Goal: Task Accomplishment & Management: Complete application form

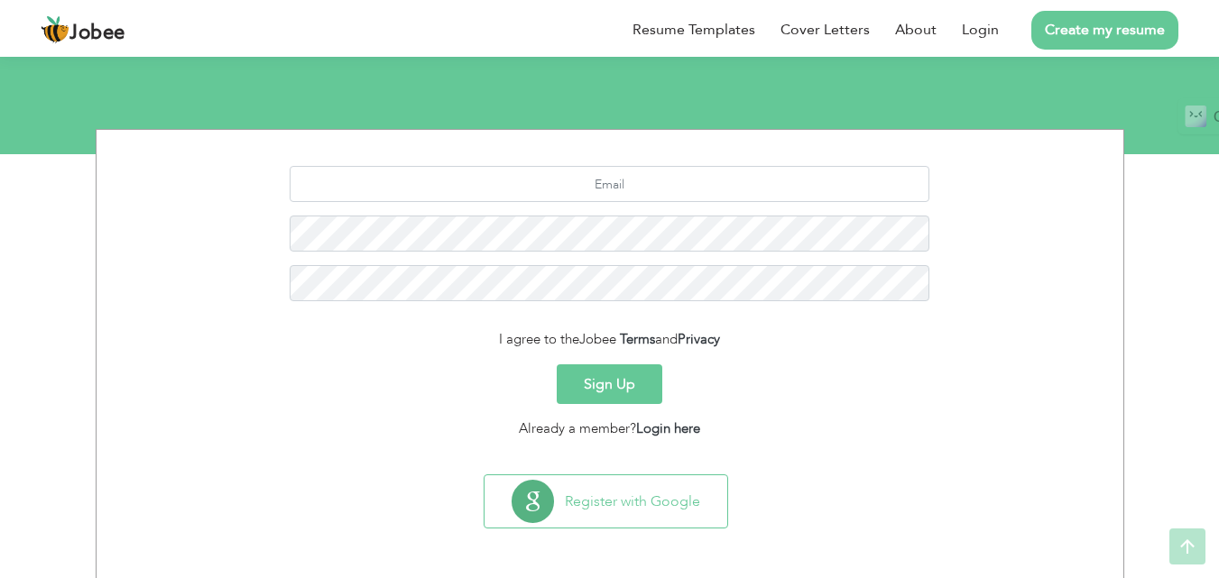
scroll to position [170, 0]
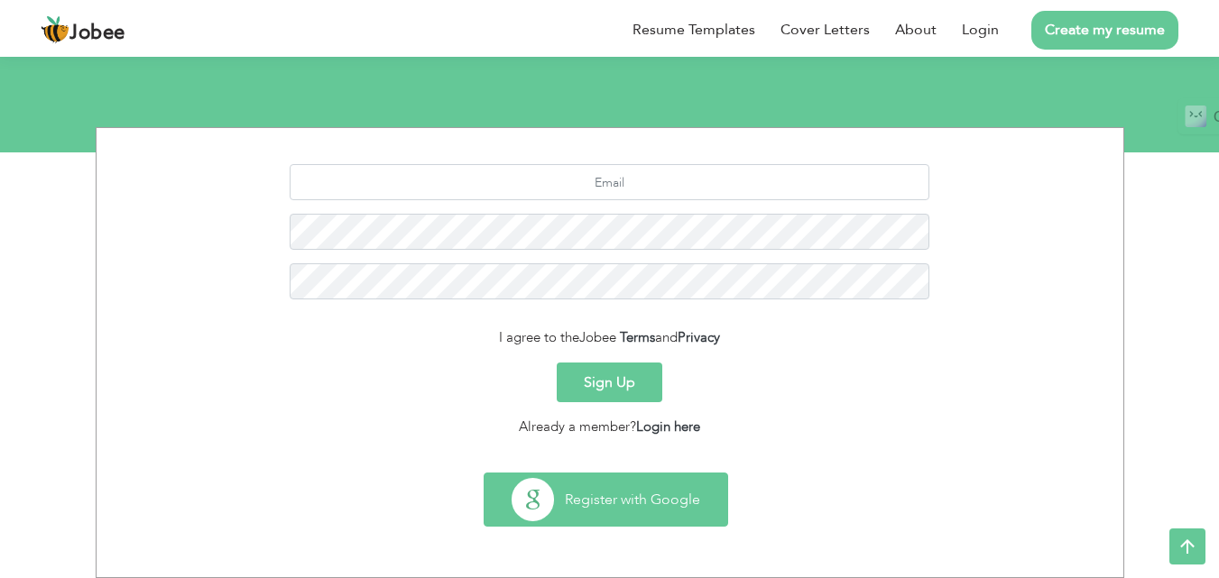
click at [582, 498] on button "Register with Google" at bounding box center [605, 500] width 243 height 52
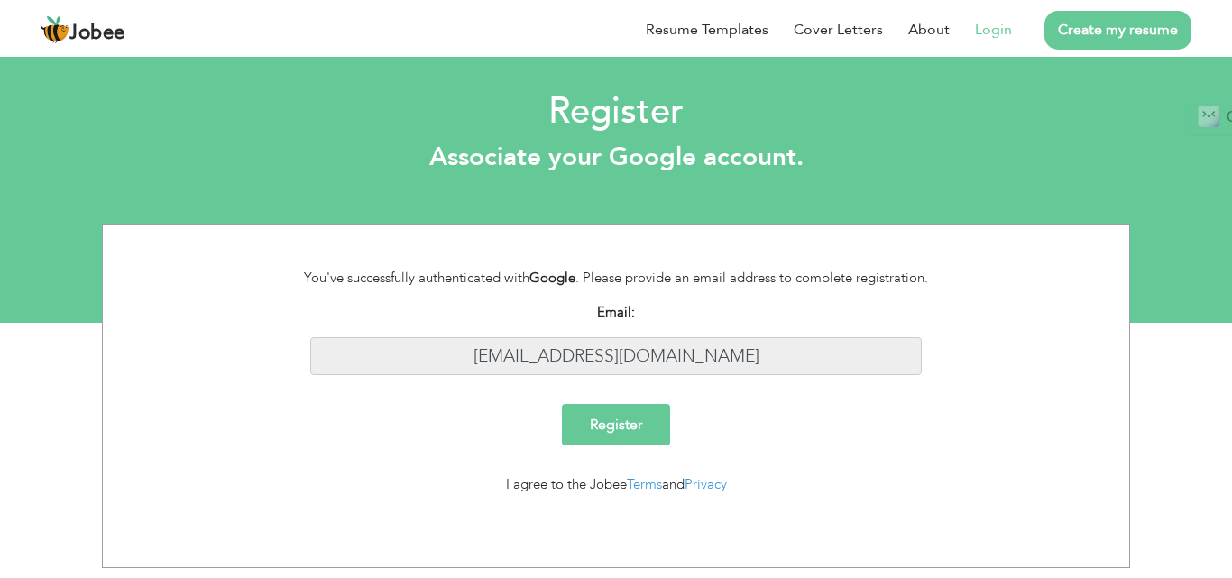
click at [612, 353] on input "[EMAIL_ADDRESS][DOMAIN_NAME]" at bounding box center [616, 356] width 612 height 39
click at [615, 419] on input "Register" at bounding box center [616, 424] width 108 height 41
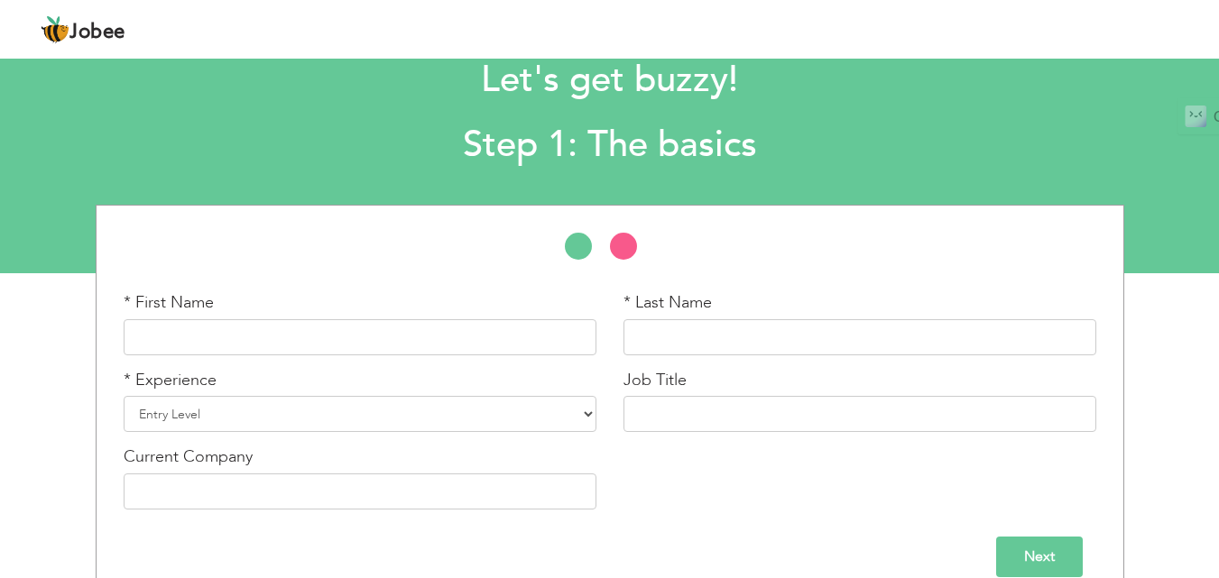
scroll to position [77, 0]
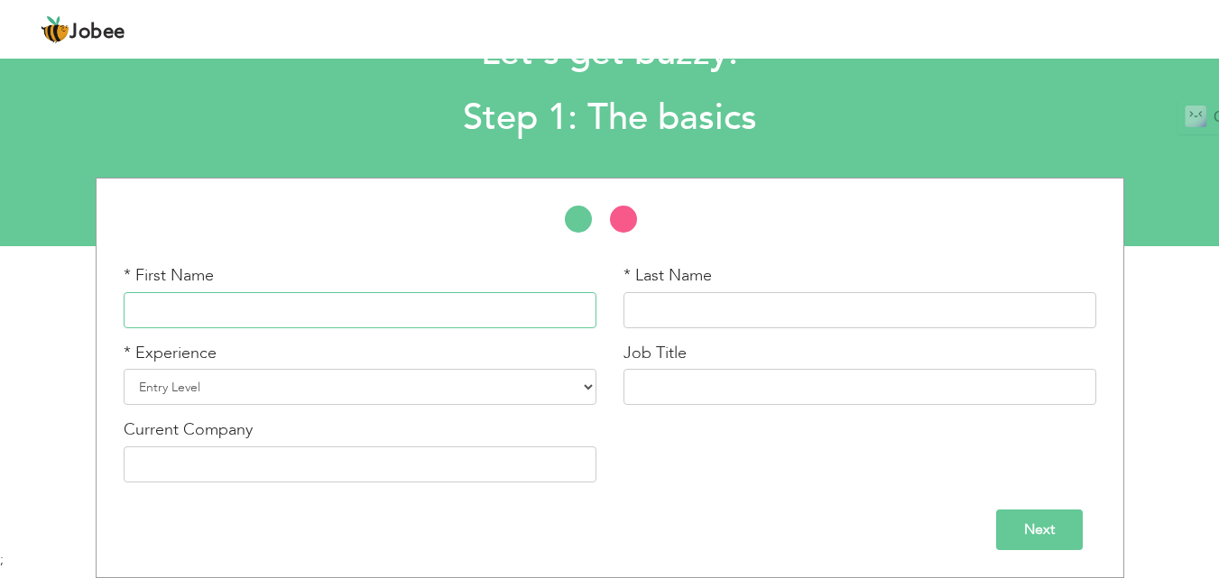
click at [334, 315] on input "text" at bounding box center [360, 310] width 473 height 36
type input "Najma"
click at [682, 314] on input "text" at bounding box center [859, 310] width 473 height 36
type input "Akram"
click at [520, 383] on select "Entry Level Less than 1 Year 1 Year 2 Years 3 Years 4 Years 5 Years 6 Years 7 Y…" at bounding box center [360, 387] width 473 height 36
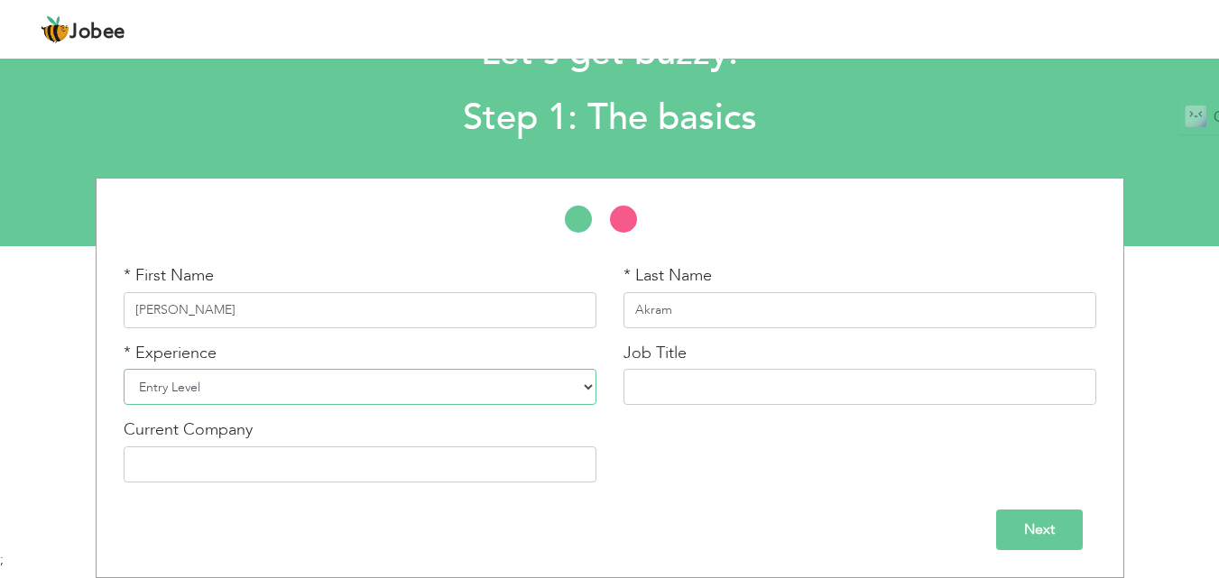
select select "4"
click at [124, 369] on select "Entry Level Less than 1 Year 1 Year 2 Years 3 Years 4 Years 5 Years 6 Years 7 Y…" at bounding box center [360, 387] width 473 height 36
click at [668, 389] on input "text" at bounding box center [859, 387] width 473 height 36
type input "Content Writer"
click at [558, 460] on input "text" at bounding box center [360, 465] width 473 height 36
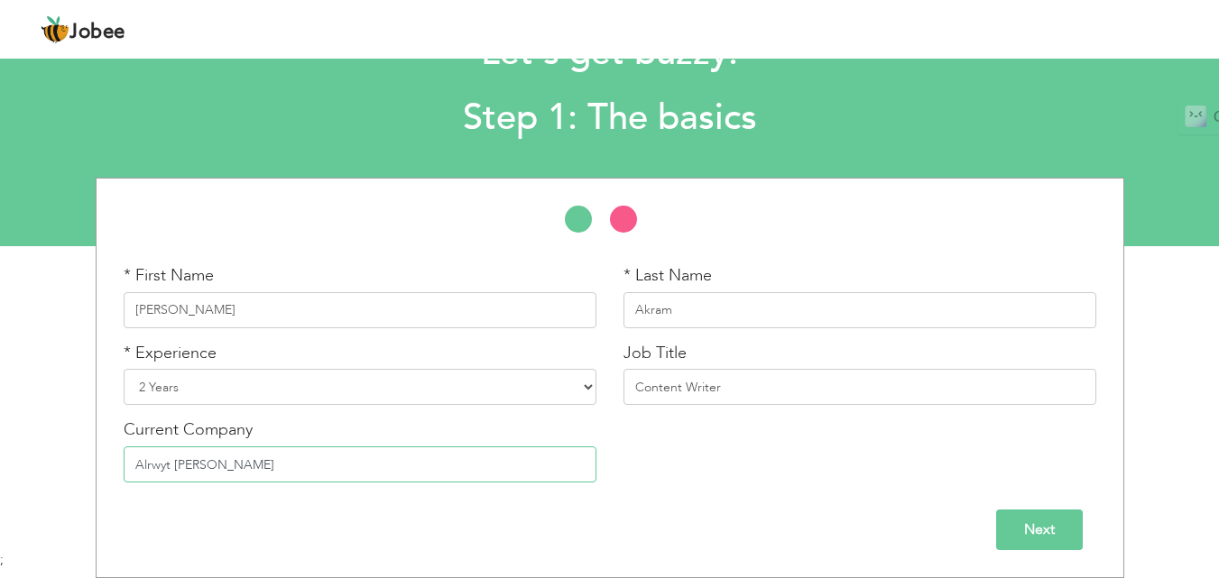
click at [277, 471] on input "Alrwyt Alwash" at bounding box center [360, 465] width 473 height 36
type input "Alrwyt Alwash"
click at [1027, 534] on input "Next" at bounding box center [1039, 530] width 87 height 41
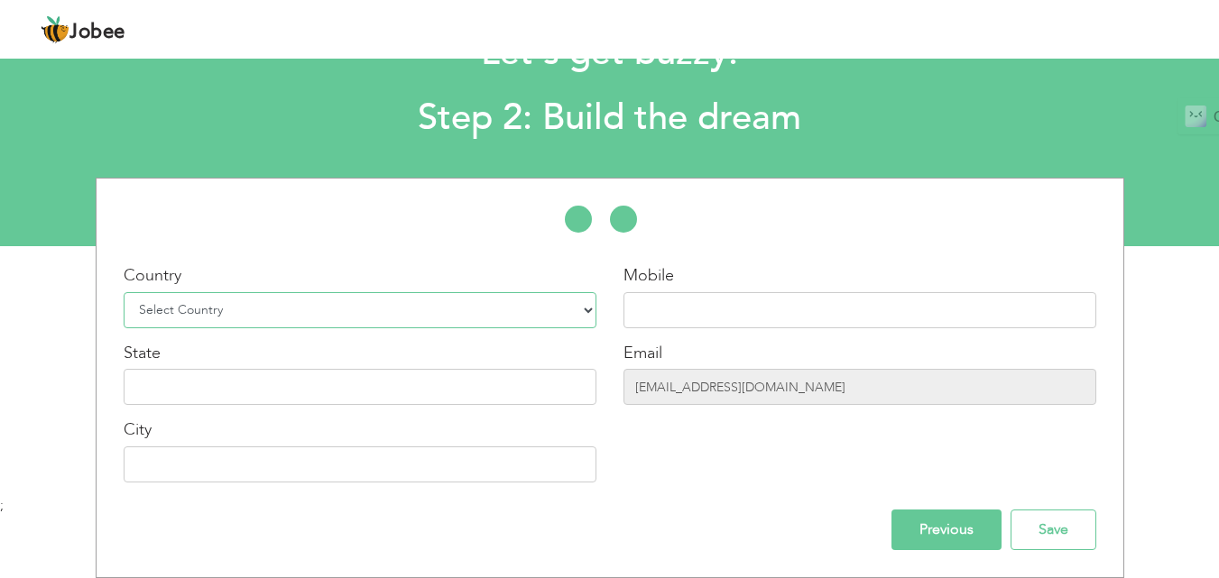
click at [378, 306] on select "Select Country Afghanistan Albania Algeria American Samoa Andorra Angola Anguil…" at bounding box center [360, 310] width 473 height 36
click at [576, 307] on select "Select Country Afghanistan Albania Algeria American Samoa Andorra Angola Anguil…" at bounding box center [360, 310] width 473 height 36
select select "166"
click at [124, 292] on select "Select Country Afghanistan Albania Algeria American Samoa Andorra Angola Anguil…" at bounding box center [360, 310] width 473 height 36
click at [670, 308] on input "text" at bounding box center [859, 310] width 473 height 36
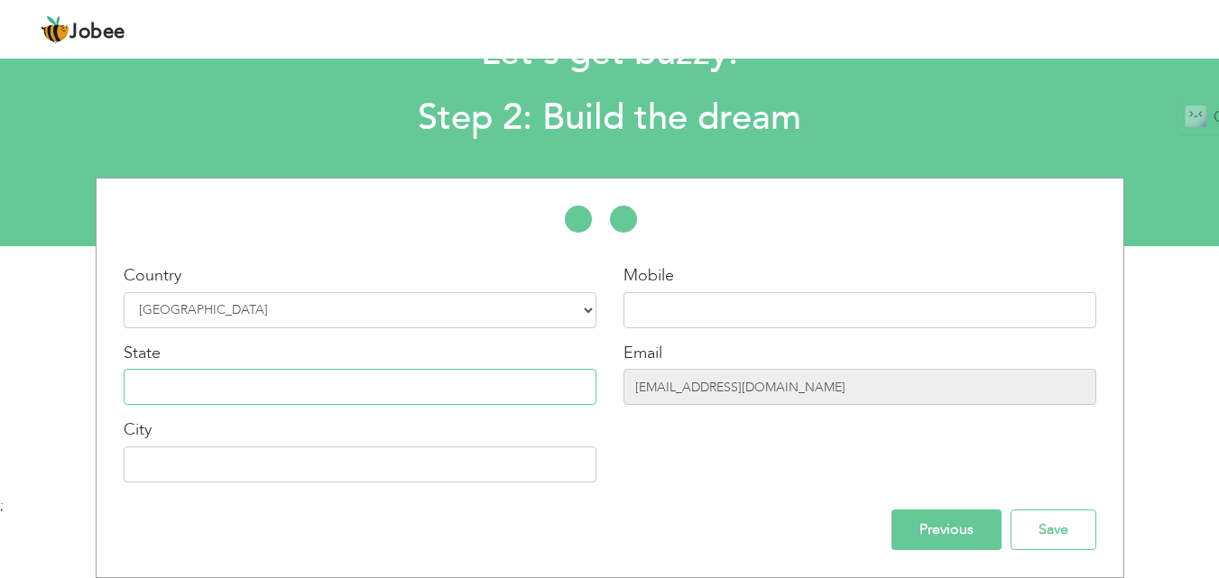
click at [572, 382] on input "text" at bounding box center [360, 387] width 473 height 36
type input "Punjab"
click at [533, 468] on input "text" at bounding box center [360, 465] width 473 height 36
type input "Sheikhupura"
click at [757, 302] on input "text" at bounding box center [859, 310] width 473 height 36
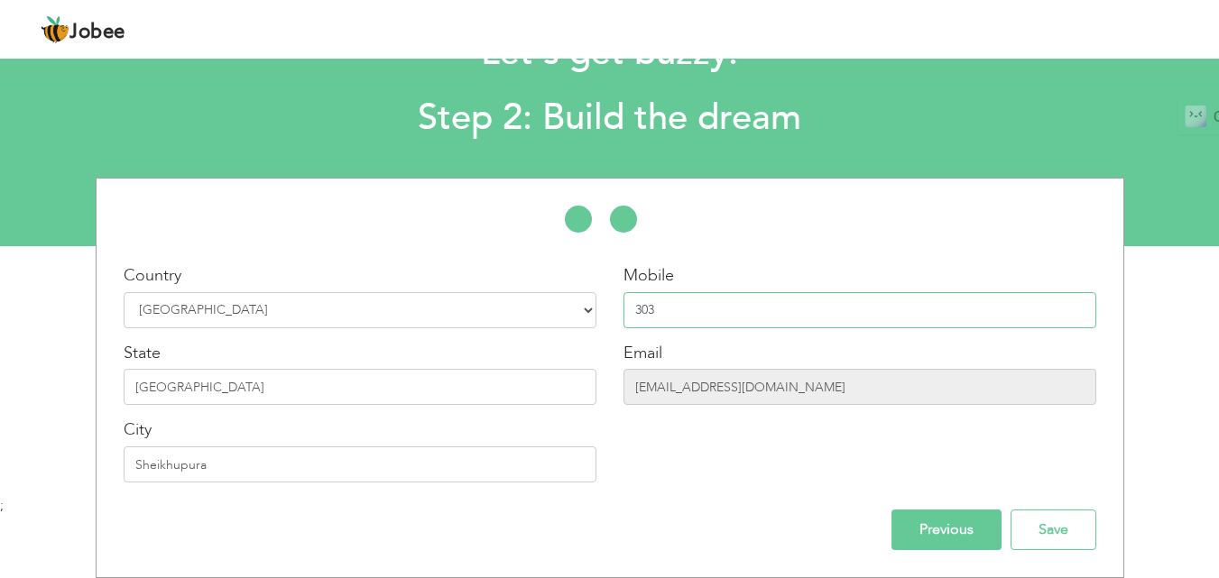
click at [633, 309] on input "303" at bounding box center [859, 310] width 473 height 36
click at [651, 309] on input "+93303" at bounding box center [859, 310] width 473 height 36
click at [661, 310] on input "+923303" at bounding box center [859, 310] width 473 height 36
click at [658, 306] on input "+92303" at bounding box center [859, 310] width 473 height 36
click at [680, 309] on input "+92 303" at bounding box center [859, 310] width 473 height 36
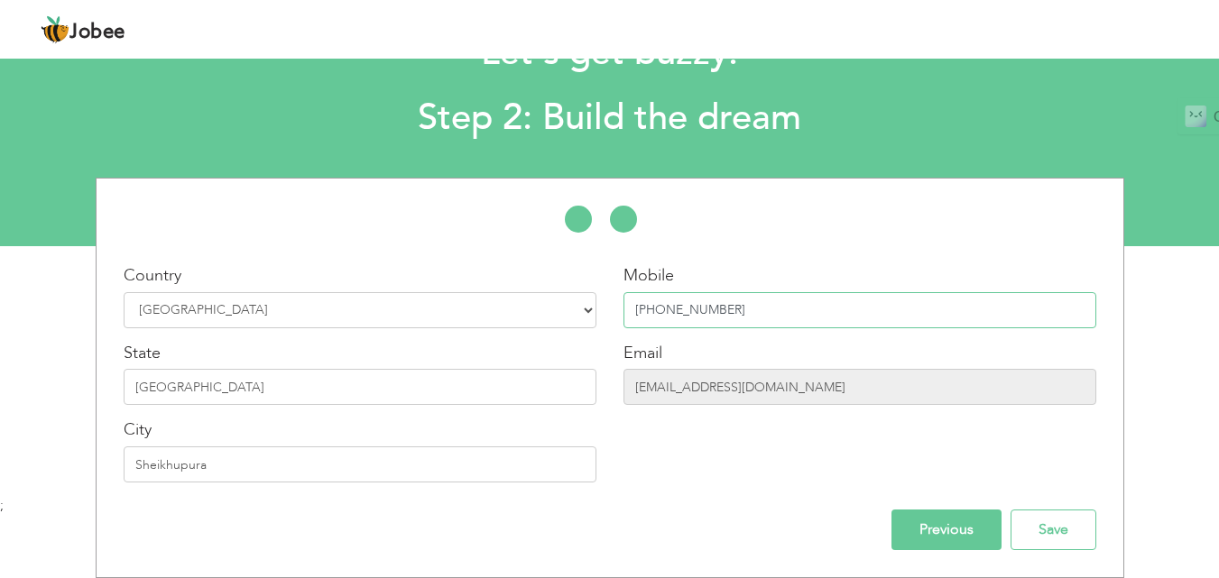
type input "+92 303 5270854"
click at [929, 533] on input "Previous" at bounding box center [946, 530] width 110 height 41
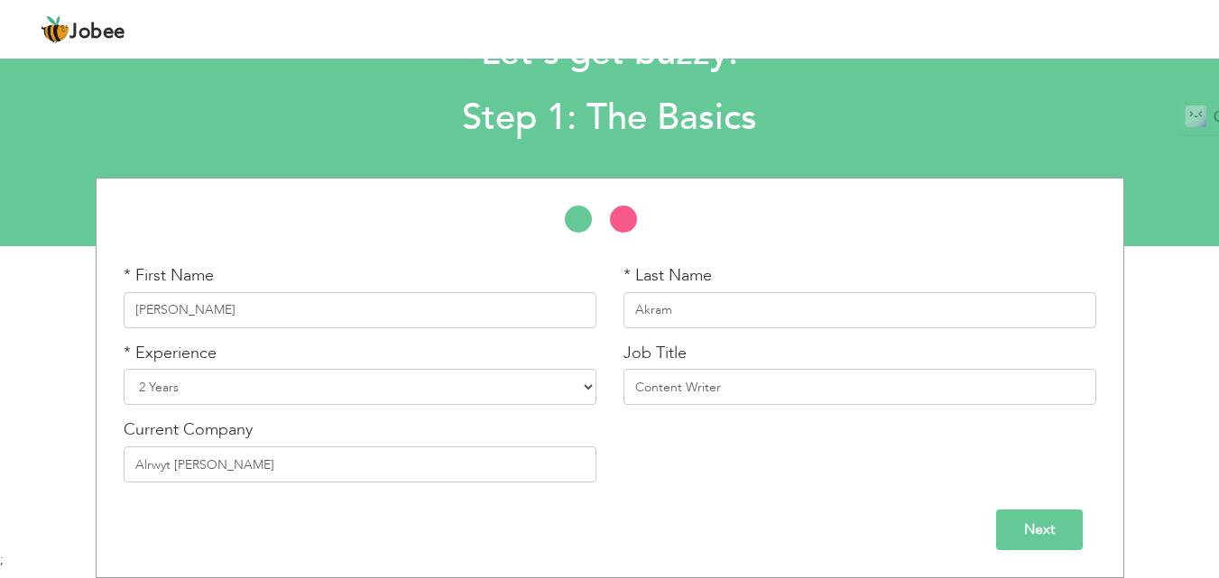
click at [1030, 532] on input "Next" at bounding box center [1039, 530] width 87 height 41
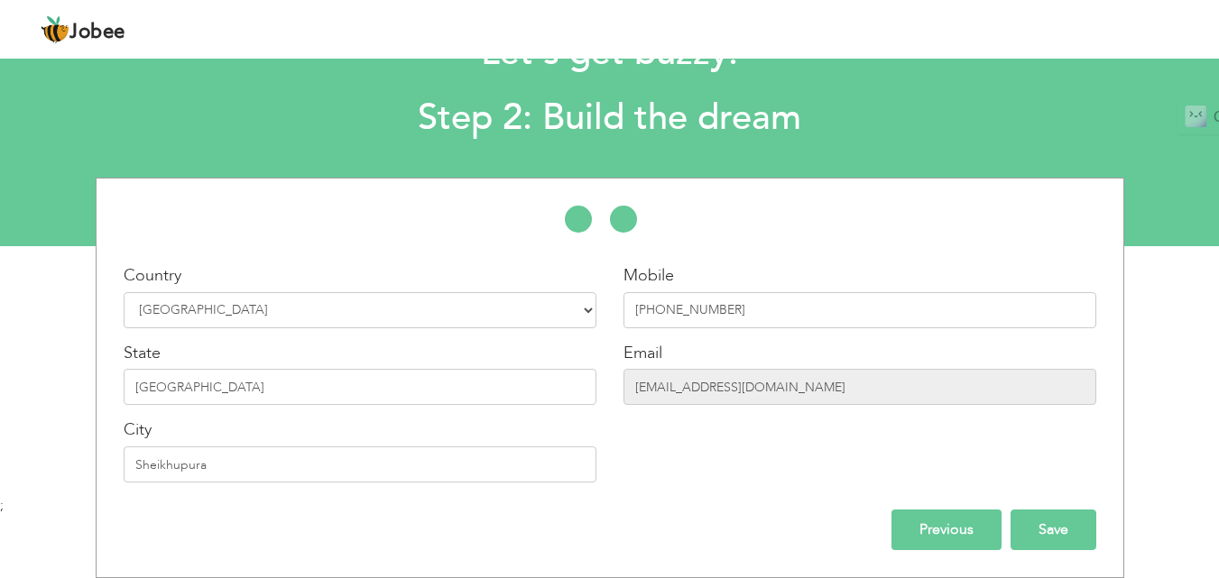
click at [1050, 531] on input "Save" at bounding box center [1053, 530] width 86 height 41
click at [1049, 535] on input "Save" at bounding box center [1053, 530] width 86 height 41
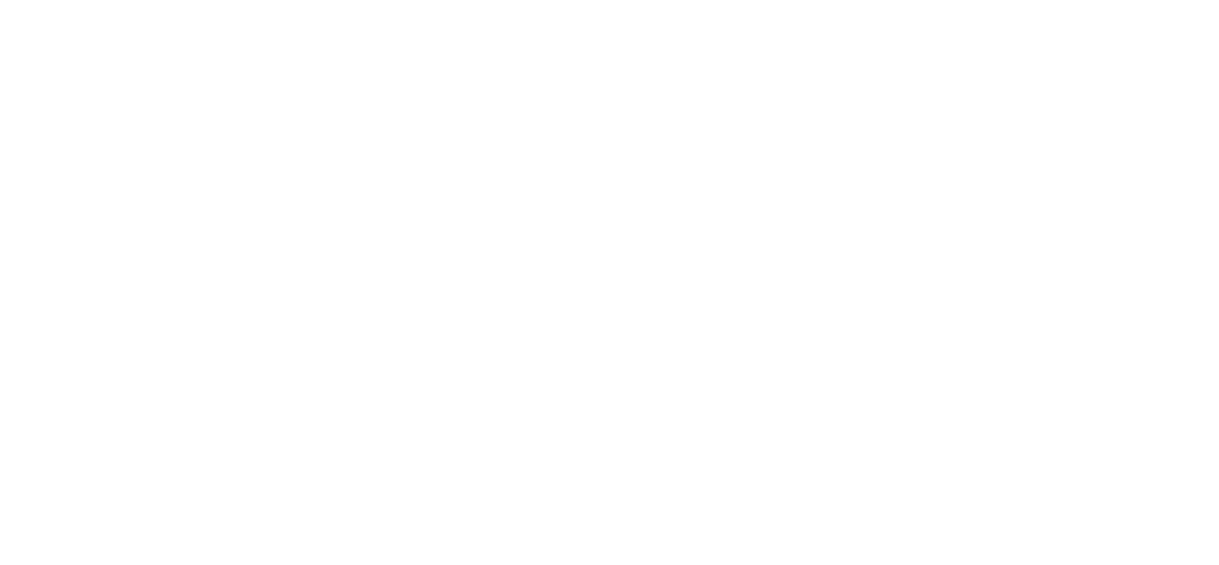
select select "?"
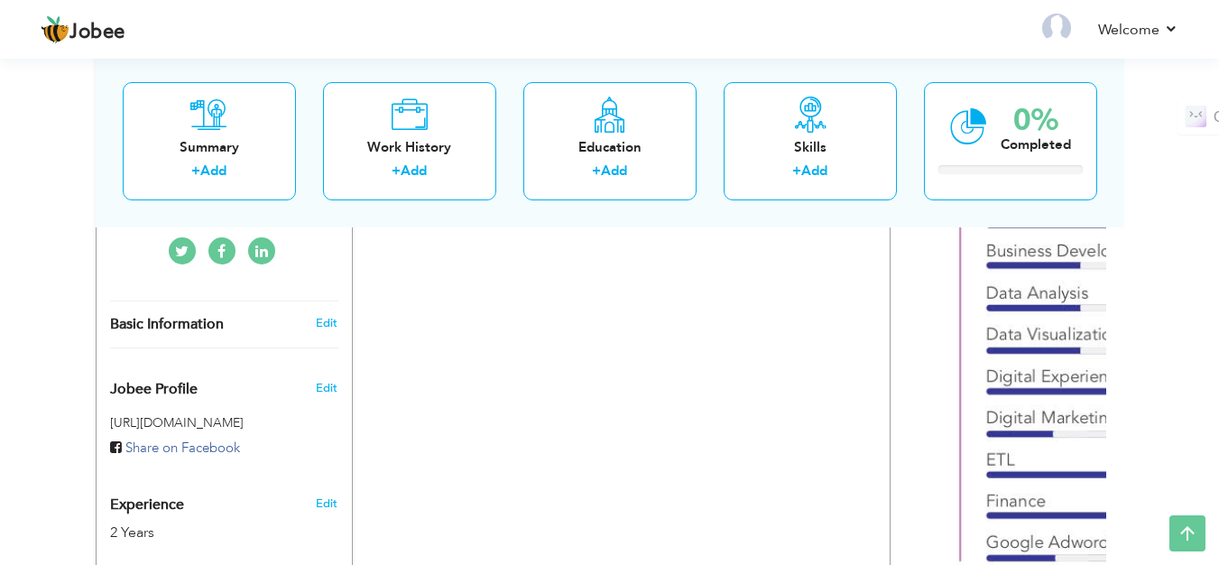
scroll to position [451, 0]
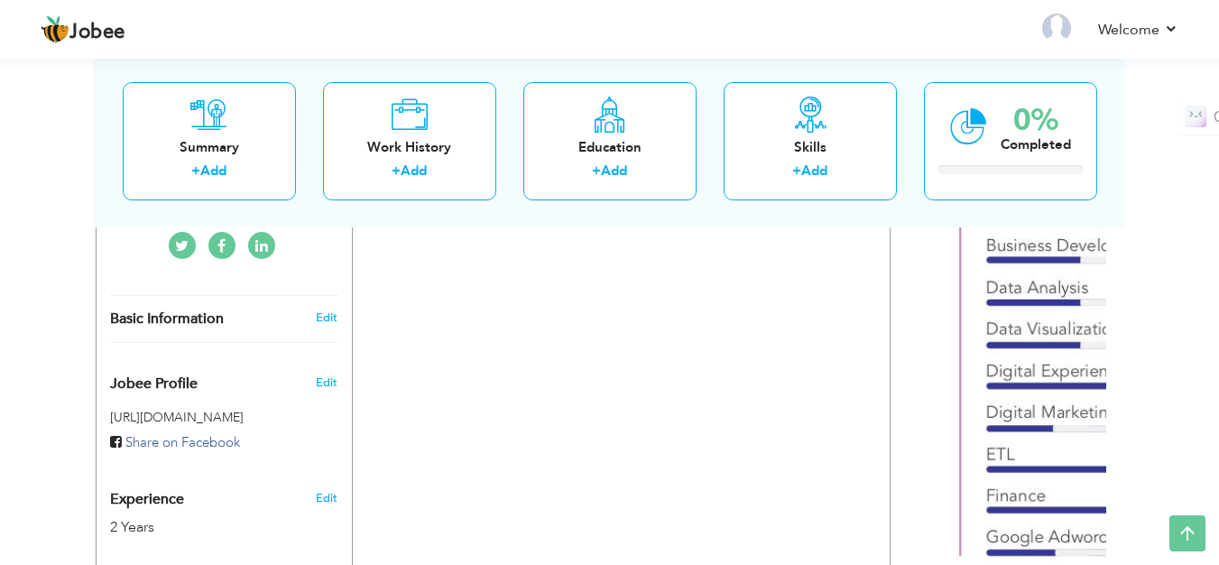
click at [292, 72] on img at bounding box center [223, 3] width 137 height 137
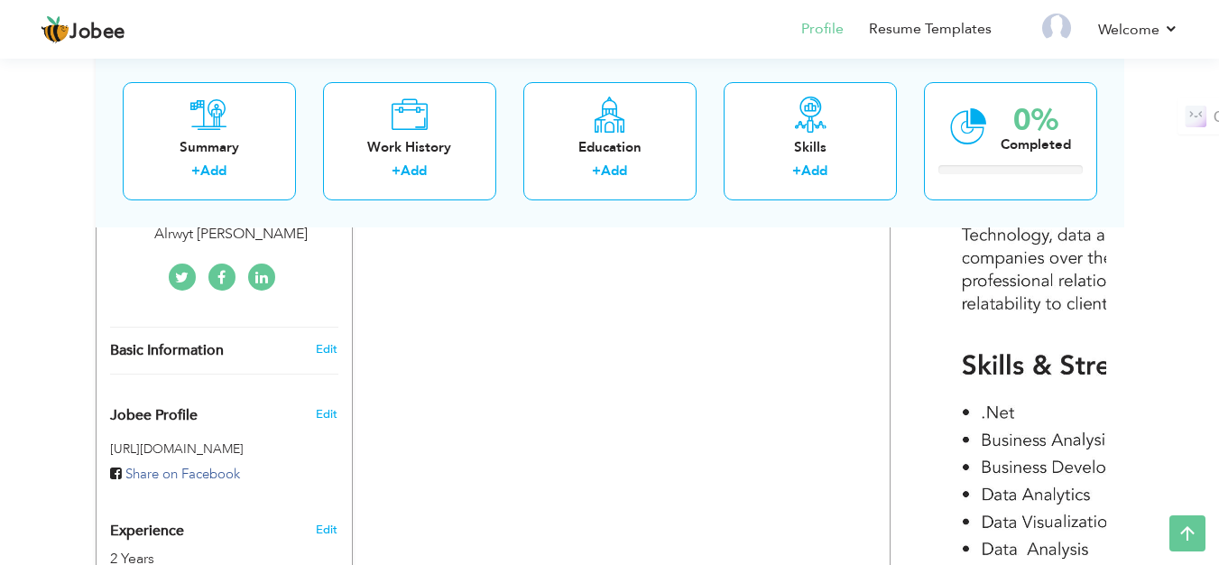
scroll to position [0, 0]
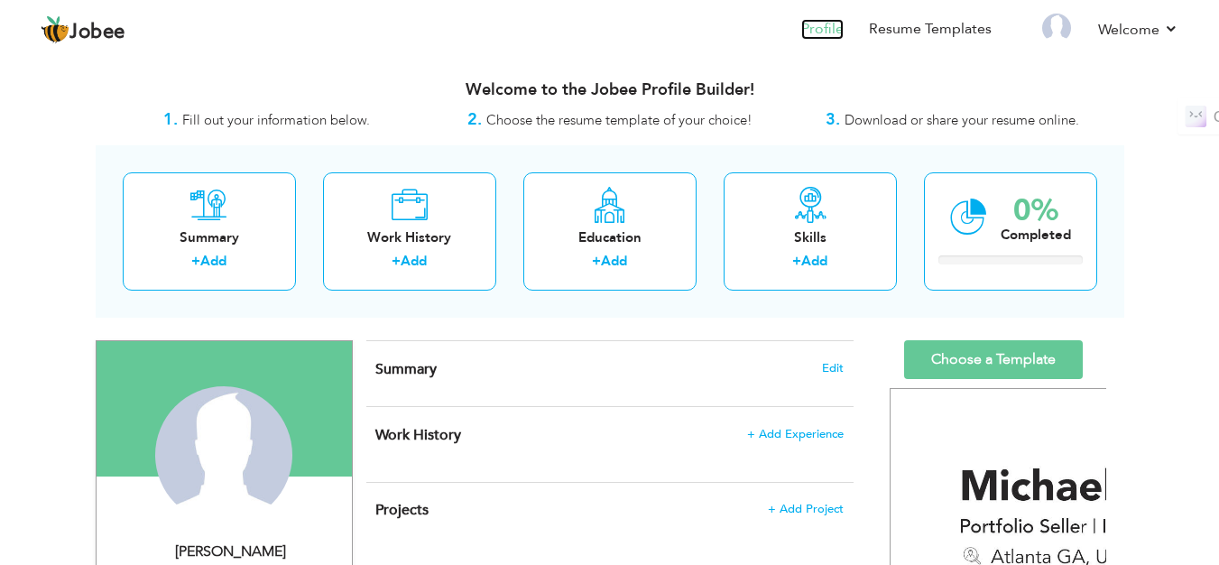
click at [801, 40] on link "Profile" at bounding box center [822, 29] width 42 height 21
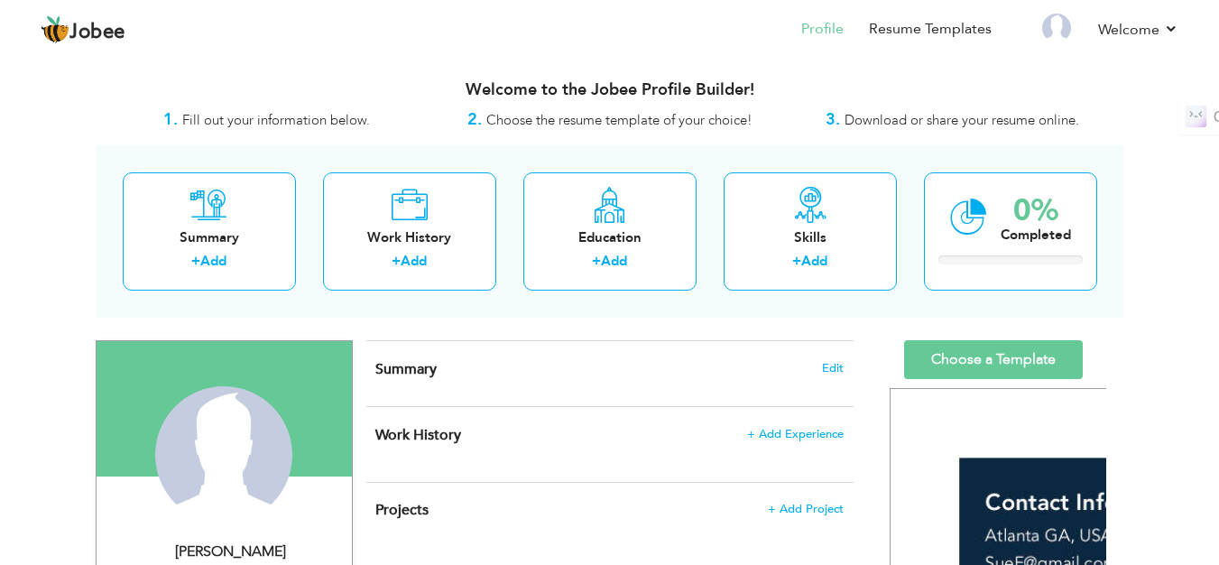
click at [0, 0] on link "My Resume" at bounding box center [0, 0] width 0 height 0
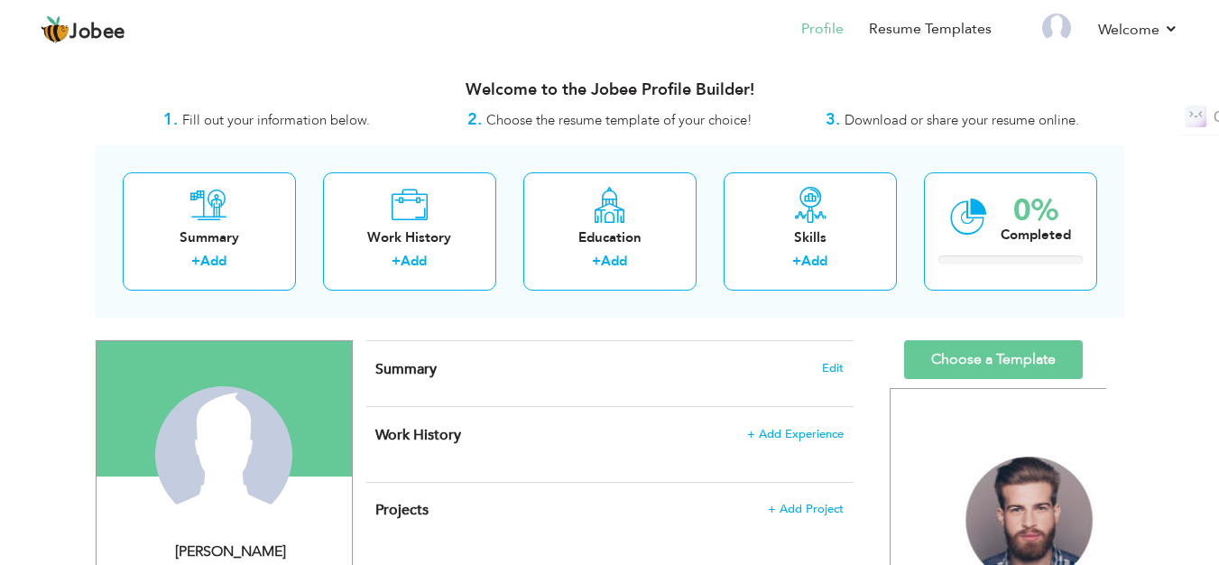
click at [0, 0] on link "My Resume" at bounding box center [0, 0] width 0 height 0
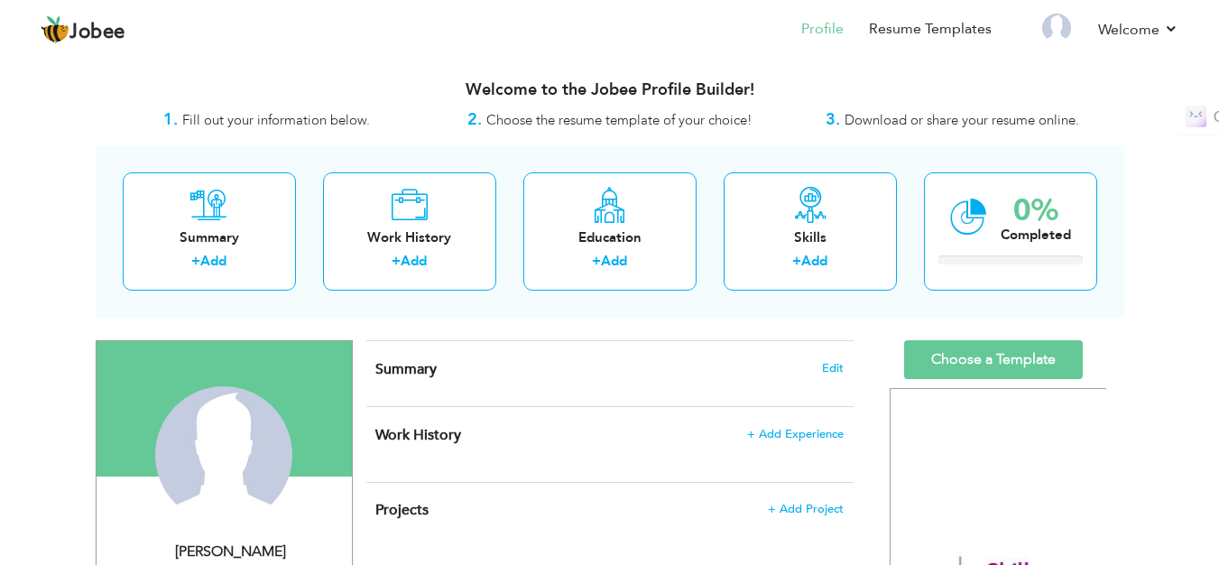
click at [0, 0] on link "My Resume" at bounding box center [0, 0] width 0 height 0
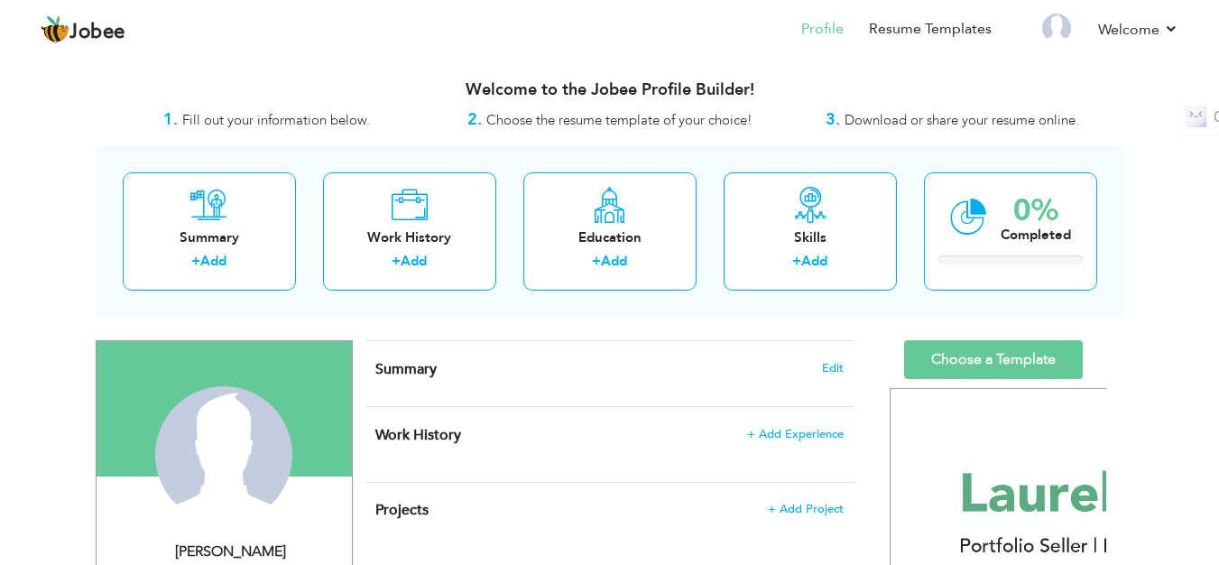
click at [0, 0] on link "My Resume" at bounding box center [0, 0] width 0 height 0
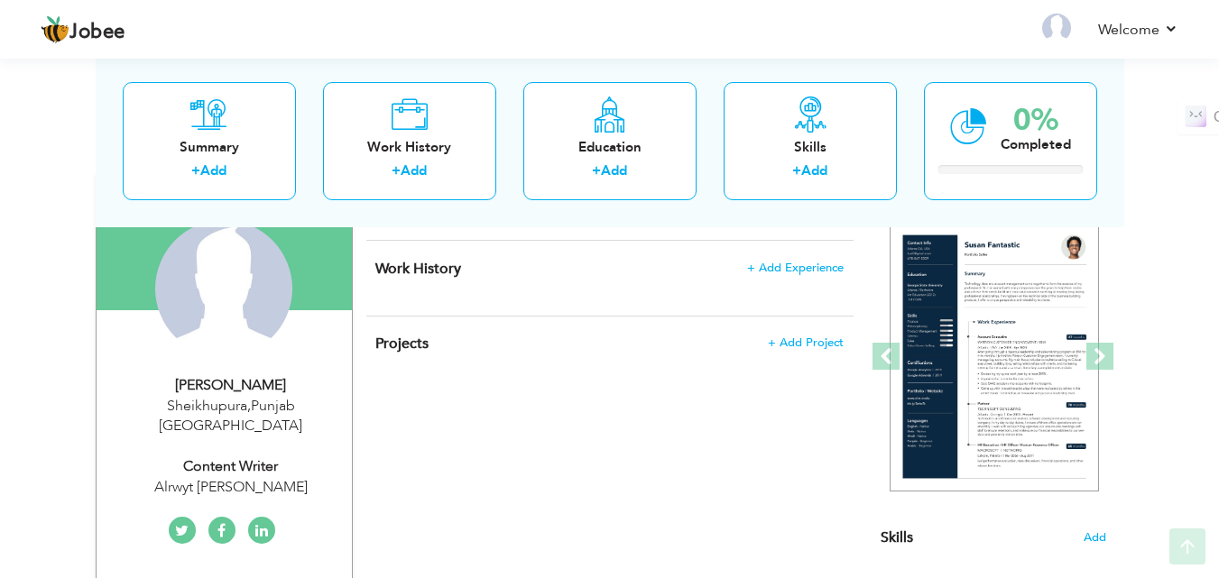
scroll to position [185, 0]
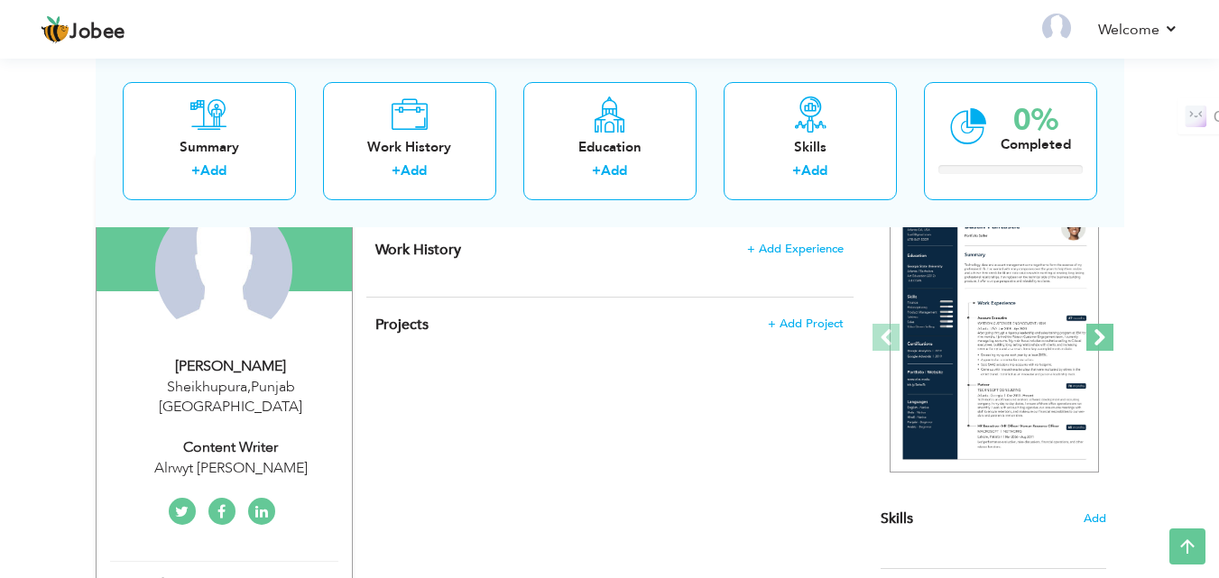
click at [1101, 328] on span at bounding box center [1099, 337] width 27 height 27
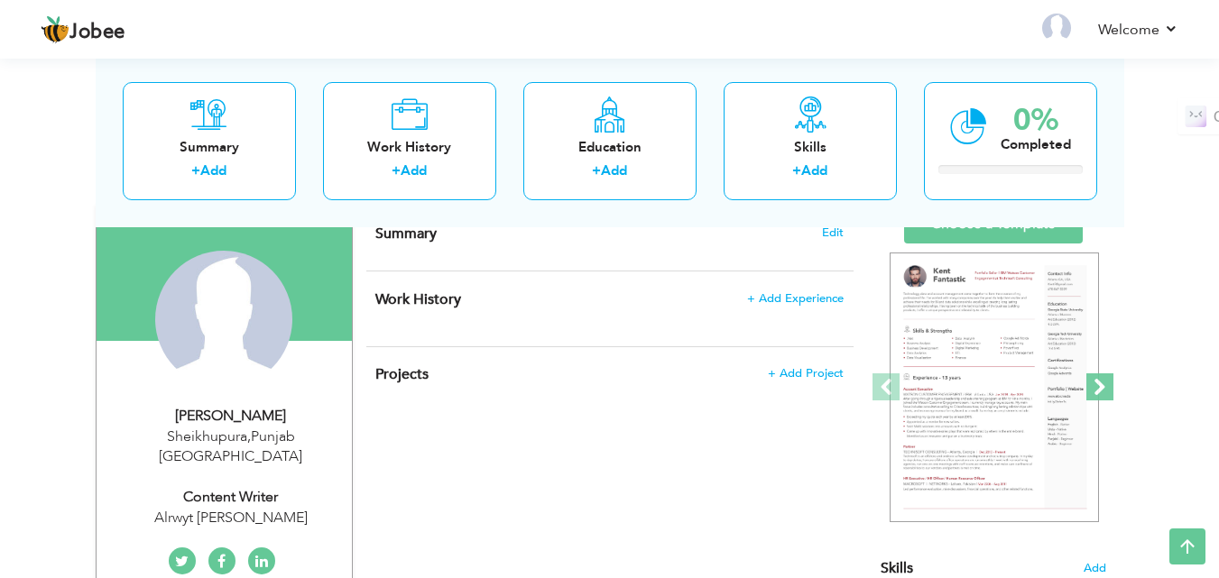
scroll to position [95, 0]
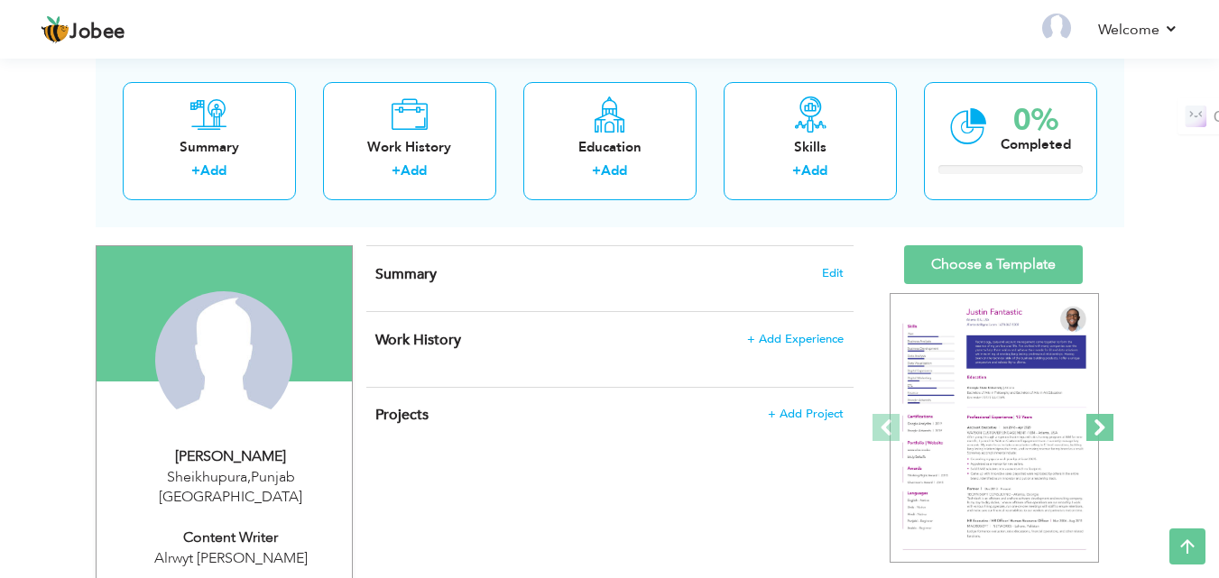
click at [1101, 426] on span at bounding box center [1099, 427] width 27 height 27
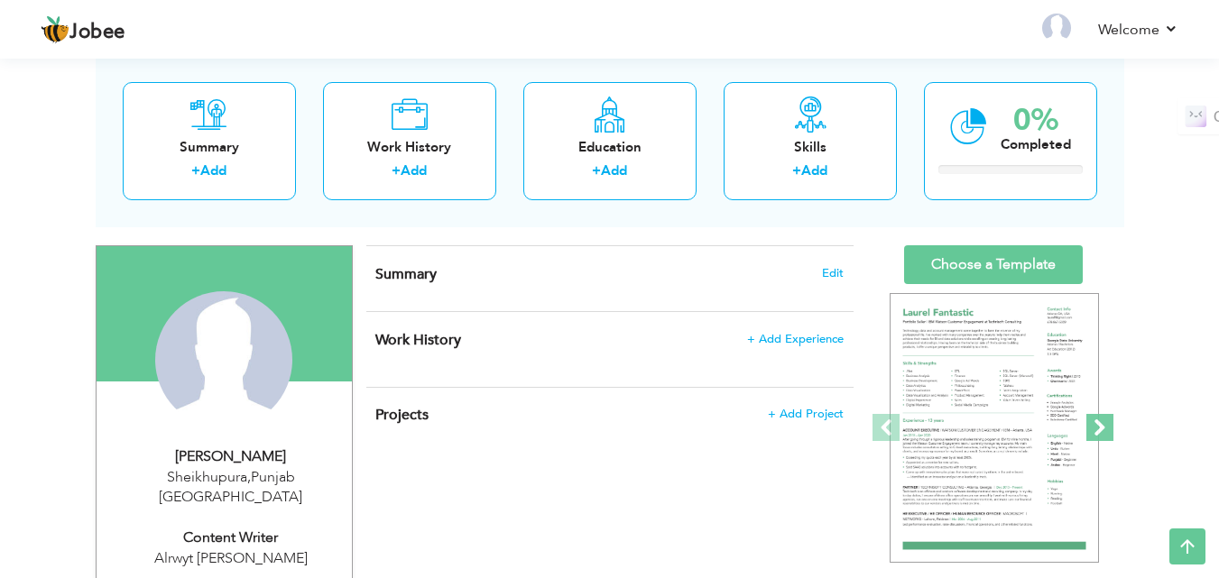
click at [1101, 426] on span at bounding box center [1099, 427] width 27 height 27
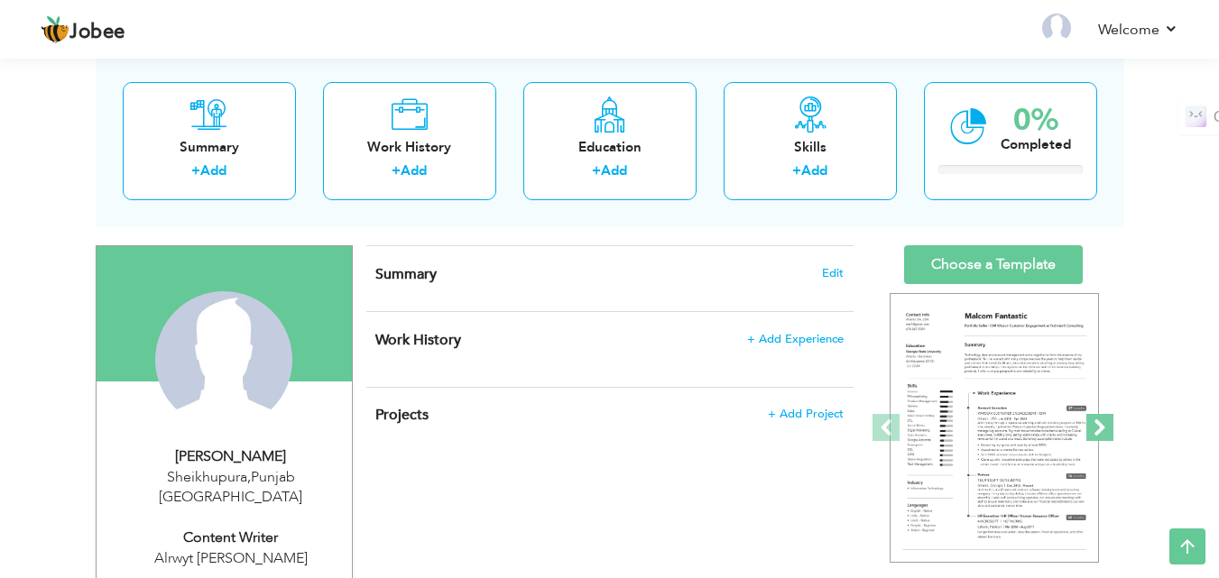
click at [1101, 426] on span at bounding box center [1099, 427] width 27 height 27
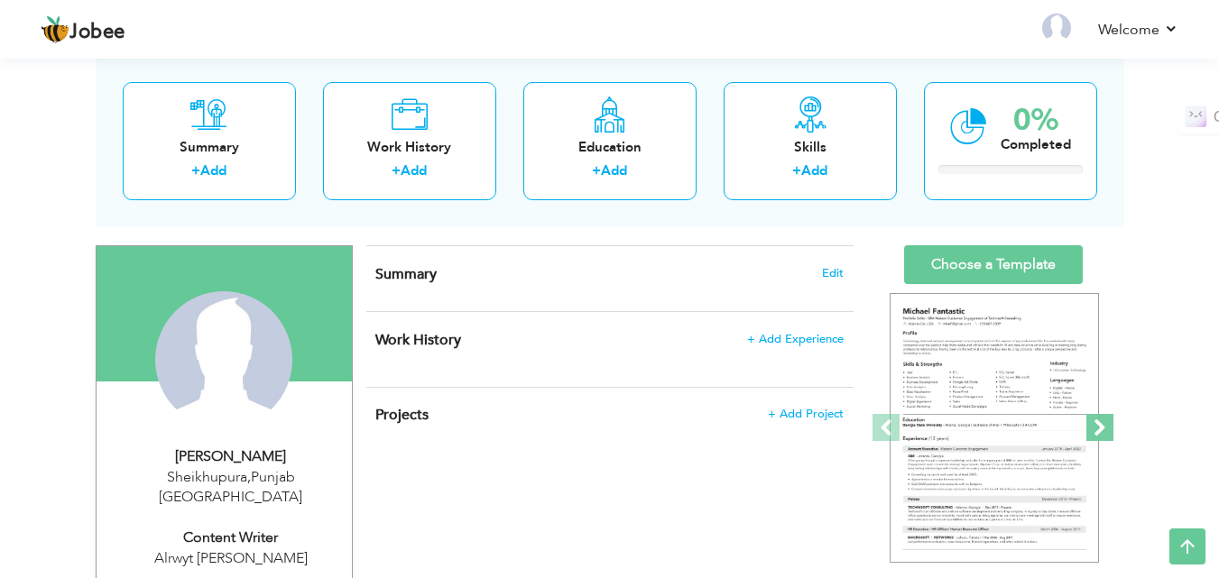
click at [1101, 426] on span at bounding box center [1099, 427] width 27 height 27
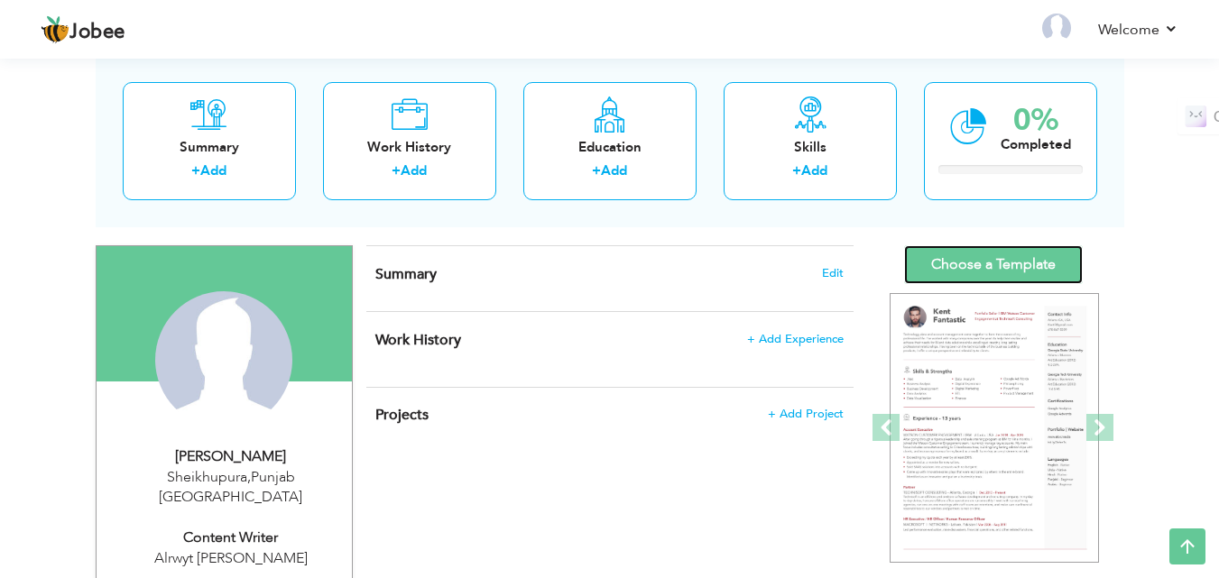
click at [968, 268] on link "Choose a Template" at bounding box center [993, 264] width 179 height 39
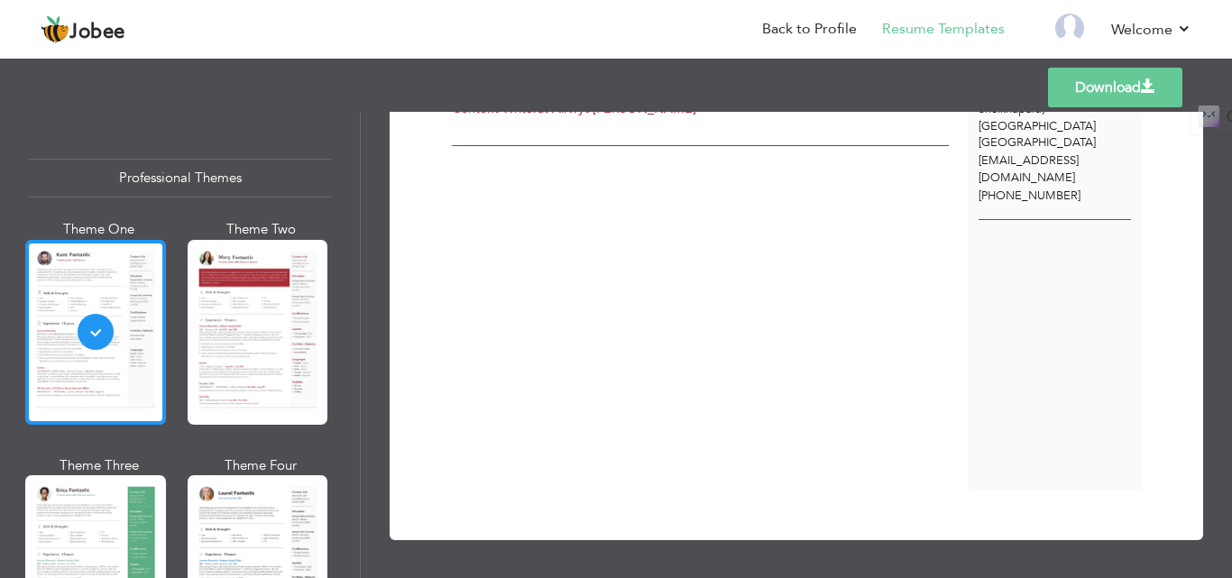
click at [55, 309] on div at bounding box center [95, 332] width 141 height 185
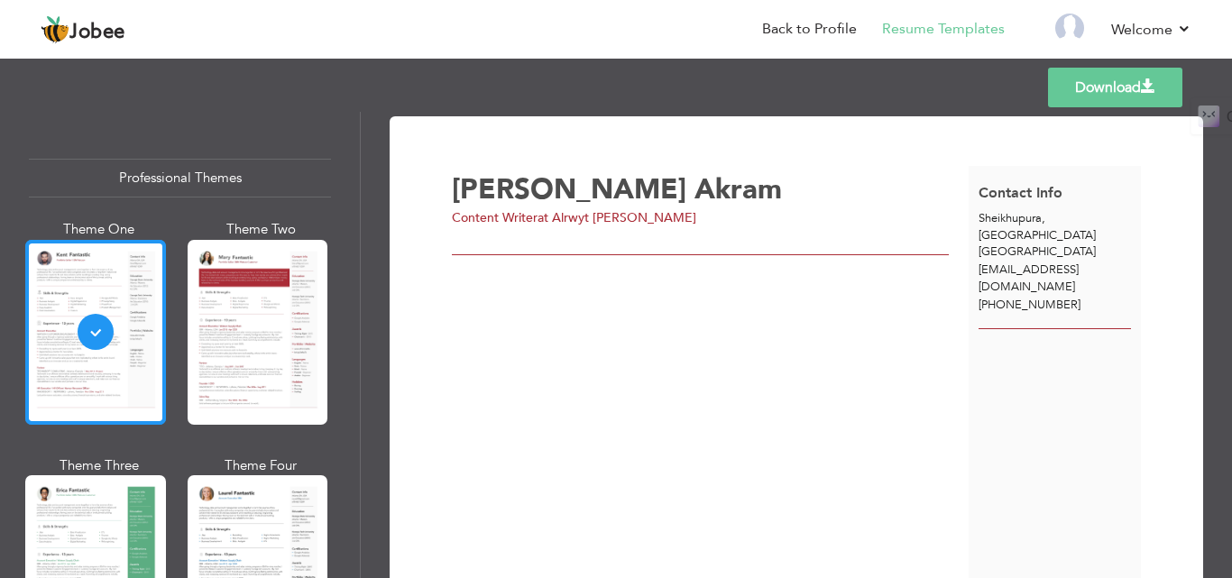
click at [82, 294] on div at bounding box center [95, 332] width 141 height 185
click at [865, 301] on div "Najma Akram Content Writer at Alrwyt Alwash" at bounding box center [710, 383] width 517 height 434
click at [526, 309] on div "Najma Akram Content Writer at Alrwyt Alwash" at bounding box center [710, 383] width 517 height 434
click at [952, 31] on link "Resume Templates" at bounding box center [943, 29] width 123 height 21
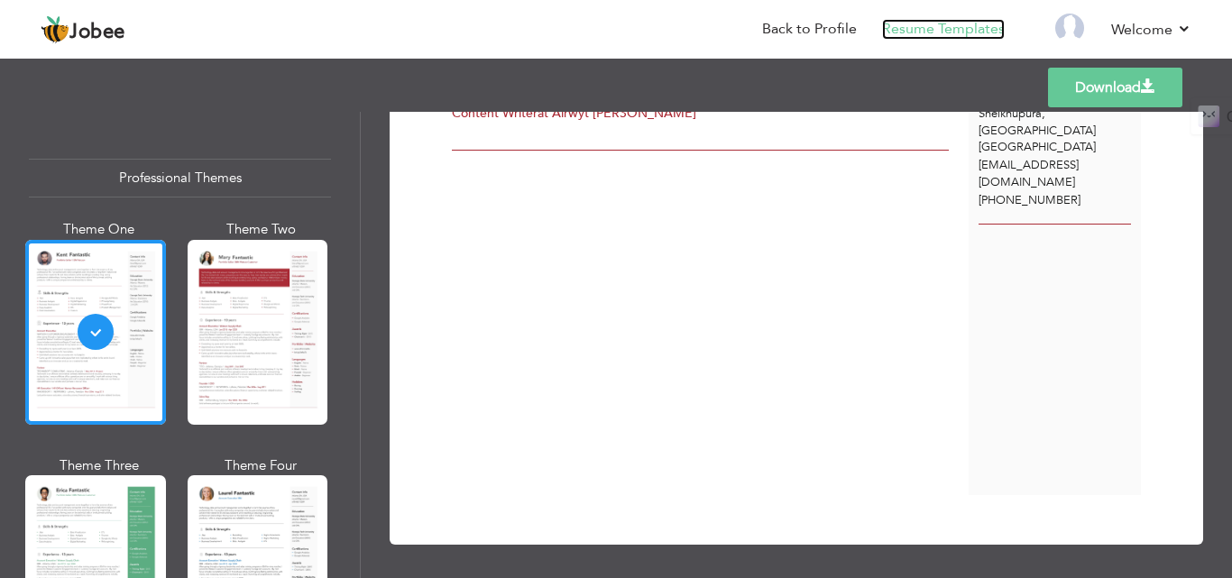
scroll to position [109, 0]
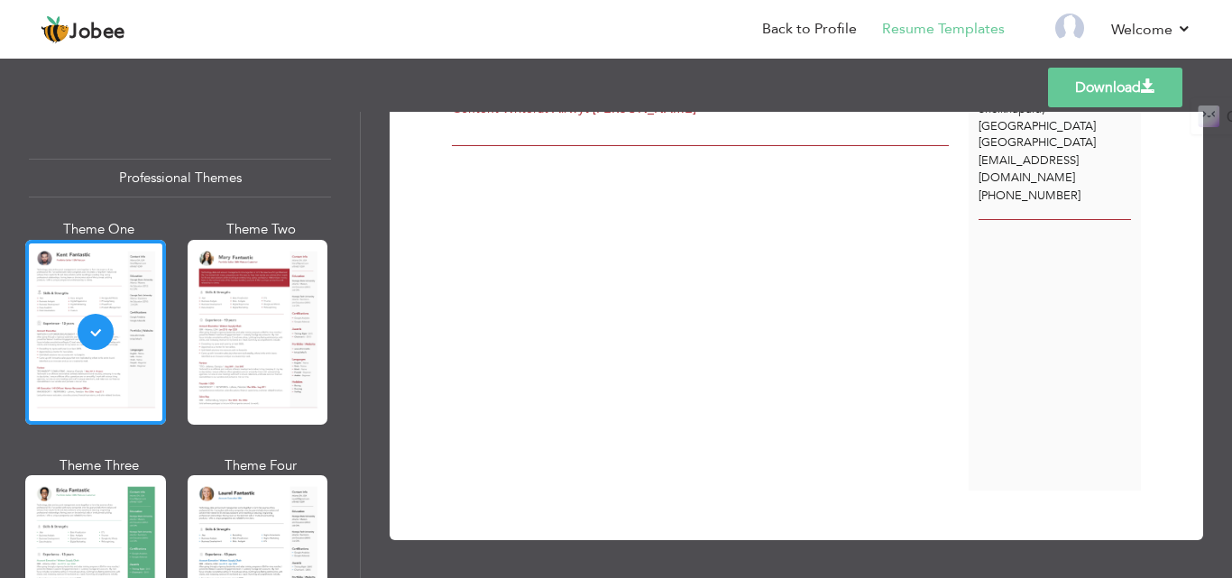
click at [1073, 304] on div "Contact Info Sheikhupura , Punjab Pakistan najmaakram234@gmail.com +92 303 5270…" at bounding box center [1055, 274] width 172 height 434
click at [1119, 73] on link "Download" at bounding box center [1115, 88] width 134 height 40
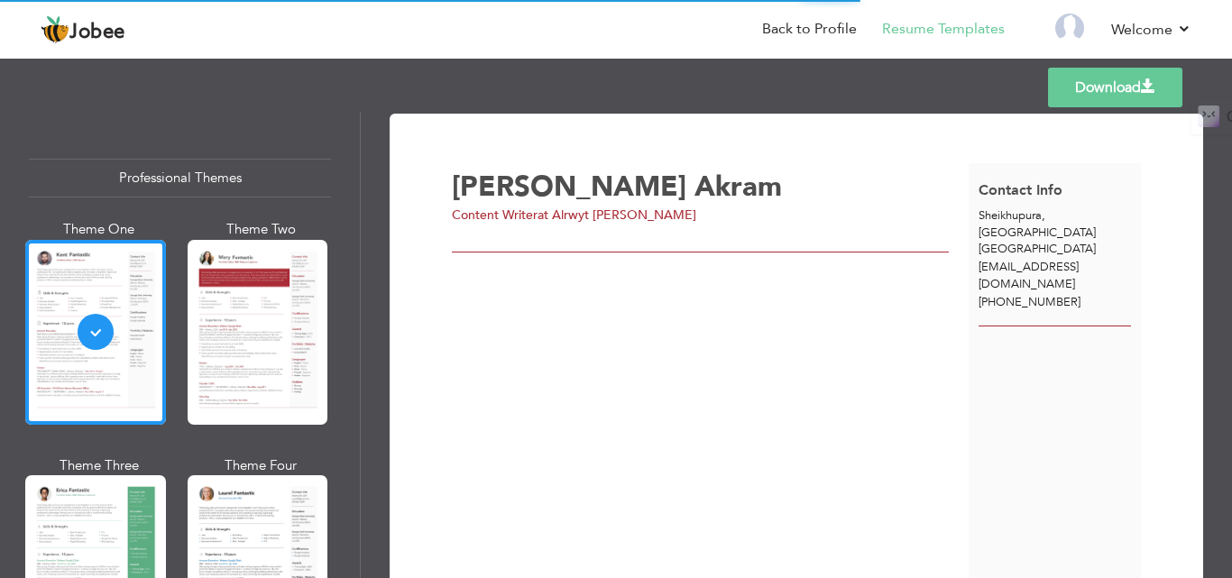
scroll to position [0, 0]
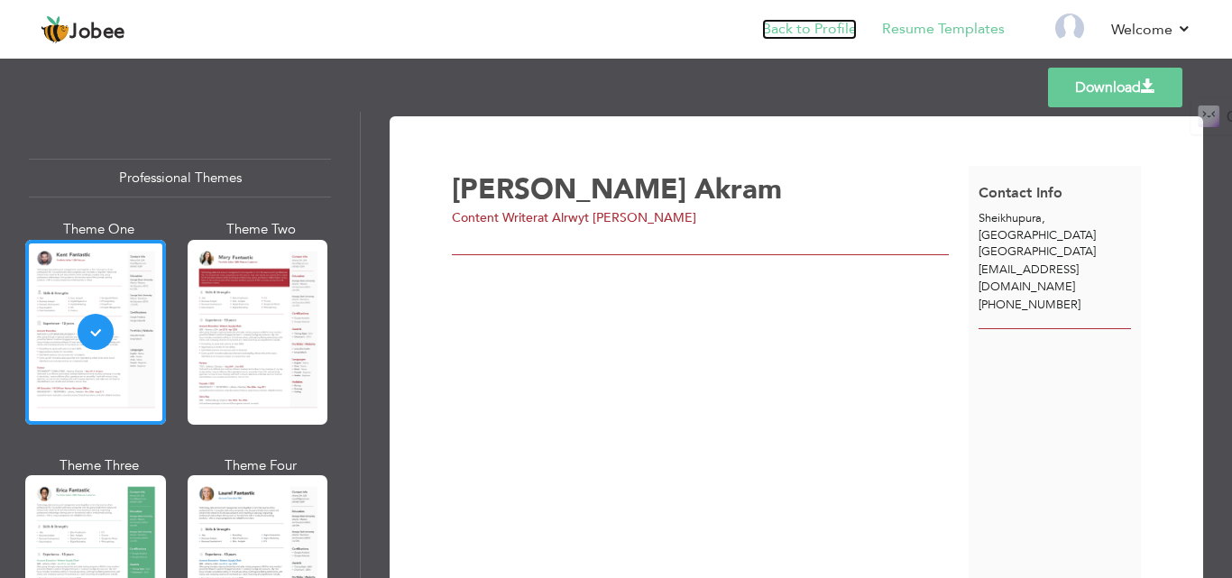
click at [848, 22] on link "Back to Profile" at bounding box center [809, 29] width 95 height 21
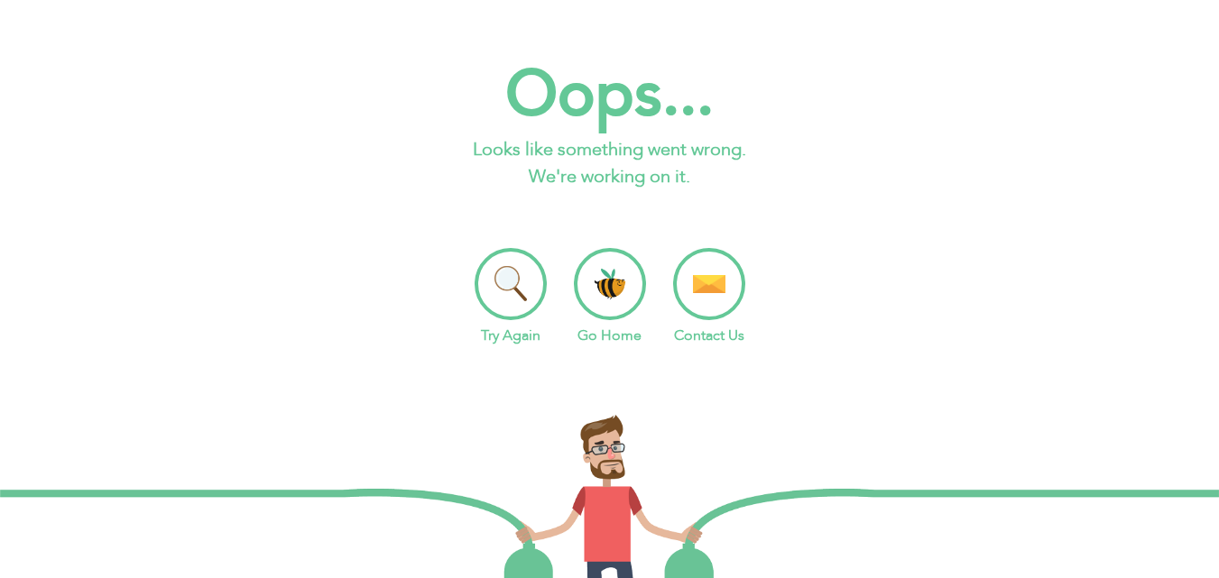
click at [514, 279] on li "Try Again" at bounding box center [510, 297] width 72 height 98
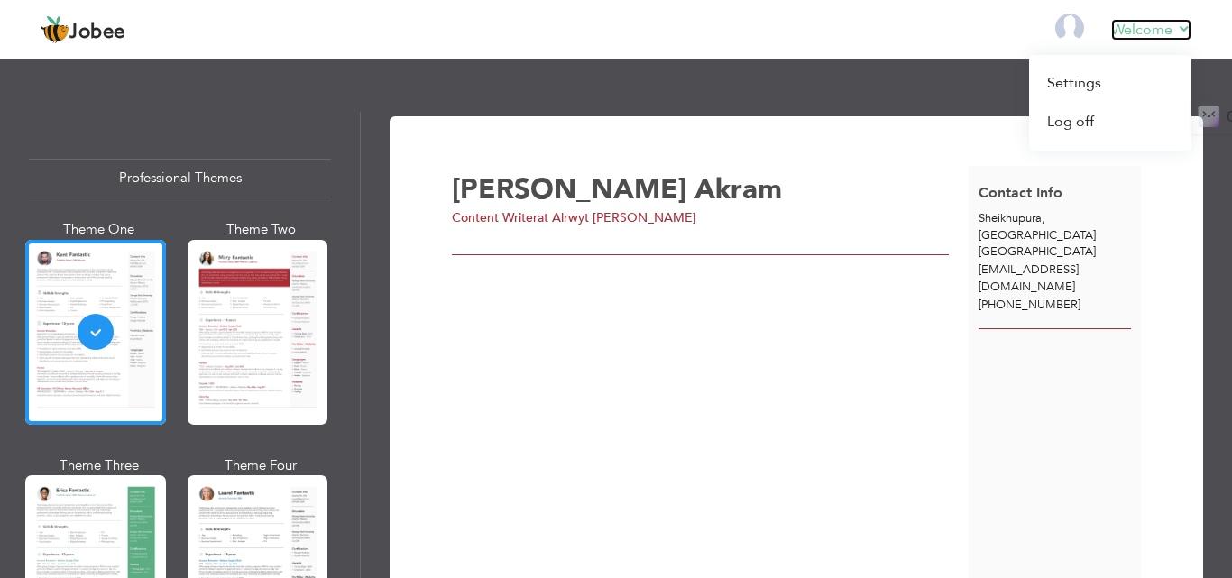
click at [1126, 29] on link "Welcome" at bounding box center [1151, 30] width 80 height 22
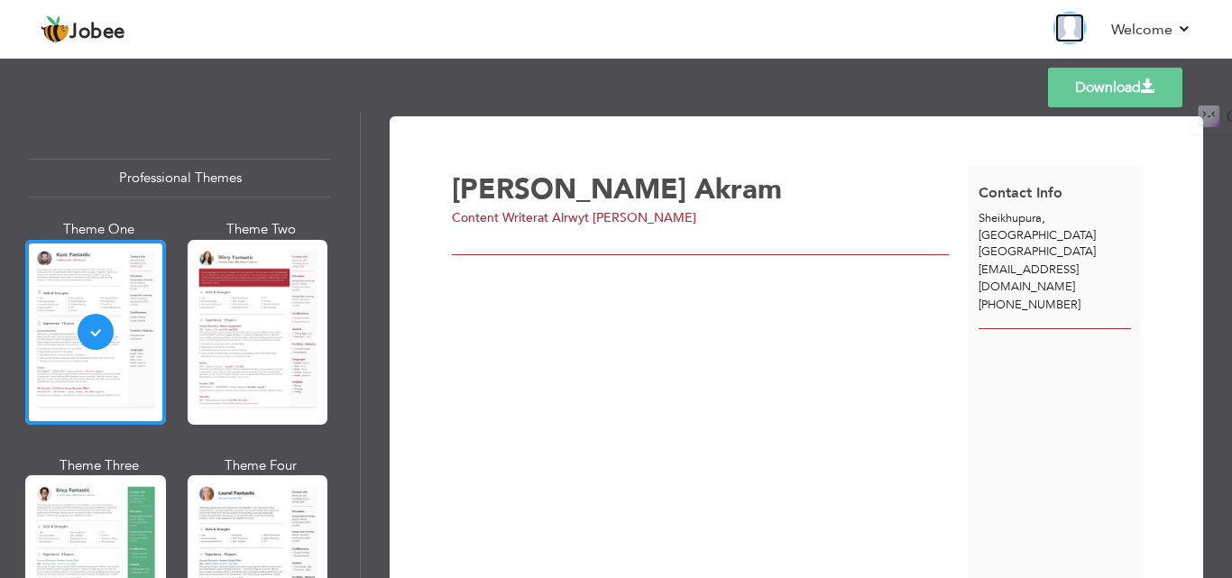
click at [1073, 25] on img at bounding box center [1069, 28] width 29 height 29
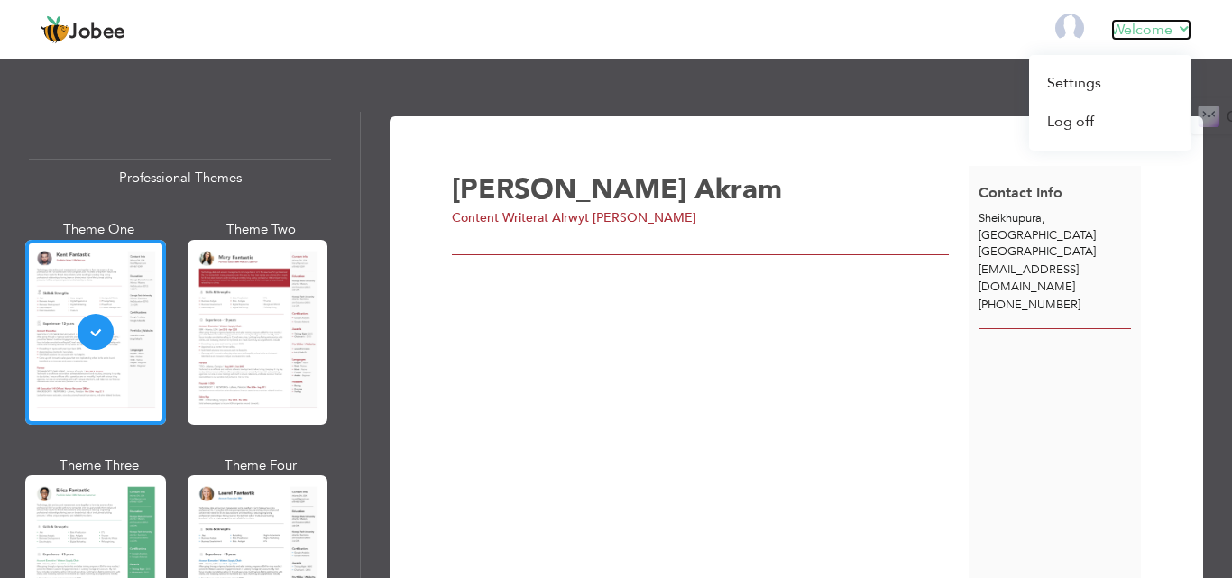
click at [1127, 21] on link "Welcome" at bounding box center [1151, 30] width 80 height 22
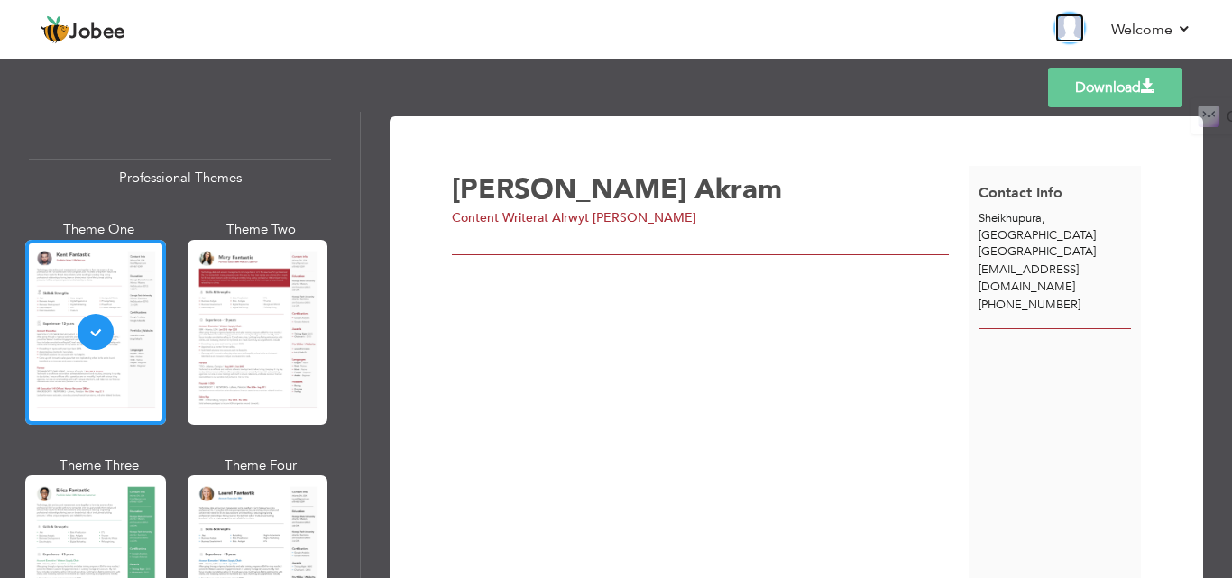
click at [1078, 28] on img at bounding box center [1069, 28] width 29 height 29
click at [1072, 24] on img at bounding box center [1069, 28] width 29 height 29
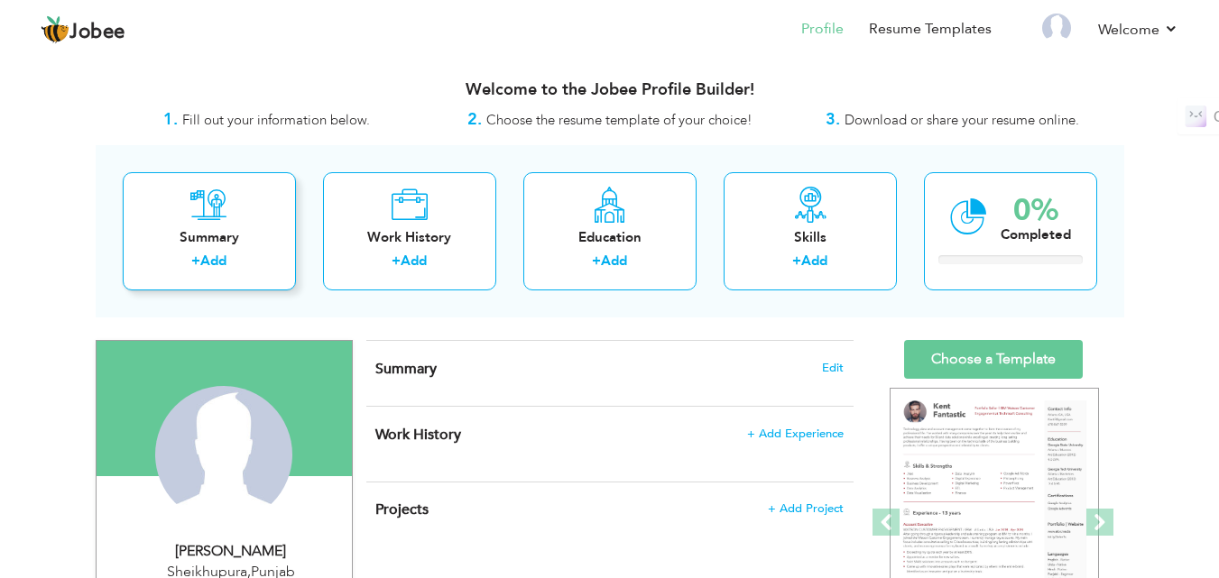
click at [213, 266] on link "Add" at bounding box center [213, 261] width 26 height 18
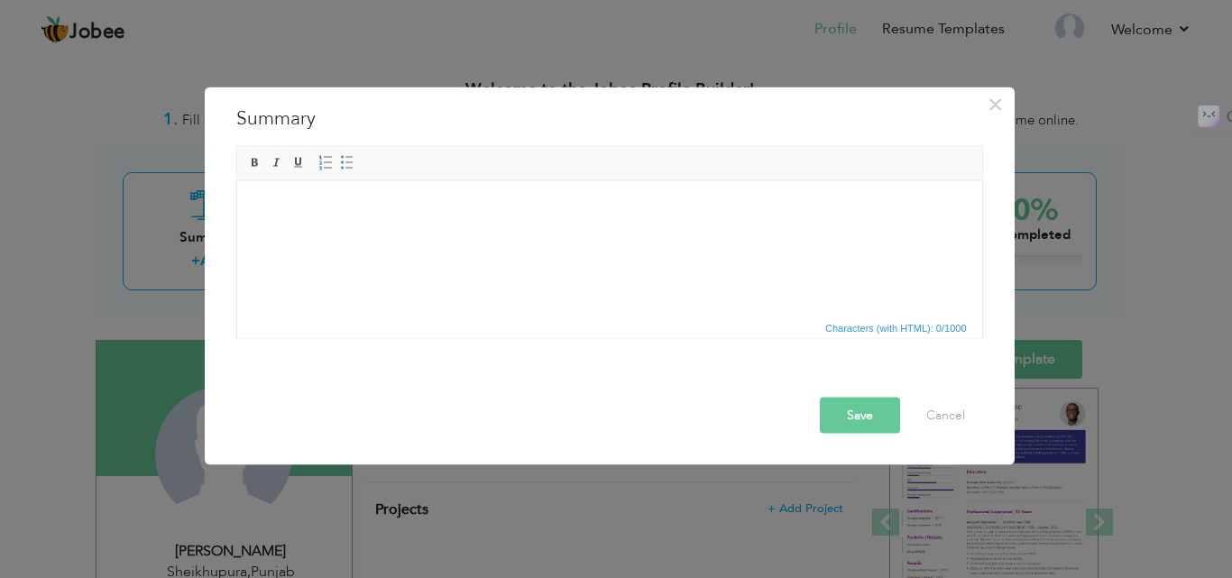
click at [433, 235] on html at bounding box center [608, 207] width 745 height 55
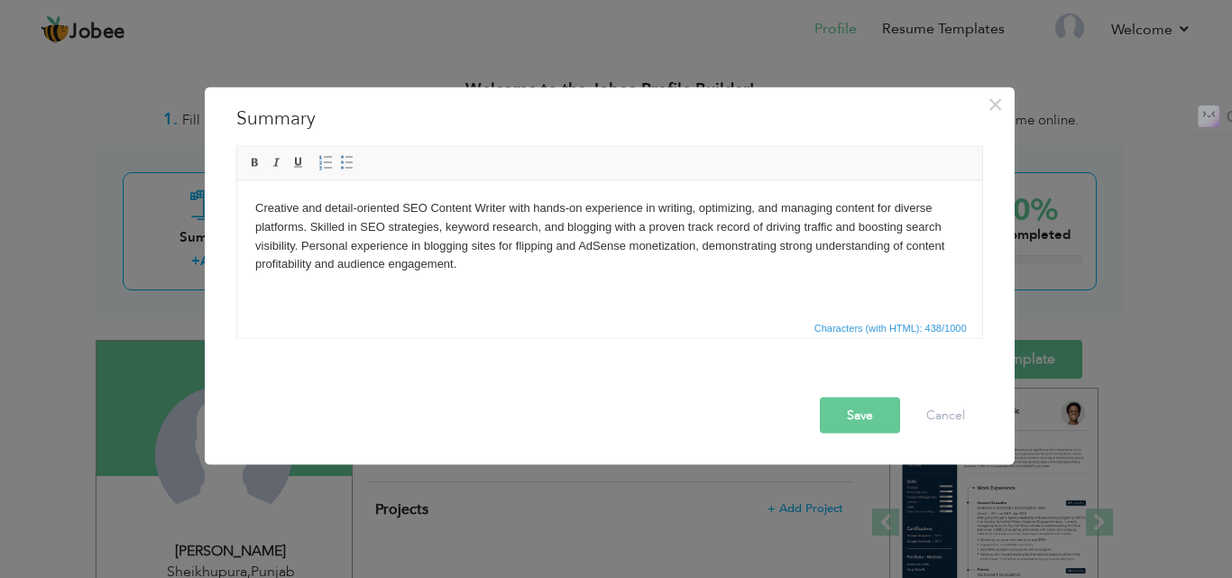
click at [857, 418] on button "Save" at bounding box center [860, 415] width 80 height 36
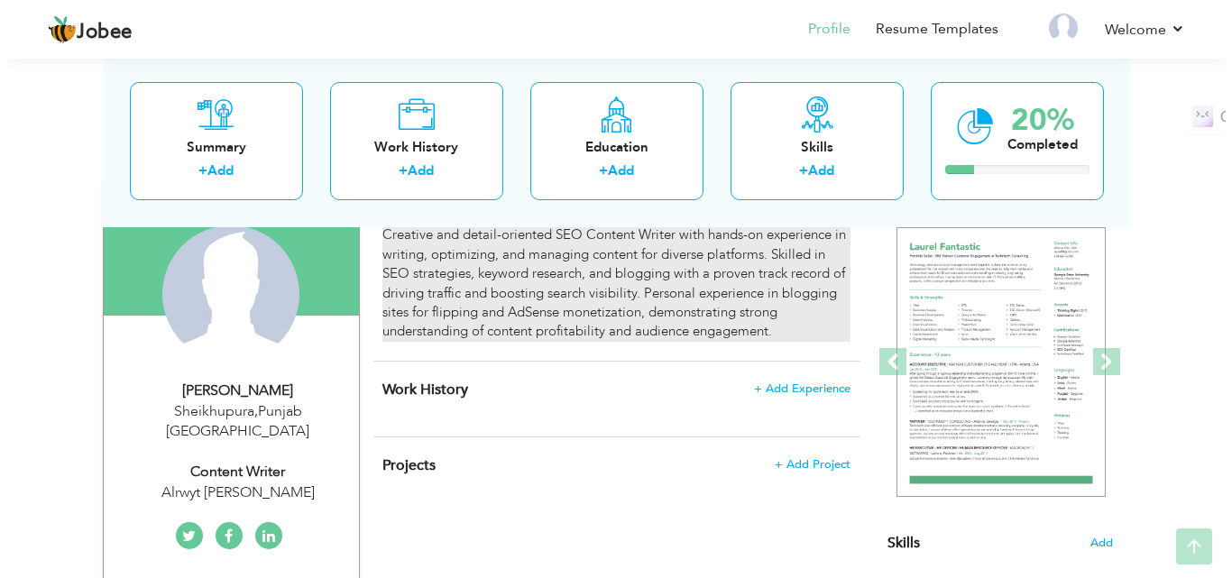
scroll to position [180, 0]
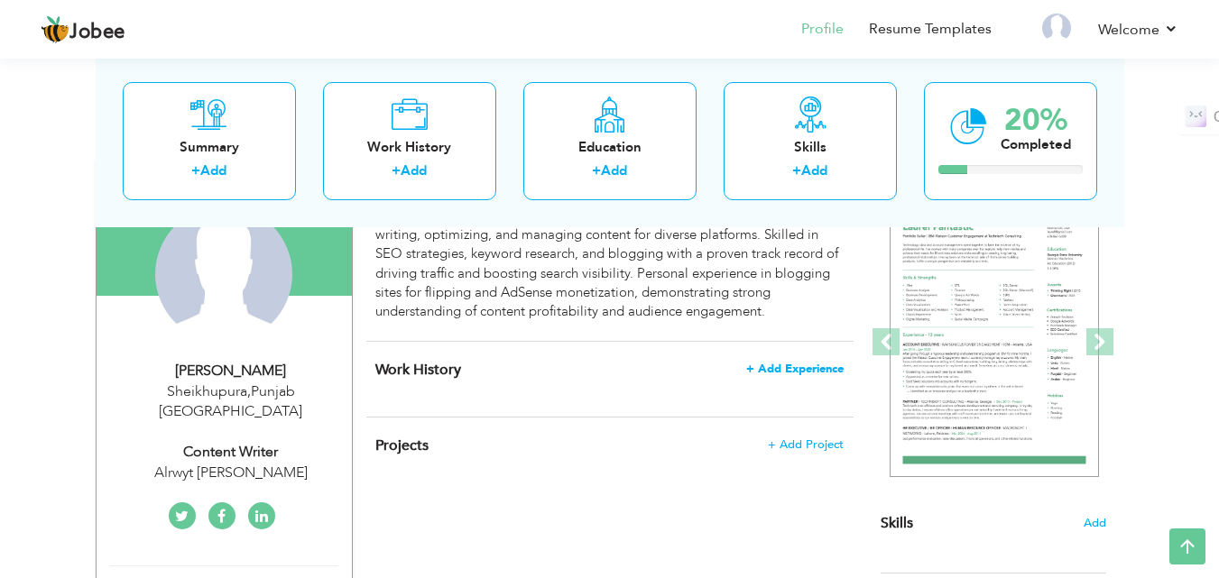
click at [770, 370] on span "+ Add Experience" at bounding box center [794, 369] width 97 height 13
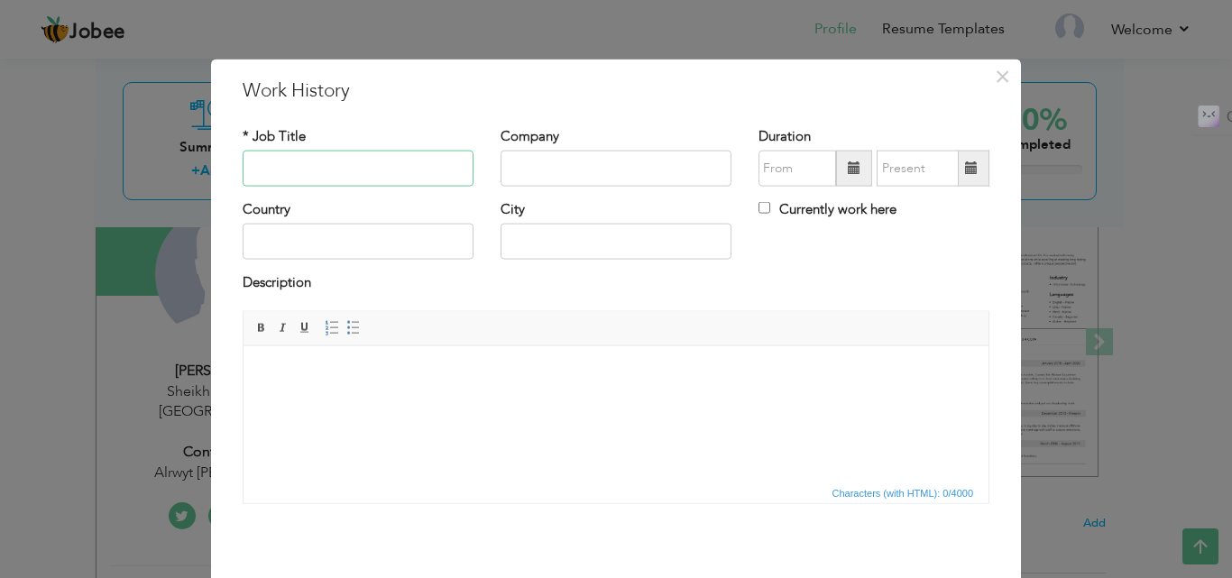
click at [330, 161] on input "text" at bounding box center [358, 169] width 231 height 36
paste input "Content Writer July 2024 - December 2024"
drag, startPoint x: 300, startPoint y: 169, endPoint x: 458, endPoint y: 172, distance: 157.9
click at [458, 172] on input "Content Writer July 2024 - December 2024" at bounding box center [358, 169] width 231 height 36
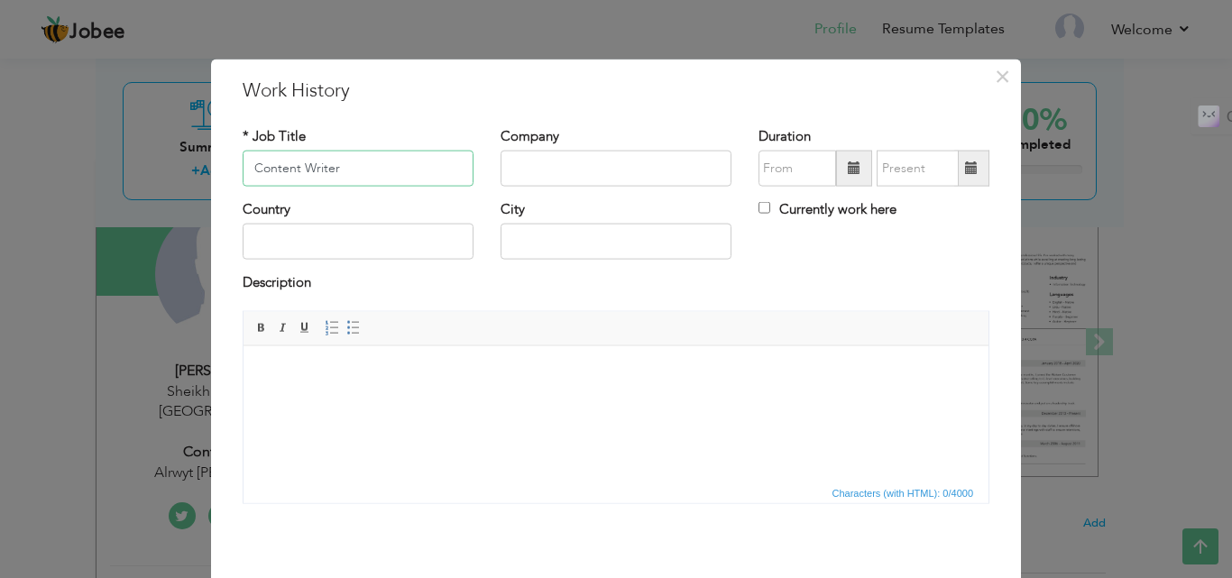
scroll to position [0, 0]
type input "Content Writer"
click at [522, 171] on input "text" at bounding box center [616, 169] width 231 height 36
click at [369, 244] on input "text" at bounding box center [358, 242] width 231 height 36
type input "[GEOGRAPHIC_DATA]"
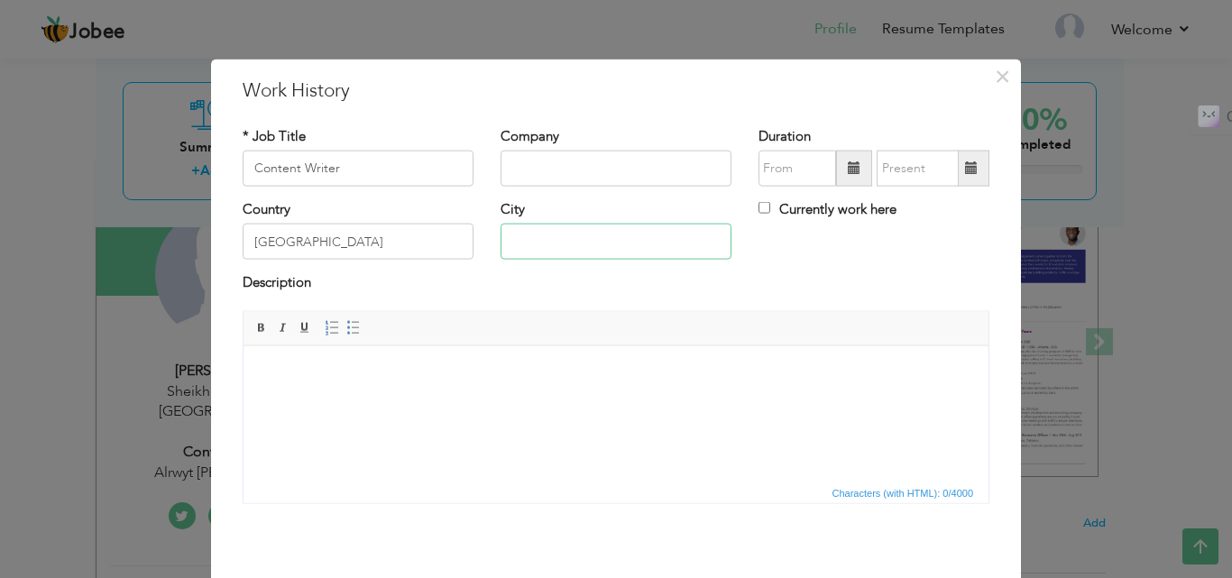
click at [528, 254] on input "text" at bounding box center [616, 242] width 231 height 36
type input "[GEOGRAPHIC_DATA]"
click at [539, 163] on input "text" at bounding box center [616, 169] width 231 height 36
paste input "Digi Optimization"
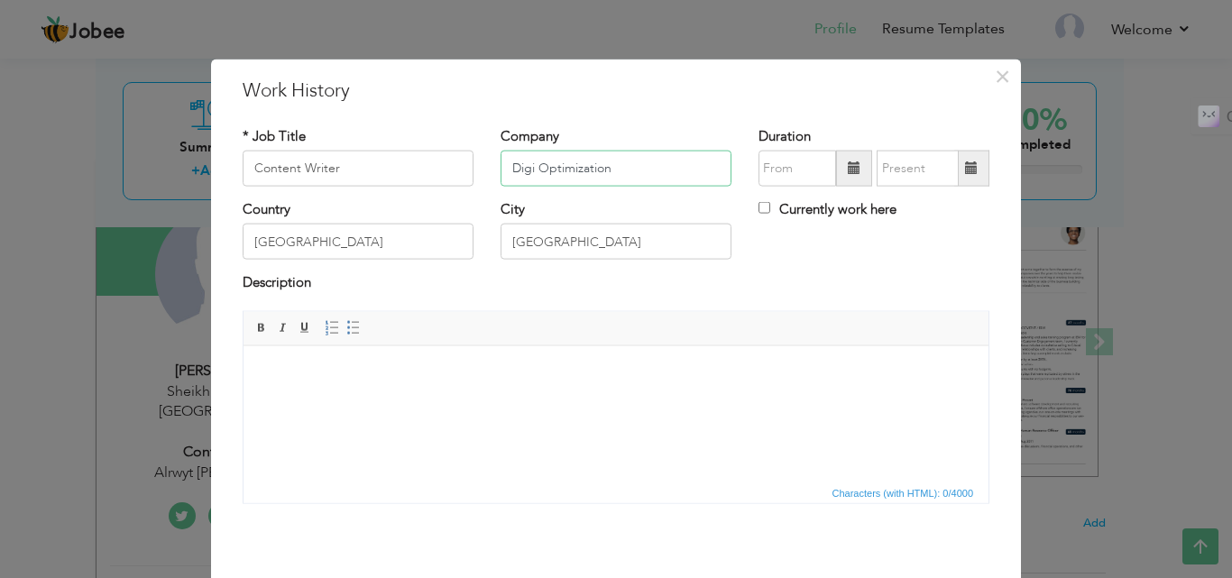
type input "Digi Optimization"
click at [769, 165] on input "text" at bounding box center [798, 169] width 78 height 36
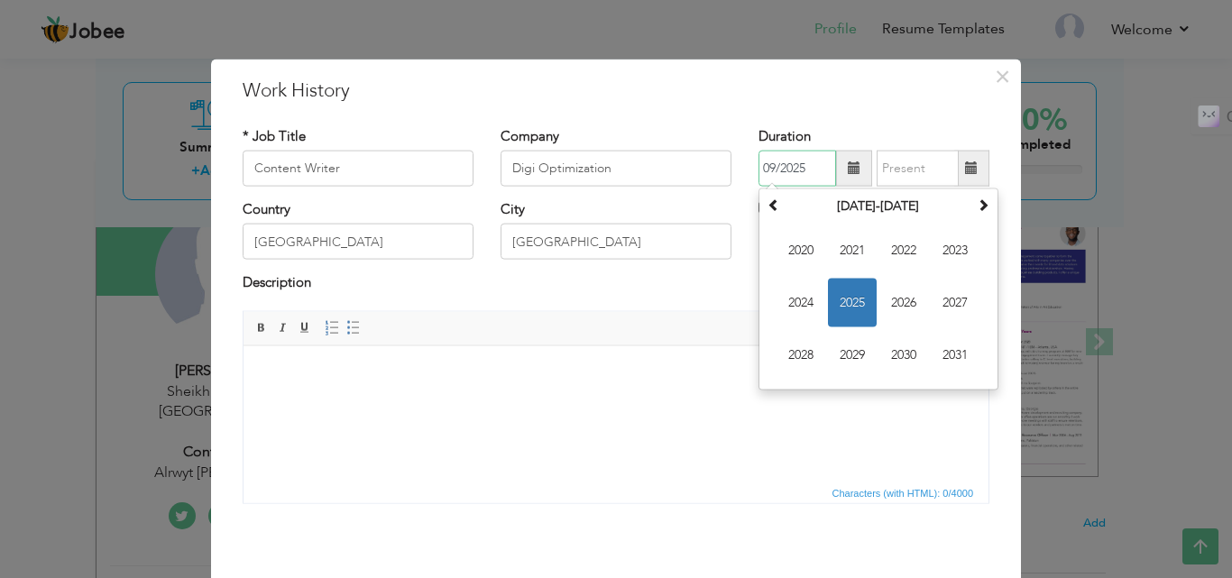
paste input "[DATE]"
type input "09/2025"
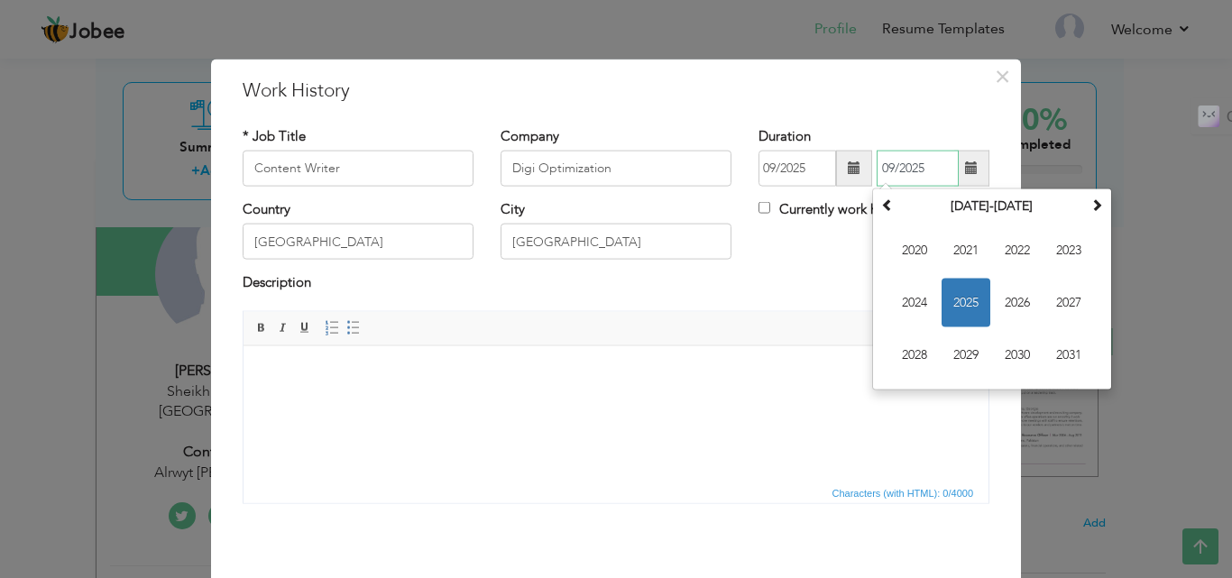
click at [911, 173] on input "09/2025" at bounding box center [918, 169] width 82 height 36
click at [796, 164] on input "09/2025" at bounding box center [798, 169] width 78 height 36
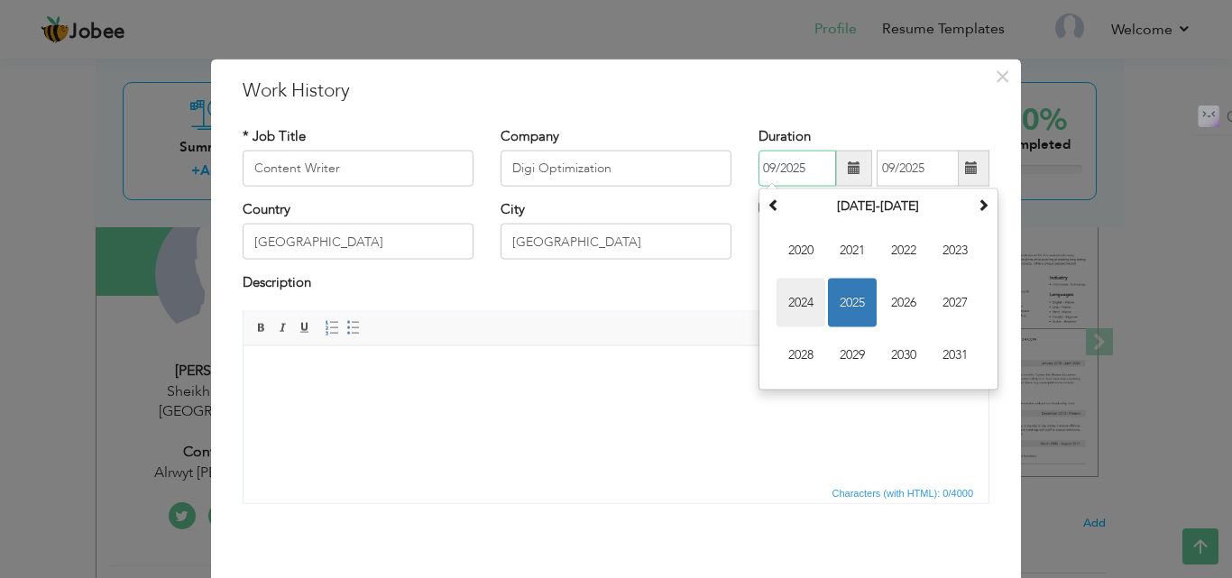
click at [807, 299] on span "2024" at bounding box center [801, 303] width 49 height 49
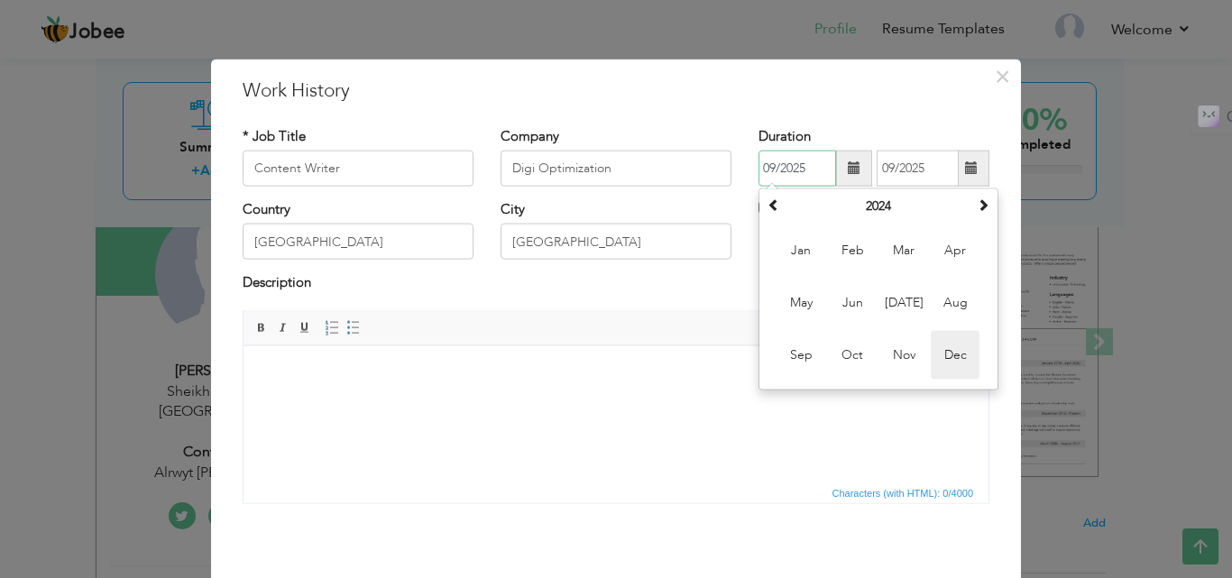
click at [947, 357] on span "Dec" at bounding box center [955, 355] width 49 height 49
type input "12/2024"
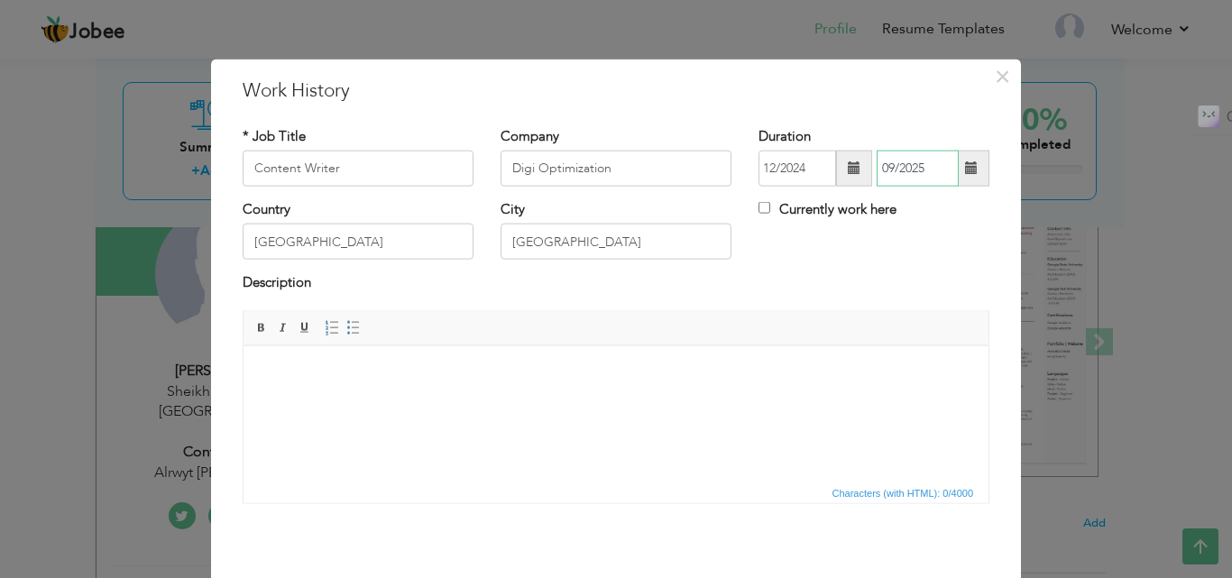
click at [887, 168] on input "09/2025" at bounding box center [918, 169] width 82 height 36
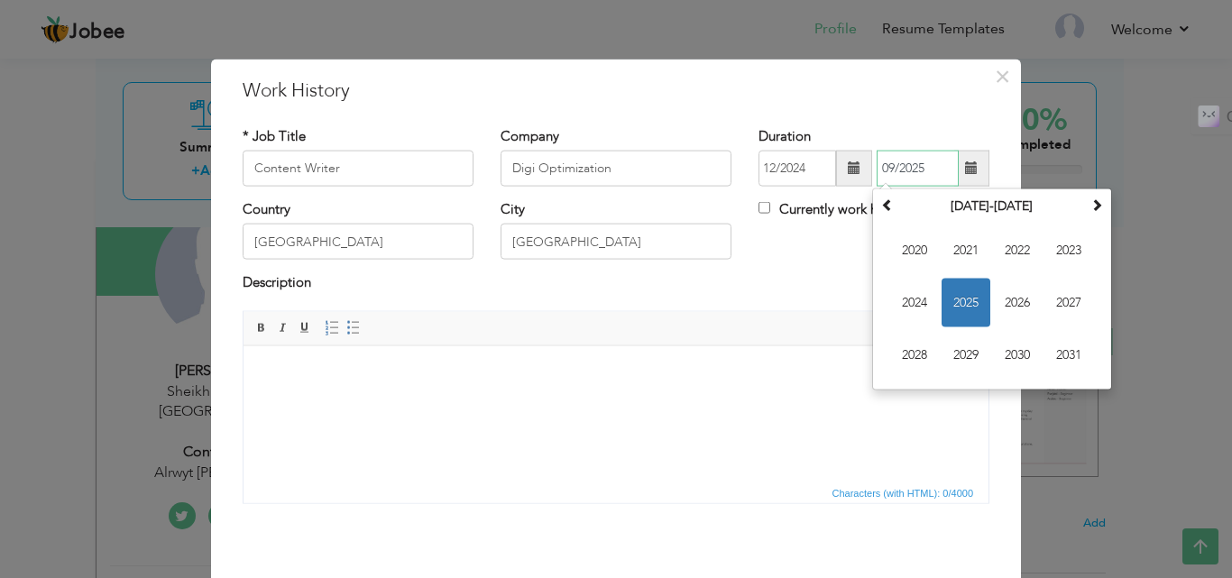
click at [903, 168] on input "09/2025" at bounding box center [918, 169] width 82 height 36
click at [877, 167] on input "09/2025" at bounding box center [918, 169] width 82 height 36
click at [883, 167] on input "09/2025" at bounding box center [918, 169] width 82 height 36
type input "069/2025"
click at [887, 168] on input "text" at bounding box center [918, 169] width 82 height 36
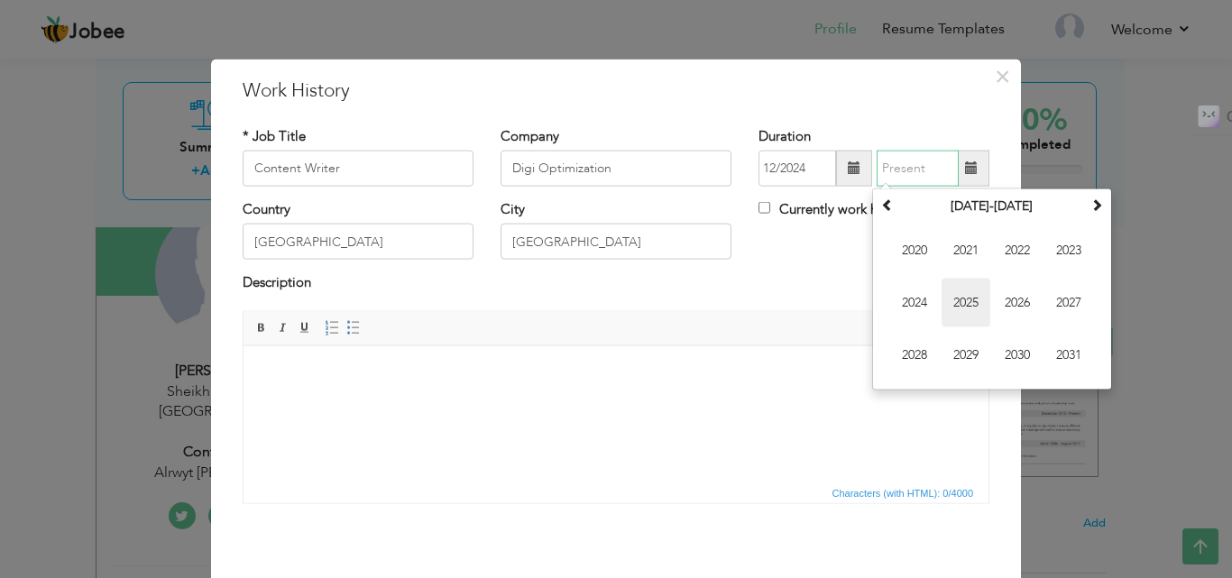
click at [953, 301] on span "2025" at bounding box center [966, 303] width 49 height 49
click at [1057, 256] on span "Apr" at bounding box center [1069, 250] width 49 height 49
type input "04/2025"
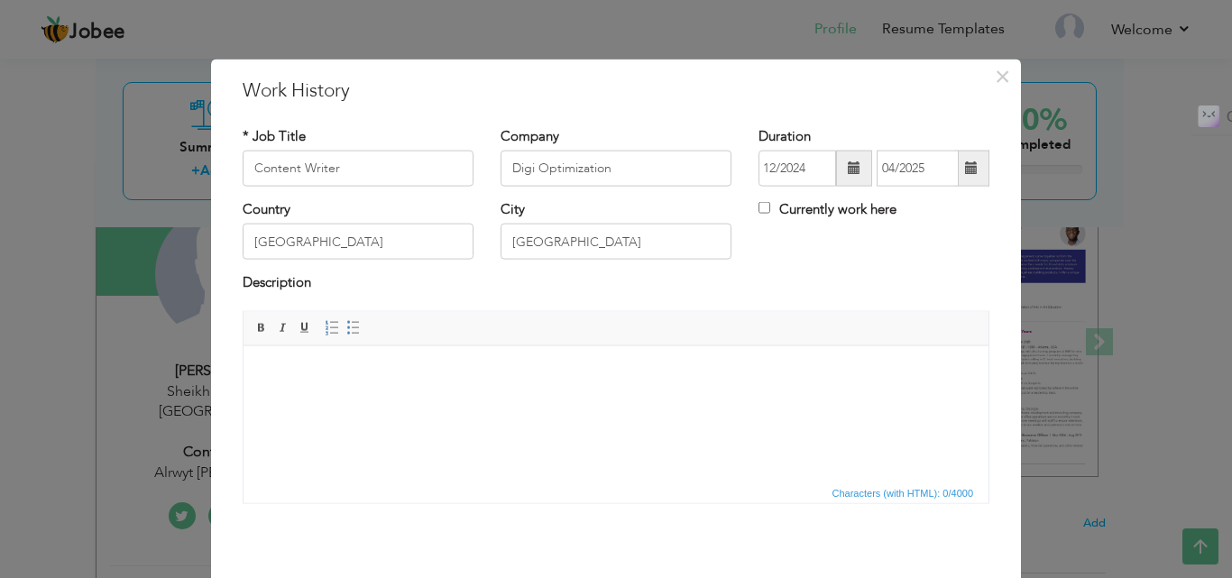
click at [391, 390] on html at bounding box center [616, 372] width 745 height 55
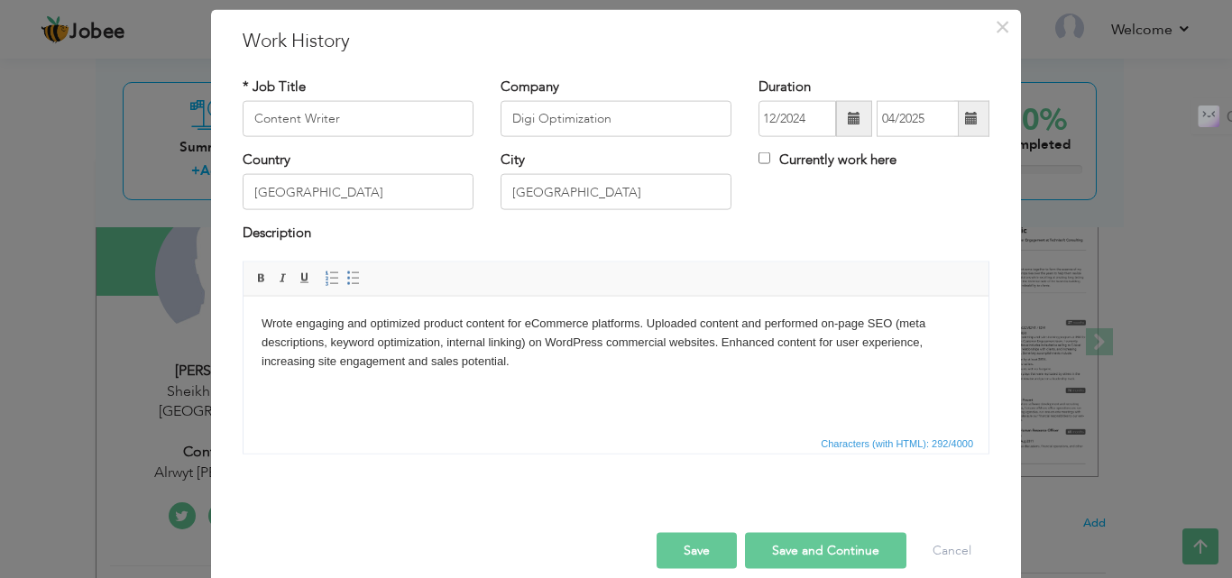
scroll to position [71, 0]
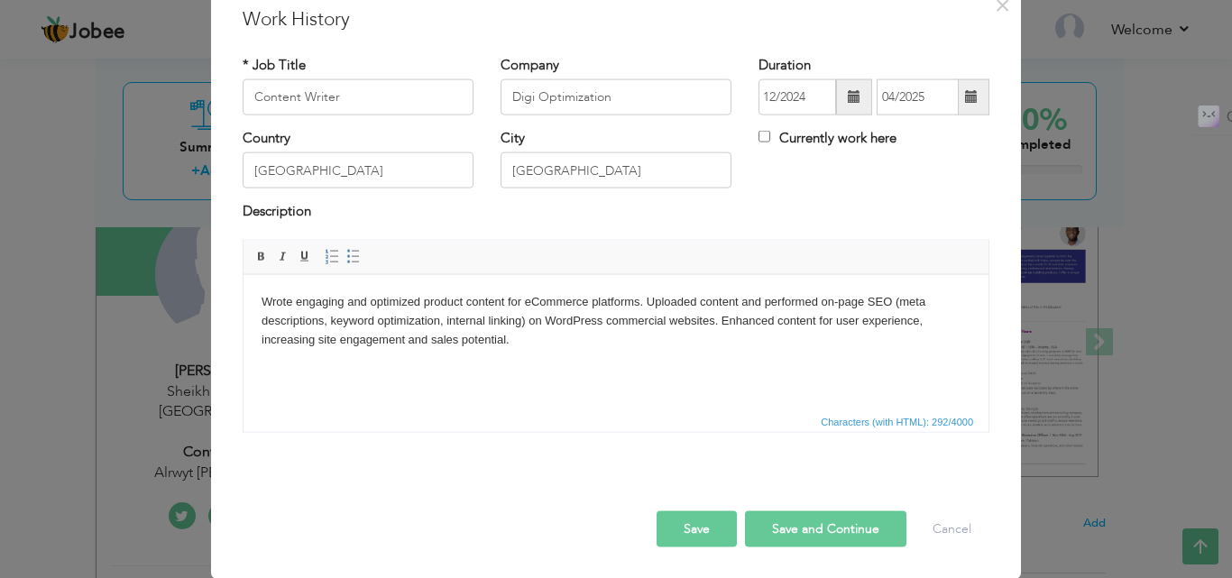
click at [577, 321] on body "Wrote engaging and optimized product content for eCommerce platforms. Uploaded …" at bounding box center [616, 320] width 709 height 56
click at [796, 531] on button "Save and Continue" at bounding box center [825, 529] width 161 height 36
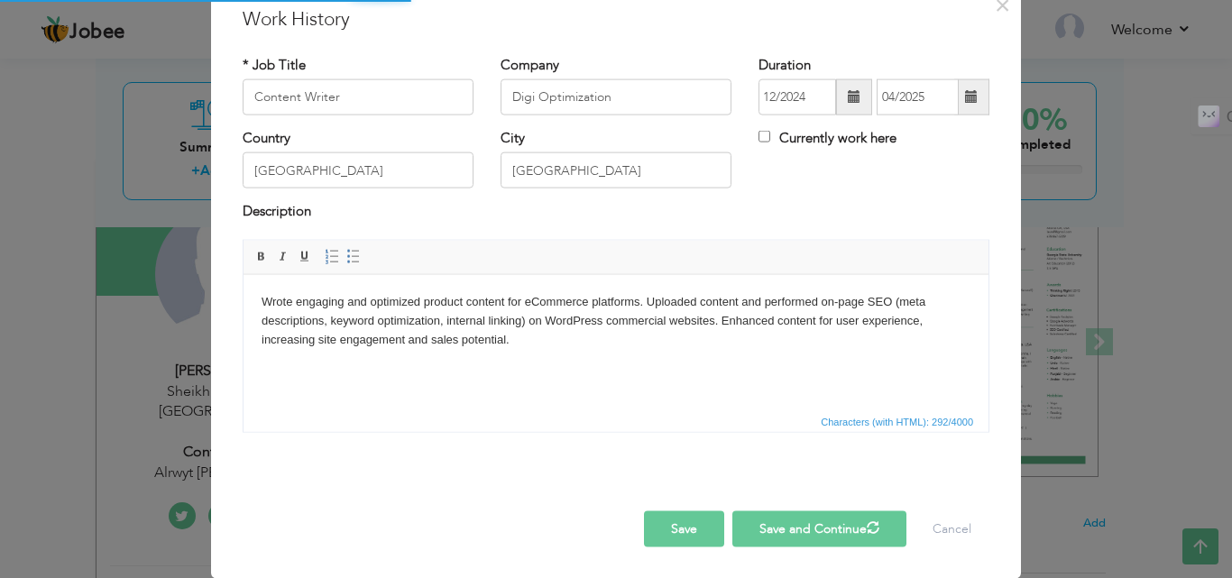
click at [796, 531] on button "Save and Continue" at bounding box center [819, 529] width 174 height 36
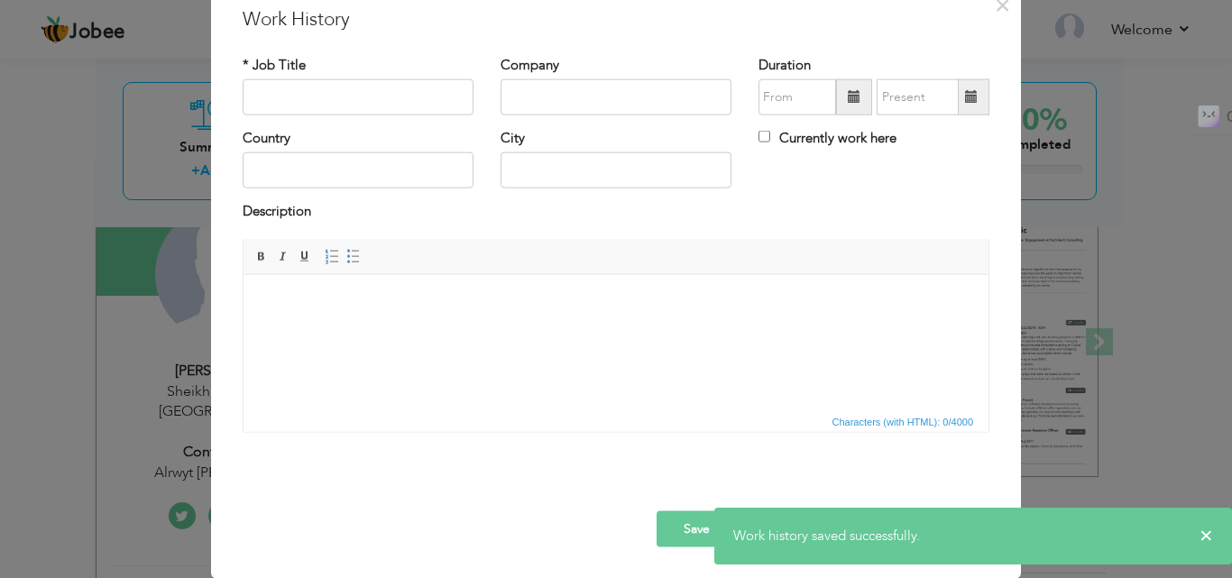
click at [647, 329] on html at bounding box center [616, 301] width 745 height 55
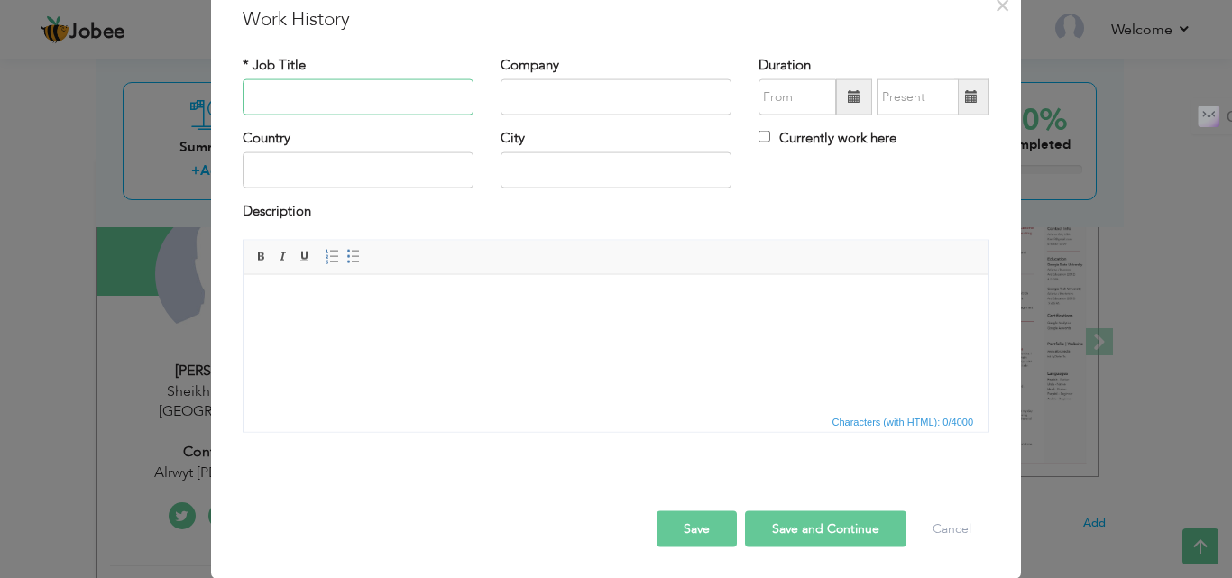
click at [397, 102] on input "text" at bounding box center [358, 97] width 231 height 36
type input "SEO Content Strategist"
click at [569, 102] on input "text" at bounding box center [616, 97] width 231 height 36
click at [557, 86] on input "text" at bounding box center [616, 97] width 231 height 36
paste input "Meta Achievers"
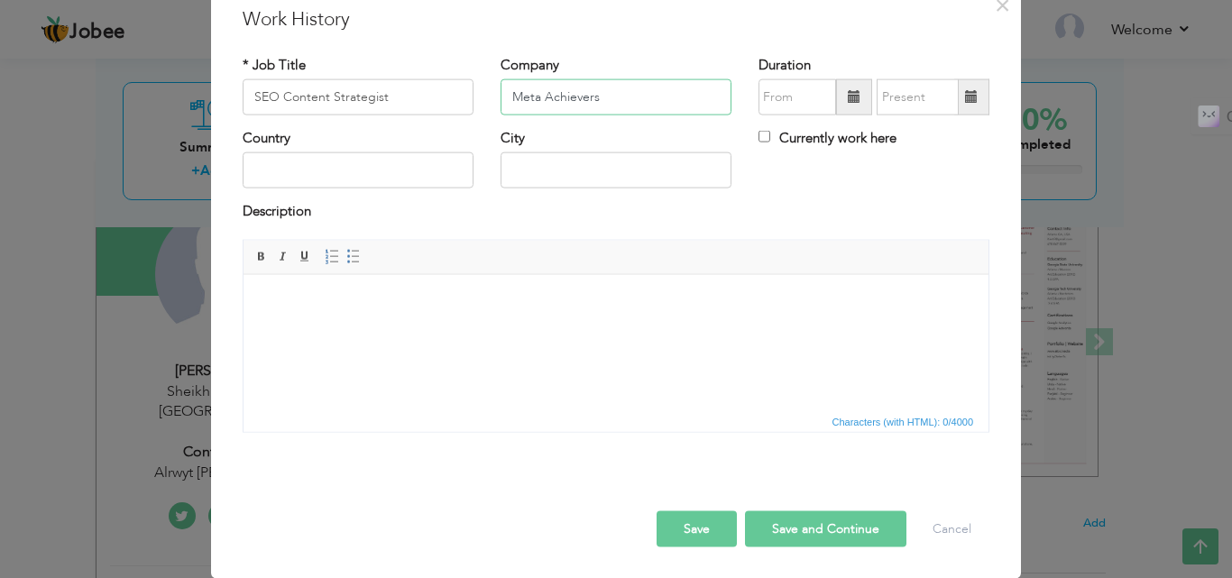
type input "Meta Achievers"
click at [373, 167] on input "text" at bounding box center [358, 170] width 231 height 36
click at [402, 171] on input "text" at bounding box center [358, 170] width 231 height 36
paste input "[GEOGRAPHIC_DATA]"
type input "[GEOGRAPHIC_DATA]"
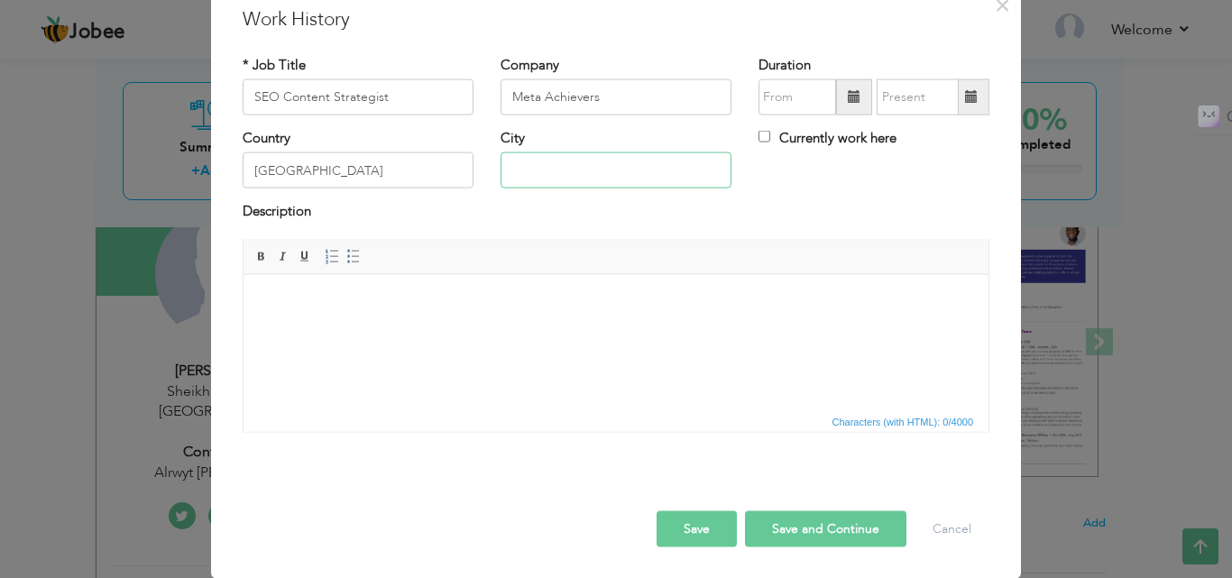
click at [541, 171] on input "text" at bounding box center [616, 170] width 231 height 36
click at [531, 175] on input "Okara" at bounding box center [616, 170] width 231 height 36
click at [531, 170] on input "Okarra" at bounding box center [616, 170] width 231 height 36
click at [602, 172] on input "Okara" at bounding box center [616, 170] width 231 height 36
type input "Okara"
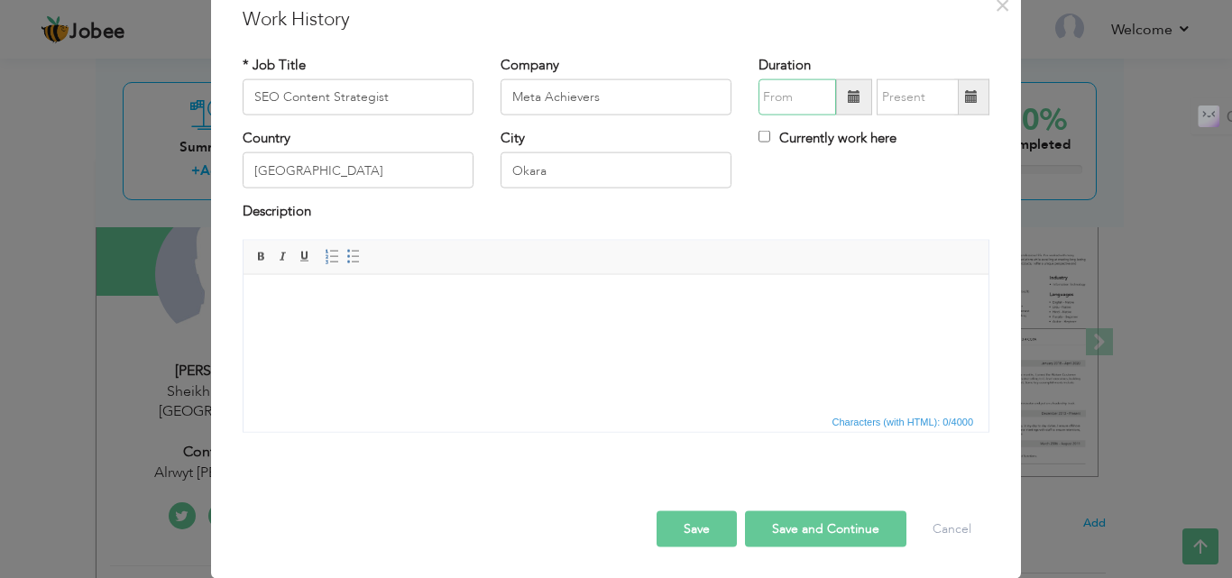
click at [802, 97] on input "text" at bounding box center [798, 97] width 78 height 36
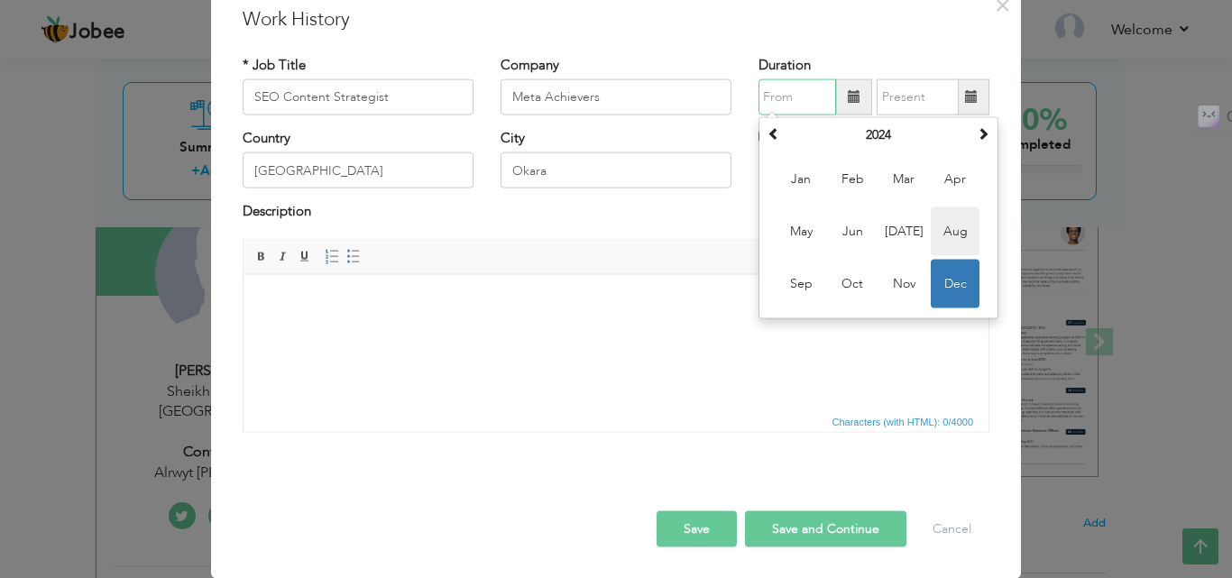
click at [942, 231] on span "Aug" at bounding box center [955, 231] width 49 height 49
type input "08/2024"
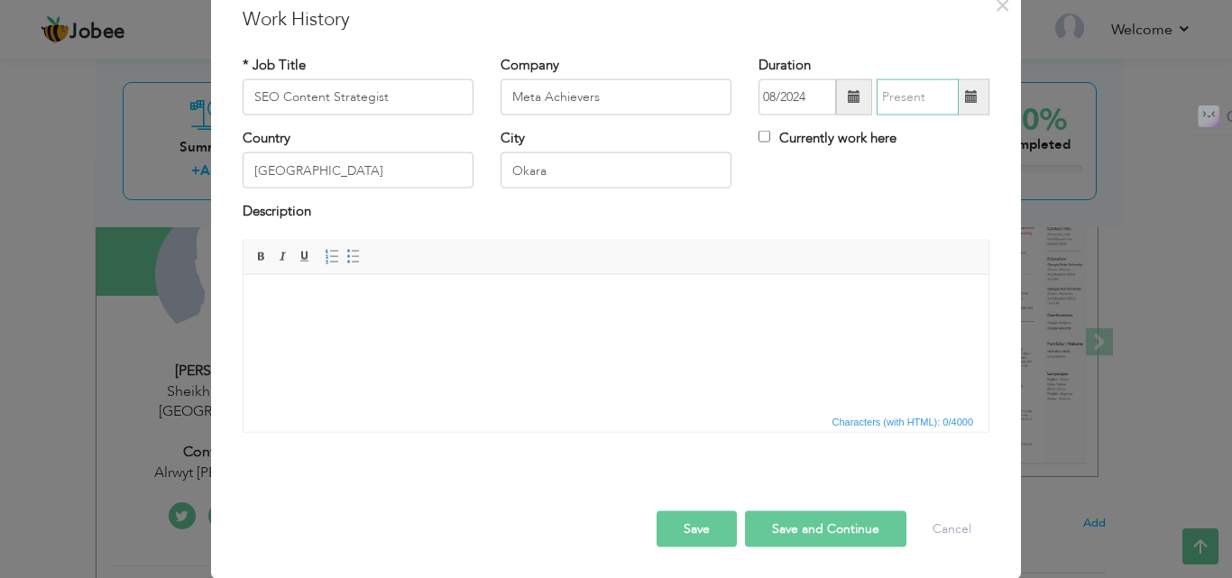
click at [896, 95] on input "text" at bounding box center [918, 97] width 82 height 36
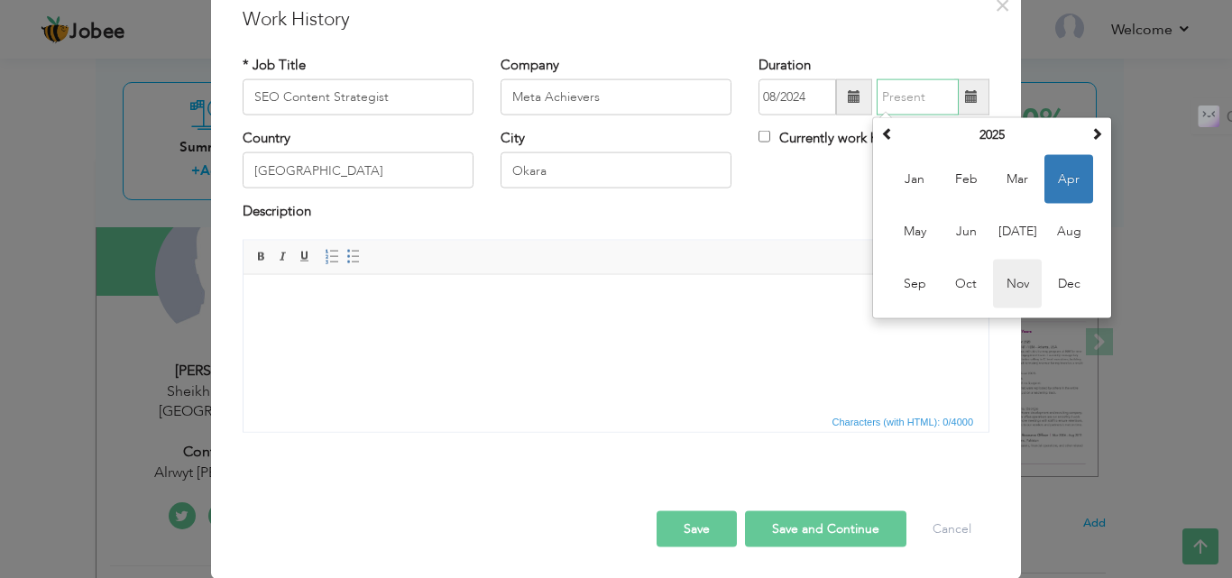
click at [1009, 284] on span "Nov" at bounding box center [1017, 284] width 49 height 49
click at [910, 97] on input "11/2025" at bounding box center [918, 97] width 82 height 36
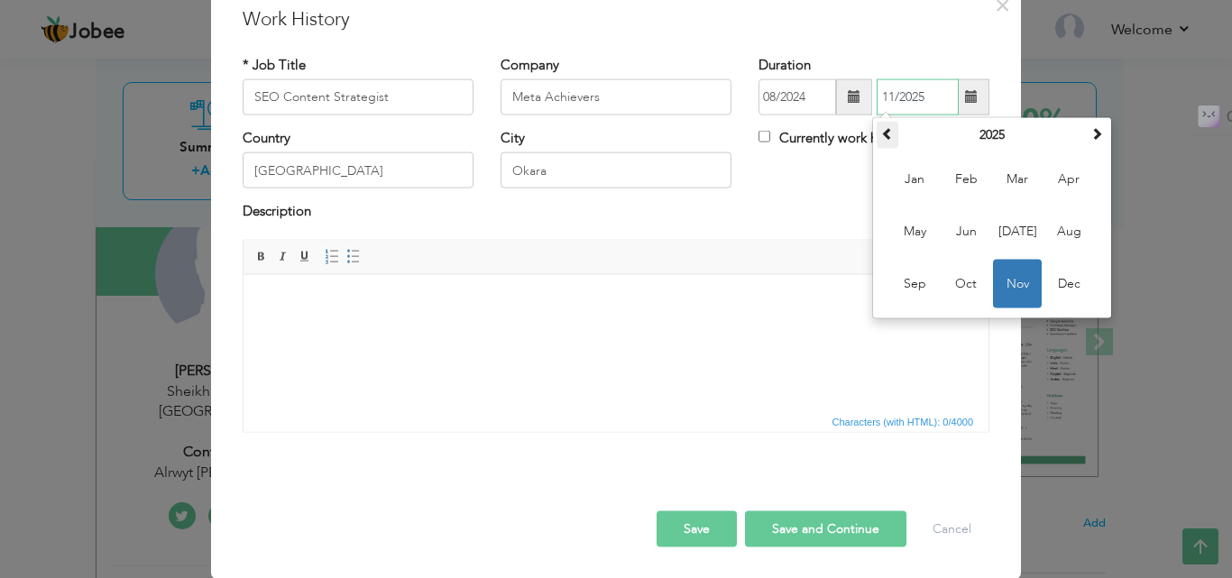
click at [881, 137] on span at bounding box center [887, 133] width 13 height 13
click at [882, 136] on span at bounding box center [887, 133] width 13 height 13
click at [1086, 134] on th at bounding box center [1097, 135] width 22 height 27
click at [1022, 283] on span "Nov" at bounding box center [1017, 284] width 49 height 49
type input "11/2024"
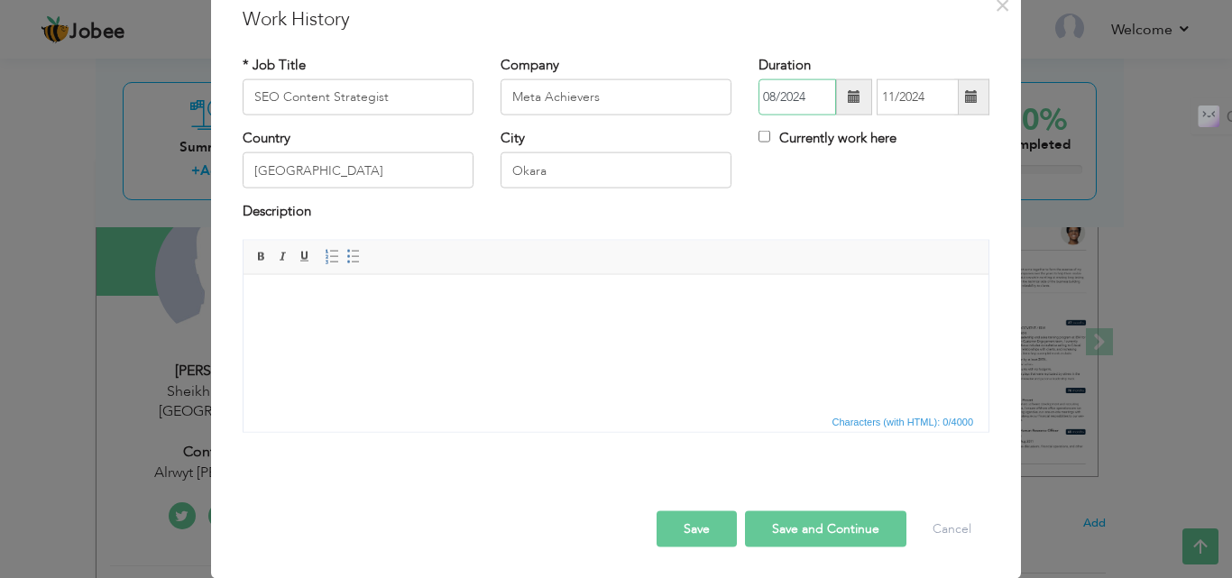
click at [795, 92] on input "08/2024" at bounding box center [798, 97] width 78 height 36
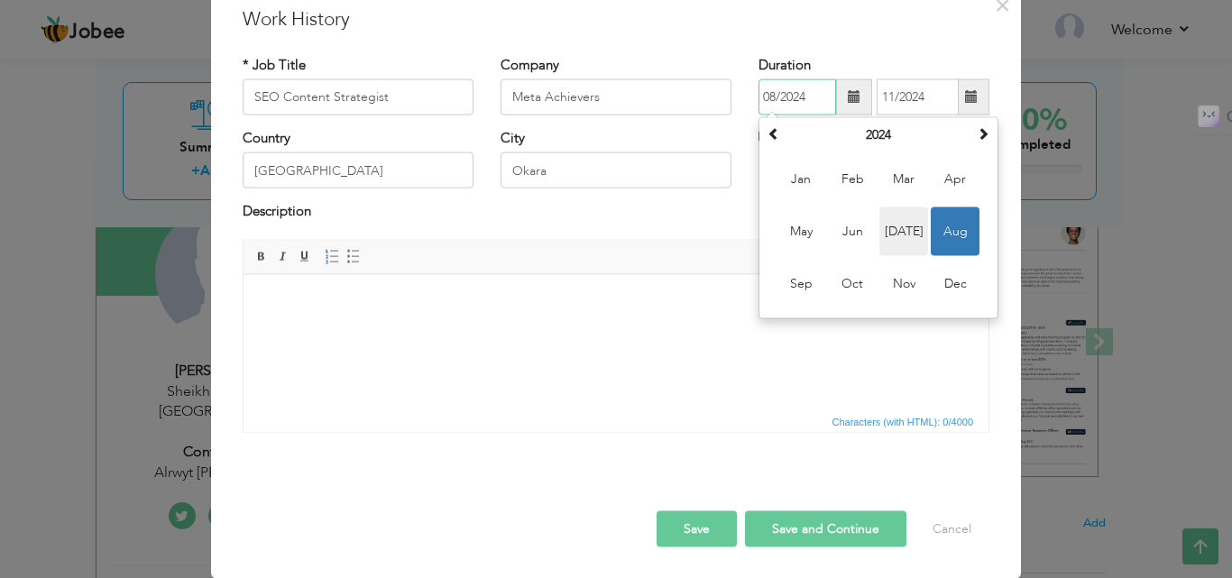
click at [885, 226] on span "Jul" at bounding box center [904, 231] width 49 height 49
type input "07/2024"
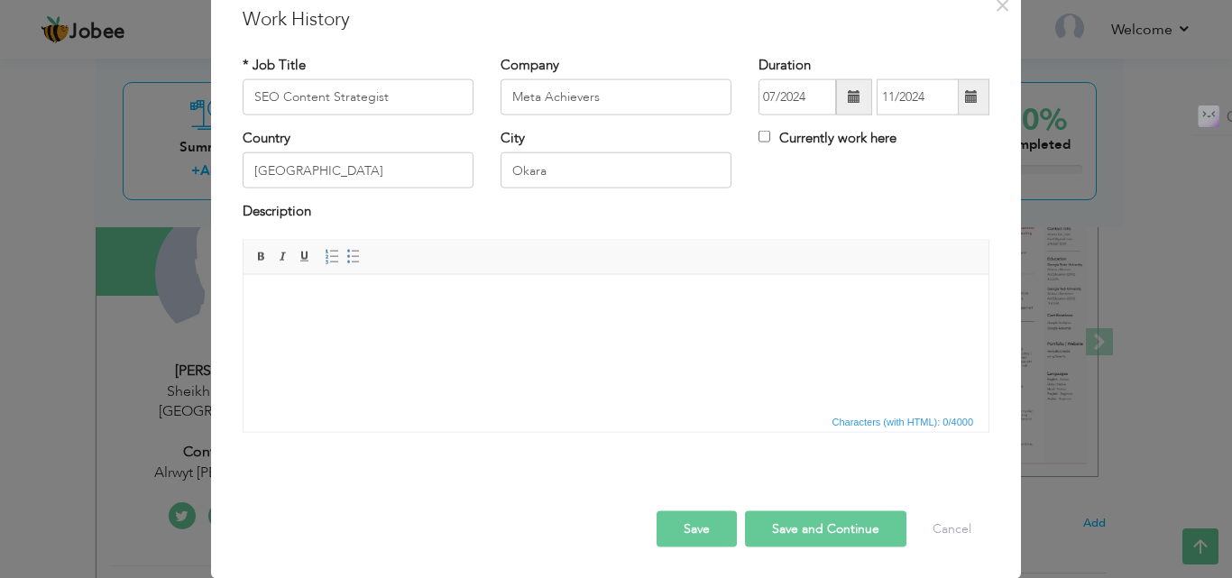
click at [603, 329] on html at bounding box center [616, 301] width 745 height 55
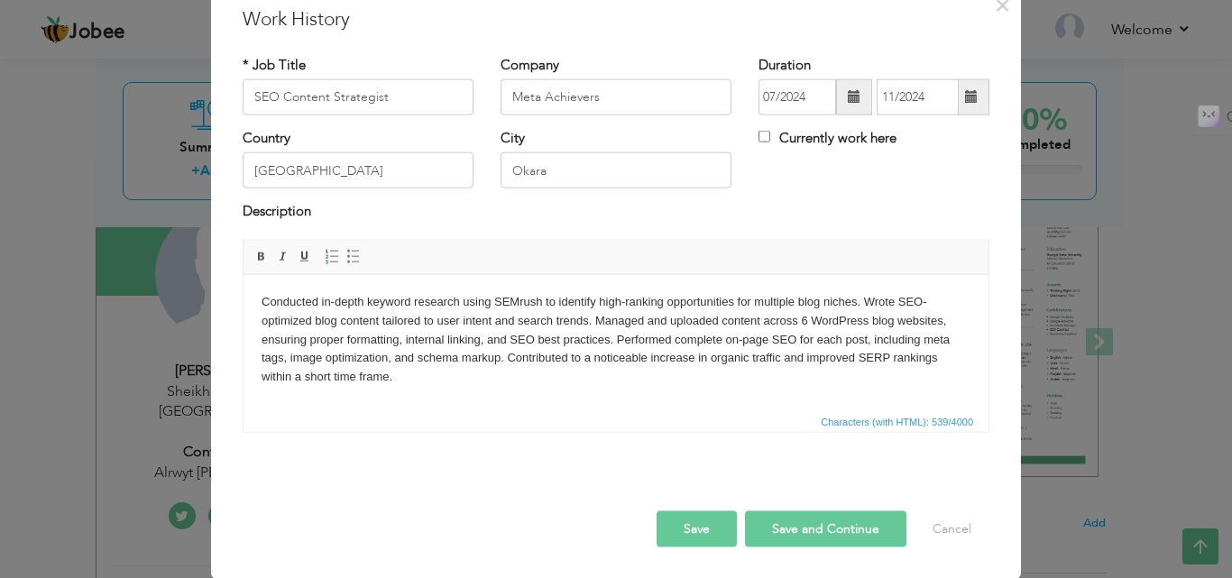
click at [647, 318] on body "Conducted in-depth keyword research using SEMrush to identify high-ranking oppo…" at bounding box center [616, 339] width 709 height 94
click at [791, 531] on button "Save and Continue" at bounding box center [825, 529] width 161 height 36
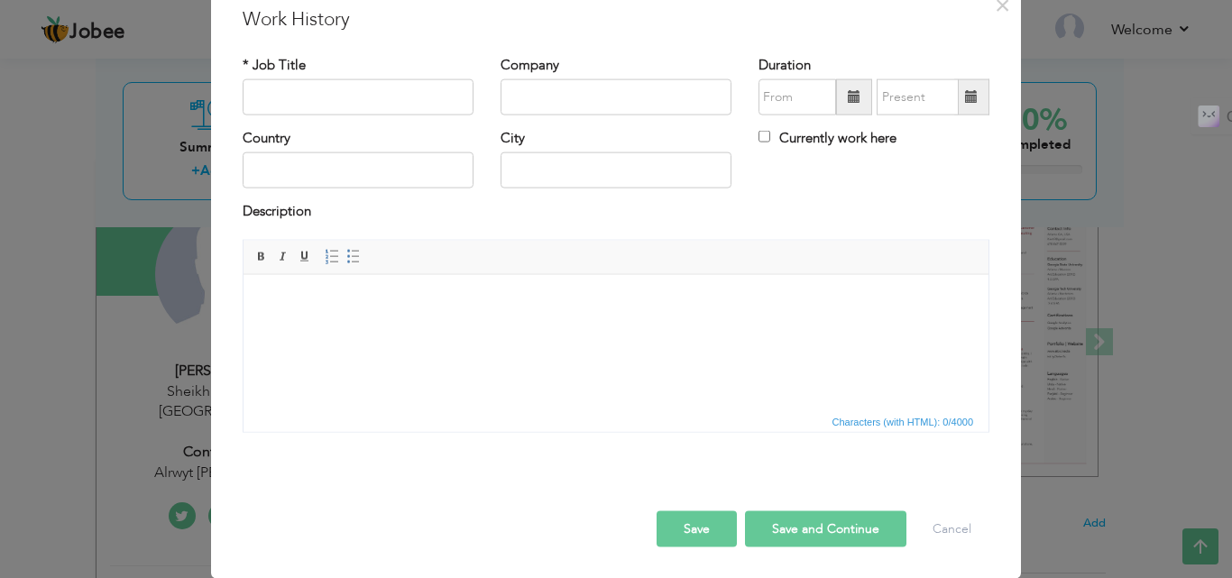
click at [638, 329] on html at bounding box center [616, 301] width 745 height 55
click at [390, 104] on input "text" at bounding box center [358, 97] width 231 height 36
click at [557, 329] on html at bounding box center [616, 301] width 745 height 55
click at [362, 104] on input "text" at bounding box center [358, 97] width 231 height 36
type input "Content Writer"
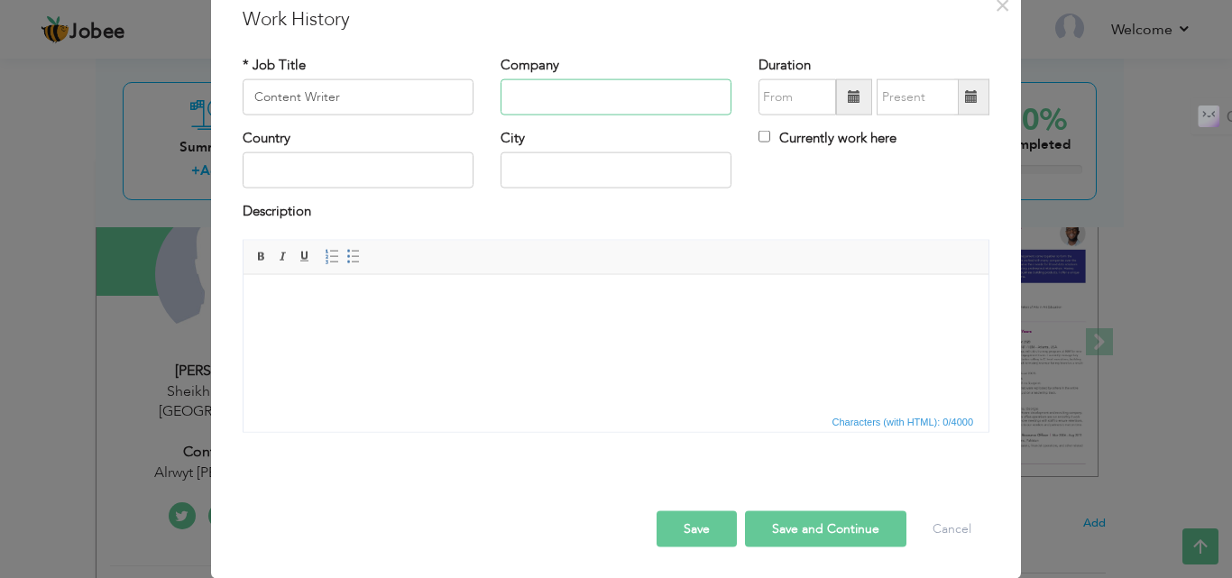
click at [545, 103] on input "text" at bounding box center [616, 97] width 231 height 36
type input "Alrwyt [PERSON_NAME]"
click at [409, 162] on input "text" at bounding box center [358, 170] width 231 height 36
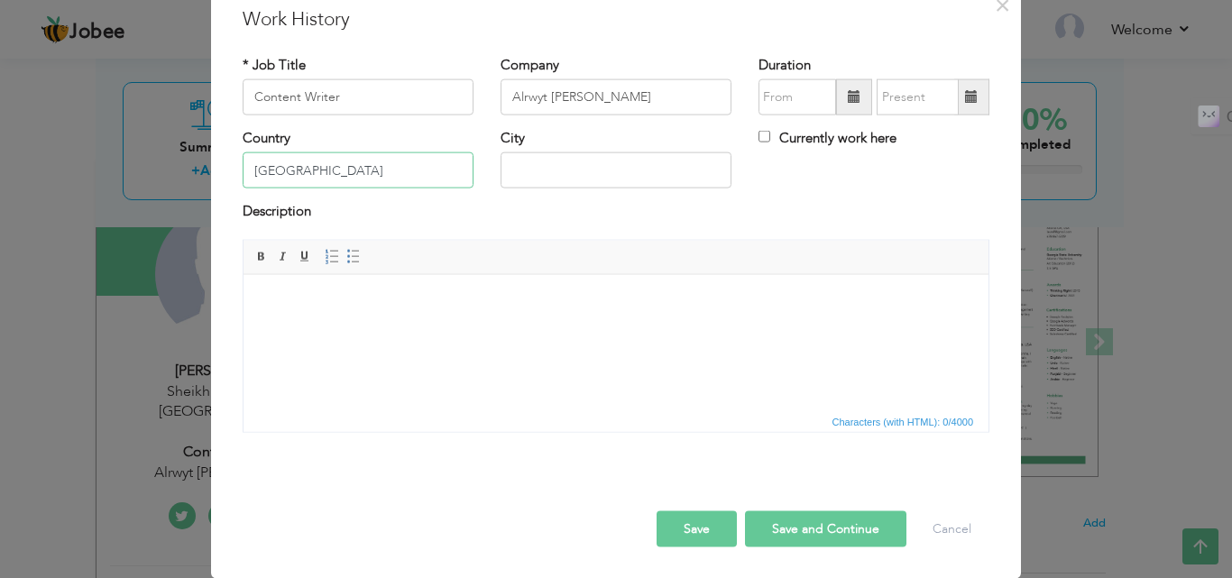
type input "[GEOGRAPHIC_DATA]"
click at [535, 169] on input "text" at bounding box center [616, 170] width 231 height 36
click at [506, 170] on input "lahore" at bounding box center [616, 170] width 231 height 36
click at [517, 171] on input "lahore" at bounding box center [616, 170] width 231 height 36
click at [518, 172] on input "lahore" at bounding box center [616, 170] width 231 height 36
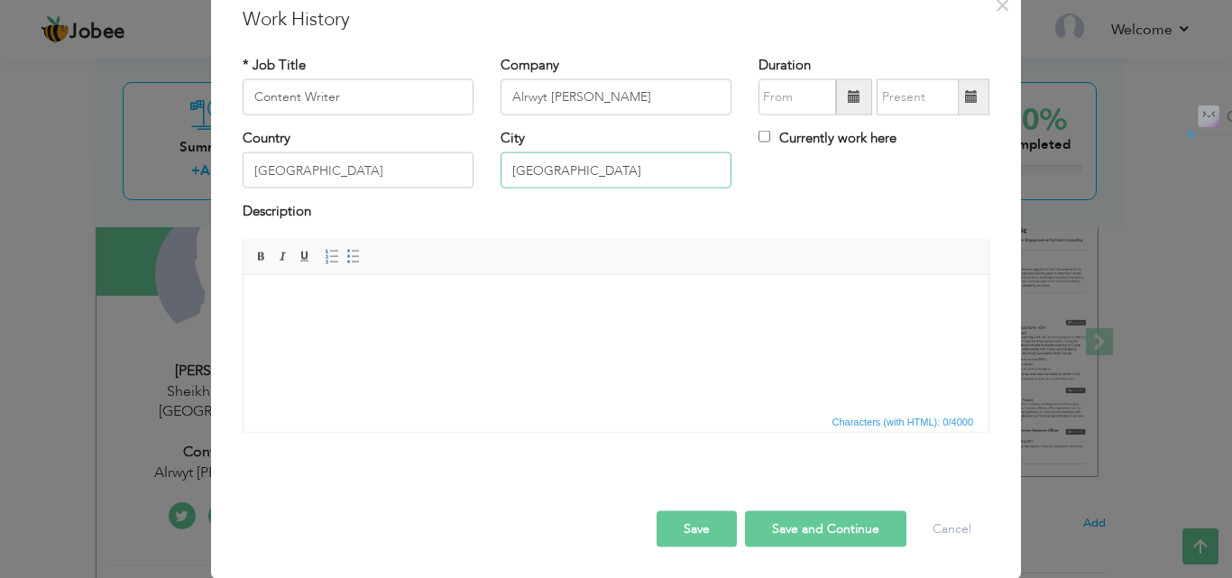
click at [518, 172] on input "lahore" at bounding box center [616, 170] width 231 height 36
type input "[GEOGRAPHIC_DATA]"
drag, startPoint x: 475, startPoint y: 324, endPoint x: 798, endPoint y: 544, distance: 390.8
click at [475, 324] on html at bounding box center [616, 301] width 745 height 55
click at [848, 101] on span at bounding box center [854, 96] width 13 height 13
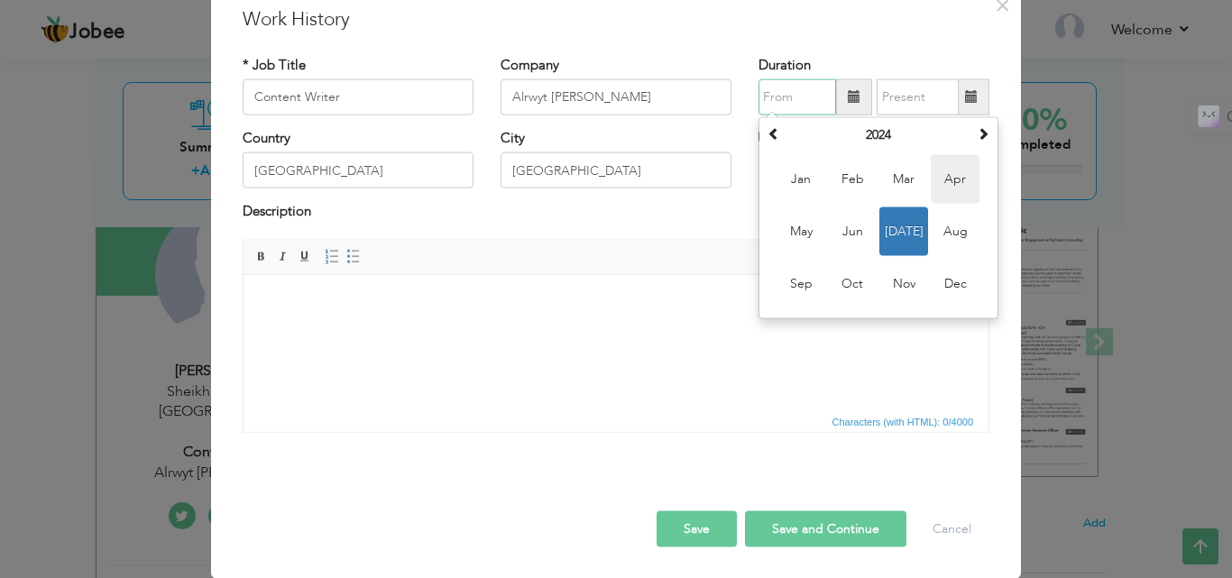
click at [940, 182] on span "Apr" at bounding box center [955, 179] width 49 height 49
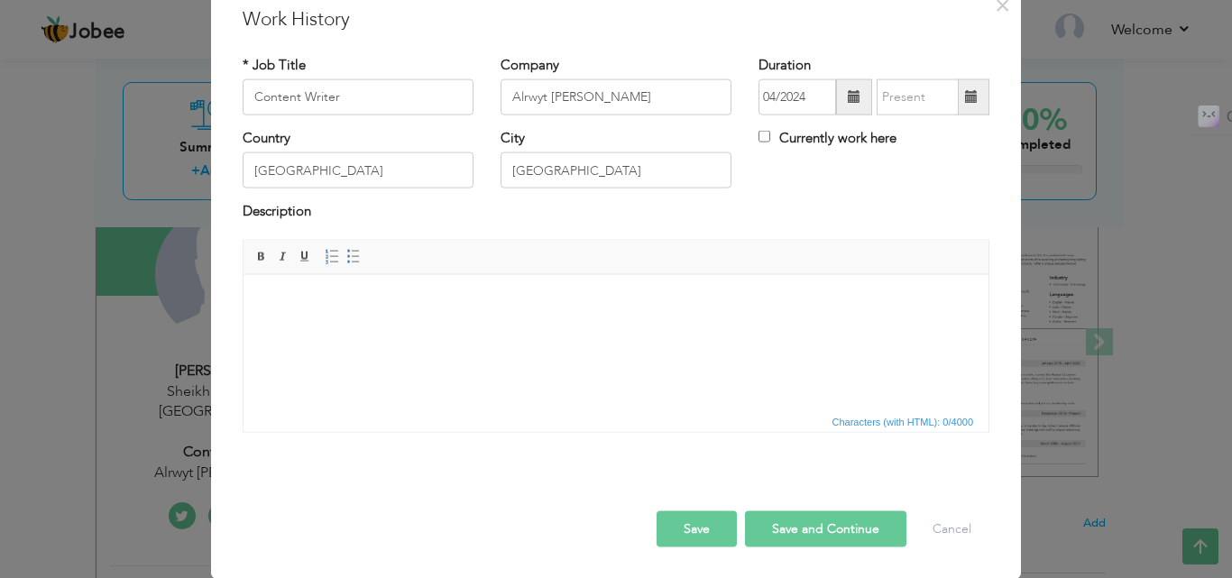
click at [840, 97] on span at bounding box center [854, 97] width 36 height 36
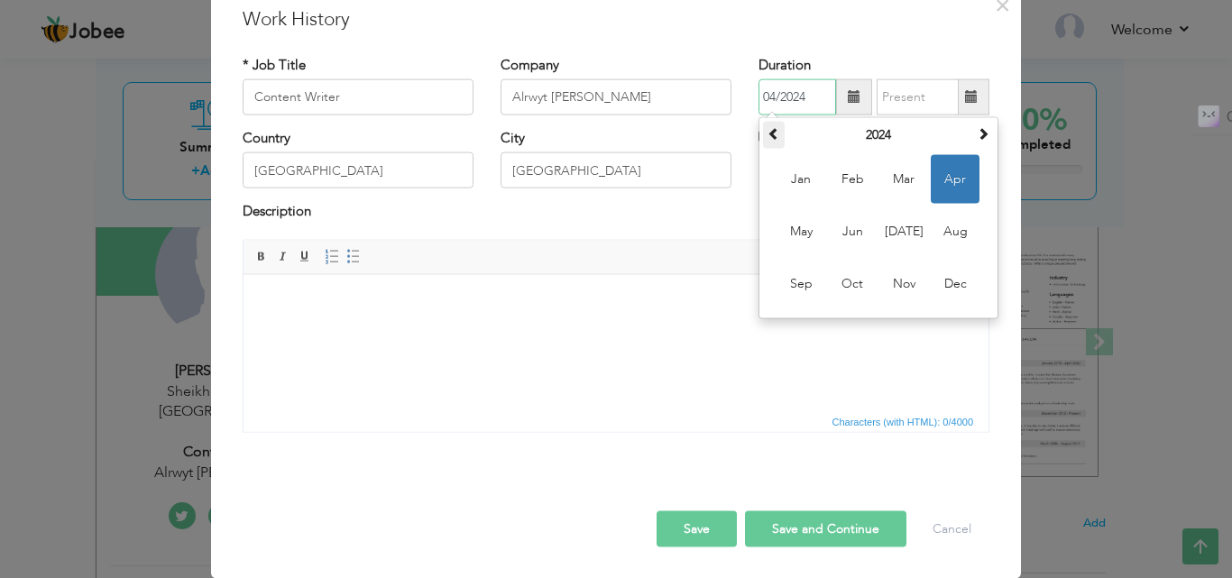
click at [771, 135] on span at bounding box center [774, 133] width 13 height 13
click at [942, 183] on span "Apr" at bounding box center [955, 179] width 49 height 49
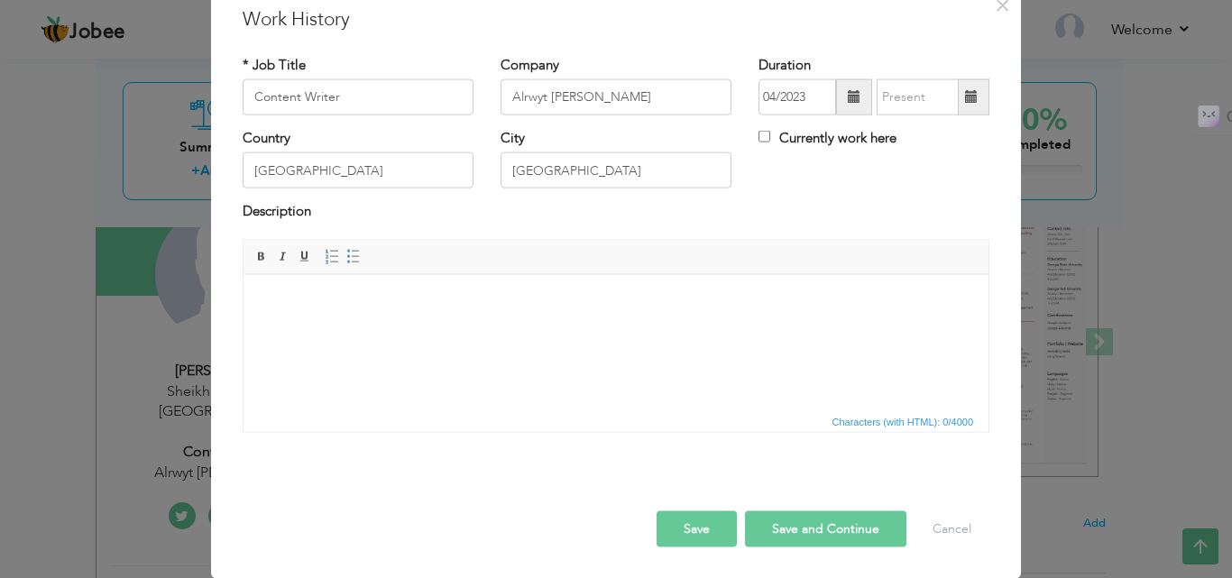
click at [969, 97] on span at bounding box center [971, 96] width 13 height 13
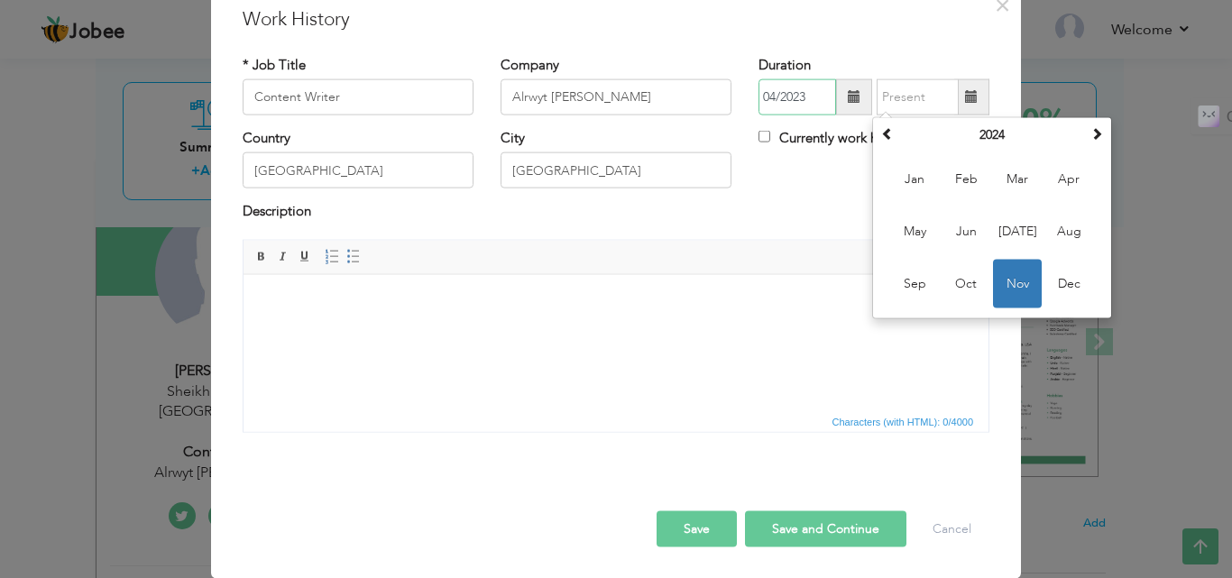
click at [794, 97] on input "04/2023" at bounding box center [798, 97] width 78 height 36
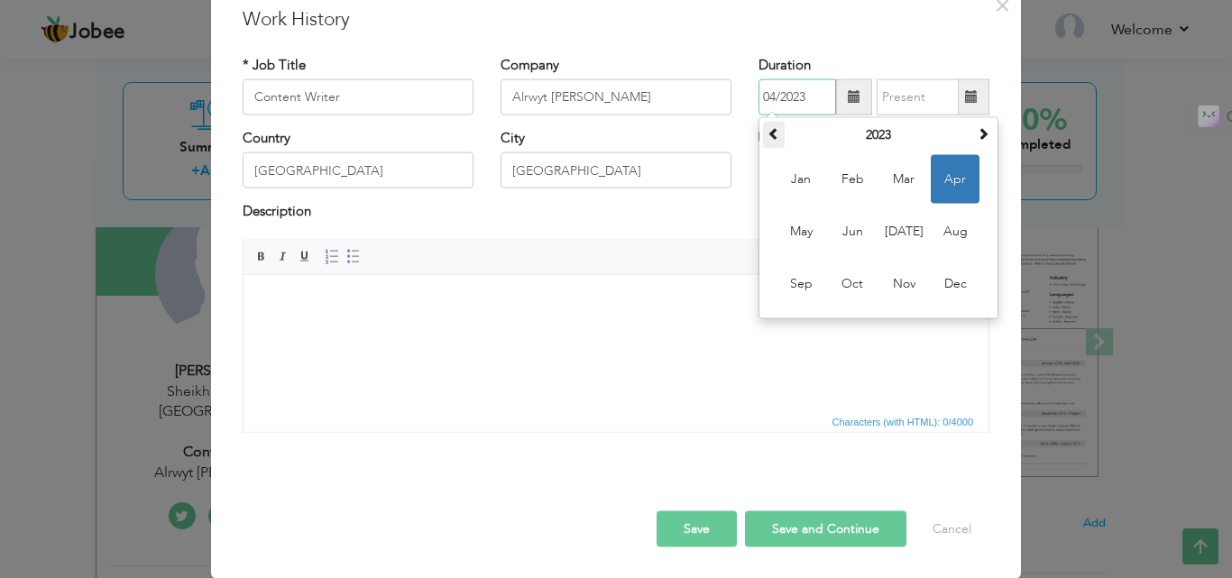
click at [768, 138] on span at bounding box center [774, 133] width 13 height 13
click at [980, 137] on span at bounding box center [983, 133] width 13 height 13
click at [977, 134] on span at bounding box center [983, 133] width 13 height 13
click at [949, 180] on span "Apr" at bounding box center [955, 179] width 49 height 49
type input "04/2024"
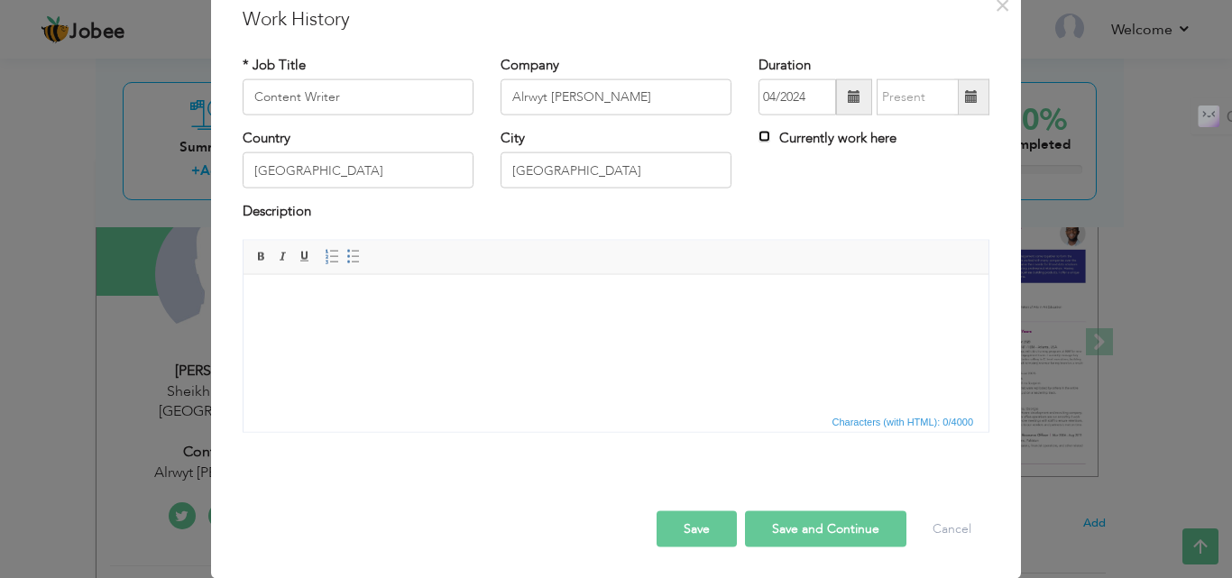
click at [759, 139] on input "Currently work here" at bounding box center [765, 137] width 12 height 12
checkbox input "true"
click at [527, 329] on html at bounding box center [616, 301] width 745 height 55
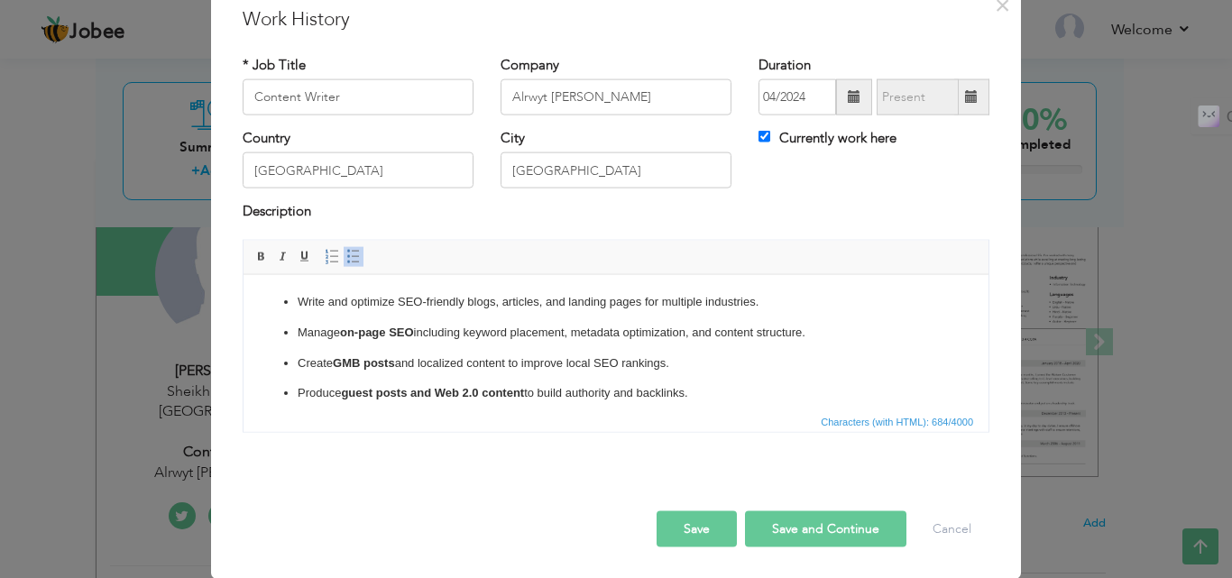
click at [804, 530] on button "Save and Continue" at bounding box center [825, 529] width 161 height 36
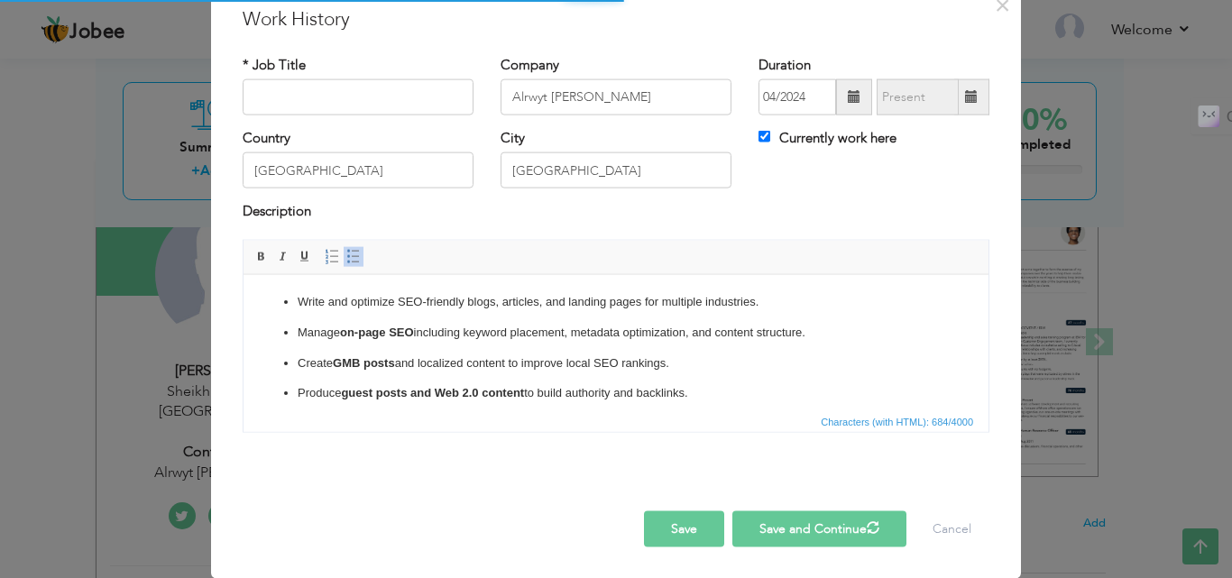
checkbox input "false"
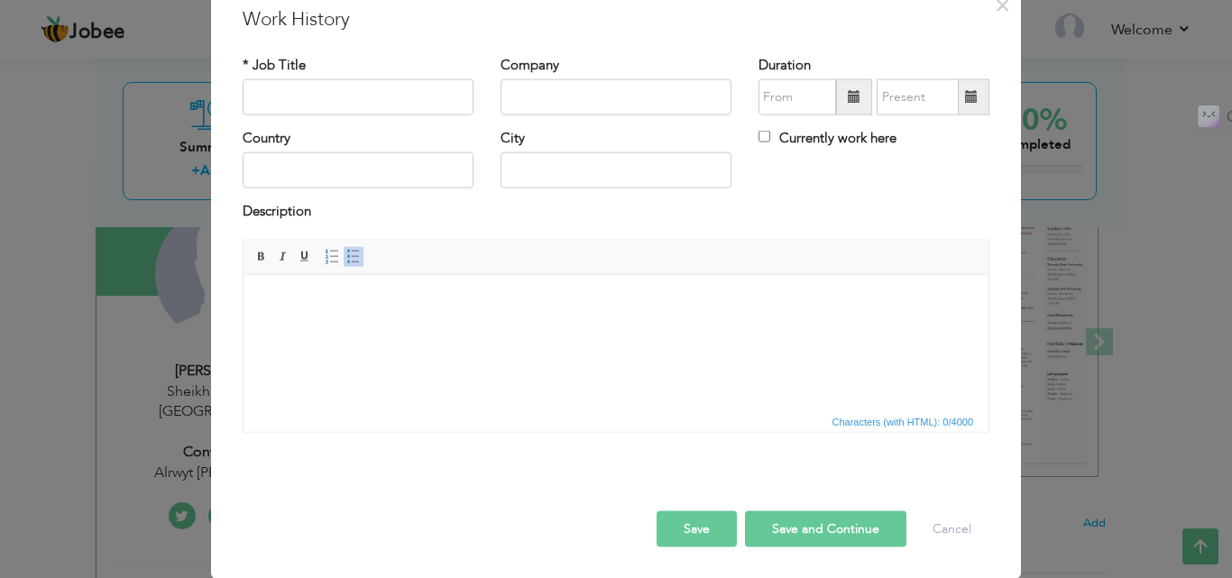
click at [673, 523] on button "Save" at bounding box center [697, 529] width 80 height 36
click at [995, 1] on span "×" at bounding box center [1002, 4] width 15 height 32
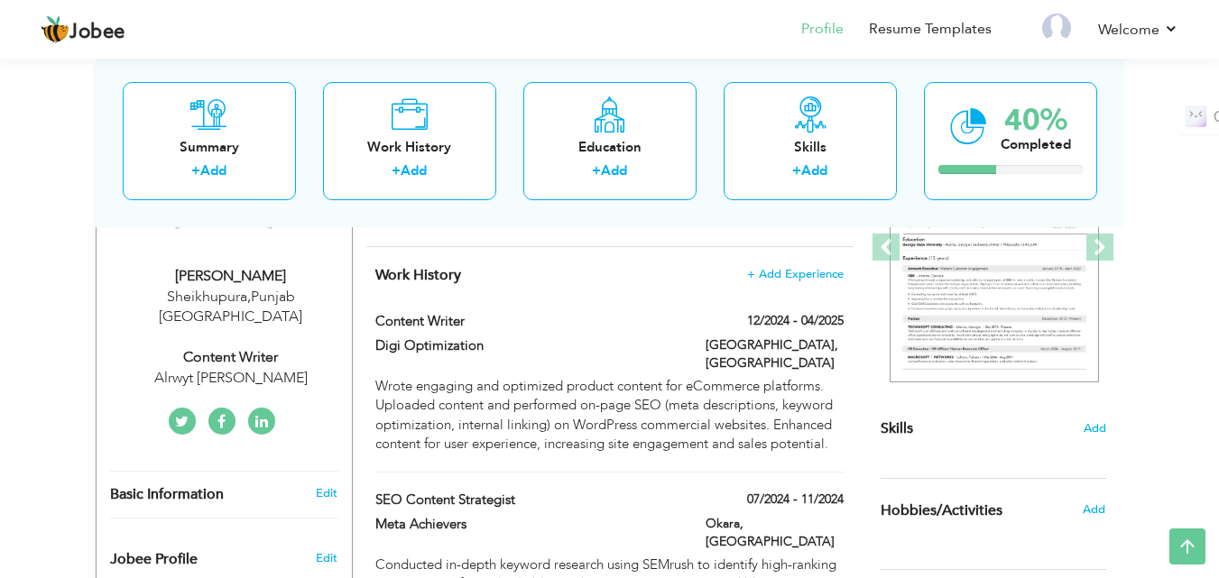
scroll to position [409, 0]
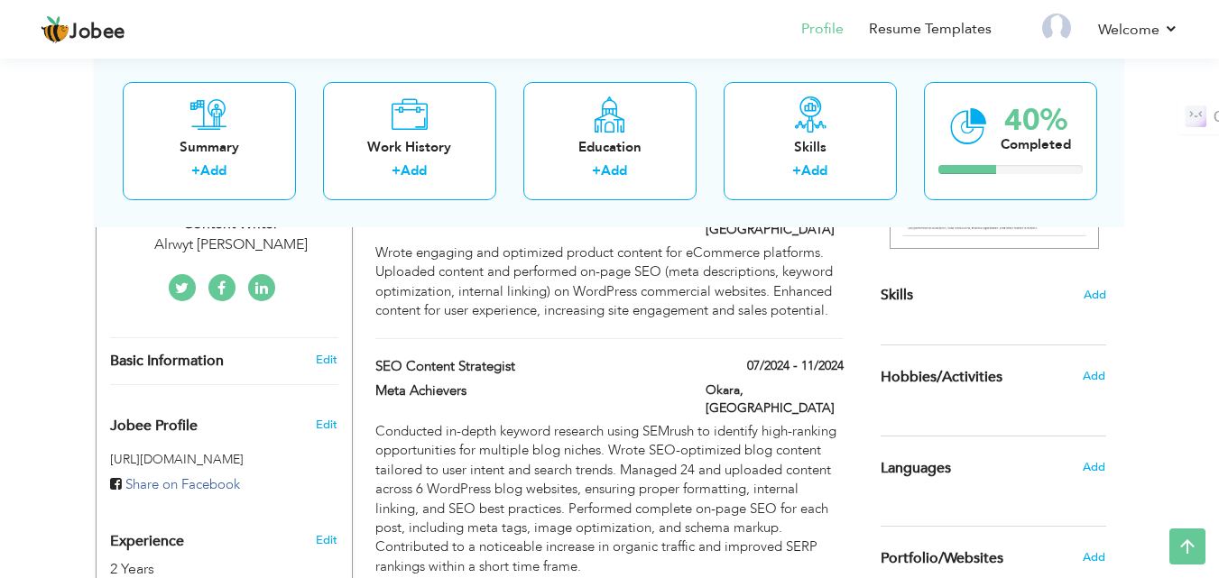
click at [222, 281] on icon at bounding box center [221, 288] width 8 height 14
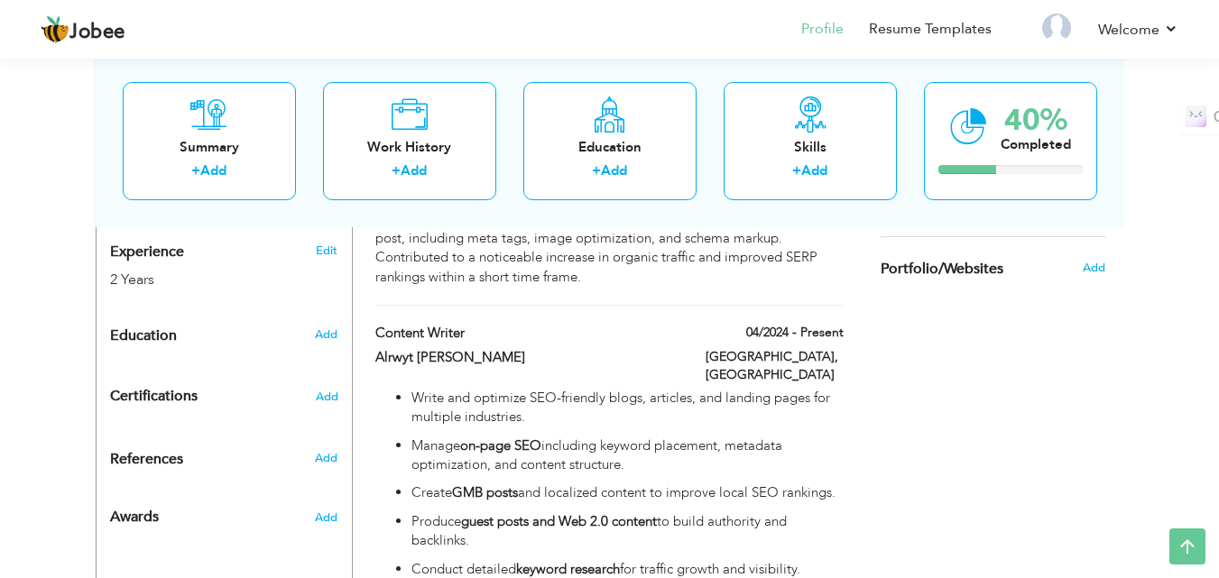
scroll to position [679, 0]
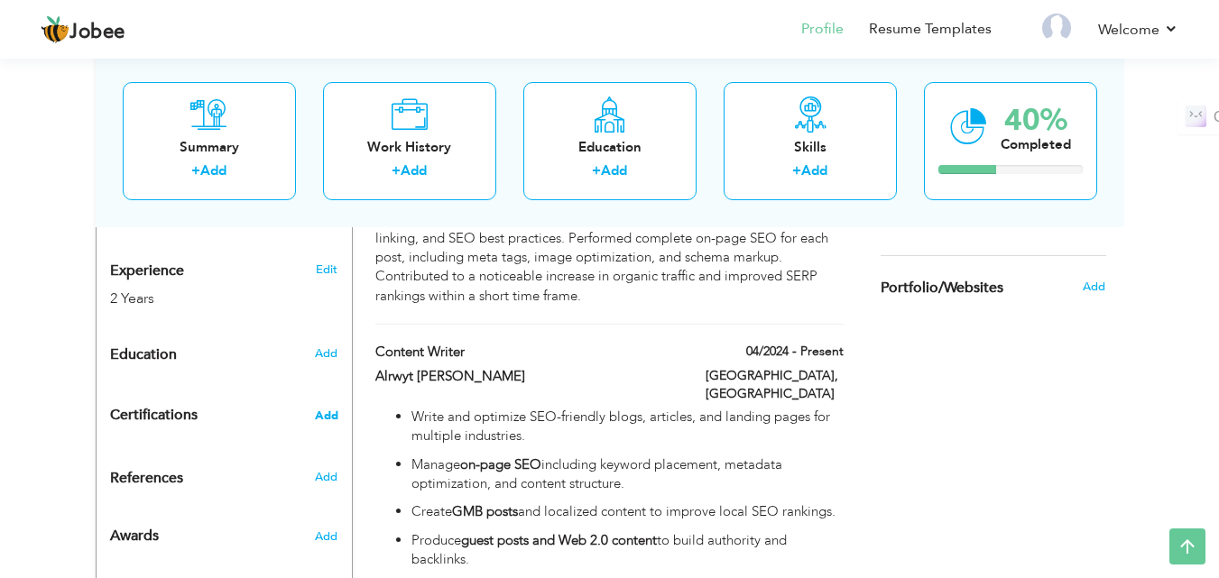
click at [322, 410] on span "Add" at bounding box center [326, 416] width 23 height 13
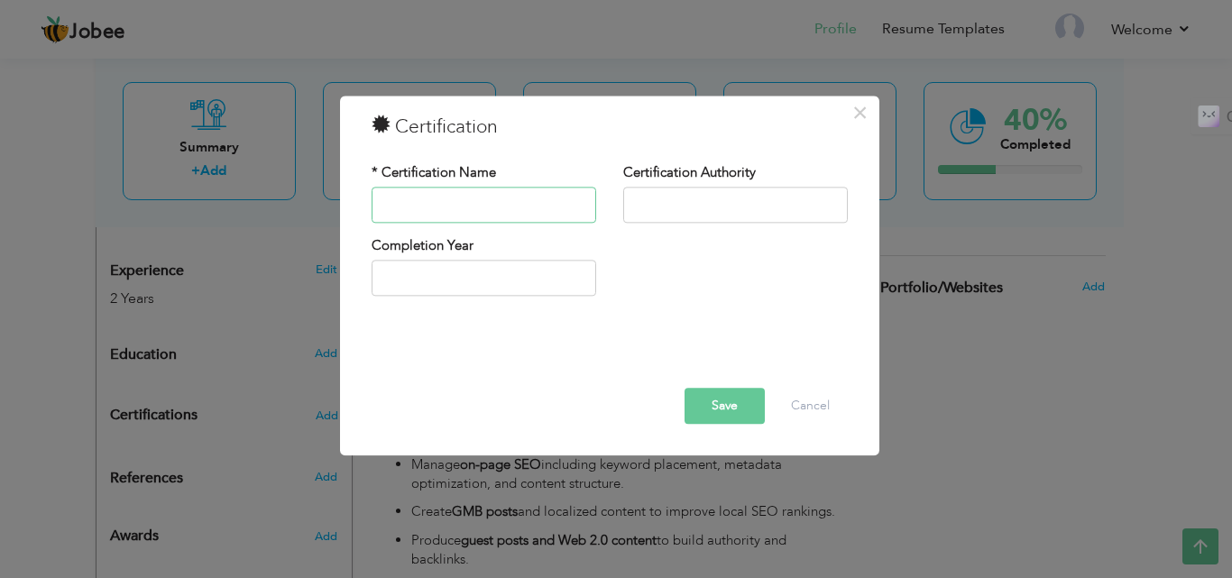
click at [466, 204] on input "text" at bounding box center [484, 205] width 225 height 36
paste input "SEO"
type input "SEO"
click at [690, 197] on input "text" at bounding box center [735, 205] width 225 height 36
click at [442, 281] on input "2025" at bounding box center [484, 279] width 225 height 36
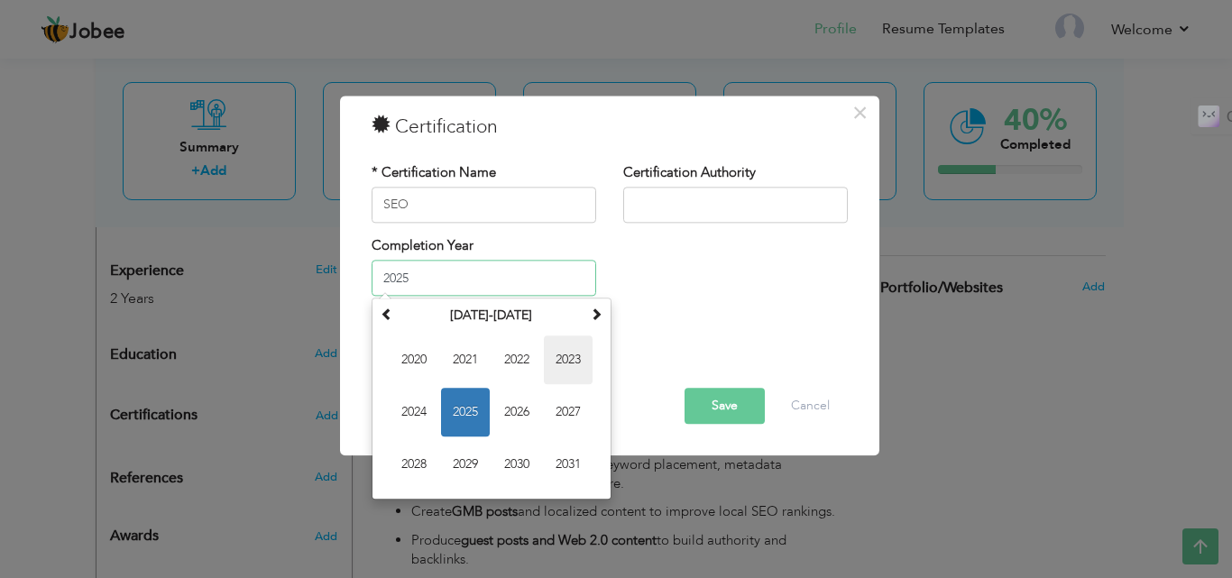
click at [567, 363] on span "2023" at bounding box center [568, 360] width 49 height 49
type input "2023"
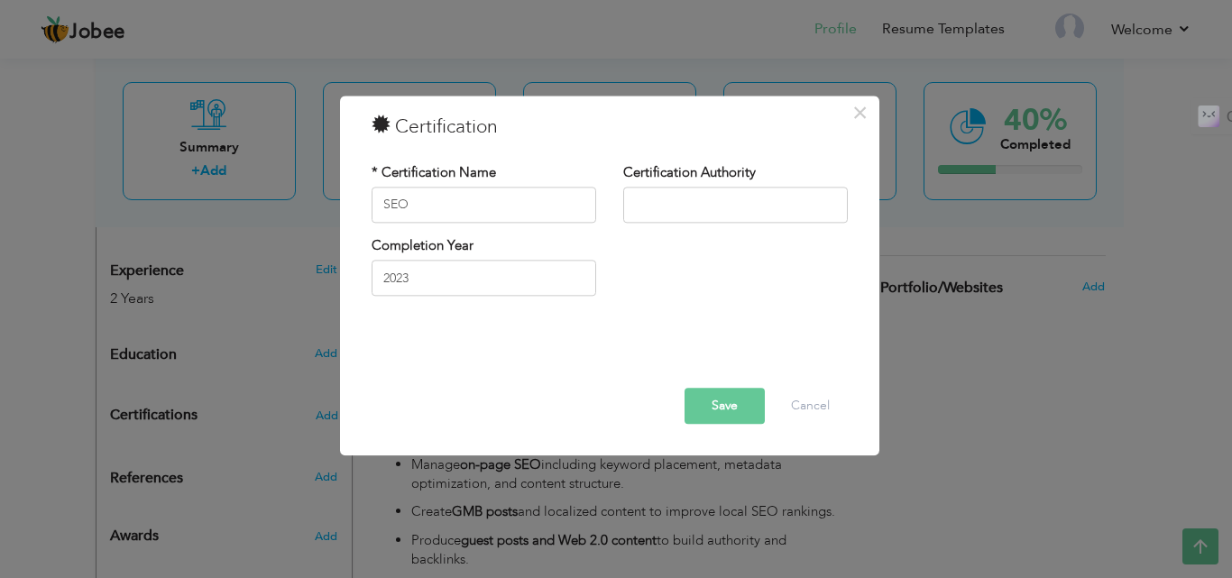
click at [725, 404] on button "Save" at bounding box center [725, 406] width 80 height 36
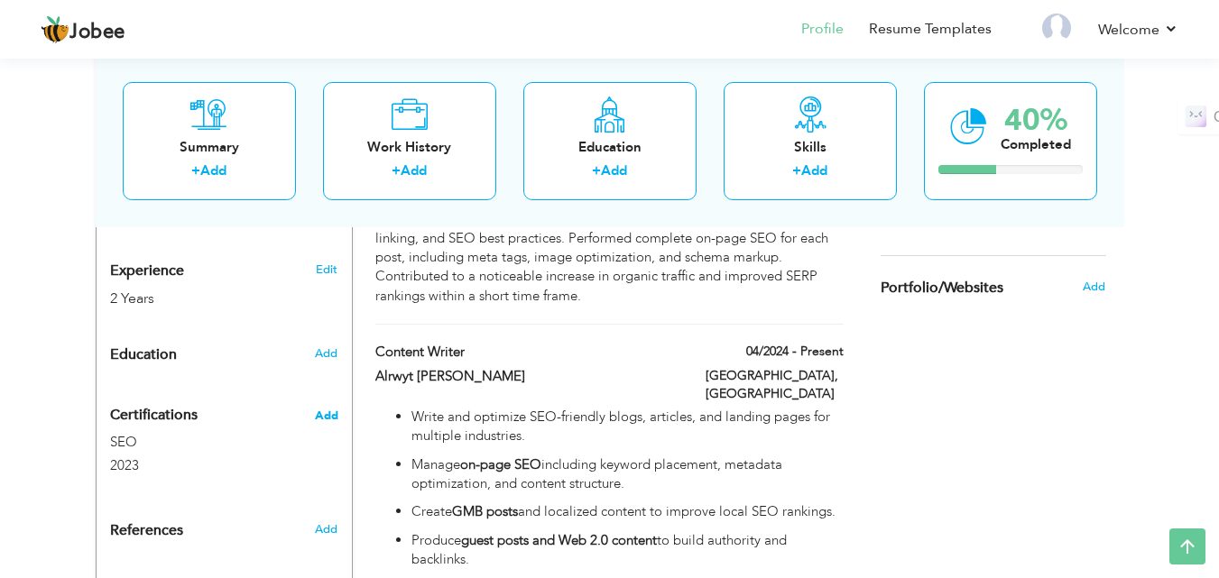
scroll to position [769, 0]
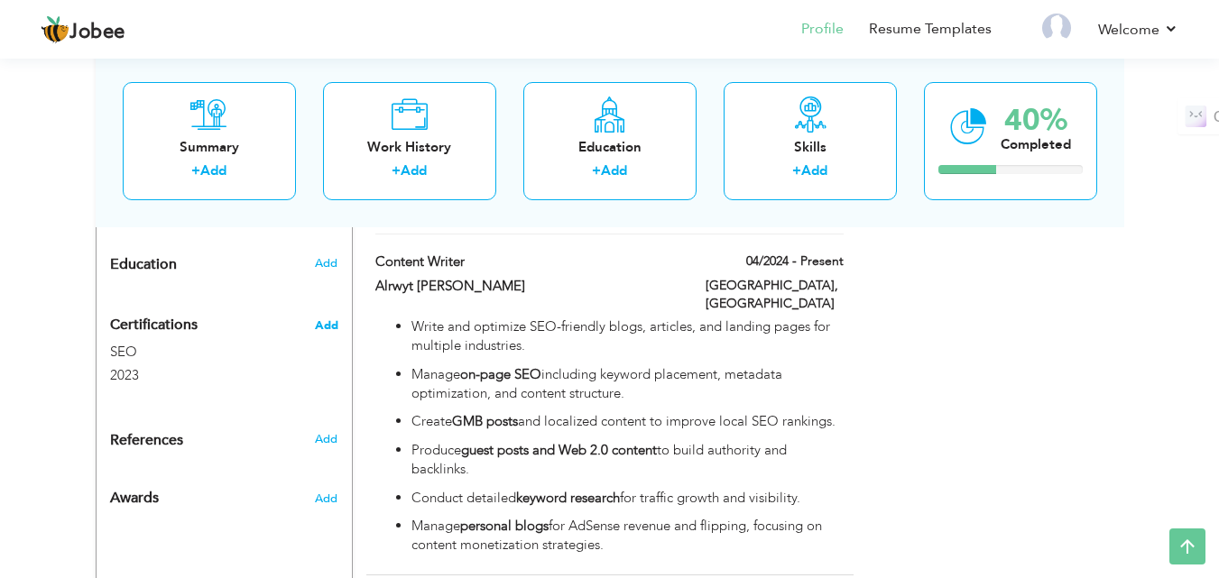
click at [324, 319] on span "Add" at bounding box center [326, 325] width 23 height 13
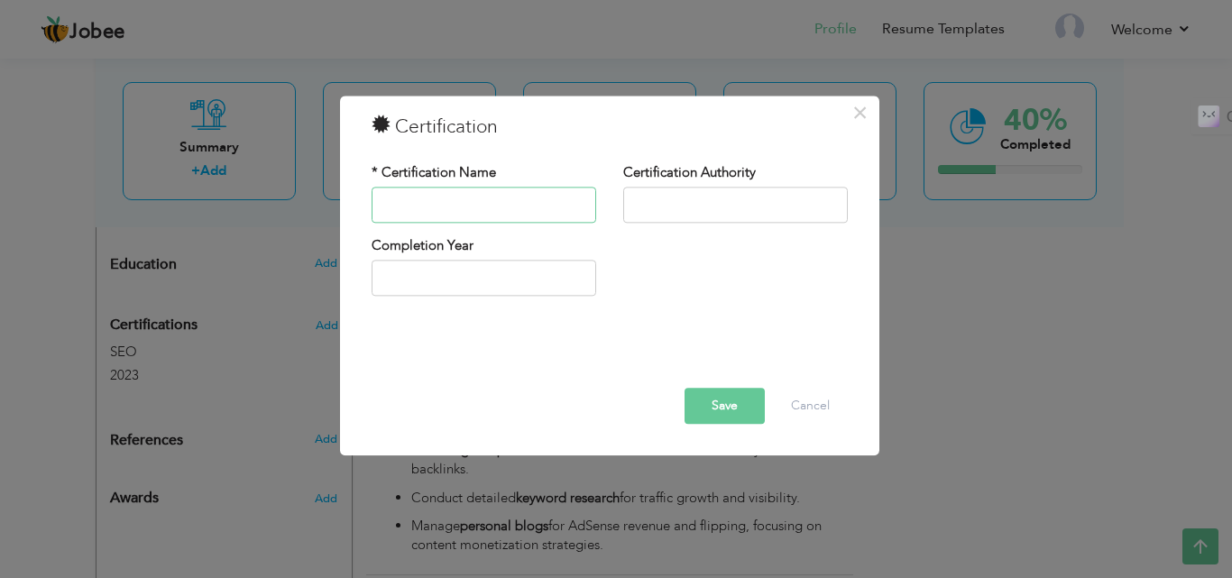
paste input "Guest Posting"
type input "Guest Posting"
click at [435, 280] on input "text" at bounding box center [484, 279] width 225 height 36
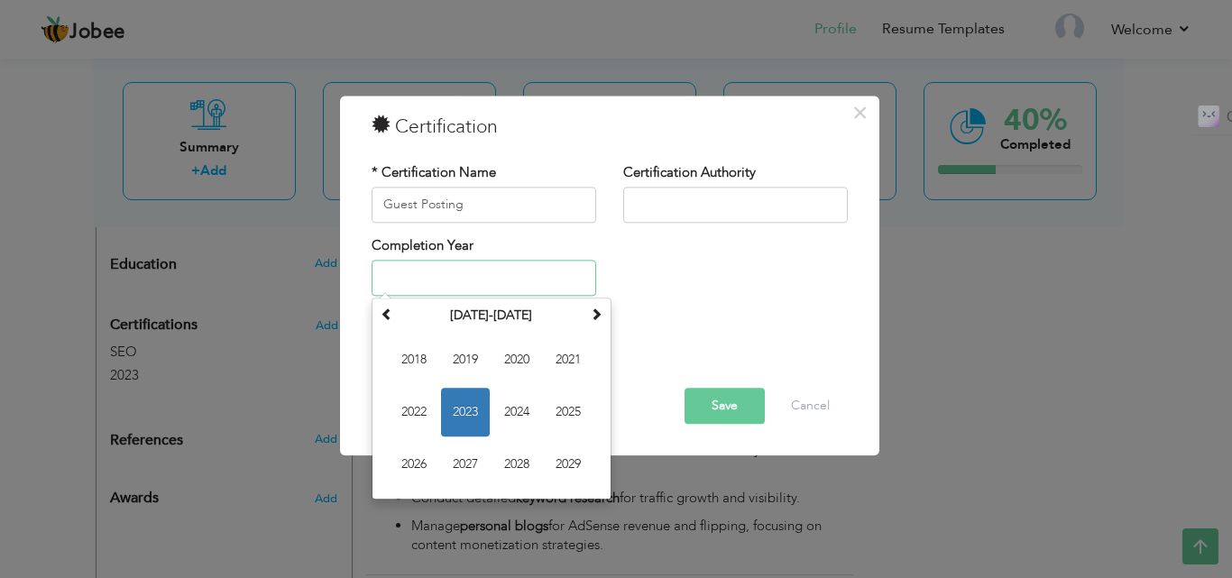
click at [467, 415] on span "2023" at bounding box center [465, 413] width 49 height 49
type input "2023"
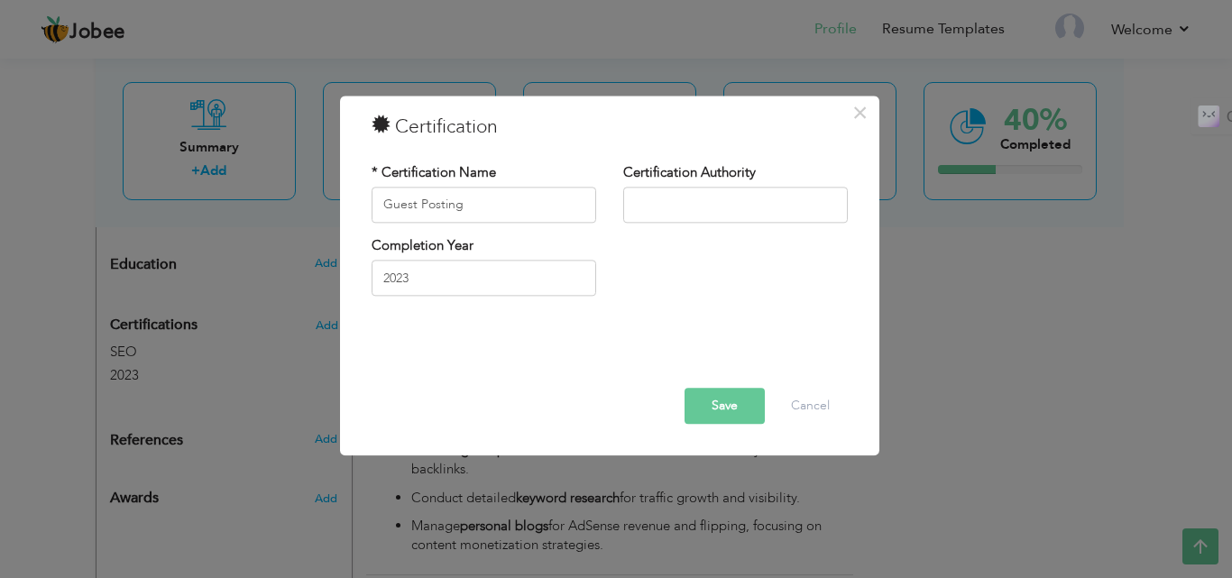
click at [725, 406] on button "Save" at bounding box center [725, 406] width 80 height 36
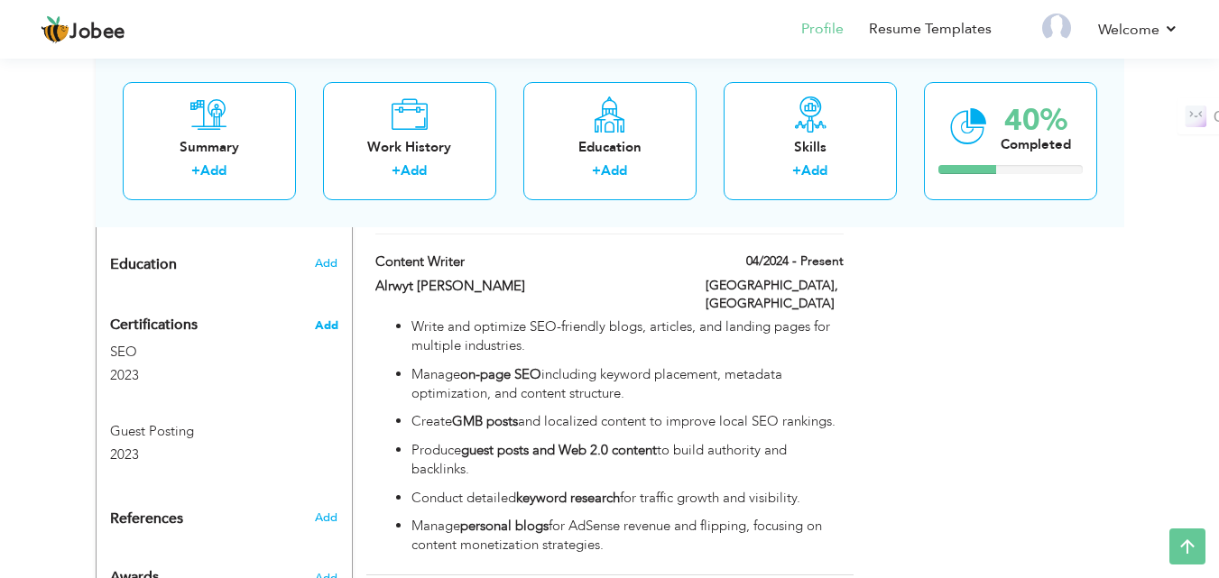
click at [324, 319] on span "Add" at bounding box center [326, 325] width 23 height 13
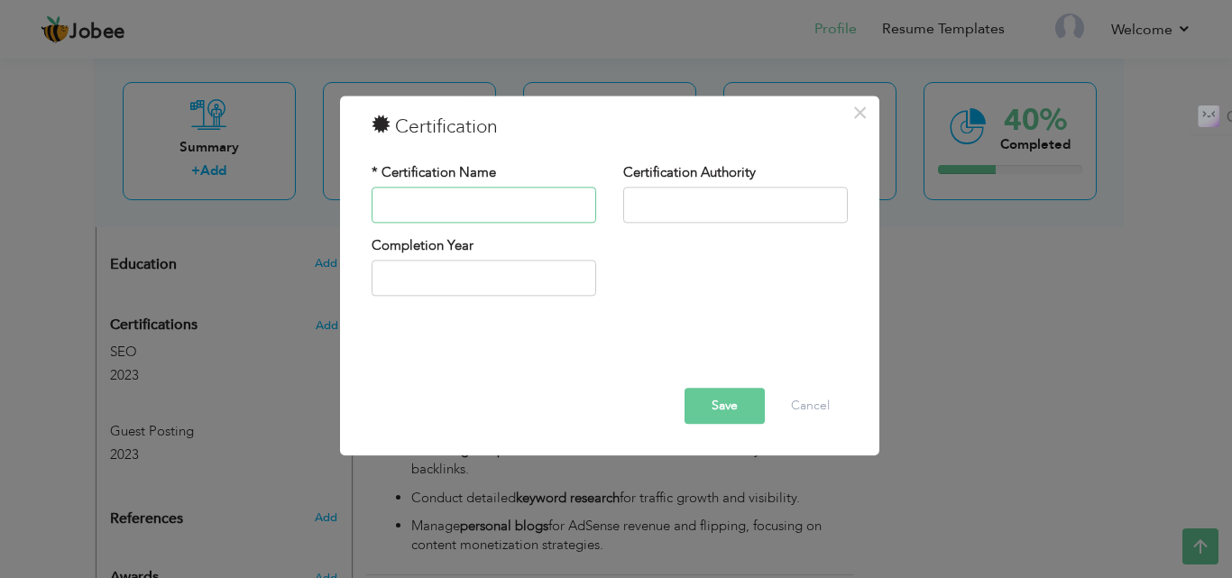
paste input "Content Writing"
type input "Content Writing"
click at [402, 287] on input "text" at bounding box center [484, 279] width 225 height 36
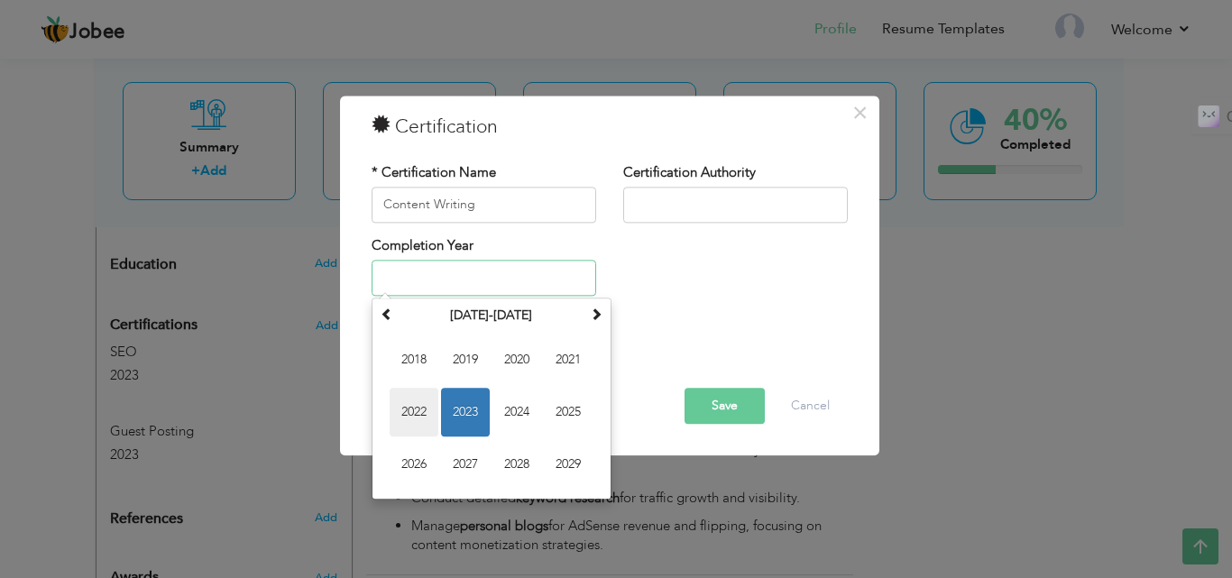
click at [419, 407] on span "2022" at bounding box center [414, 413] width 49 height 49
type input "2022"
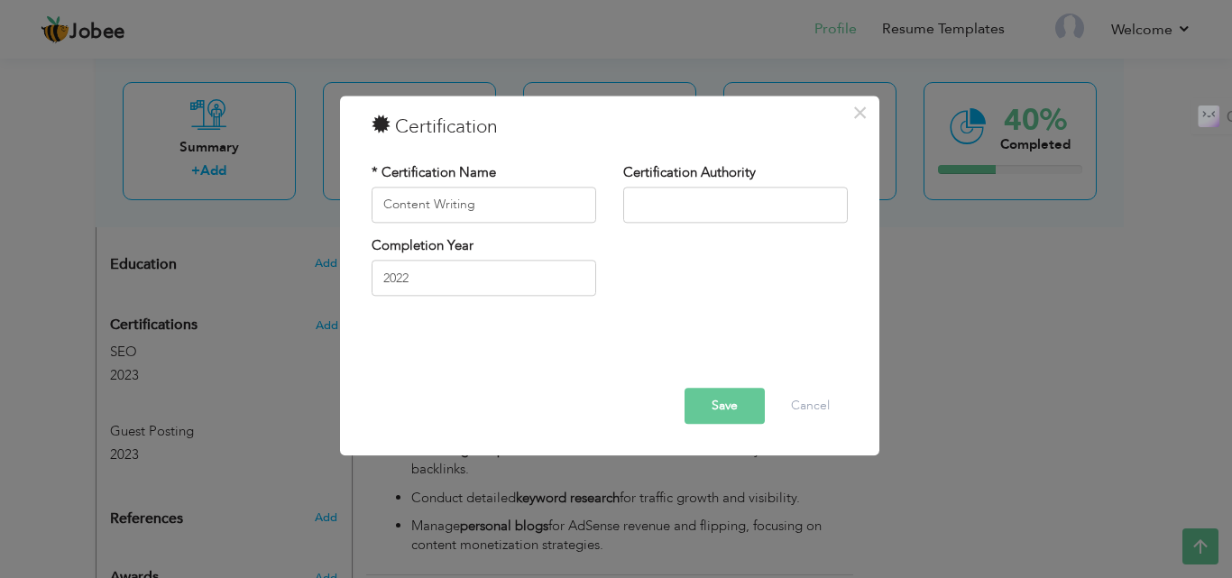
click at [730, 406] on button "Save" at bounding box center [725, 406] width 80 height 36
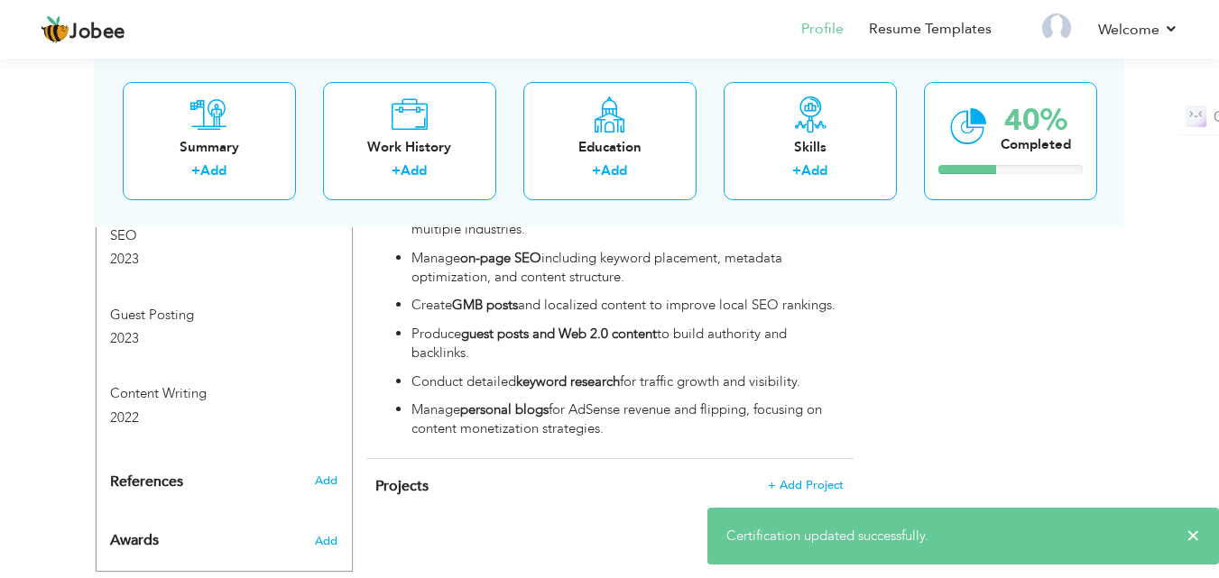
scroll to position [907, 0]
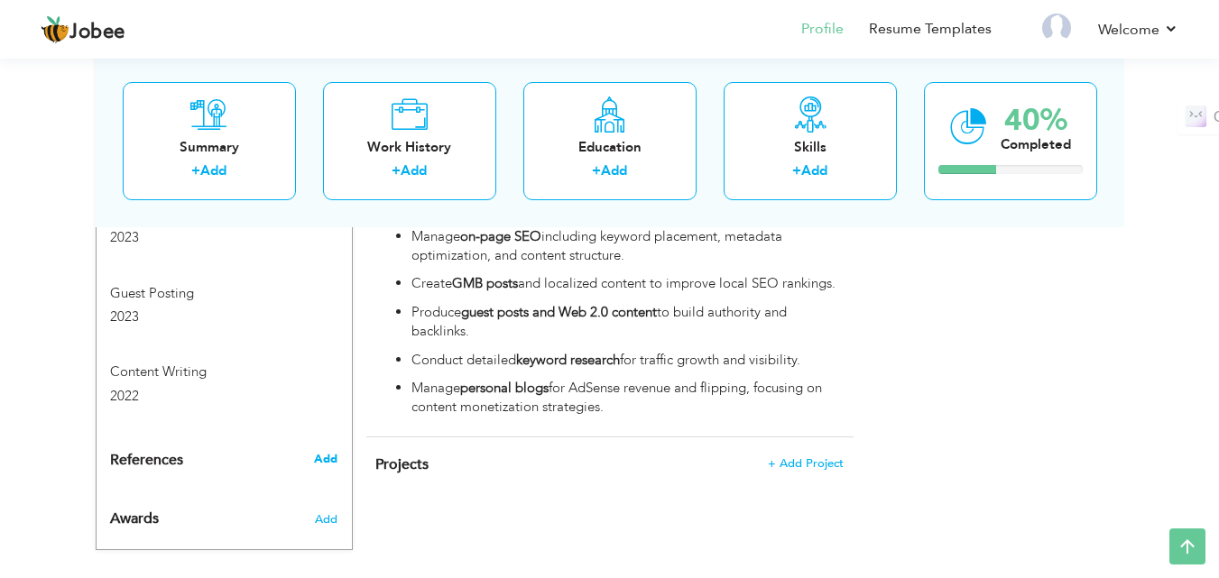
click at [327, 451] on span "Add" at bounding box center [325, 459] width 23 height 16
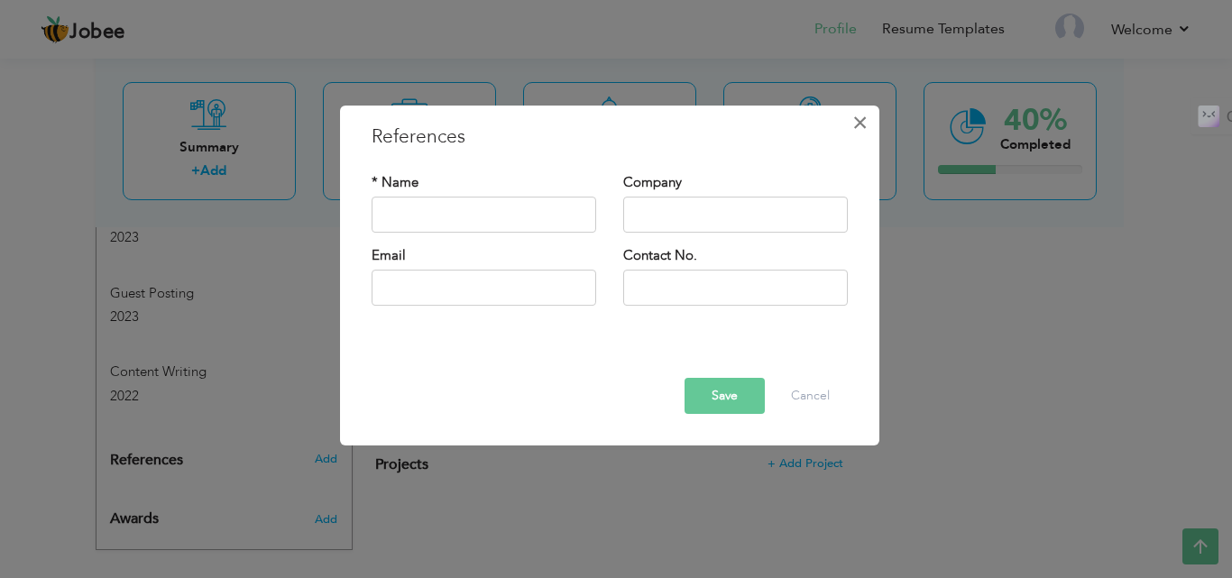
click at [860, 125] on span "×" at bounding box center [859, 122] width 15 height 32
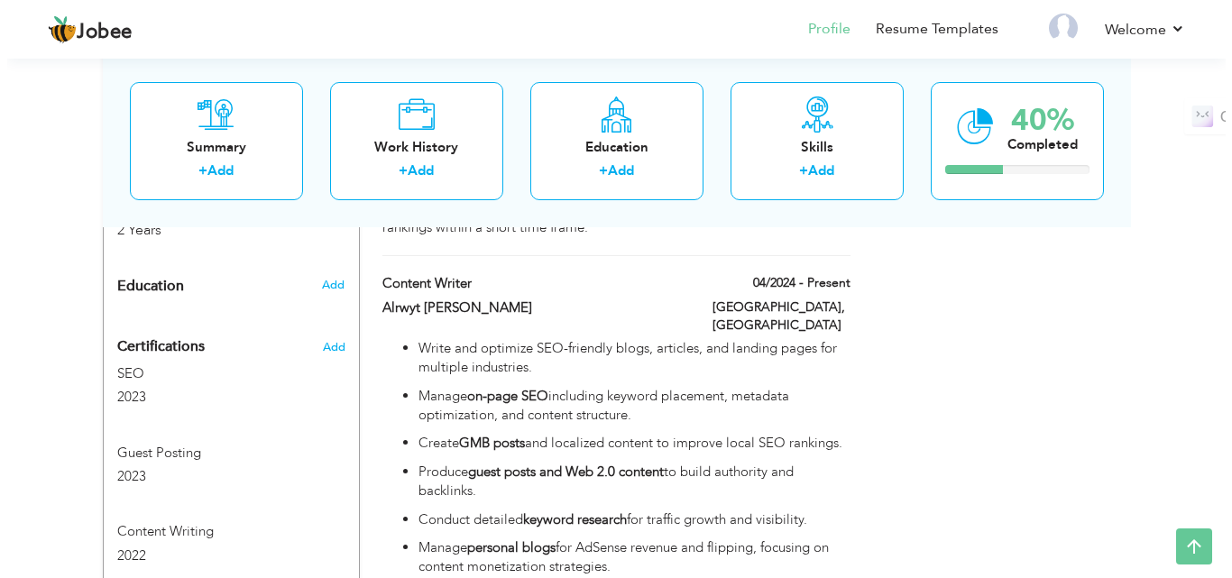
scroll to position [547, 0]
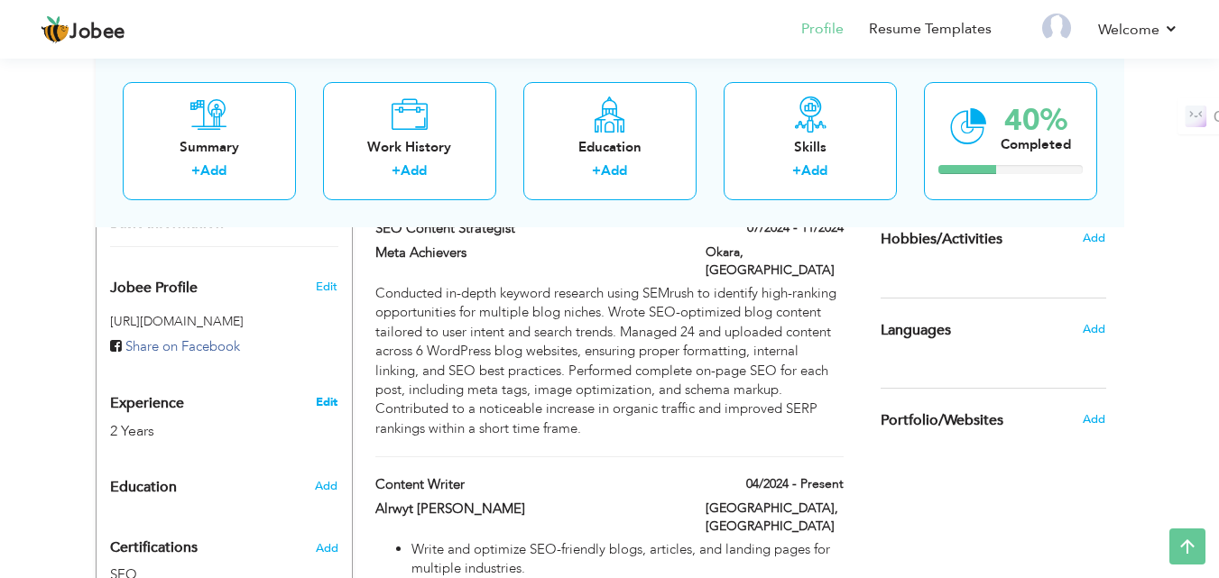
click at [327, 394] on link "Edit" at bounding box center [327, 402] width 22 height 16
type input "[PERSON_NAME]"
type input "Akram"
type input "[PHONE_NUMBER]"
select select "number:166"
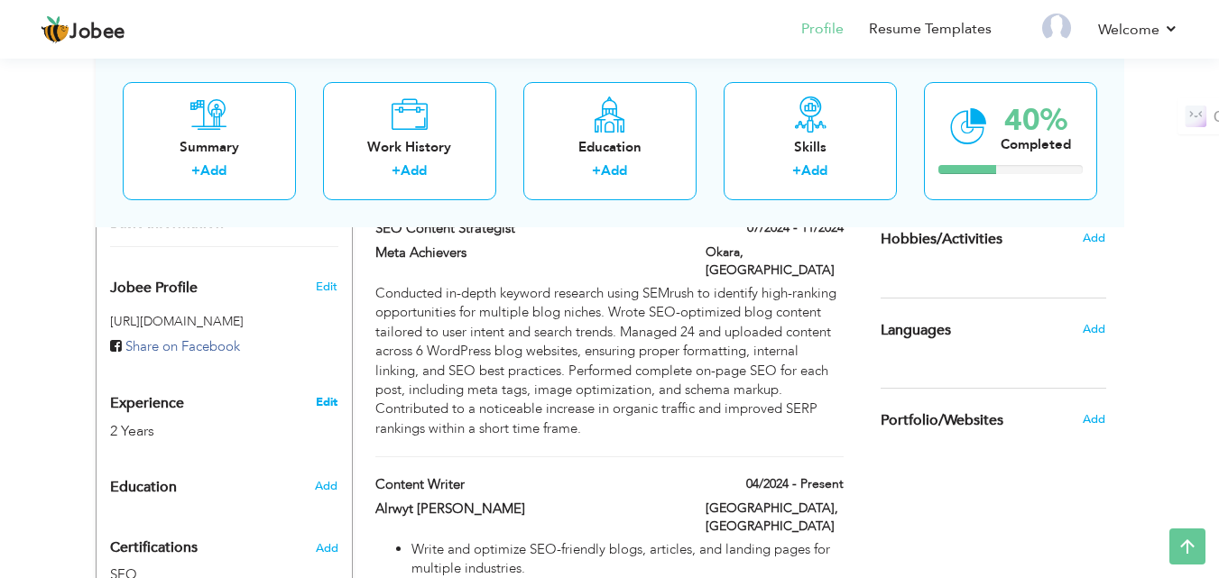
type input "[GEOGRAPHIC_DATA]"
type input "Sheikhupura"
select select "number:4"
type input "Alrwyt [PERSON_NAME]"
type input "Content Writer"
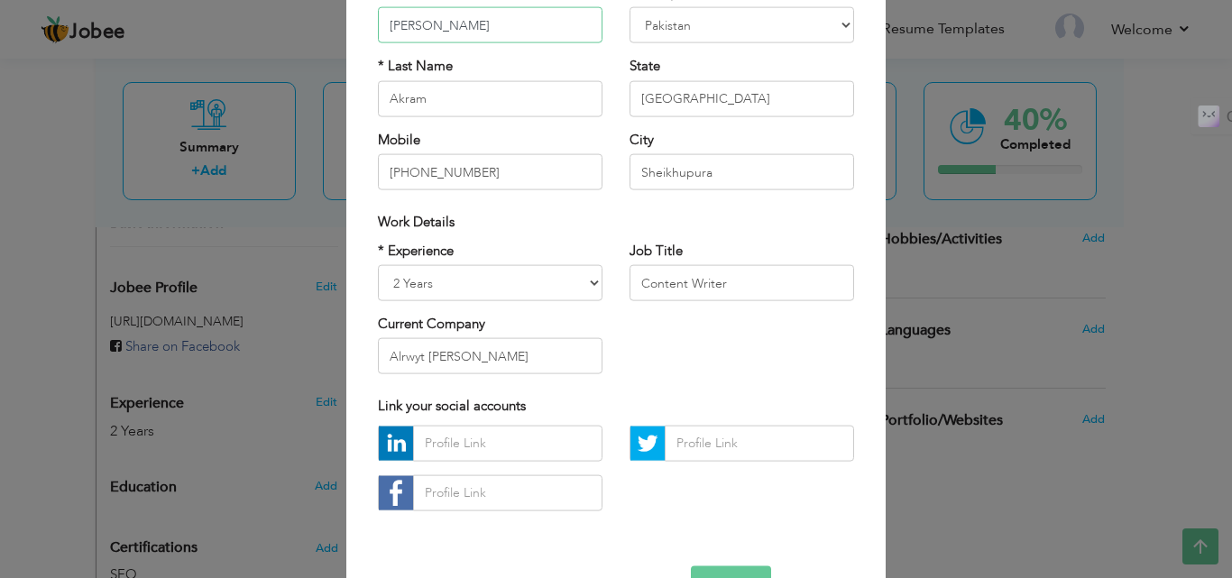
scroll to position [235, 0]
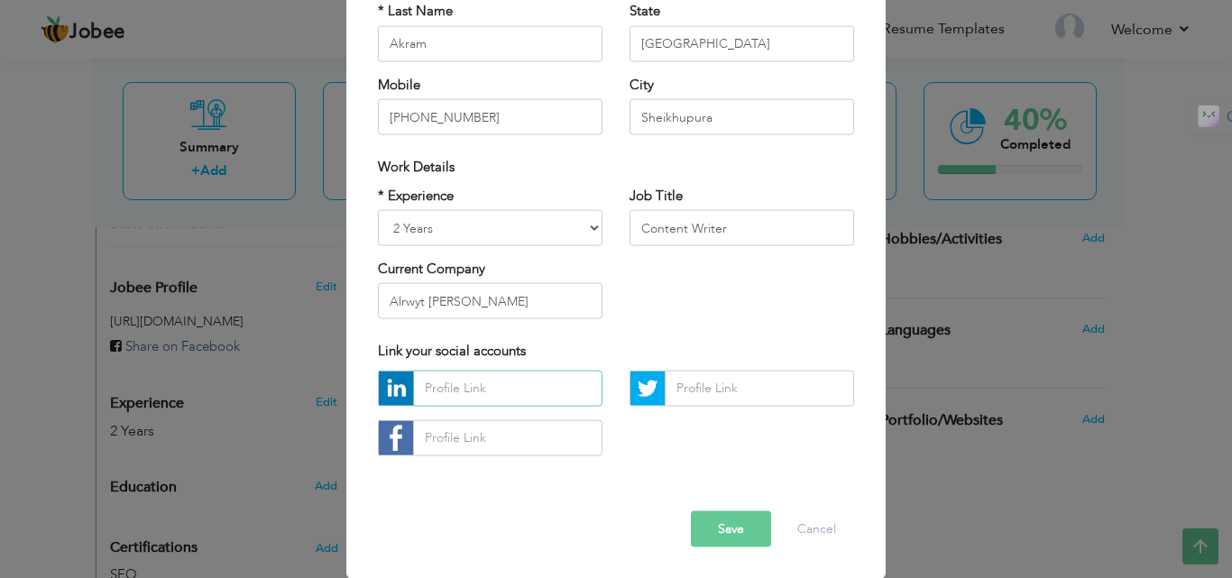
click at [524, 391] on input "text" at bounding box center [507, 388] width 189 height 36
click at [488, 436] on input "text" at bounding box center [507, 437] width 189 height 36
click at [479, 391] on input "text" at bounding box center [507, 388] width 189 height 36
paste input "https://www.linkedin.com/in/najma-akram-content-writer/"
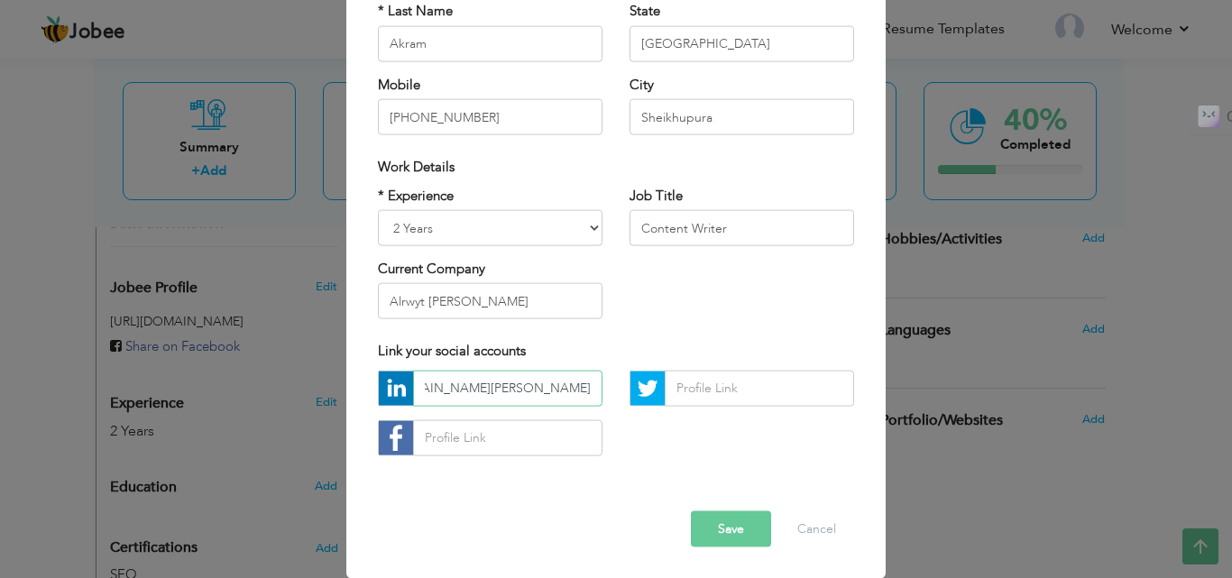
type input "https://www.linkedin.com/in/najma-akram-content-writer/"
click at [467, 438] on input "text" at bounding box center [507, 437] width 189 height 36
paste input "https://web.facebook.com/najma.haashmi"
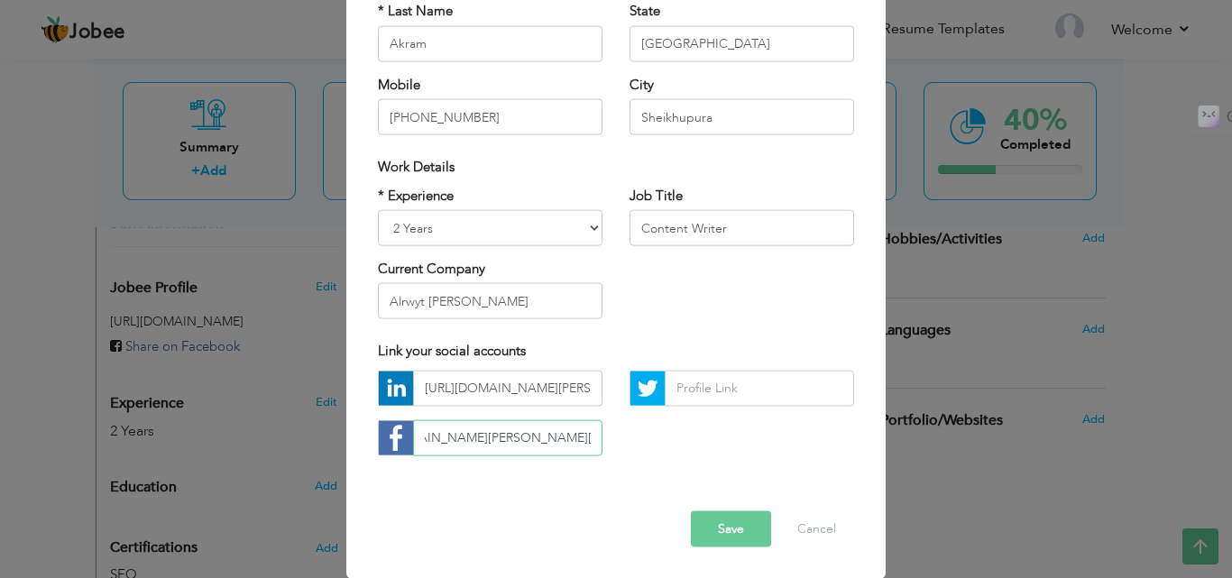
type input "https://web.facebook.com/najma.haashmi"
click at [584, 226] on select "Entry Level Less than 1 Year 1 Year 2 Years 3 Years 4 Years 5 Years 6 Years 7 Y…" at bounding box center [490, 228] width 225 height 36
select select "number:5"
click at [378, 210] on select "Entry Level Less than 1 Year 1 Year 2 Years 3 Years 4 Years 5 Years 6 Years 7 Y…" at bounding box center [490, 228] width 225 height 36
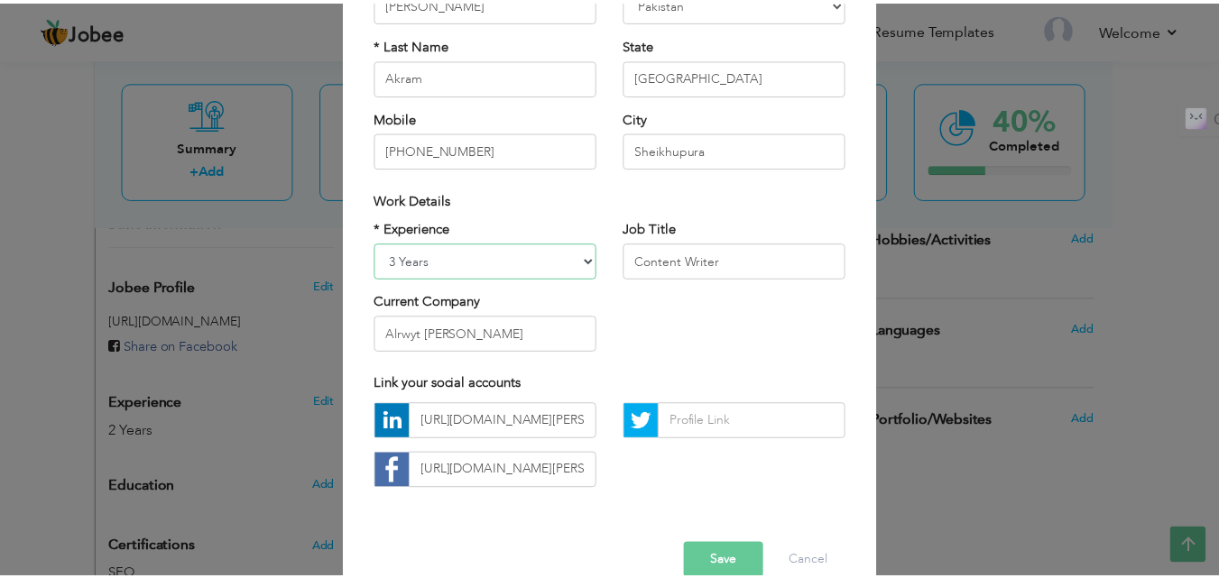
scroll to position [235, 0]
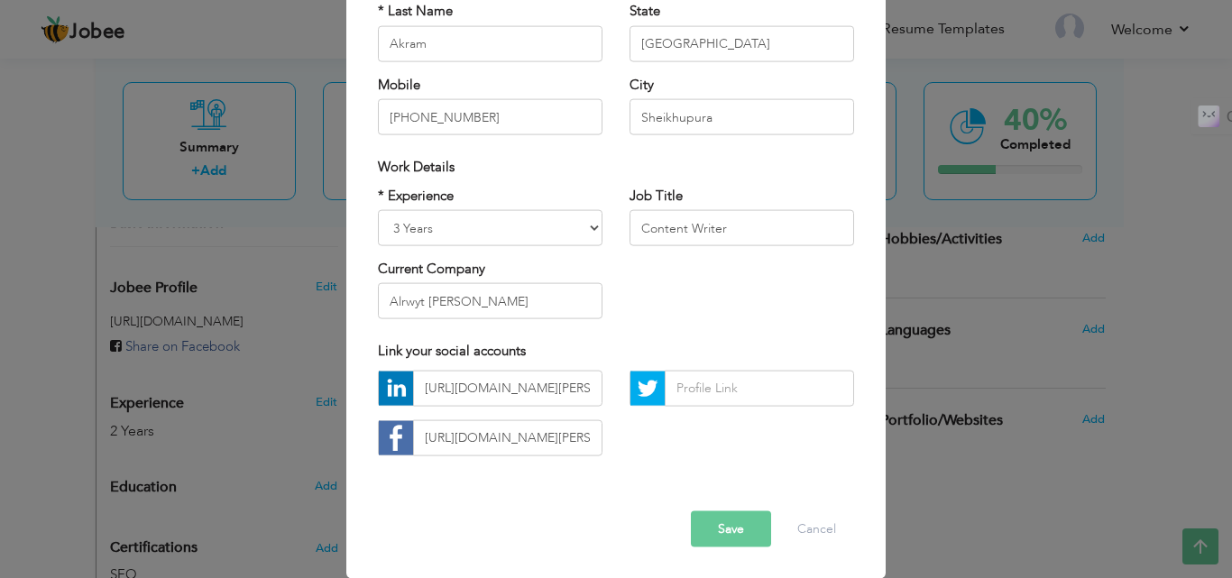
click at [722, 530] on button "Save" at bounding box center [731, 529] width 80 height 36
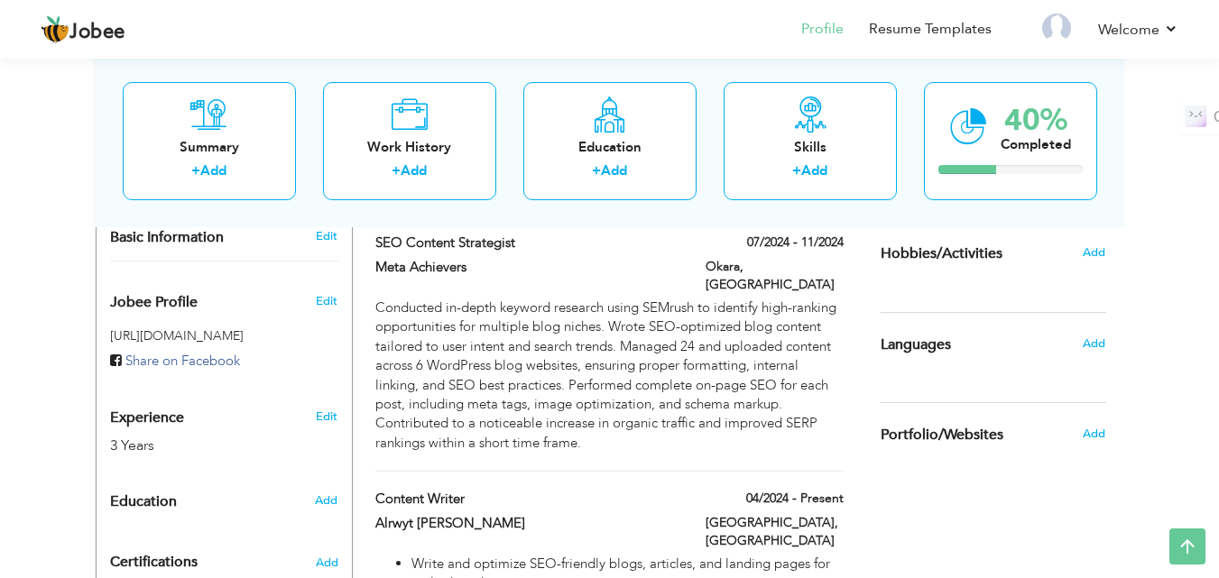
scroll to position [547, 0]
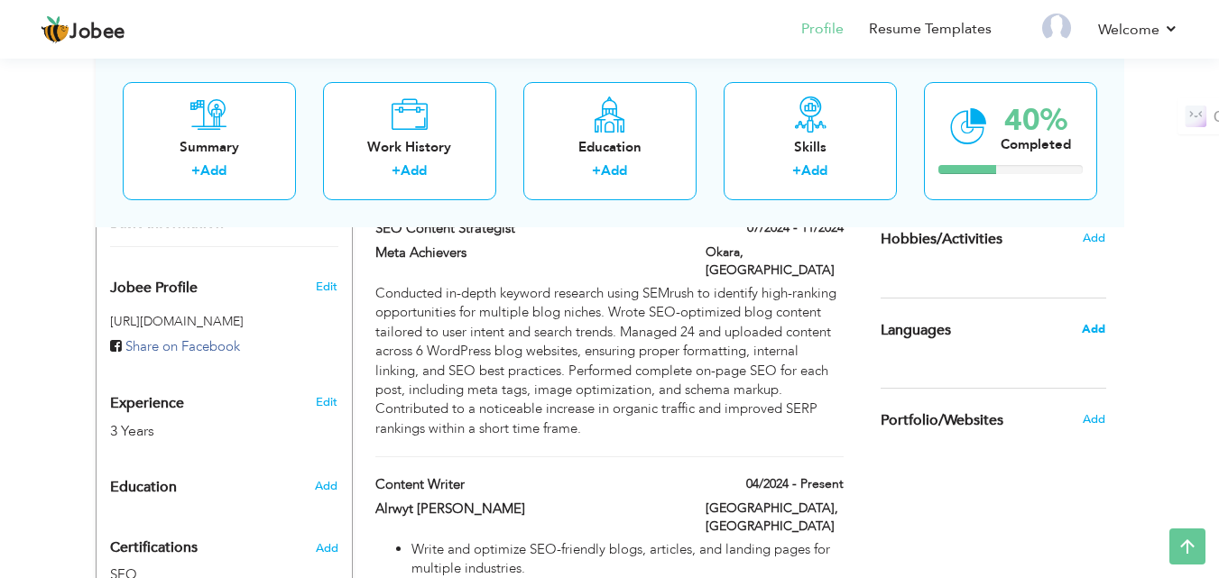
click at [1095, 327] on span "Add" at bounding box center [1093, 329] width 23 height 16
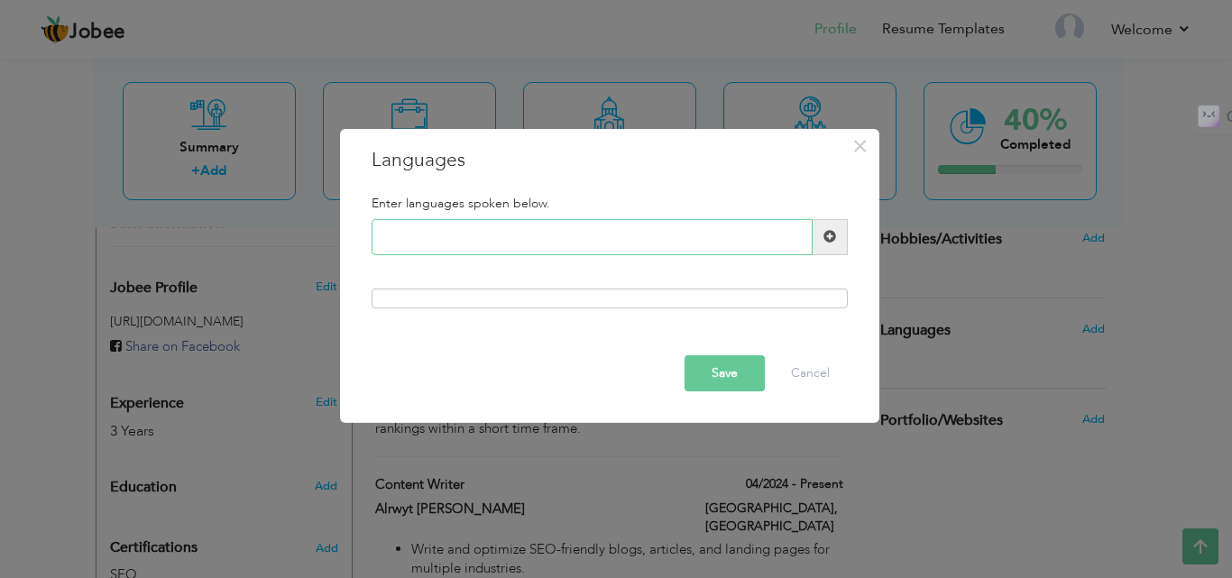
click at [502, 235] on input "text" at bounding box center [592, 237] width 441 height 36
type input "Urdu"
click at [493, 297] on div at bounding box center [610, 299] width 476 height 20
click at [404, 301] on div at bounding box center [610, 299] width 476 height 20
click at [455, 233] on input "Urdu" at bounding box center [592, 237] width 441 height 36
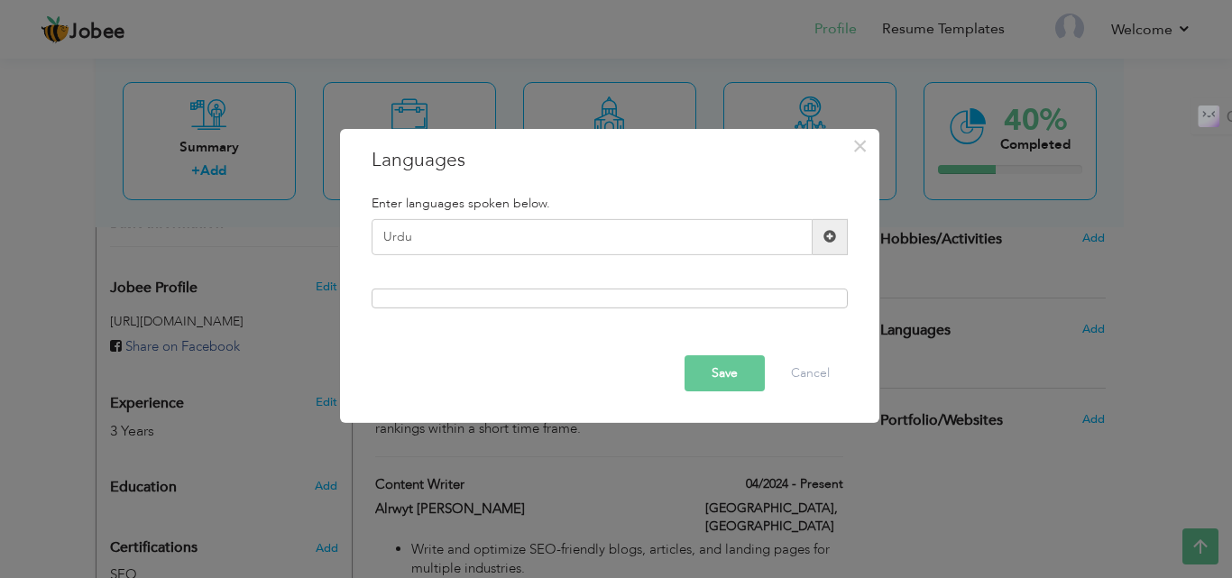
click at [831, 234] on span at bounding box center [830, 236] width 13 height 13
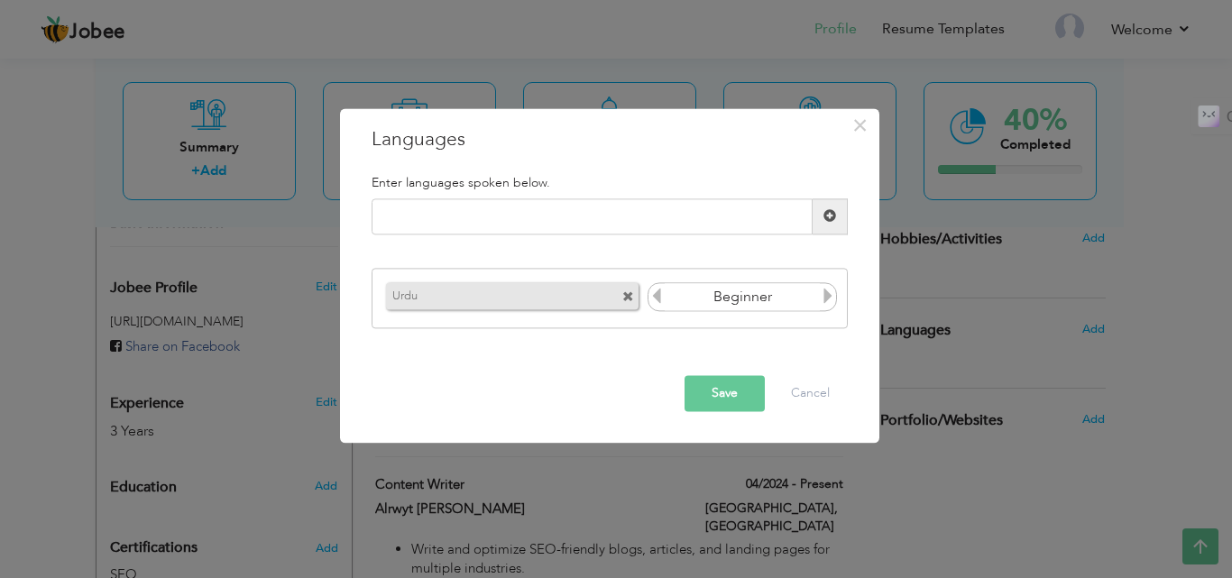
click at [826, 294] on icon at bounding box center [828, 297] width 16 height 16
click at [733, 392] on button "Save" at bounding box center [725, 393] width 80 height 36
click at [494, 207] on input "text" at bounding box center [592, 216] width 441 height 36
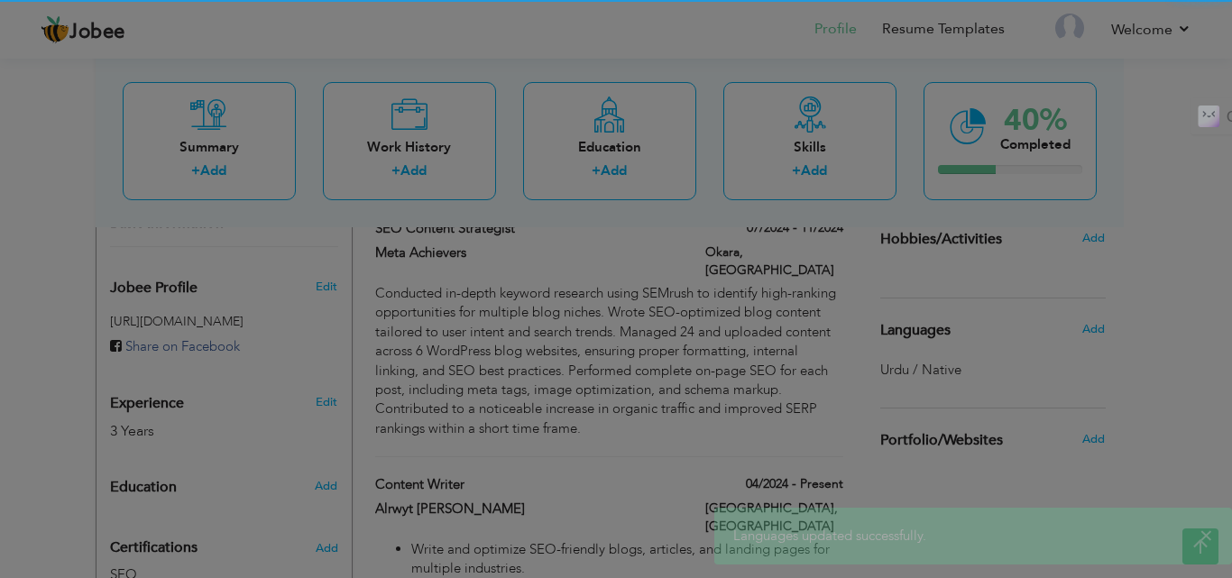
type input "English"
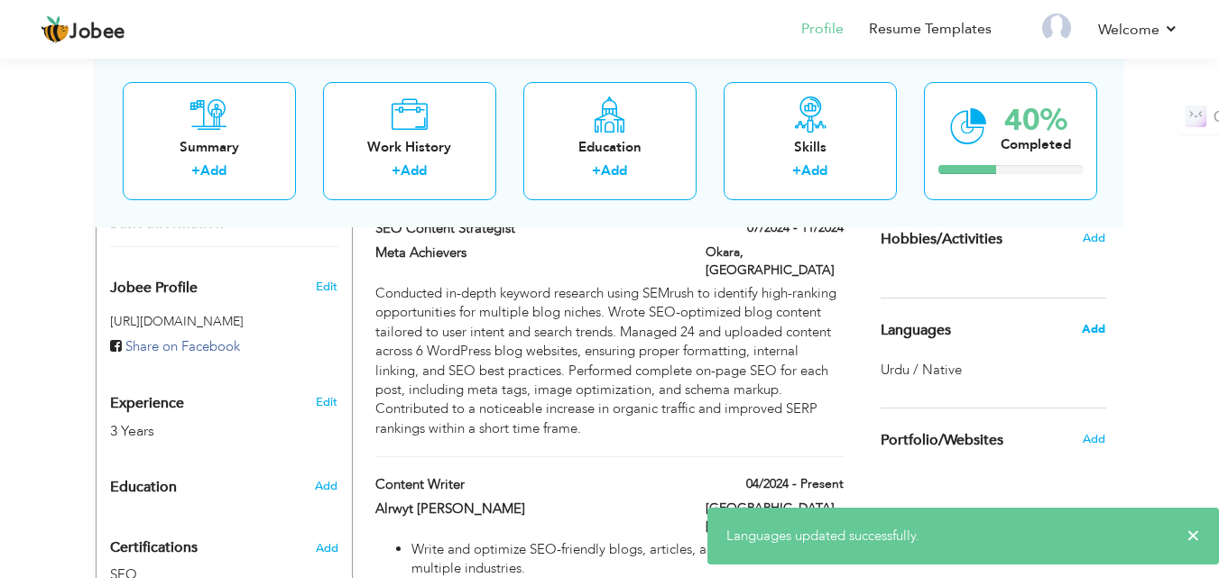
click at [1091, 327] on span "Add" at bounding box center [1093, 329] width 23 height 16
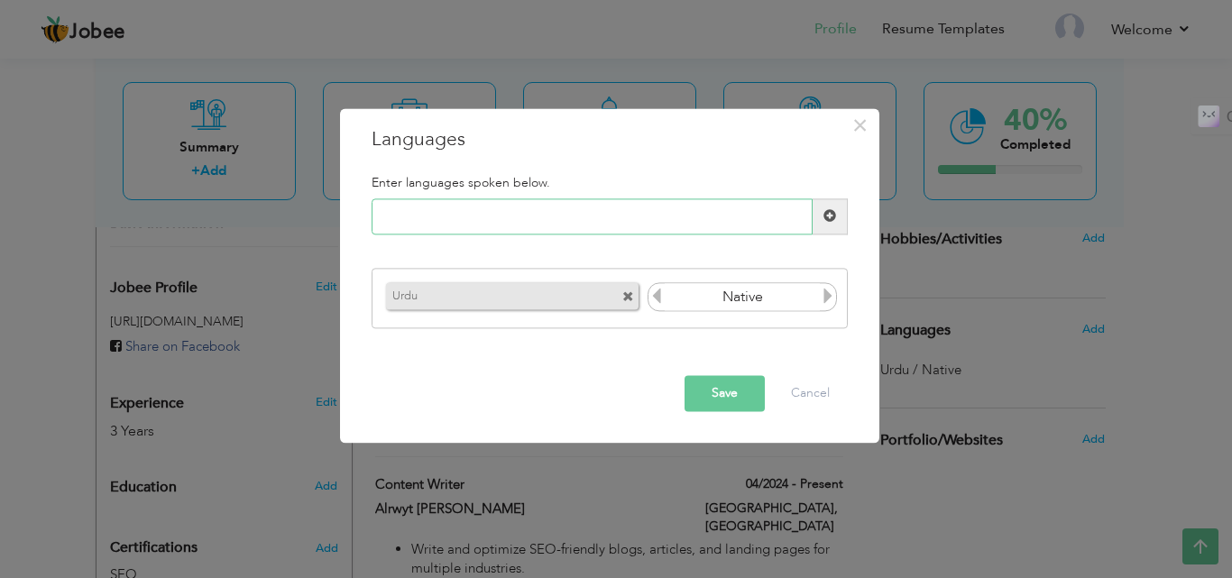
click at [440, 210] on input "text" at bounding box center [592, 216] width 441 height 36
type input "English"
click at [830, 217] on span at bounding box center [830, 216] width 13 height 13
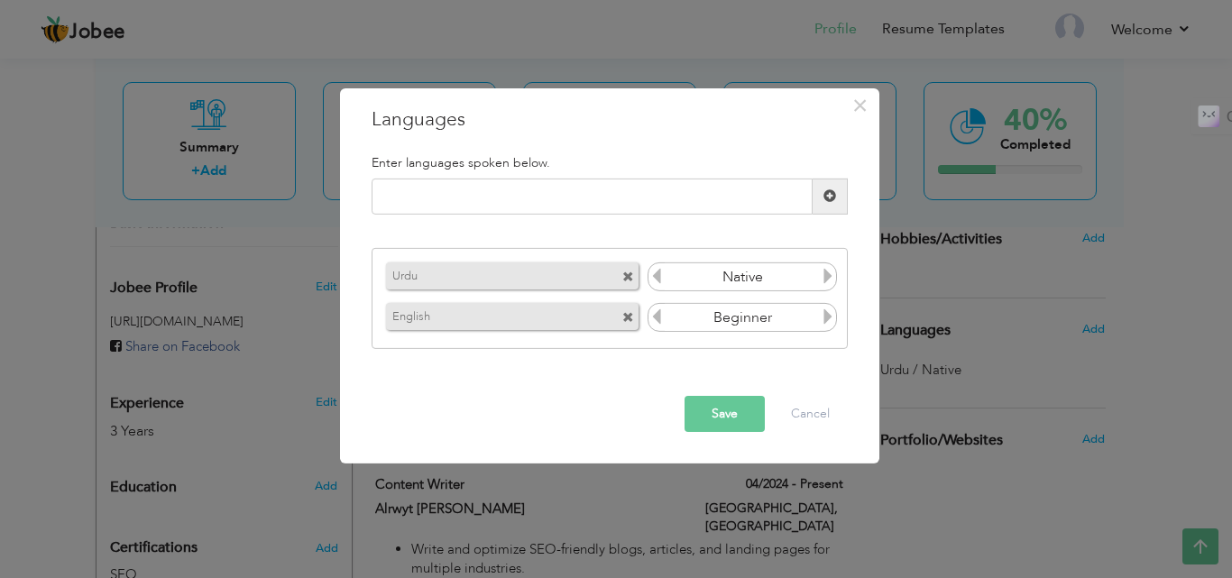
click at [830, 318] on icon at bounding box center [828, 317] width 16 height 16
click at [824, 318] on icon at bounding box center [828, 317] width 16 height 16
click at [718, 412] on button "Save" at bounding box center [725, 414] width 80 height 36
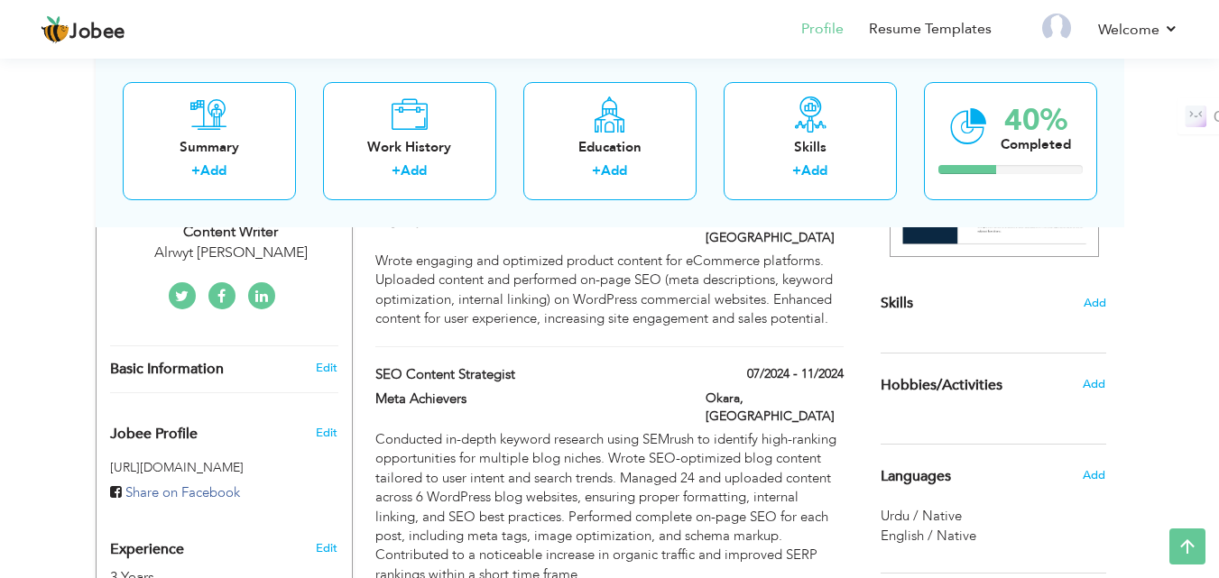
scroll to position [366, 0]
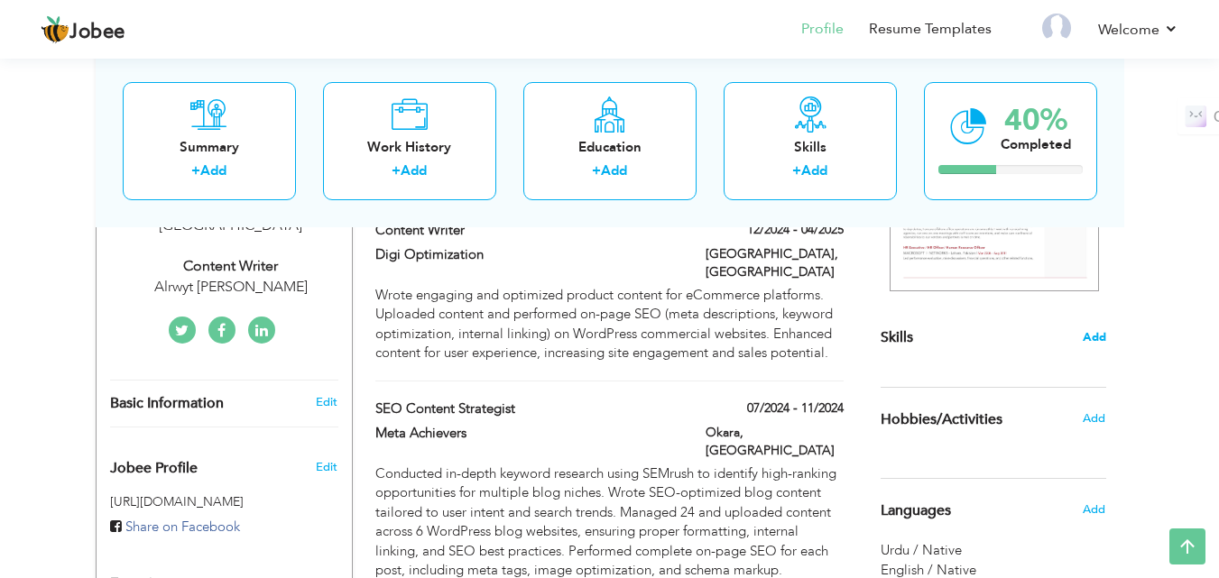
click at [1101, 334] on span "Add" at bounding box center [1093, 337] width 23 height 17
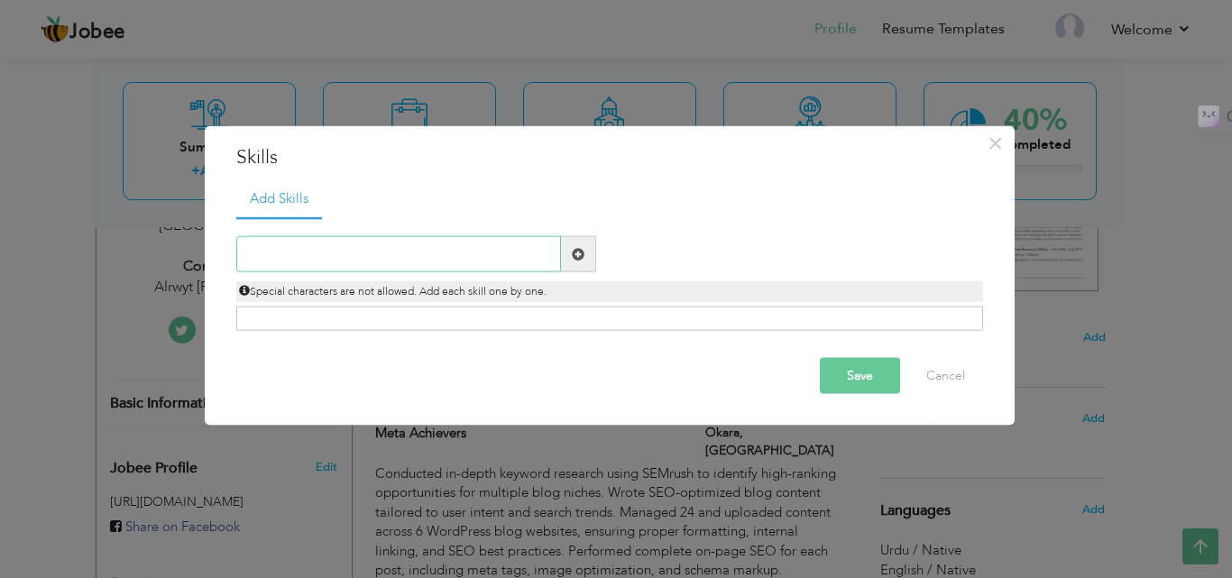
click at [306, 249] on input "text" at bounding box center [398, 254] width 325 height 36
paste input "Core Skills & Expertise On-Page SEO Optimization"
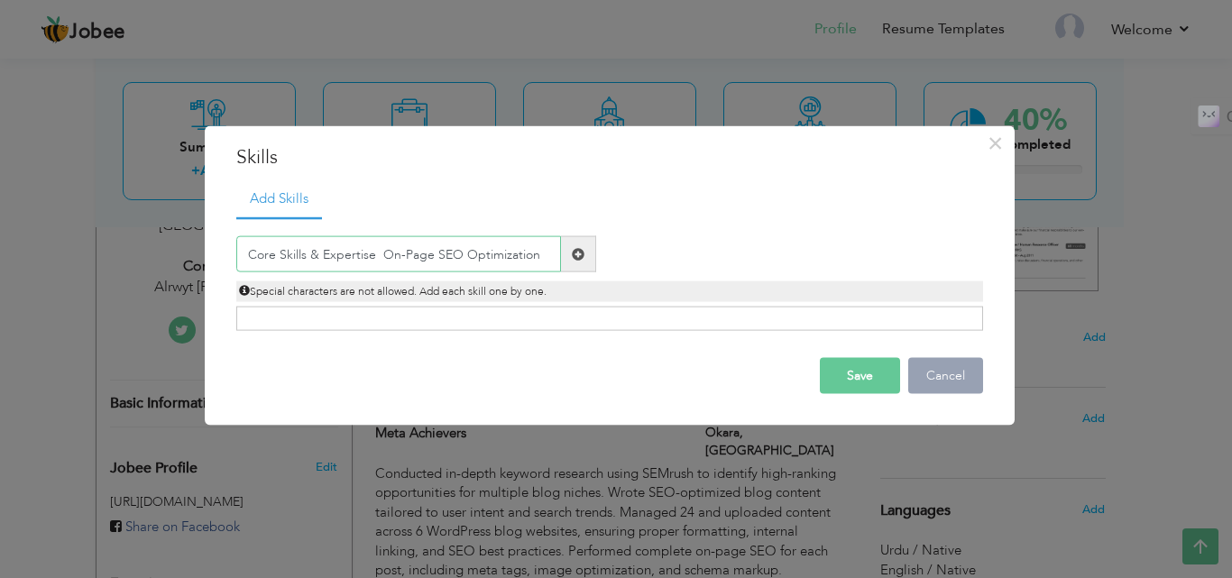
type input "Core Skills & Expertise On-Page SEO Optimization"
click at [935, 373] on button "Cancel" at bounding box center [945, 376] width 75 height 36
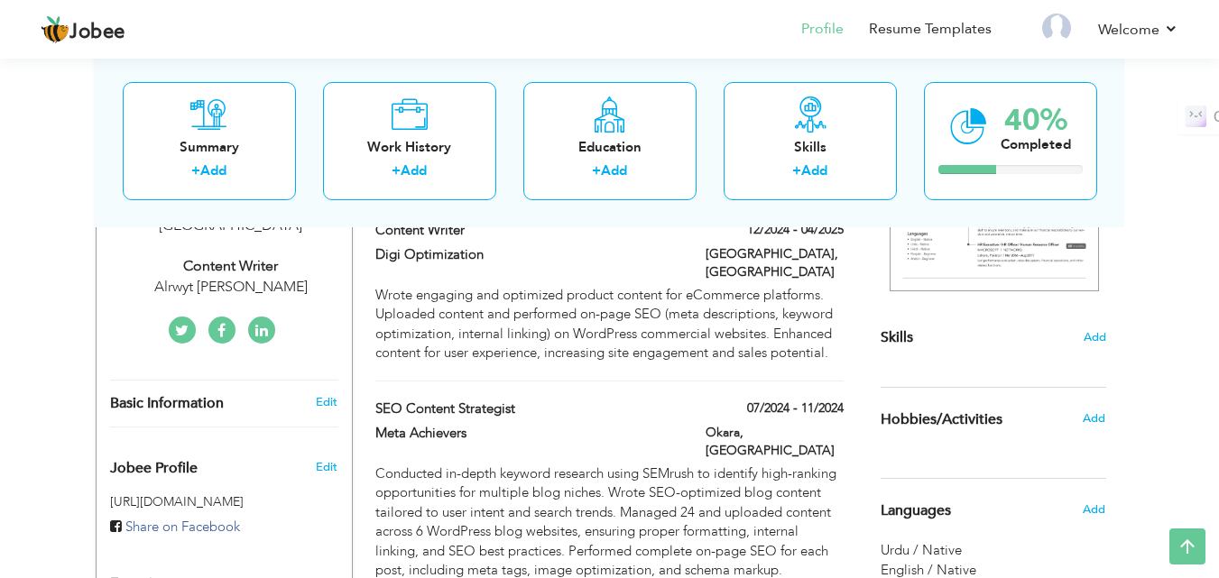
click at [1107, 336] on div "Choose a Template ‹" at bounding box center [995, 522] width 257 height 1096
click at [1091, 338] on span "Add" at bounding box center [1093, 337] width 23 height 17
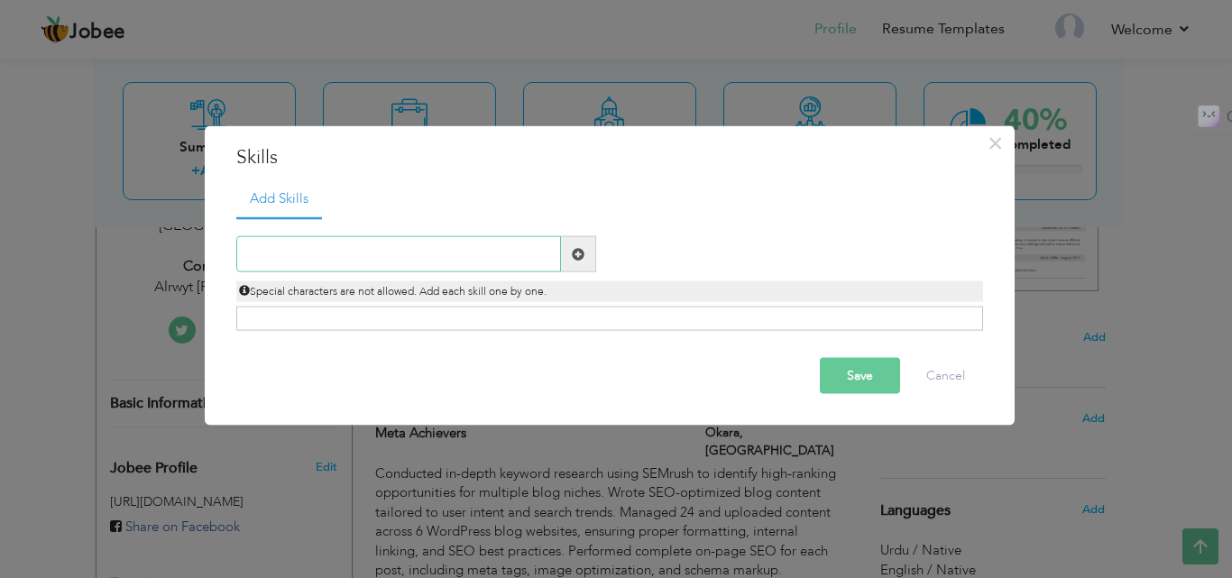
click at [430, 253] on input "text" at bounding box center [398, 254] width 325 height 36
click at [353, 256] on input "text" at bounding box center [398, 254] width 325 height 36
paste input "On-Page SEO Optimization"
type input "On-Page SEO Optimization"
click at [576, 254] on span at bounding box center [578, 253] width 13 height 13
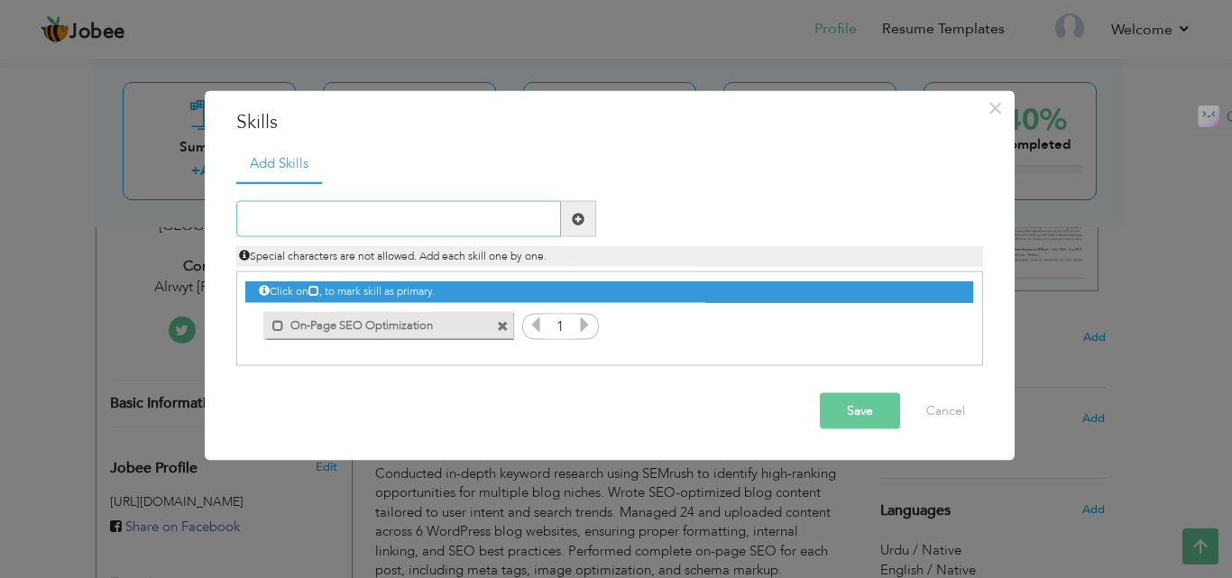
click at [373, 228] on input "text" at bounding box center [398, 219] width 325 height 36
paste input "SEO-Optimized Blog Writing"
type input "SEO-Optimized Blog Writing"
click at [576, 220] on span at bounding box center [578, 218] width 13 height 13
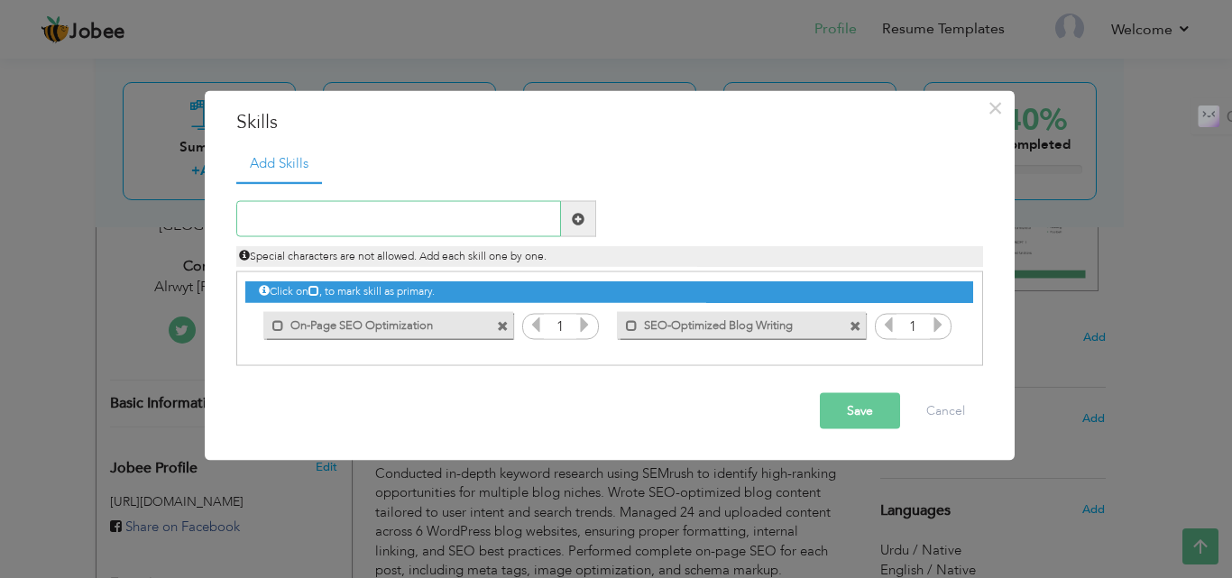
click at [347, 216] on input "text" at bounding box center [398, 219] width 325 height 36
paste input "Google My Business (GMB) Content Creation"
type input "Google My Business (GMB) Content Creation"
click at [575, 220] on span at bounding box center [578, 218] width 13 height 13
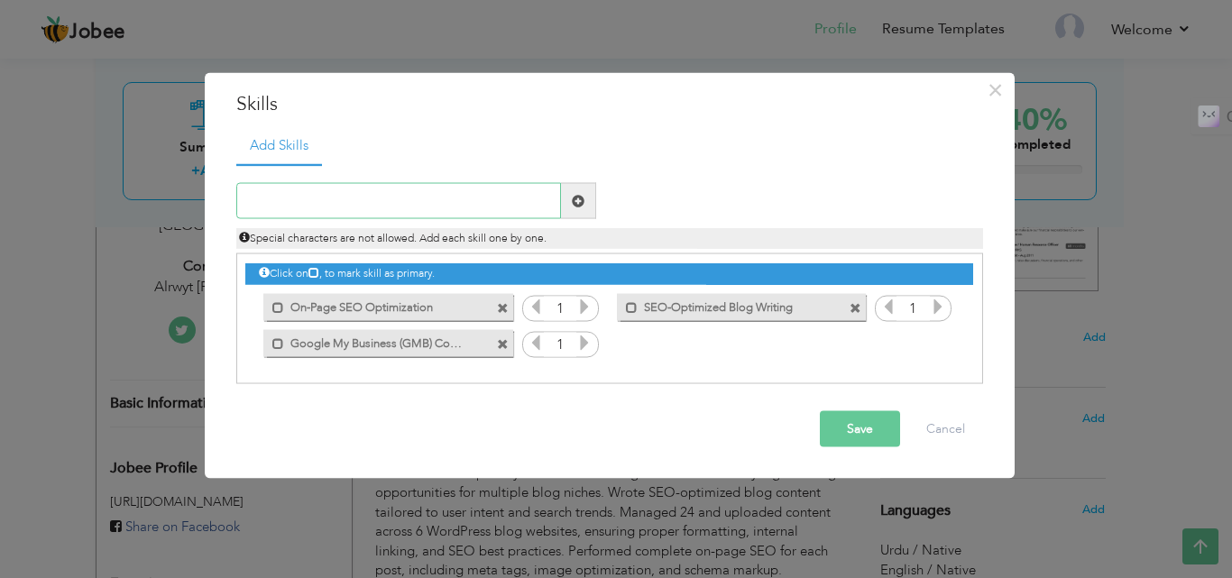
click at [461, 201] on input "text" at bounding box center [398, 201] width 325 height 36
paste input "Landing Page Content Writing (Conversion-focused)"
type input "Landing Page Content Writing (Conversion-focused)"
click at [579, 200] on span at bounding box center [578, 200] width 13 height 13
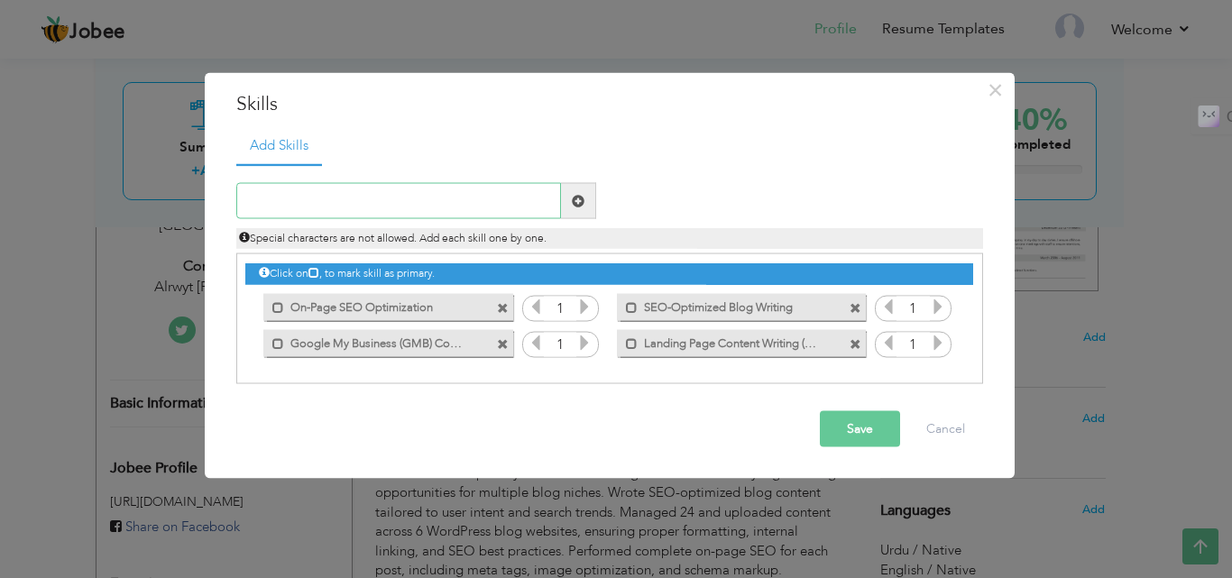
click at [394, 196] on input "text" at bounding box center [398, 201] width 325 height 36
paste input "Web 2.0 Content Development"
type input "Web 2.0 Content Development"
click at [572, 196] on span at bounding box center [578, 200] width 13 height 13
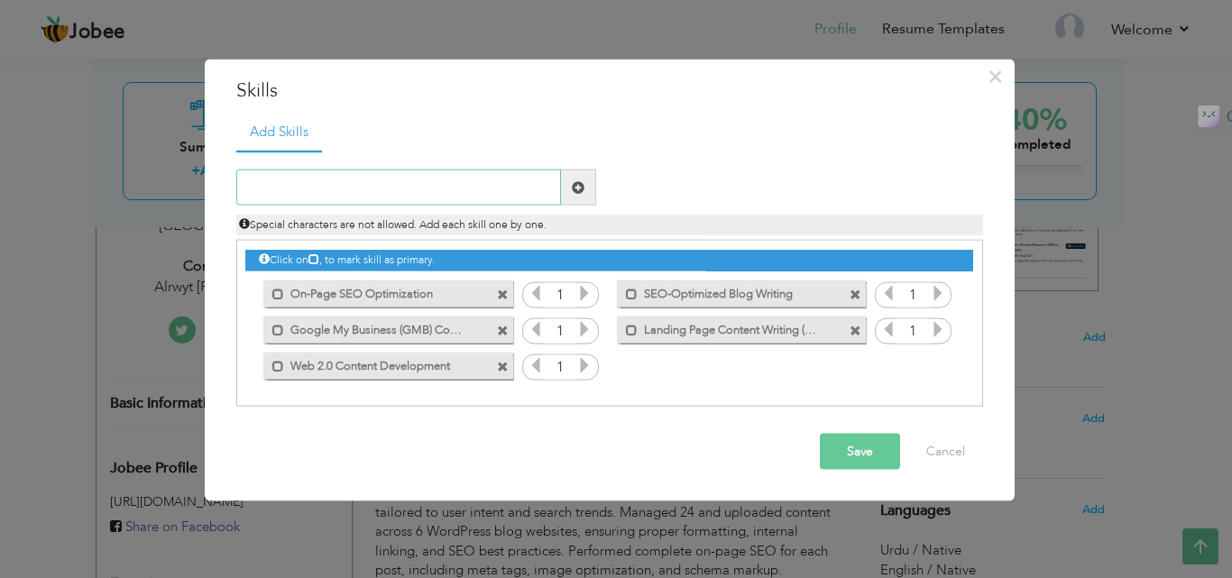
click at [367, 179] on input "text" at bounding box center [398, 188] width 325 height 36
paste input "Guest Posting & Backlinking"
type input "Guest Posting & Backlinking"
click at [582, 193] on span at bounding box center [578, 186] width 13 height 13
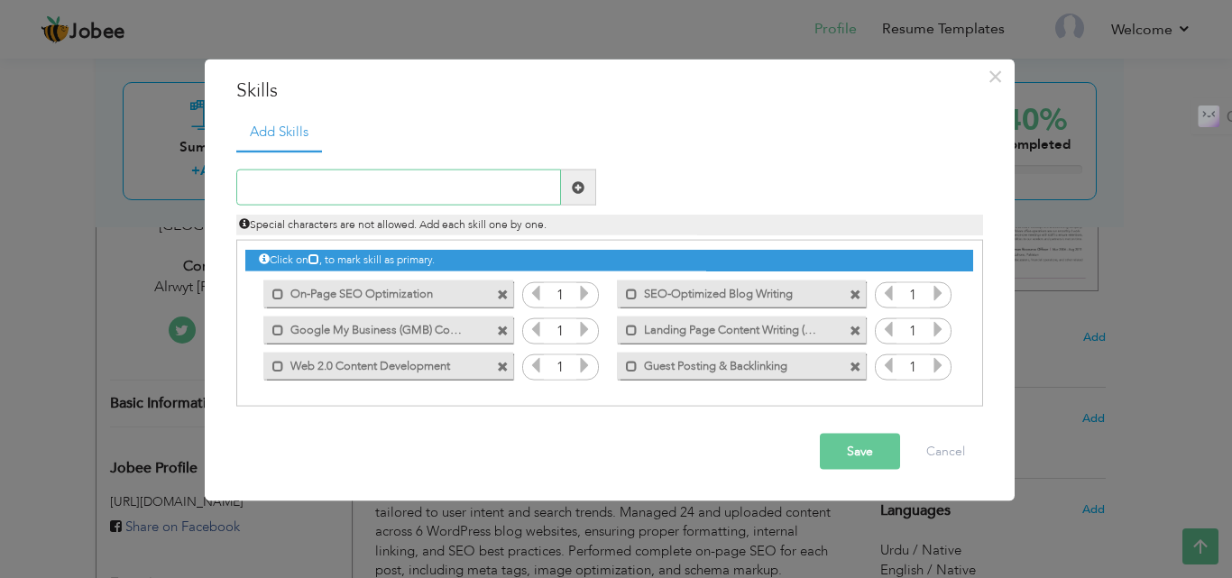
click at [362, 186] on input "text" at bounding box center [398, 188] width 325 height 36
paste input "Keyword Research & SEO Strategy"
type input "Keyword Research & SEO Strategy"
click at [576, 190] on span at bounding box center [578, 186] width 13 height 13
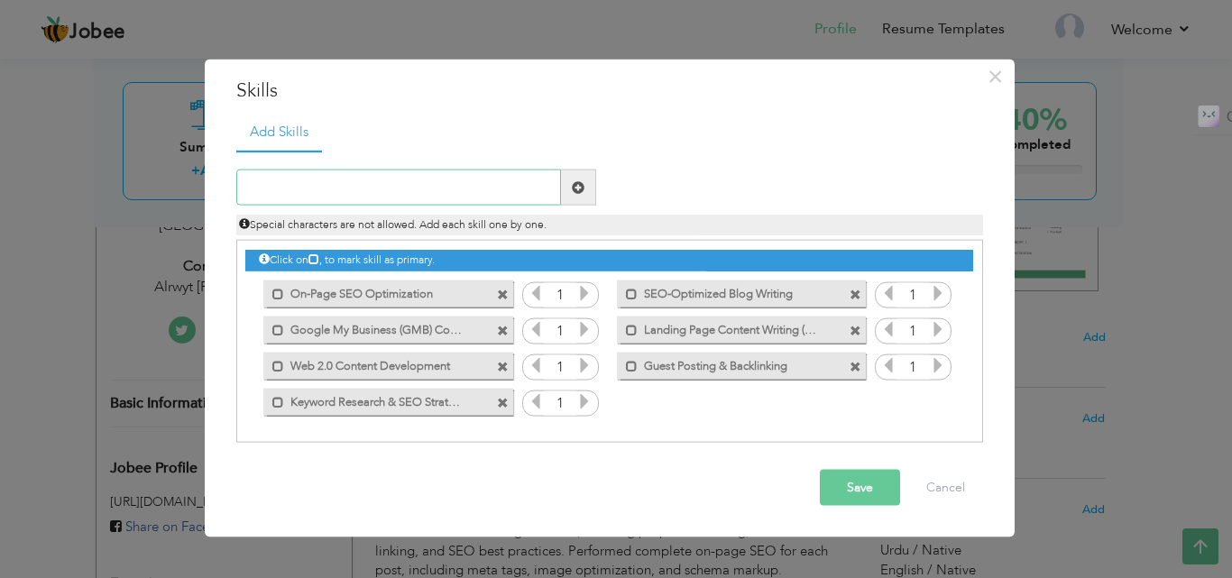
click at [365, 186] on input "text" at bounding box center [398, 188] width 325 height 36
paste input "Content for Blogging Sites (Flipping & AdSense Mon"
type input "Content for Blogging Sites (Flipping & AdSense Mon"
click at [570, 188] on span at bounding box center [578, 188] width 35 height 36
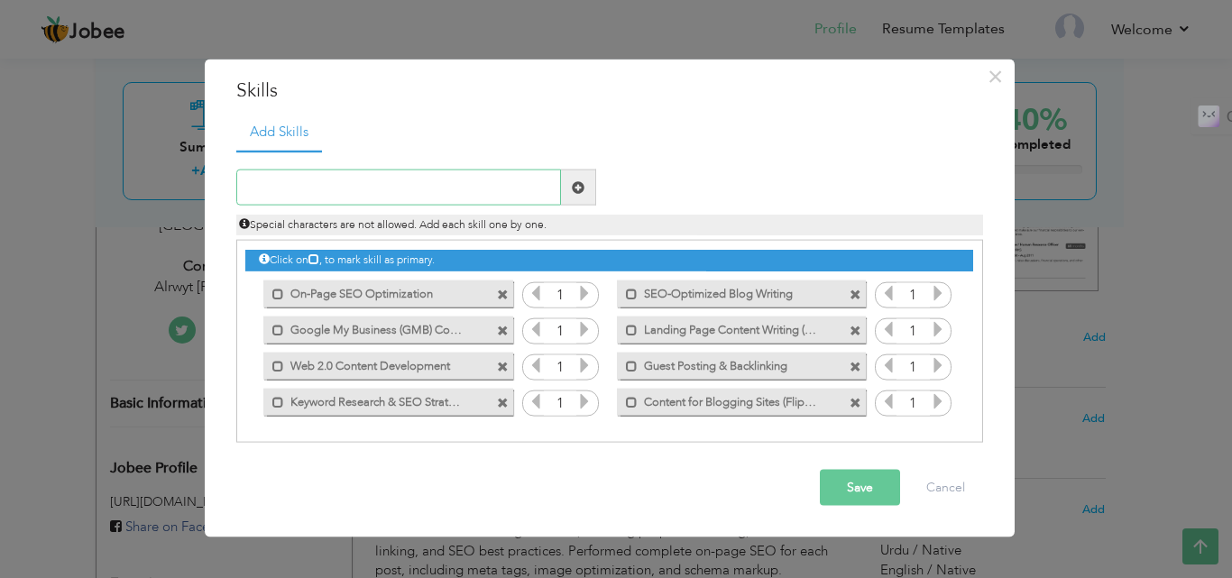
click at [438, 182] on input "text" at bounding box center [398, 188] width 325 height 36
paste input "Strong Research, Editing & Proofreading"
type input "Strong Research, Editing & Proofreading"
click at [575, 190] on span at bounding box center [578, 186] width 13 height 13
click at [478, 185] on input "text" at bounding box center [398, 188] width 325 height 36
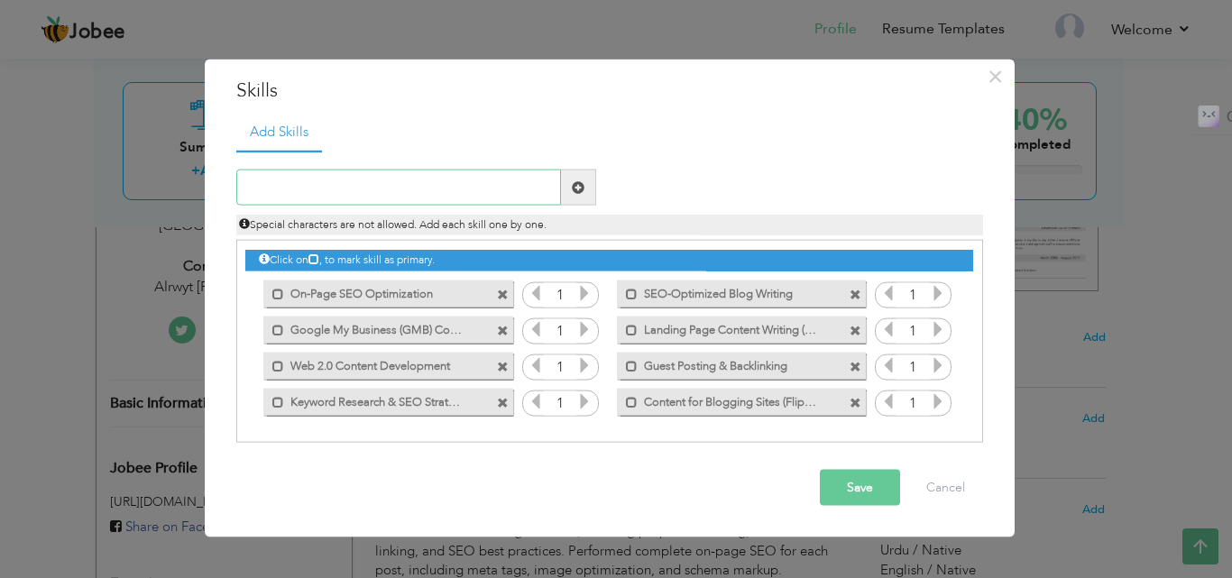
paste input "Strong Research, Editing & Proofreading"
drag, startPoint x: 388, startPoint y: 188, endPoint x: 399, endPoint y: 189, distance: 10.9
click at [399, 189] on input "Strong Research, Editing & Proofreading" at bounding box center [398, 188] width 325 height 36
click at [364, 189] on input "Strong Research, Editing Proofreading" at bounding box center [398, 188] width 325 height 36
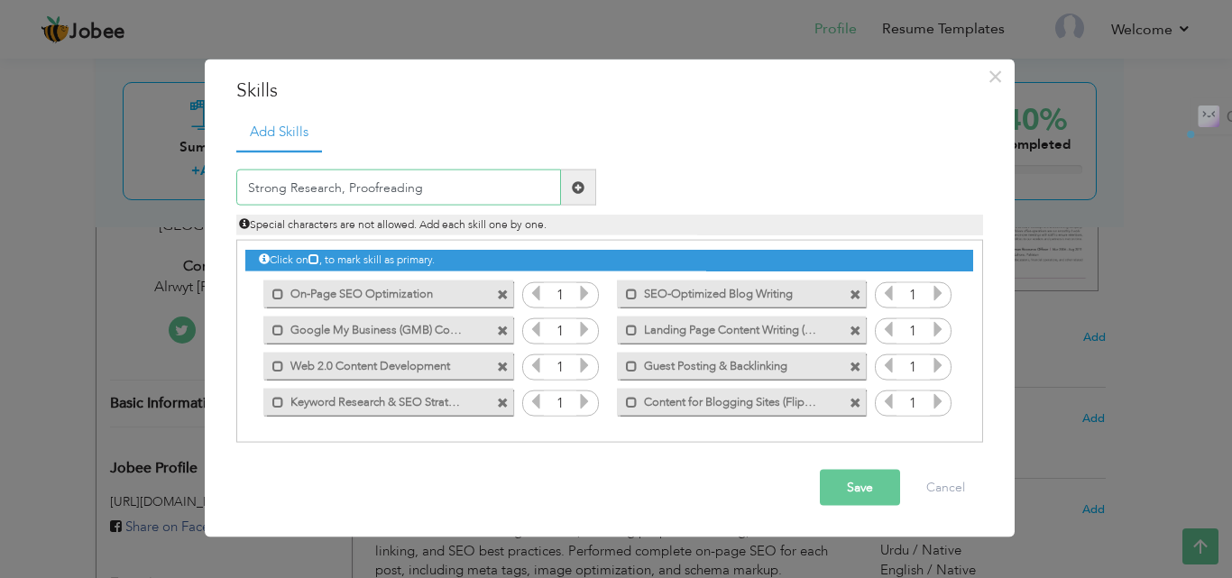
click at [344, 189] on input "Strong Research, Proofreading" at bounding box center [398, 188] width 325 height 36
type input "Strong Research (Editing) Proofreading"
click at [579, 189] on span at bounding box center [578, 186] width 13 height 13
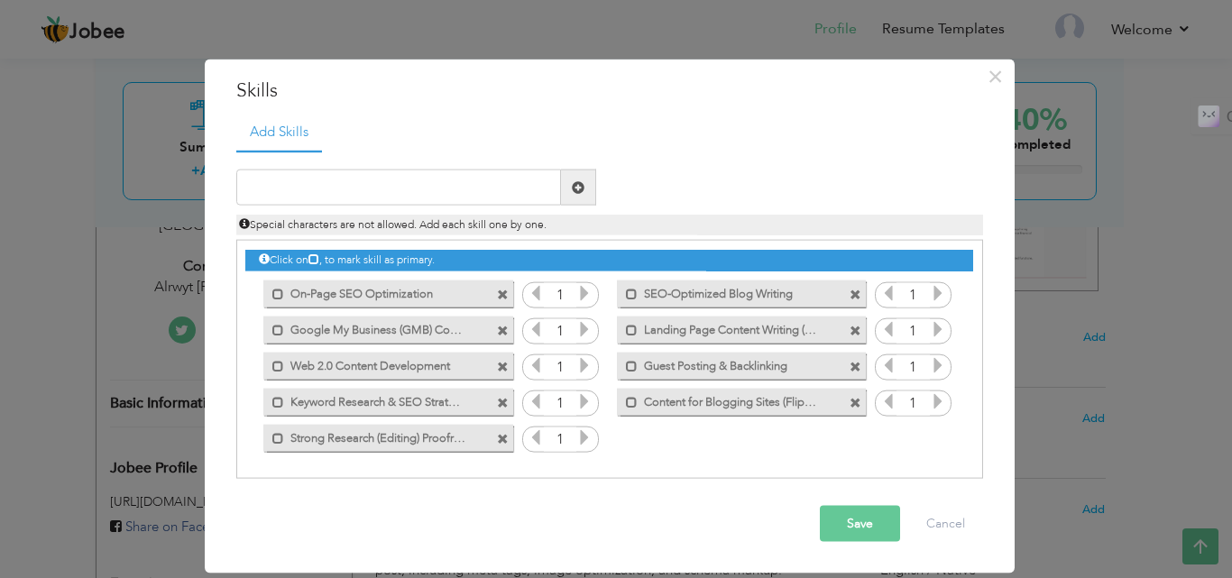
click at [857, 525] on button "Save" at bounding box center [860, 524] width 80 height 36
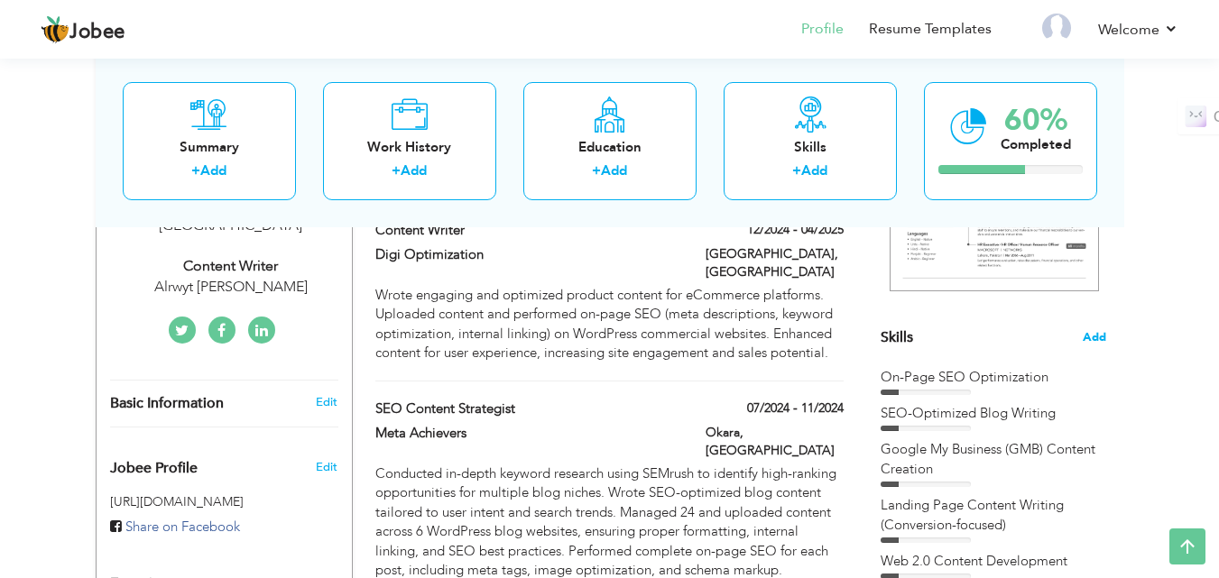
click at [1097, 338] on span "Add" at bounding box center [1093, 337] width 23 height 17
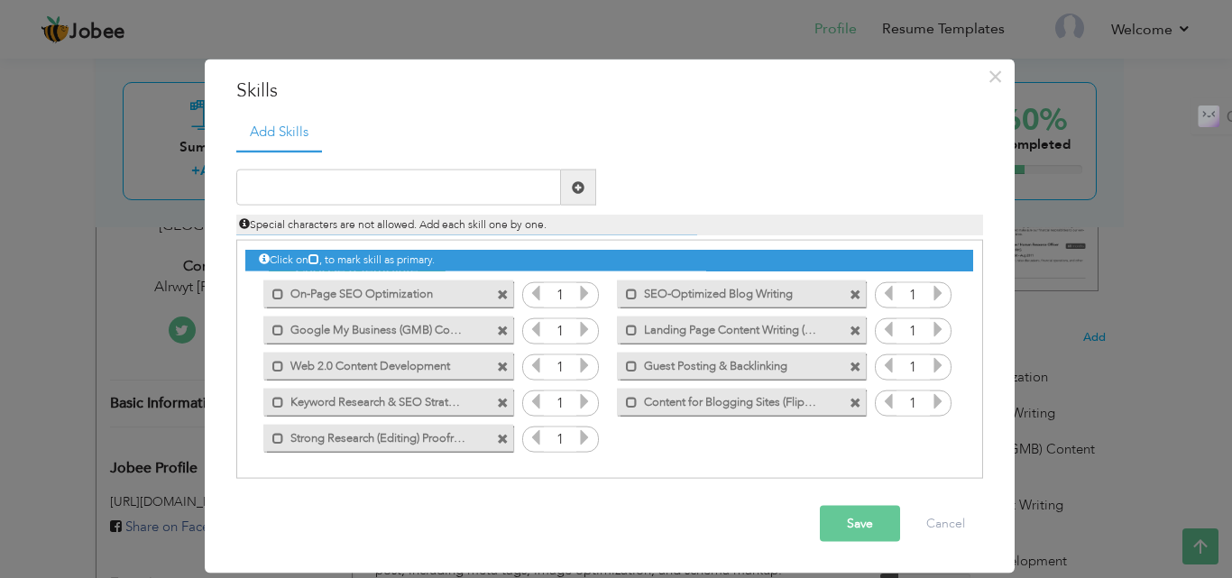
click at [585, 296] on icon at bounding box center [584, 293] width 16 height 16
click at [585, 294] on icon at bounding box center [584, 293] width 16 height 16
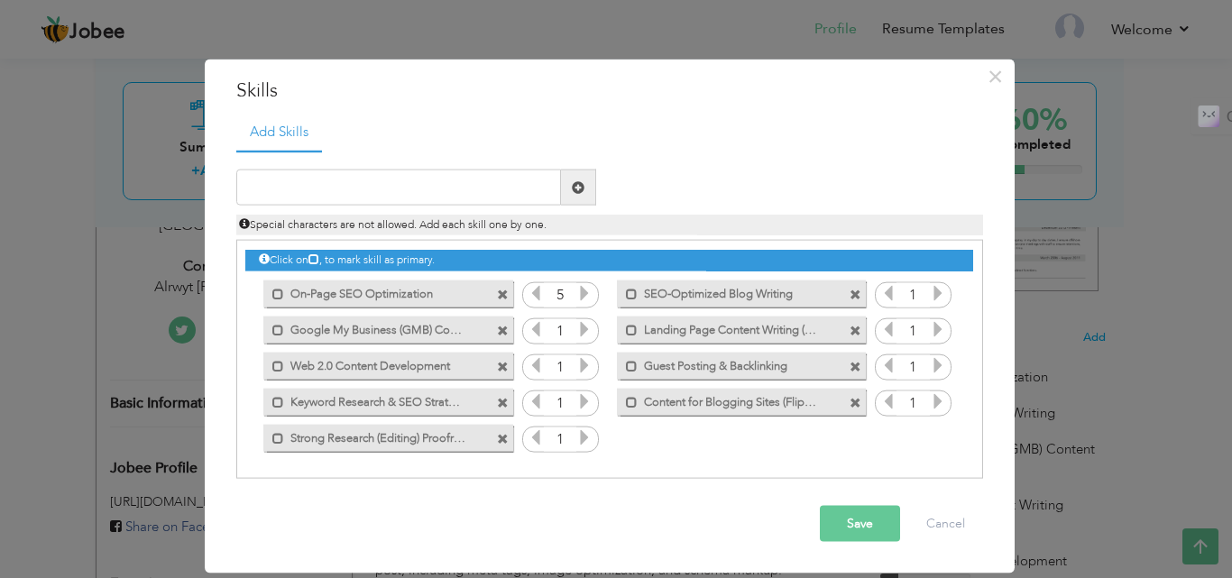
click at [585, 294] on icon at bounding box center [584, 293] width 16 height 16
click at [579, 327] on icon at bounding box center [584, 329] width 16 height 16
click at [582, 367] on icon at bounding box center [584, 365] width 16 height 16
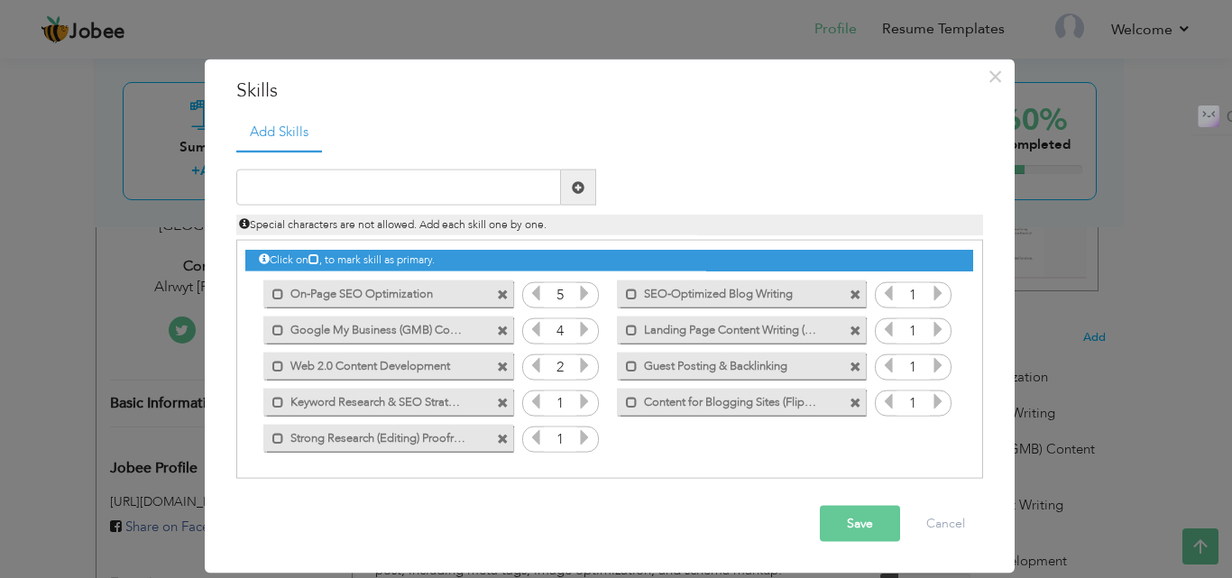
click at [582, 367] on icon at bounding box center [584, 365] width 16 height 16
click at [582, 361] on icon at bounding box center [584, 365] width 16 height 16
click at [584, 401] on icon at bounding box center [584, 401] width 16 height 16
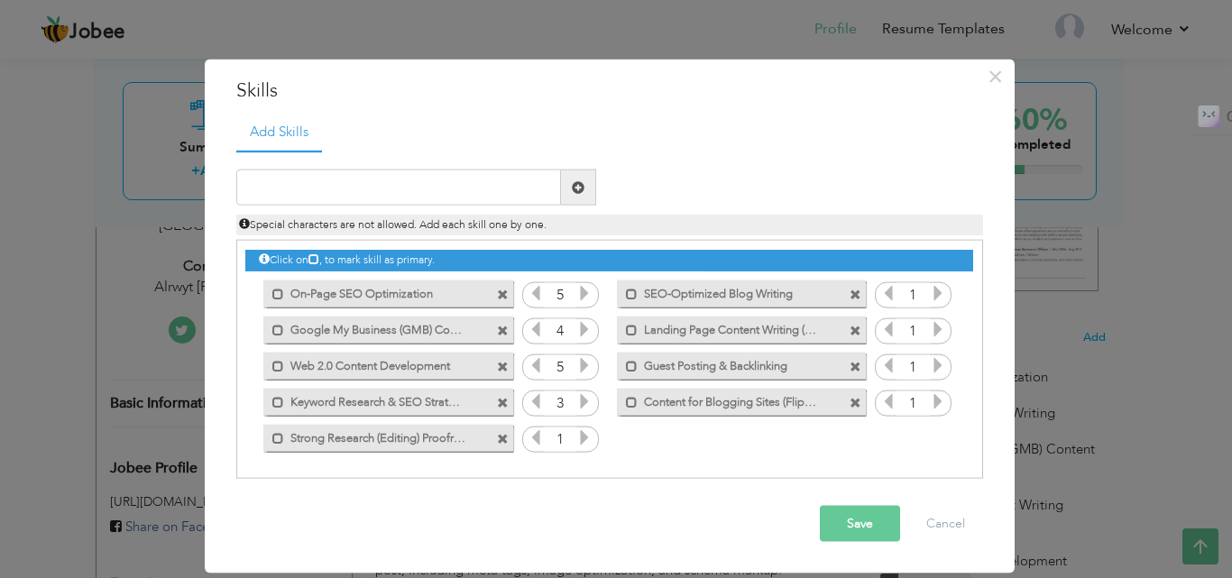
click at [584, 401] on icon at bounding box center [584, 401] width 16 height 16
click at [582, 442] on icon at bounding box center [584, 437] width 16 height 16
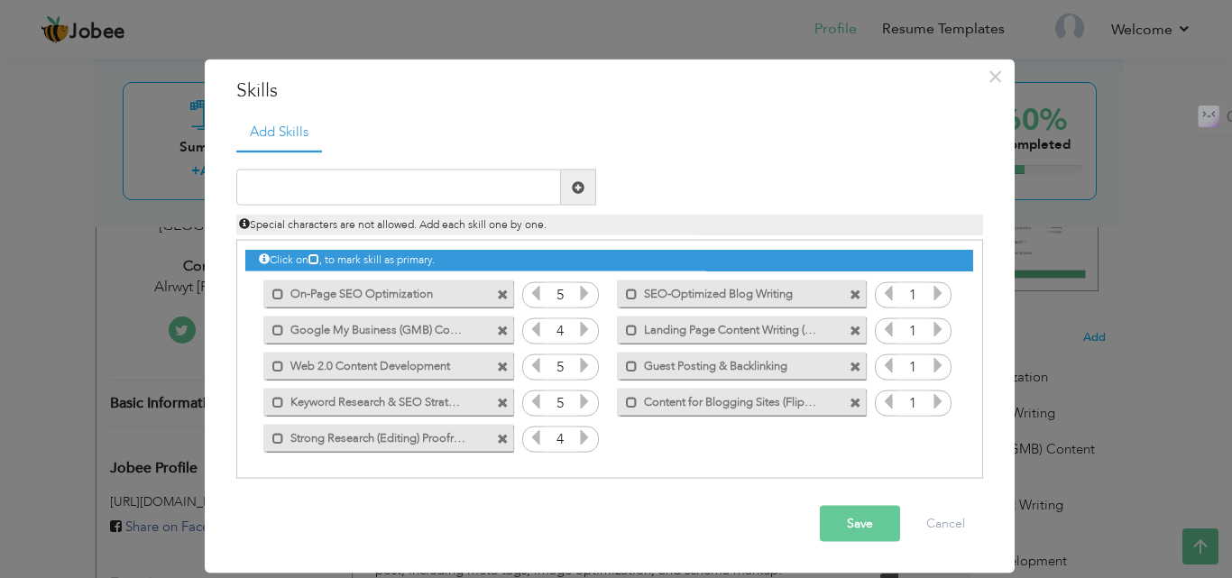
click at [582, 442] on icon at bounding box center [584, 437] width 16 height 16
click at [936, 293] on icon at bounding box center [938, 293] width 16 height 16
click at [935, 293] on icon at bounding box center [938, 293] width 16 height 16
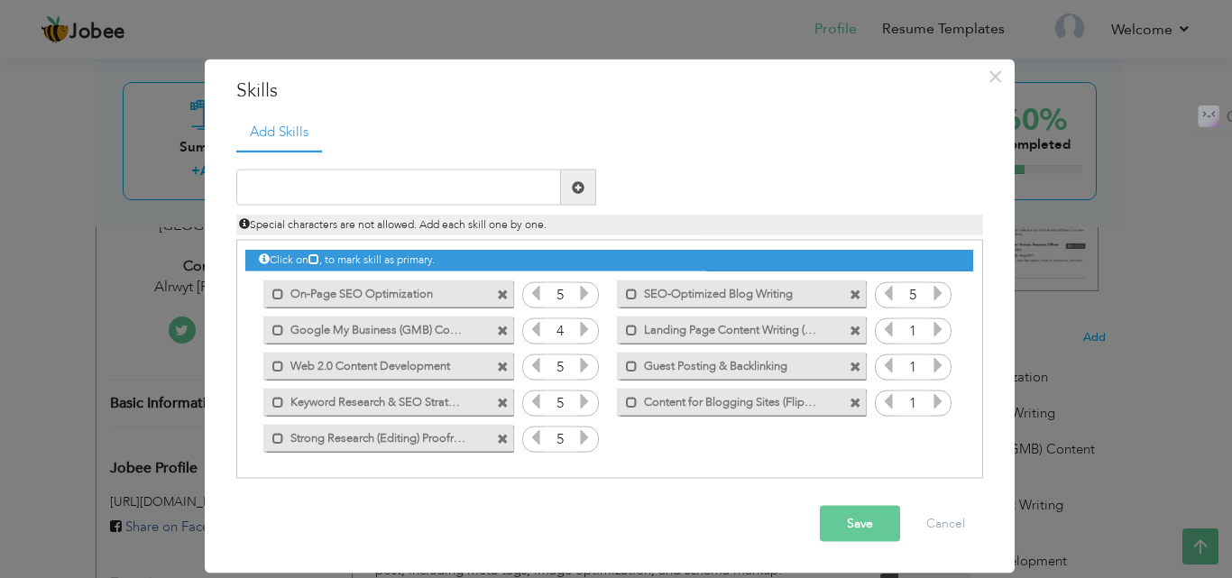
click at [930, 328] on icon at bounding box center [938, 329] width 16 height 16
click at [936, 364] on icon at bounding box center [938, 365] width 16 height 16
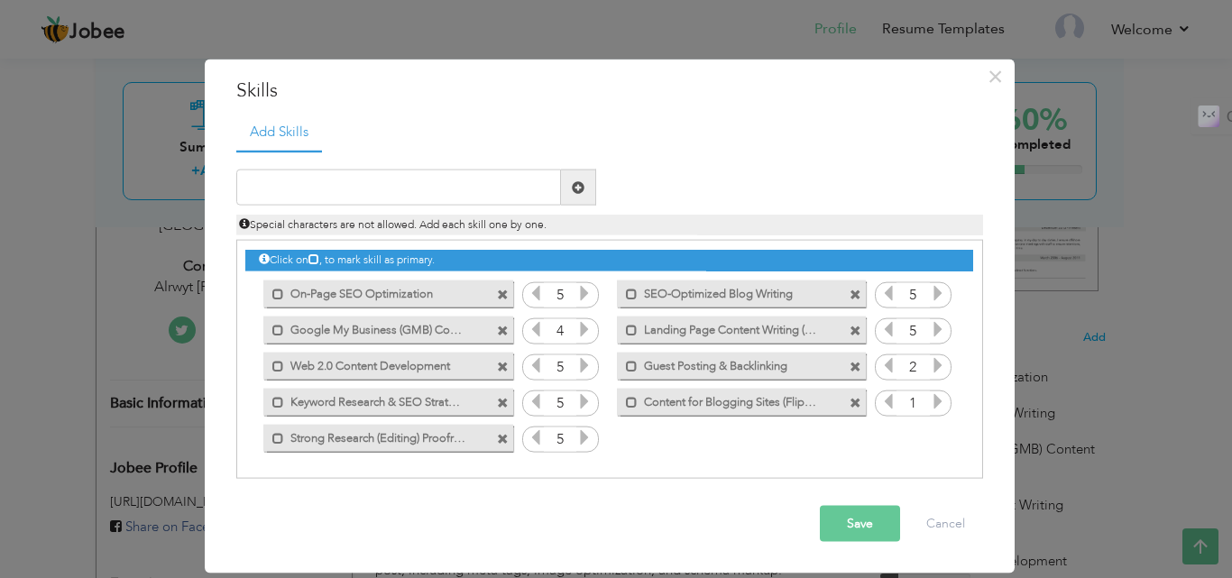
click at [936, 364] on icon at bounding box center [938, 365] width 16 height 16
click at [937, 401] on icon at bounding box center [938, 401] width 16 height 16
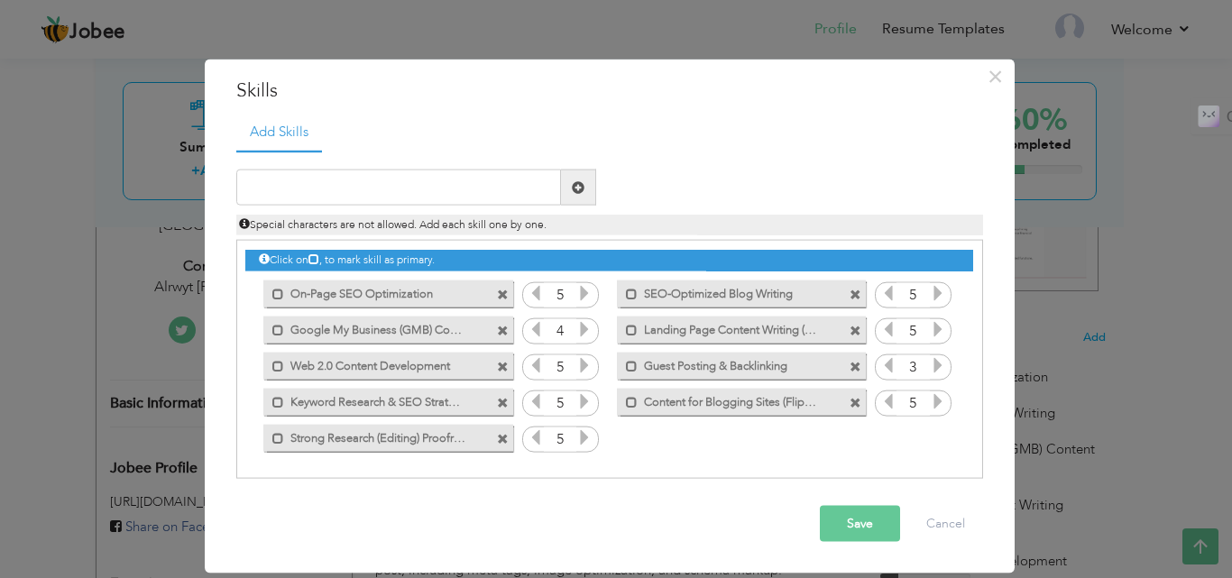
click at [855, 522] on button "Save" at bounding box center [860, 524] width 80 height 36
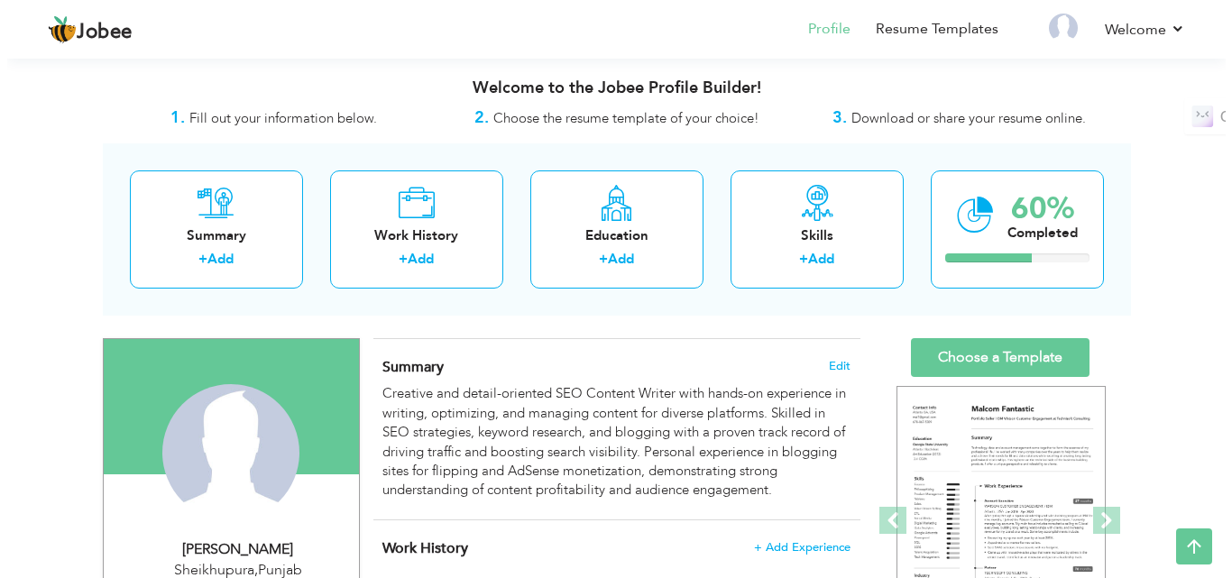
scroll to position [0, 0]
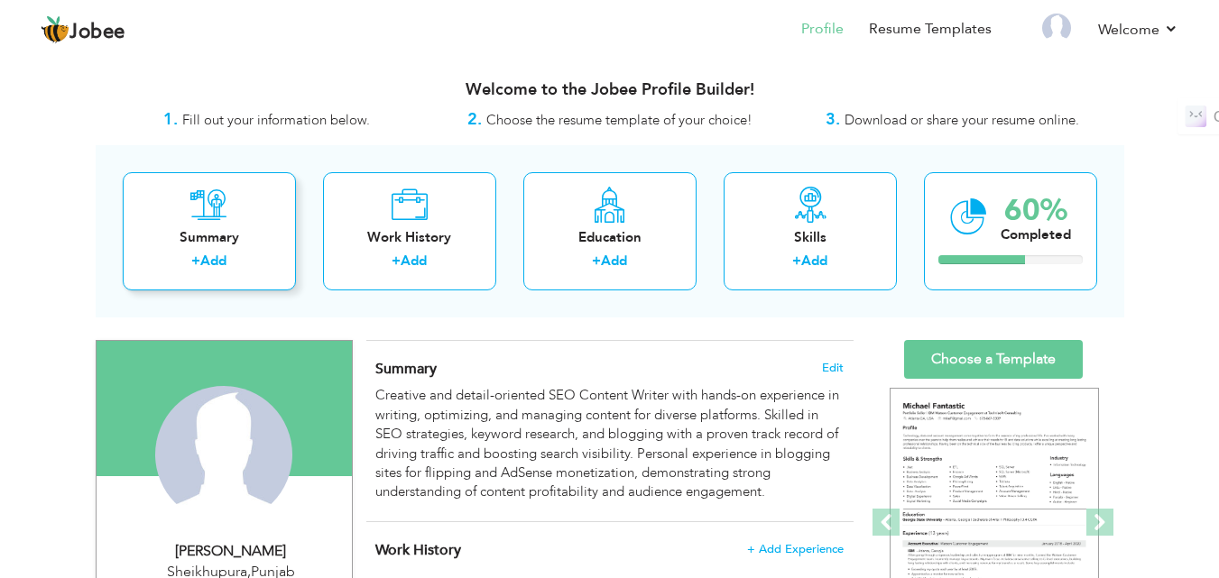
click at [216, 259] on link "Add" at bounding box center [213, 261] width 26 height 18
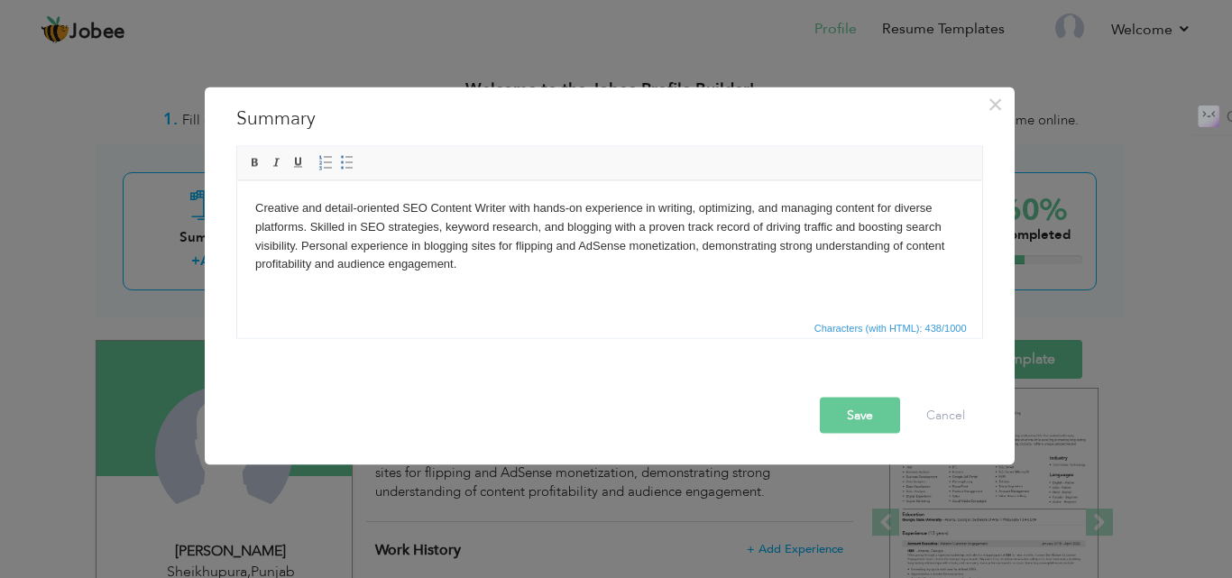
click at [871, 421] on button "Save" at bounding box center [860, 415] width 80 height 36
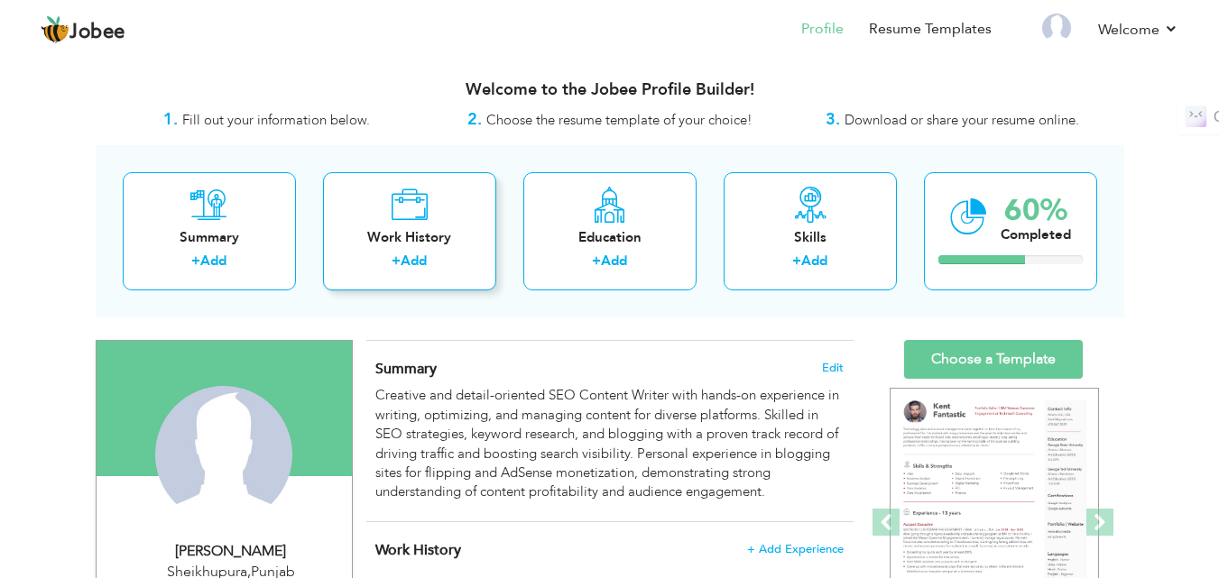
click at [410, 262] on link "Add" at bounding box center [414, 261] width 26 height 18
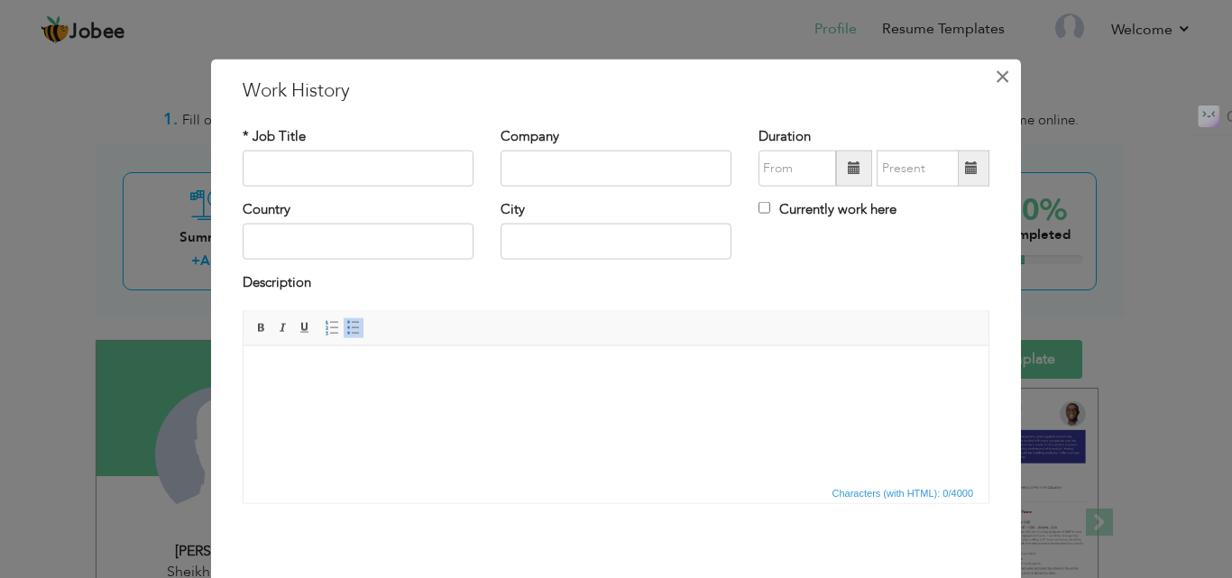
click at [995, 73] on span "×" at bounding box center [1002, 76] width 15 height 32
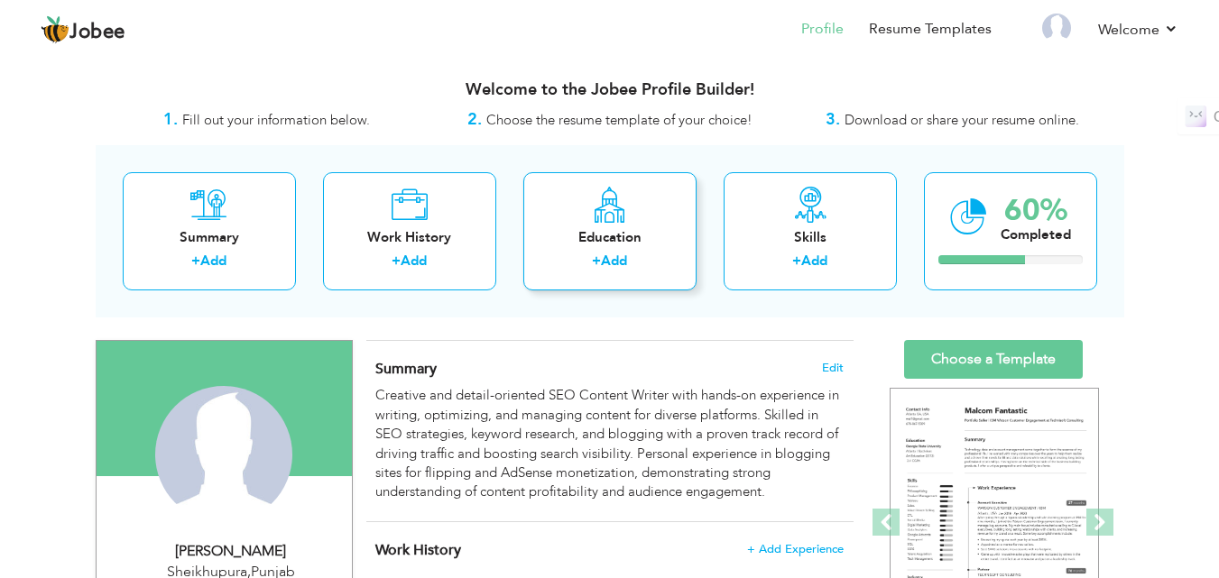
click at [615, 261] on link "Add" at bounding box center [614, 261] width 26 height 18
radio input "true"
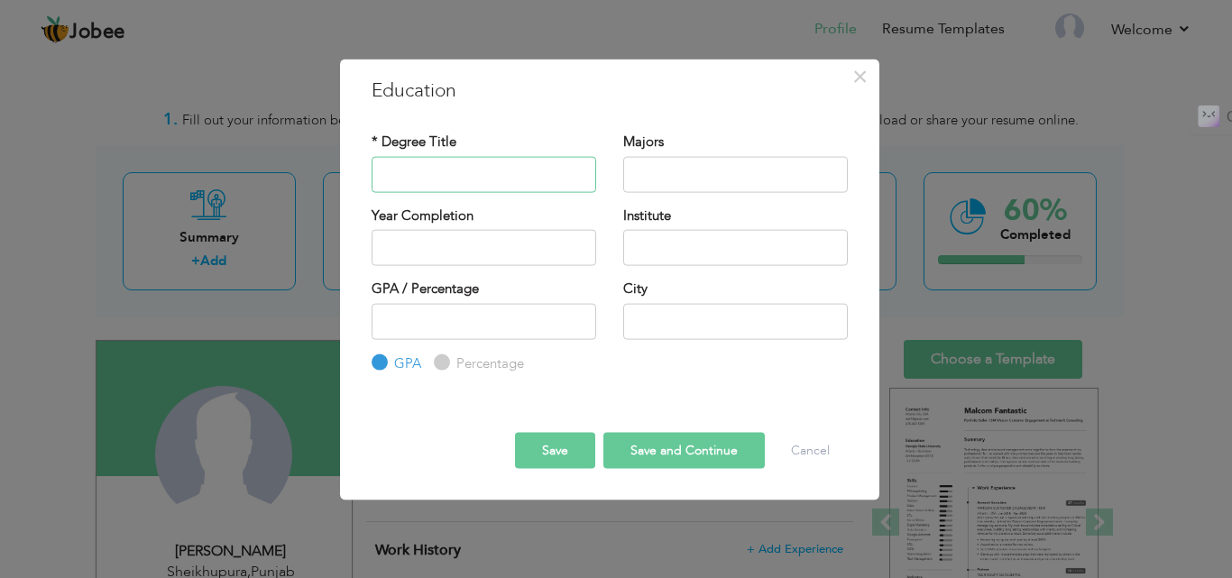
click at [471, 170] on input "text" at bounding box center [484, 174] width 225 height 36
click at [450, 179] on input "text" at bounding box center [484, 174] width 225 height 36
type input "BSC"
click at [659, 175] on input "text" at bounding box center [735, 174] width 225 height 36
type input "IT"
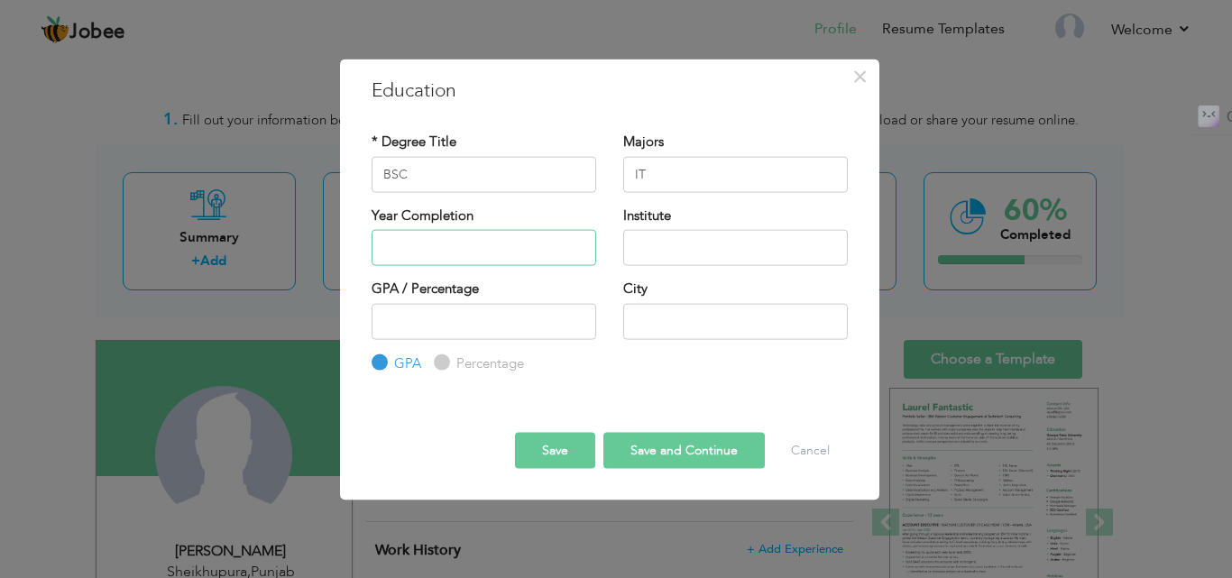
click at [489, 240] on input "text" at bounding box center [484, 248] width 225 height 36
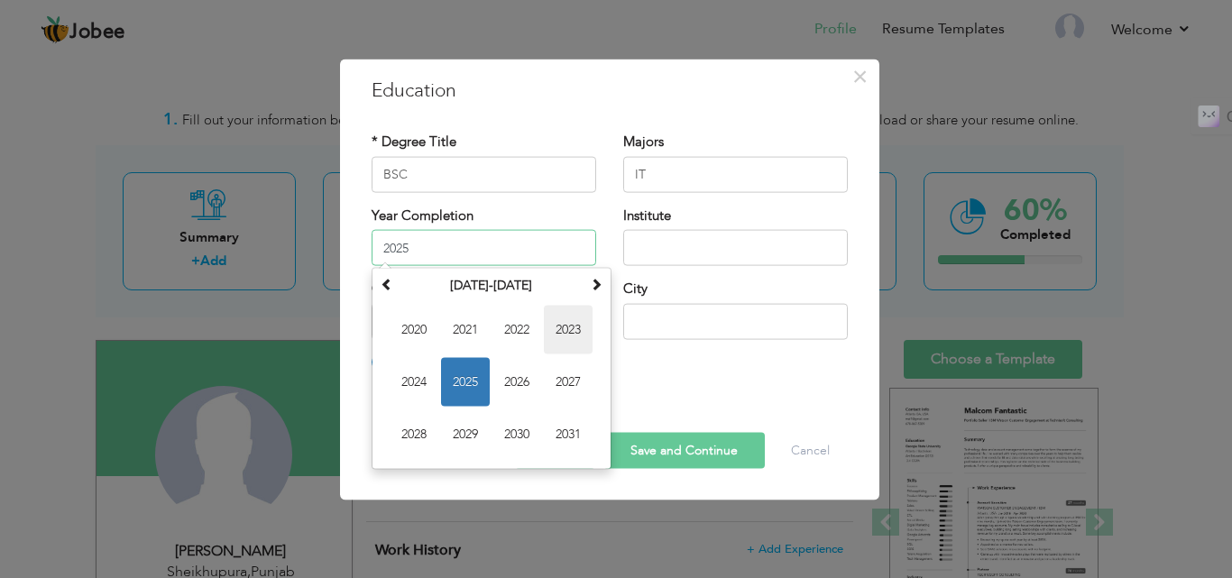
click at [560, 329] on span "2023" at bounding box center [568, 330] width 49 height 49
type input "2023"
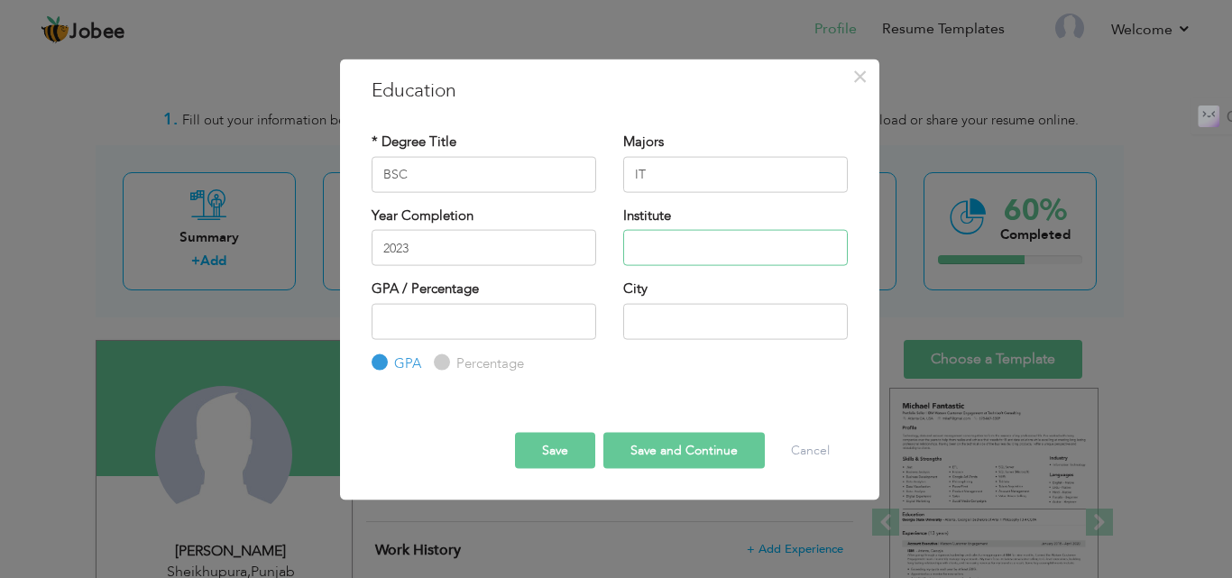
click at [673, 245] on input "text" at bounding box center [735, 248] width 225 height 36
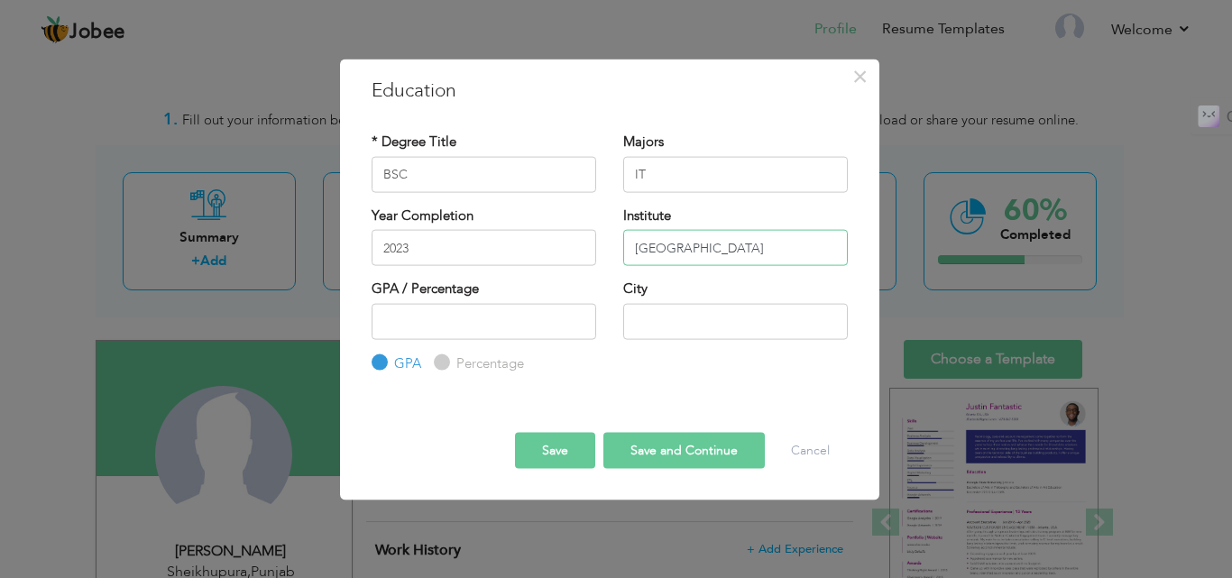
type input "[GEOGRAPHIC_DATA]"
click at [448, 326] on input "number" at bounding box center [484, 321] width 225 height 36
click at [578, 318] on input "1" at bounding box center [484, 321] width 225 height 36
click at [578, 325] on input "0" at bounding box center [484, 321] width 225 height 36
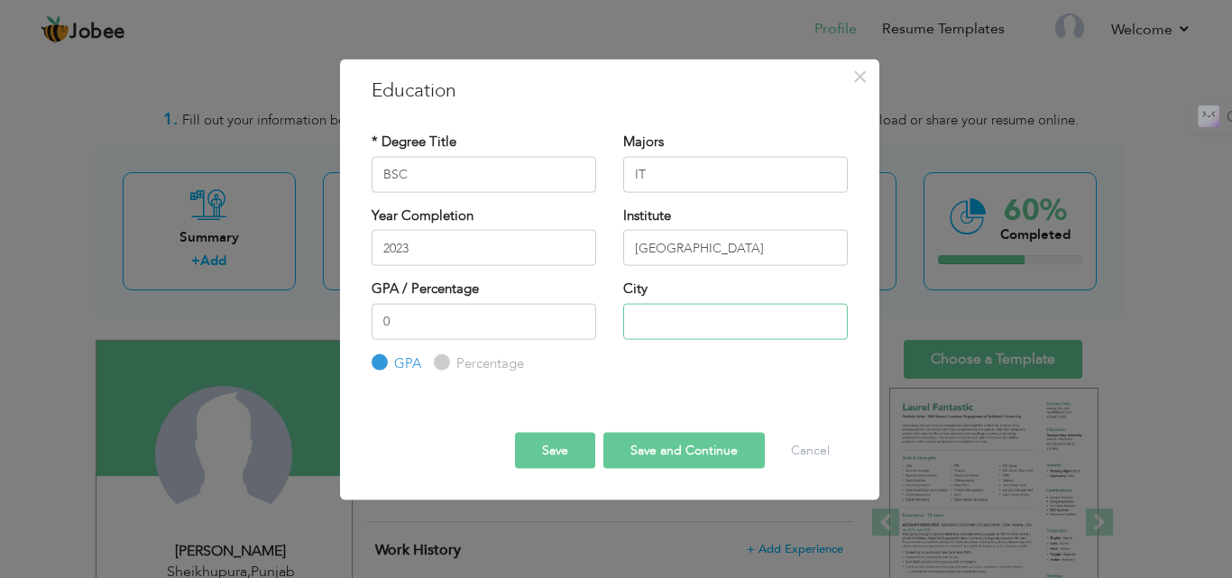
click at [655, 315] on input "text" at bounding box center [735, 321] width 225 height 36
click at [577, 324] on input "-1" at bounding box center [484, 321] width 225 height 36
click at [578, 314] on input "0" at bounding box center [484, 321] width 225 height 36
click at [578, 314] on input "1" at bounding box center [484, 321] width 225 height 36
click at [578, 314] on input "2" at bounding box center [484, 321] width 225 height 36
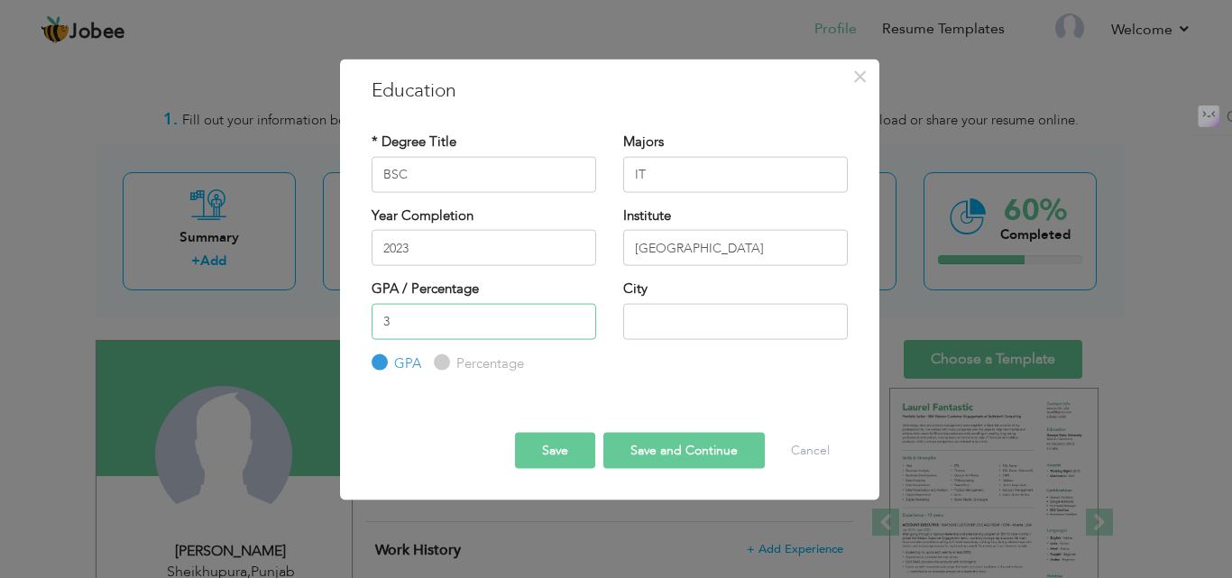
type input "3"
click at [578, 314] on input "3" at bounding box center [484, 321] width 225 height 36
click at [535, 314] on input "3" at bounding box center [484, 321] width 225 height 36
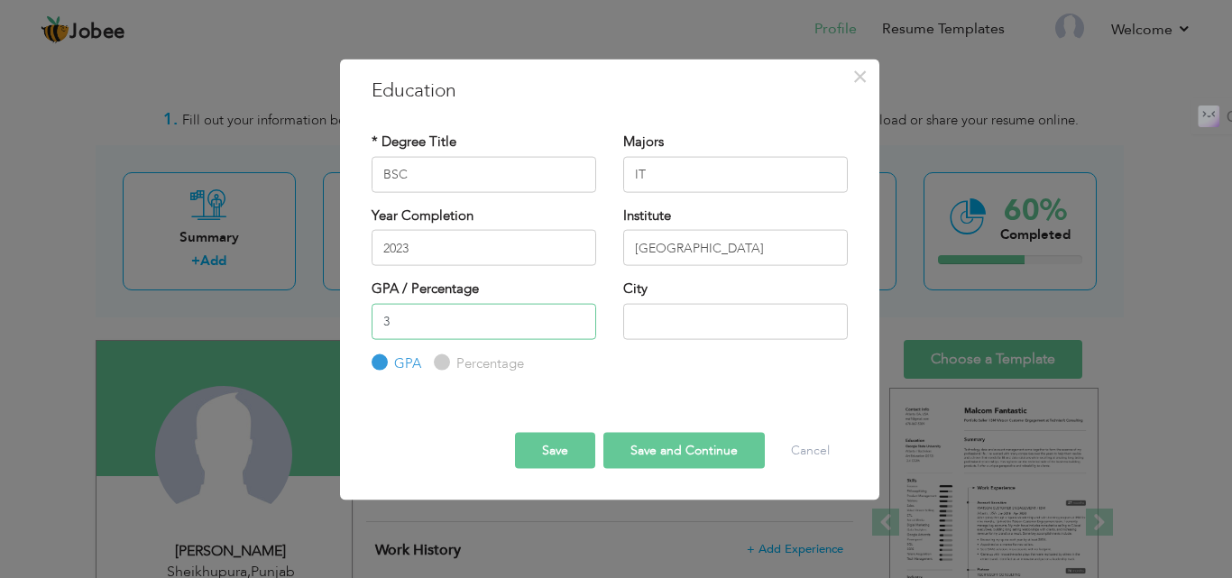
click at [484, 320] on input "3" at bounding box center [484, 321] width 225 height 36
click at [442, 358] on input "Percentage" at bounding box center [440, 363] width 12 height 12
radio input "true"
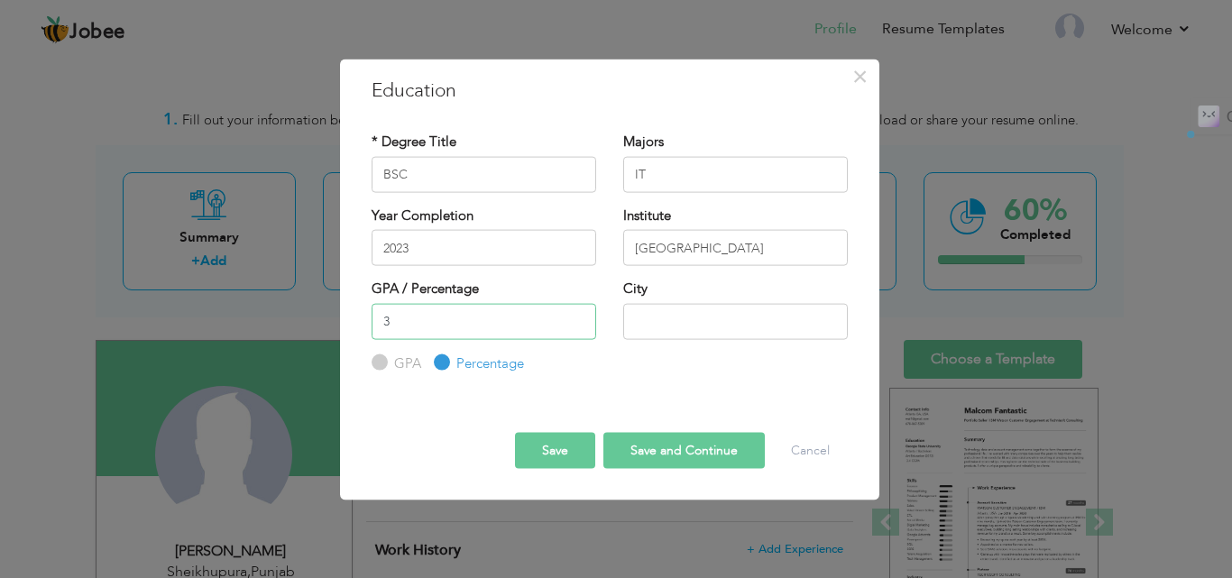
click at [416, 319] on input "3" at bounding box center [484, 321] width 225 height 36
click at [447, 324] on input "number" at bounding box center [484, 321] width 225 height 36
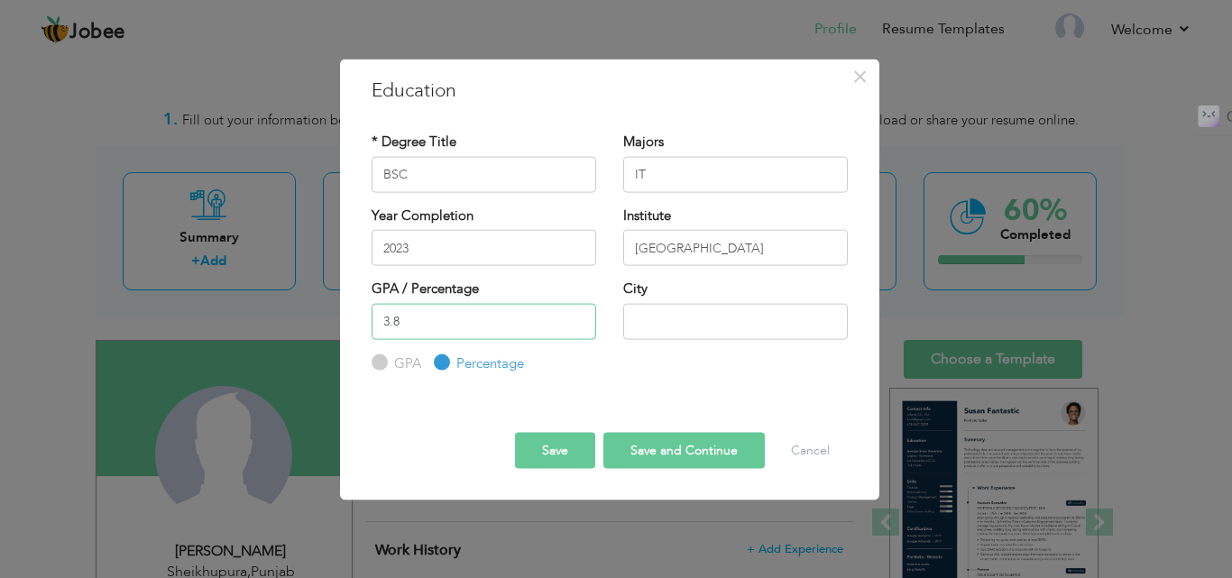
type input "3.8"
click at [390, 359] on label "GPA" at bounding box center [406, 363] width 32 height 19
click at [383, 359] on input "GPA" at bounding box center [378, 363] width 12 height 12
radio input "true"
click at [686, 327] on input "text" at bounding box center [735, 321] width 225 height 36
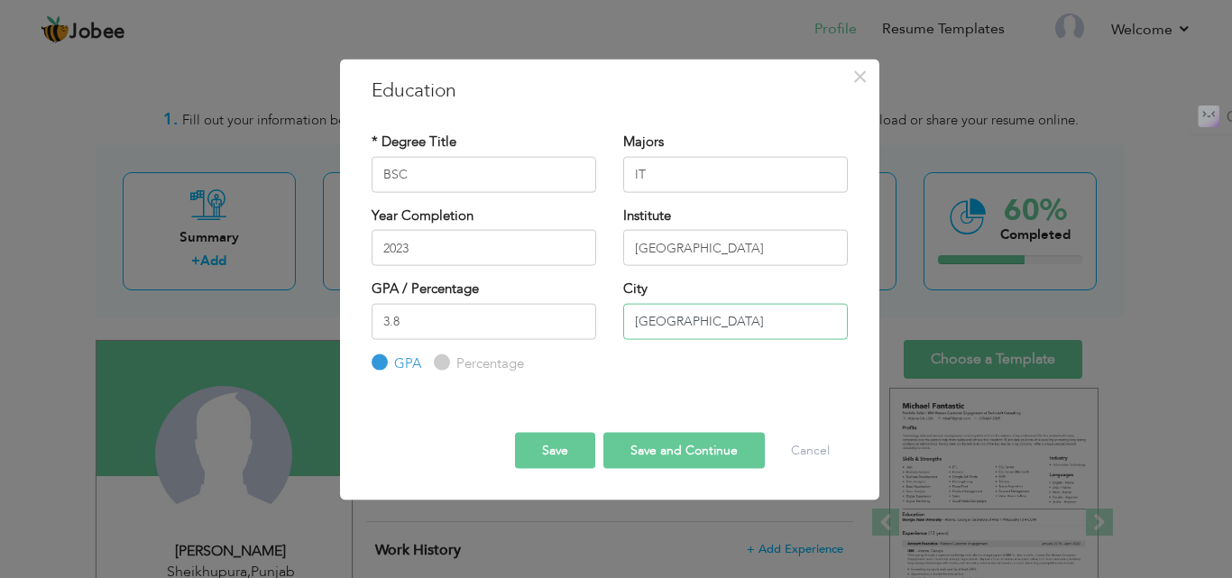
type input "[GEOGRAPHIC_DATA]"
click at [550, 449] on button "Save" at bounding box center [555, 451] width 80 height 36
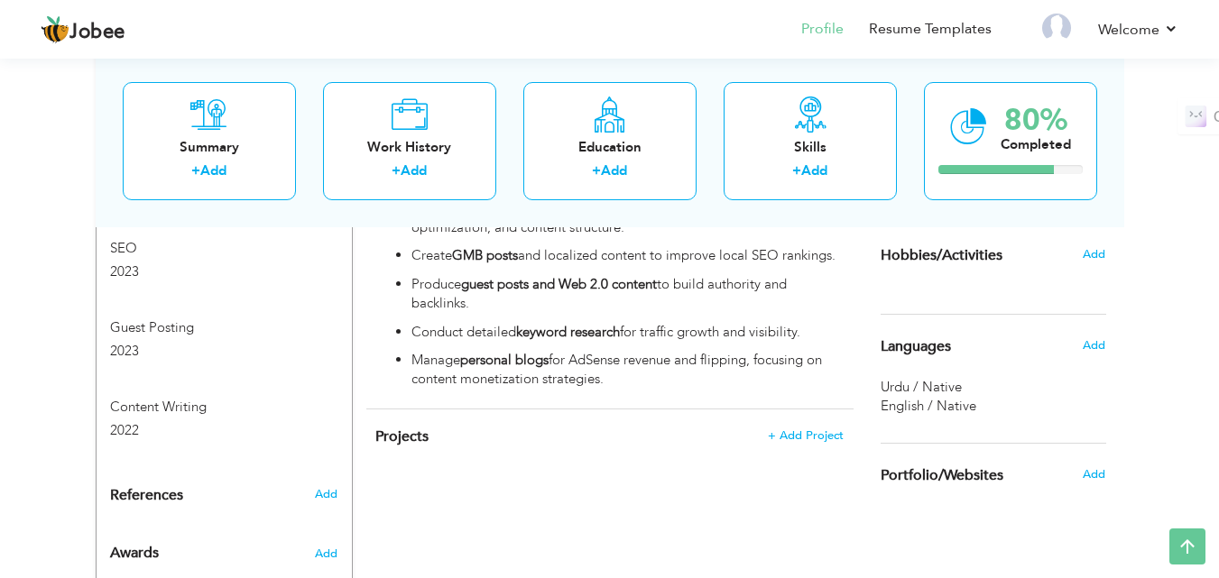
scroll to position [950, 0]
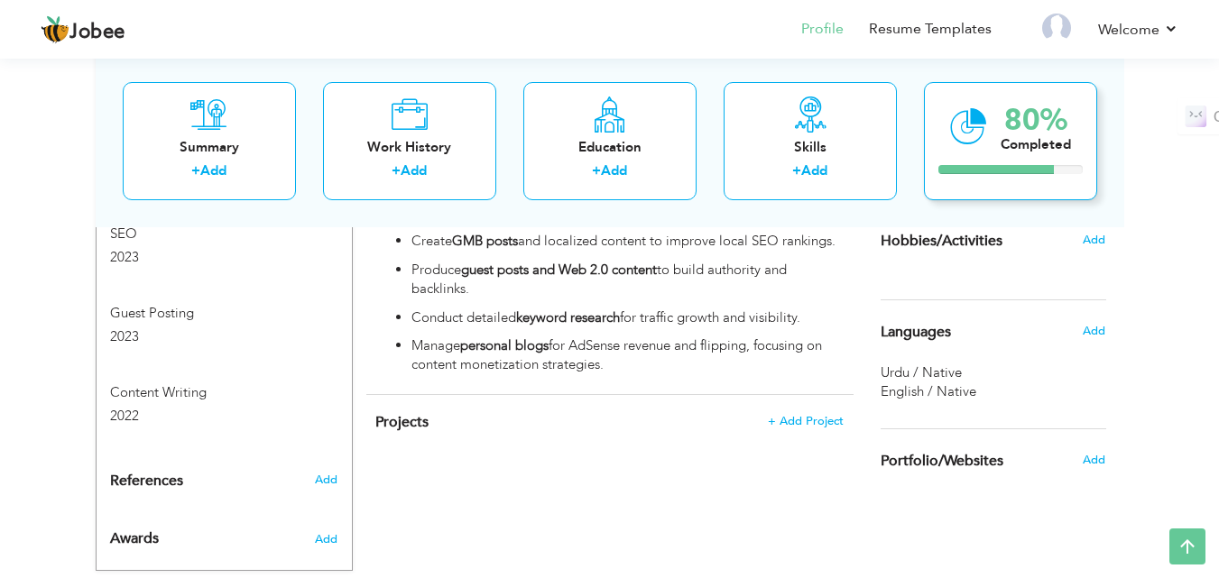
click at [969, 158] on div "80% Completed" at bounding box center [1010, 140] width 173 height 118
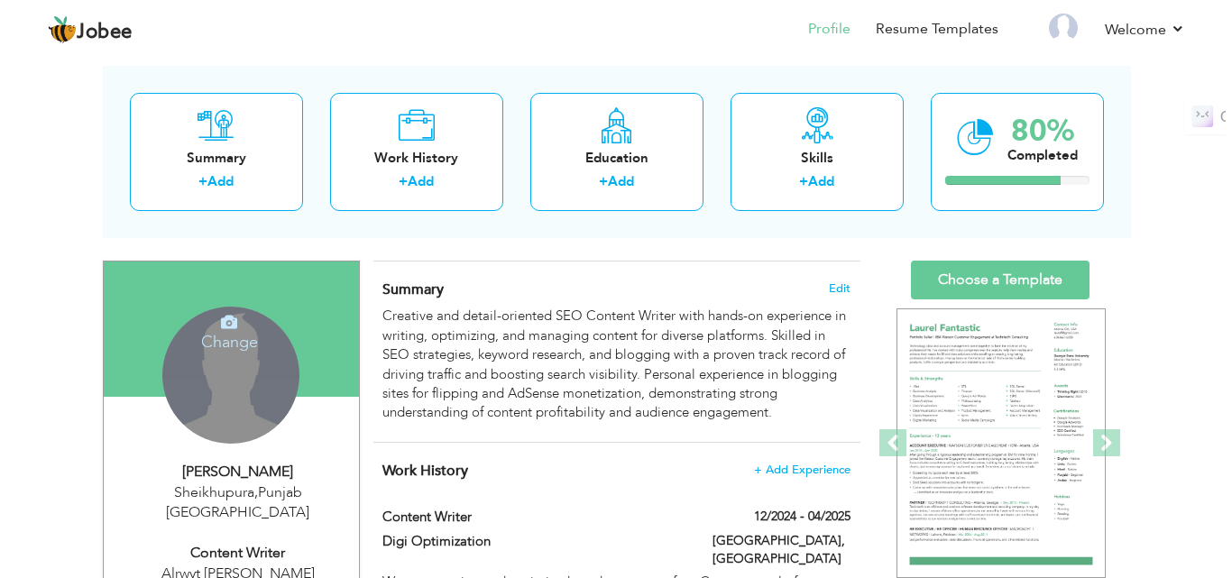
scroll to position [90, 0]
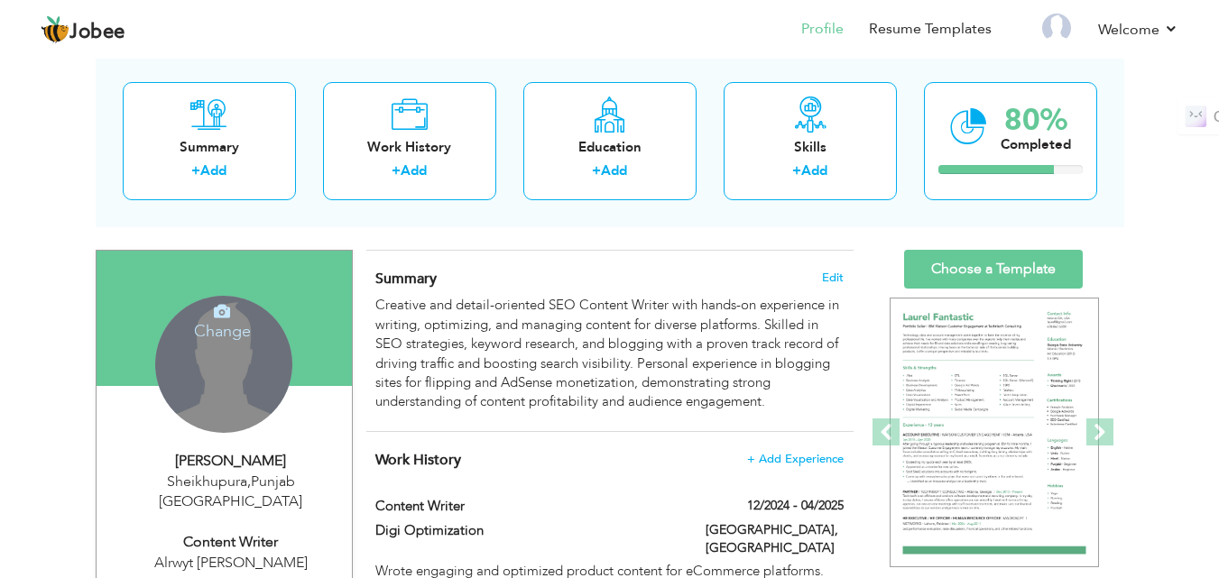
click at [230, 364] on div "Change Remove" at bounding box center [223, 364] width 137 height 137
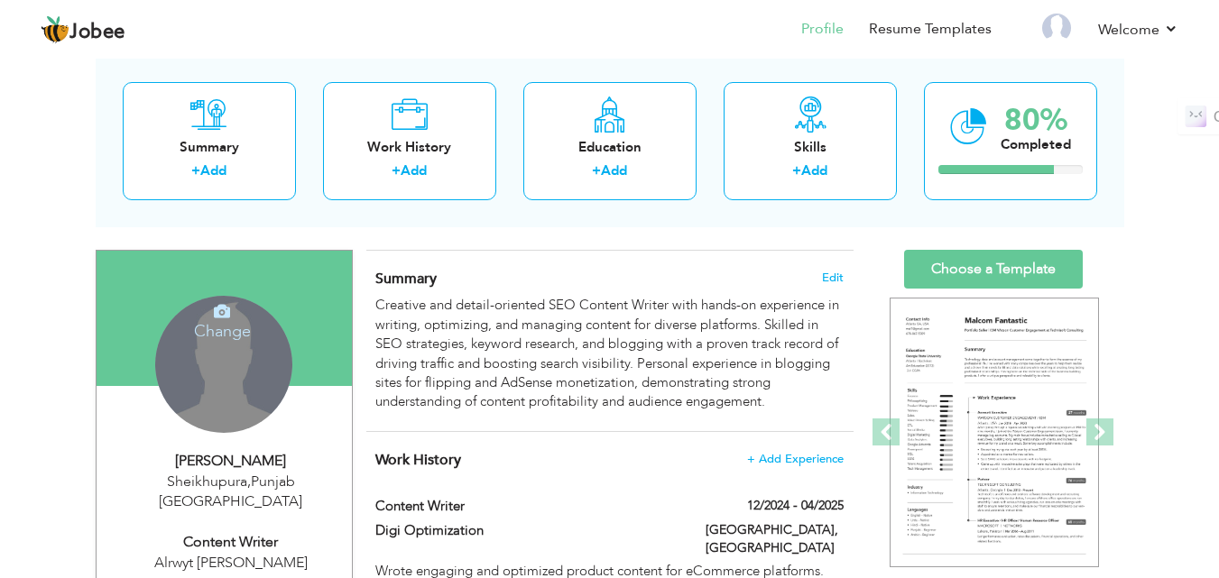
click at [226, 321] on h4 "Change" at bounding box center [222, 319] width 129 height 43
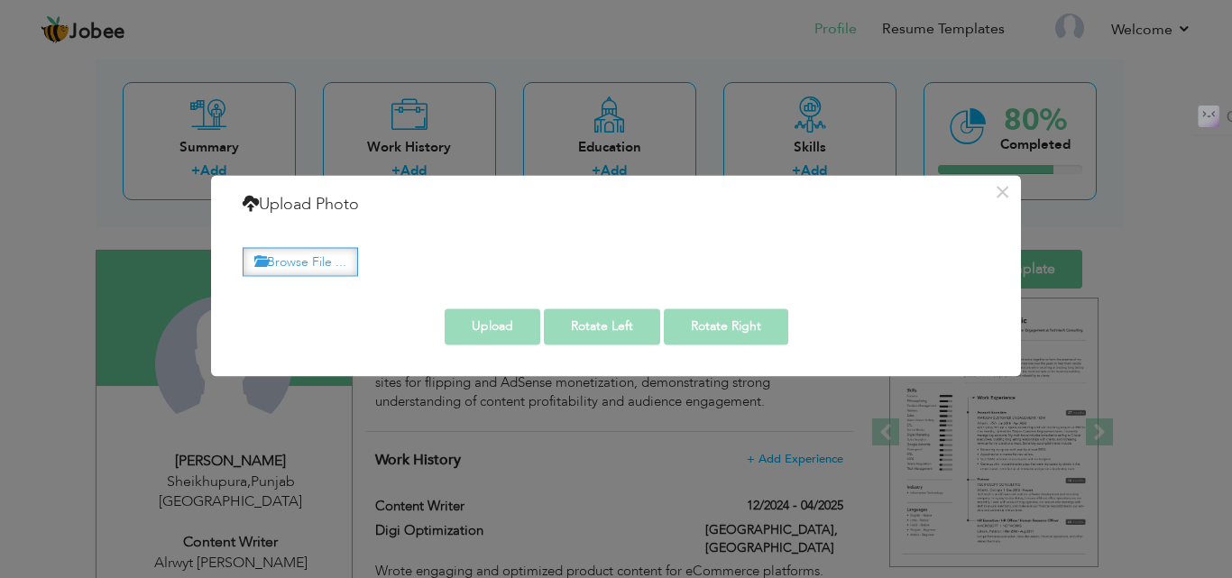
click at [322, 262] on label "Browse File ..." at bounding box center [300, 262] width 115 height 28
click at [0, 0] on input "Browse File ..." at bounding box center [0, 0] width 0 height 0
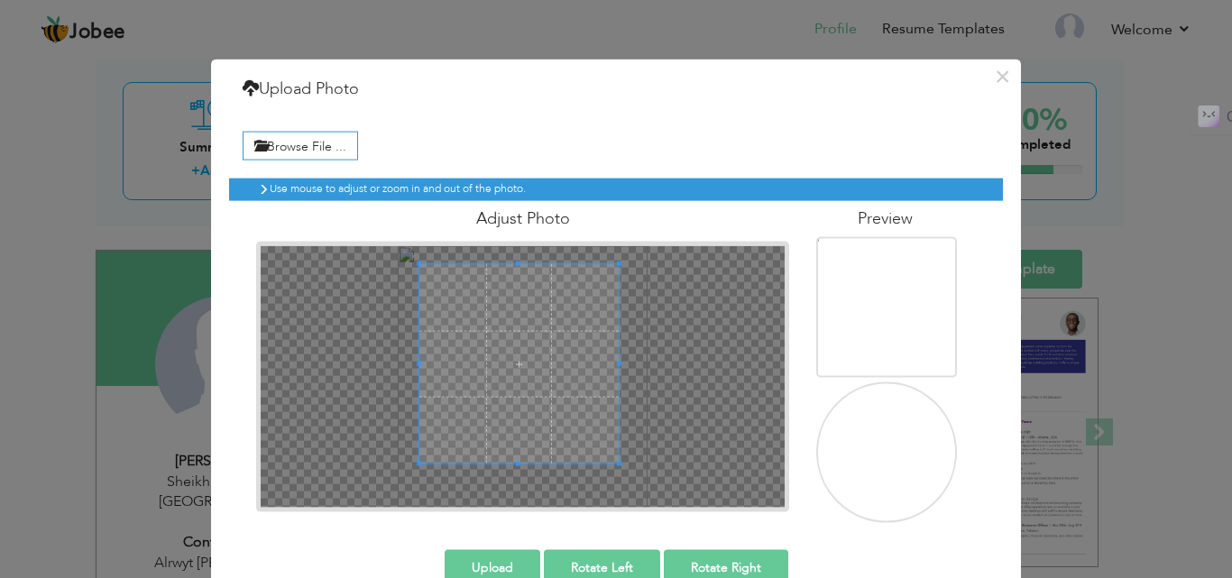
click at [514, 358] on span at bounding box center [519, 363] width 200 height 200
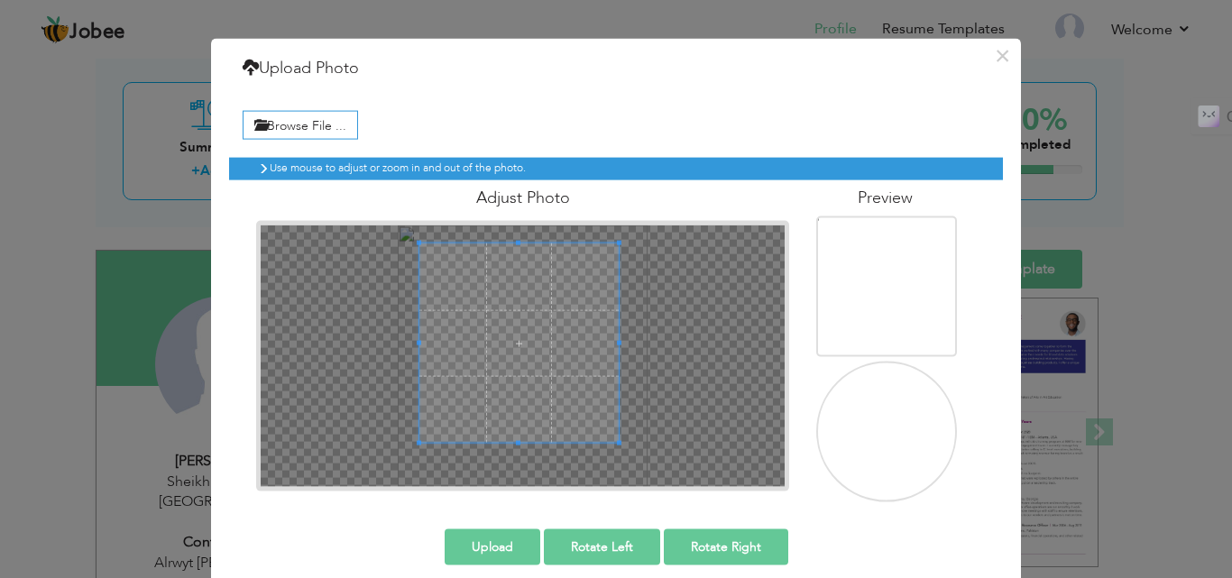
scroll to position [39, 0]
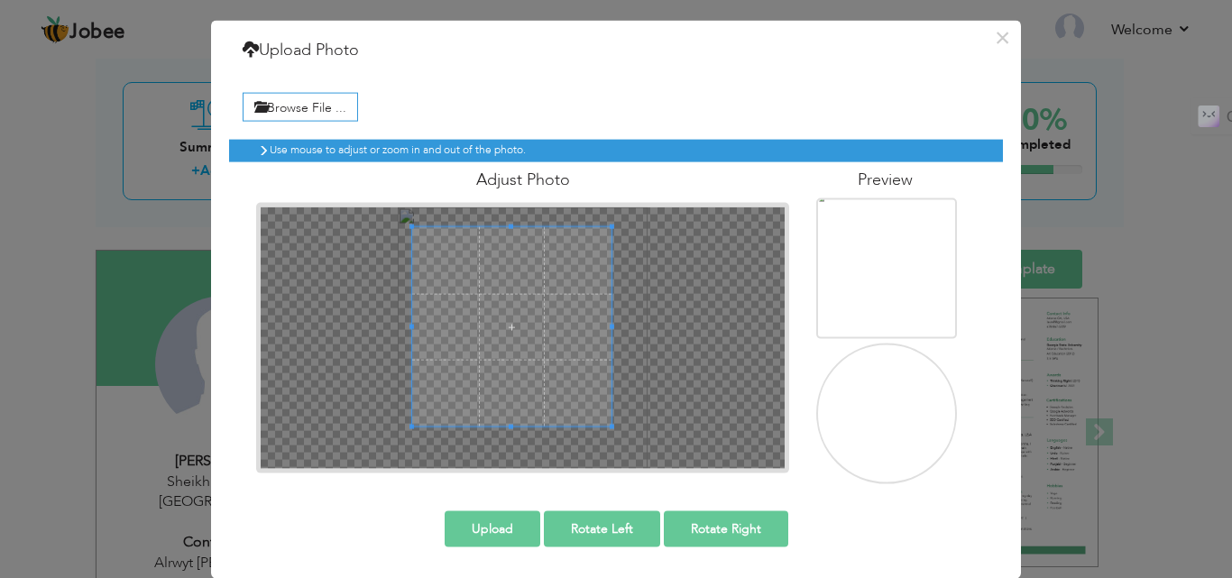
click at [557, 373] on span at bounding box center [512, 326] width 200 height 200
click at [612, 527] on button "Rotate Left" at bounding box center [602, 529] width 116 height 36
click at [709, 531] on button "Rotate Right" at bounding box center [726, 529] width 124 height 36
click at [499, 346] on span at bounding box center [517, 319] width 200 height 200
click at [561, 392] on span at bounding box center [520, 321] width 200 height 200
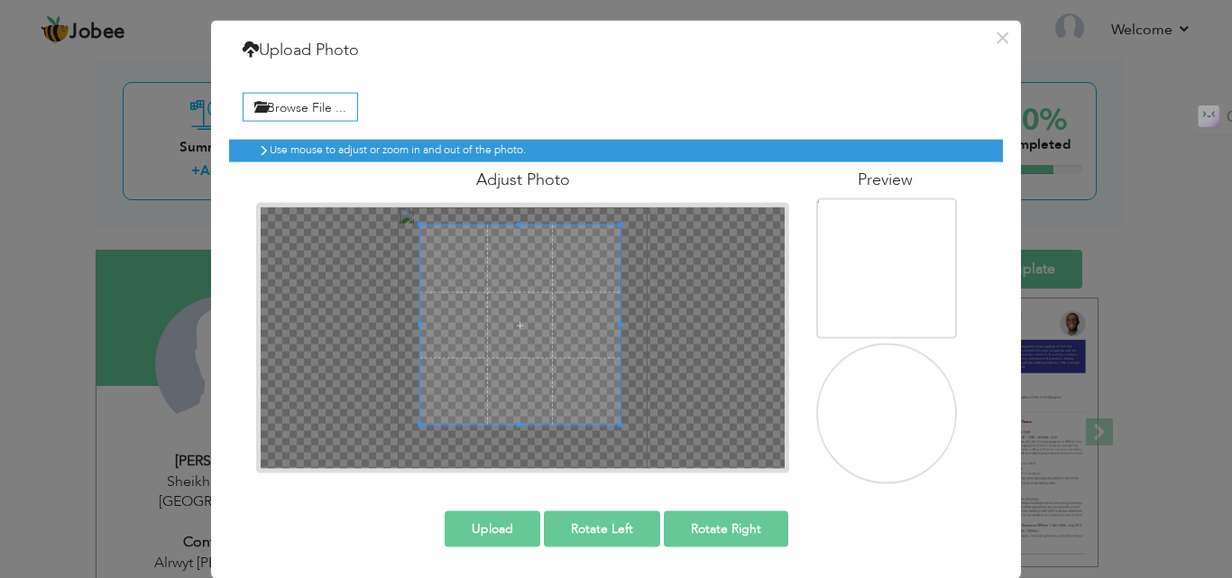
click at [532, 395] on span at bounding box center [520, 325] width 200 height 200
click at [528, 402] on span at bounding box center [520, 328] width 200 height 200
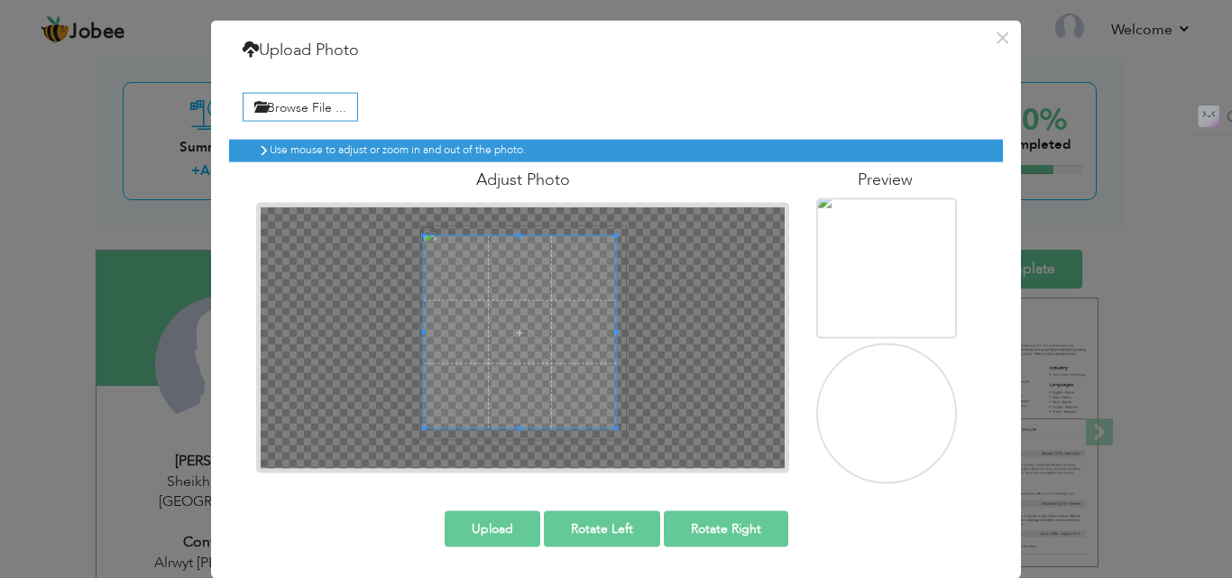
click at [517, 235] on span at bounding box center [519, 235] width 5 height 5
click at [467, 359] on span at bounding box center [520, 331] width 193 height 193
click at [488, 362] on span at bounding box center [520, 329] width 193 height 193
click at [489, 364] on span at bounding box center [521, 331] width 193 height 193
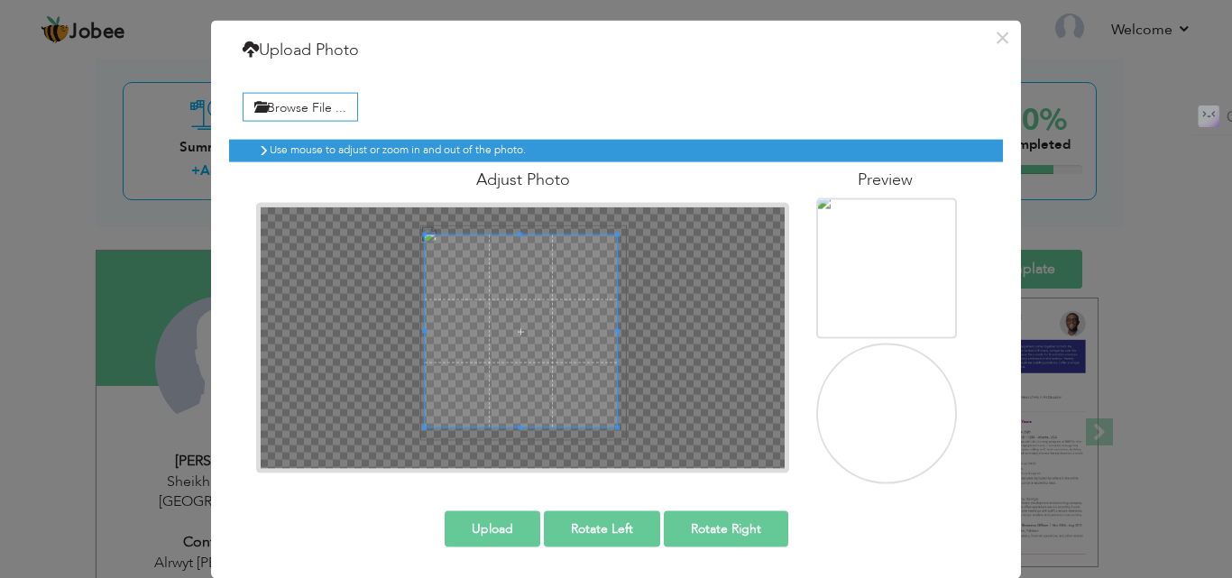
click at [488, 526] on button "Upload" at bounding box center [493, 529] width 96 height 36
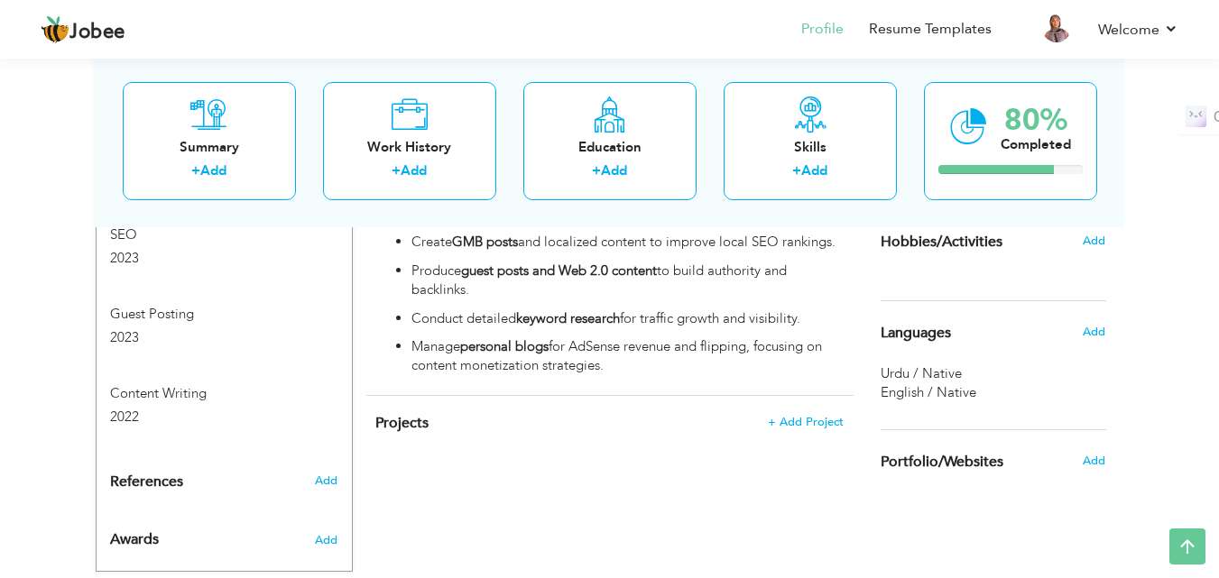
scroll to position [950, 0]
click at [1092, 464] on span "Add" at bounding box center [1093, 460] width 23 height 16
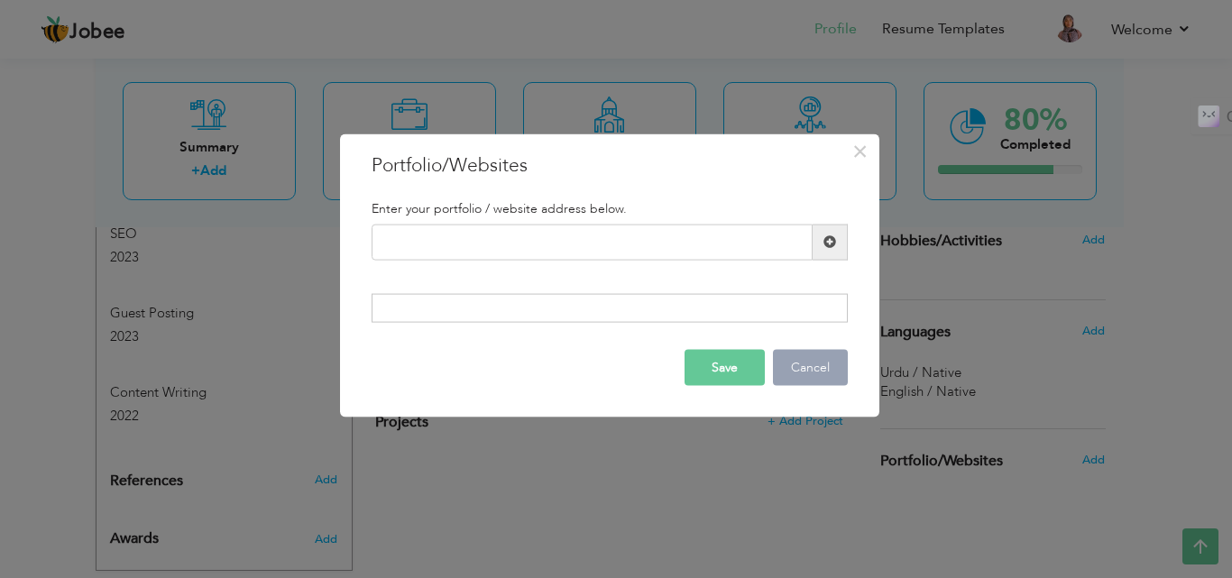
click at [815, 368] on button "Cancel" at bounding box center [810, 368] width 75 height 36
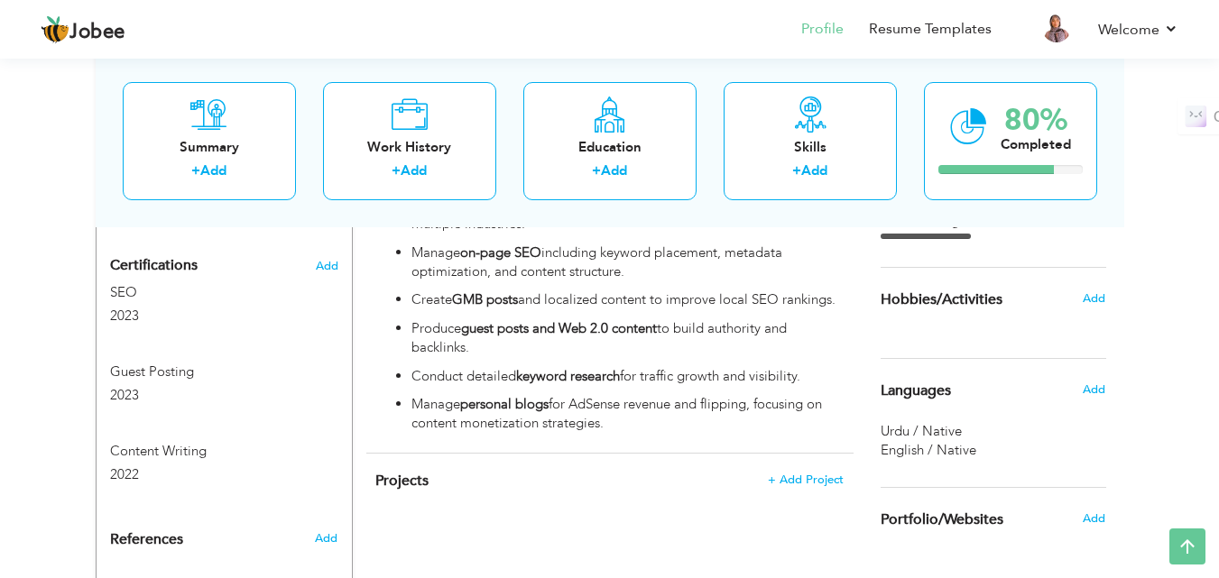
scroll to position [860, 0]
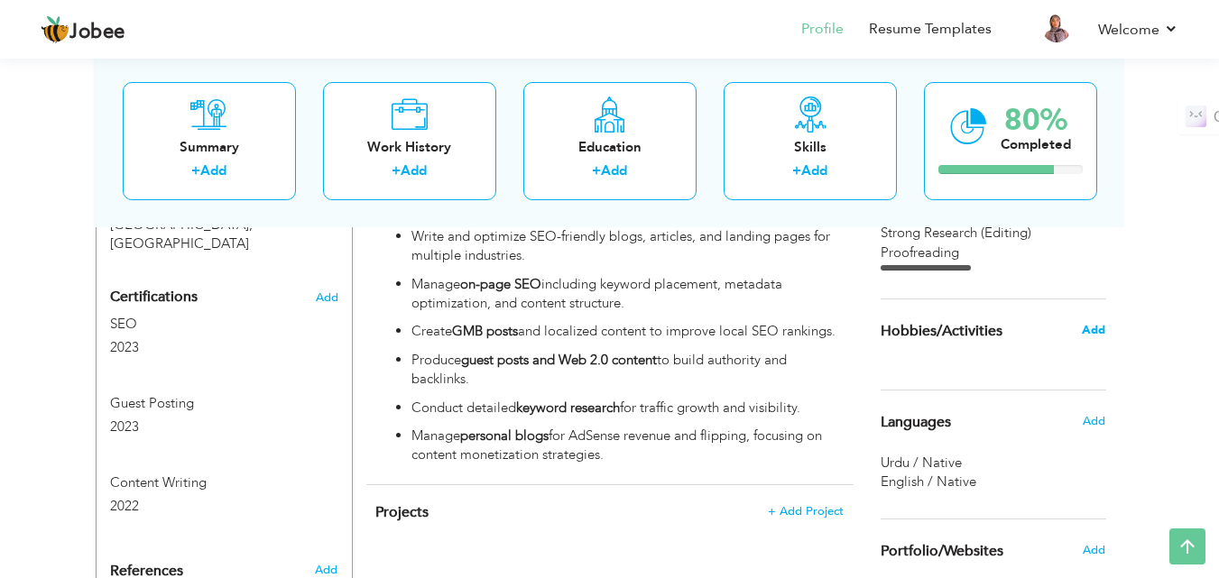
click at [1089, 328] on span "Add" at bounding box center [1093, 330] width 23 height 16
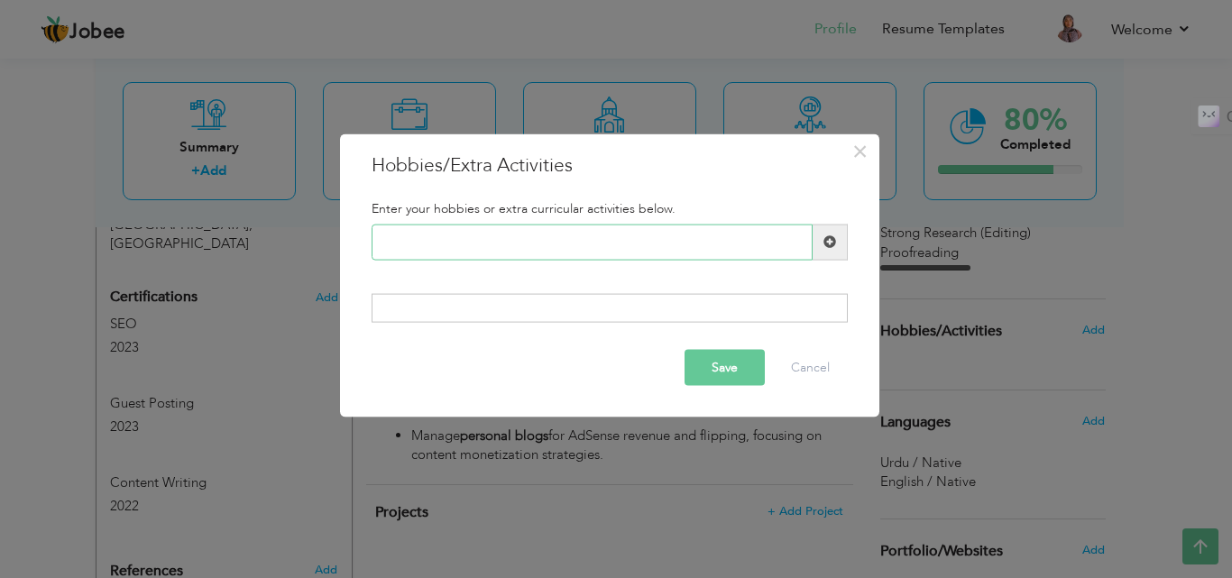
click at [464, 241] on input "text" at bounding box center [592, 242] width 441 height 36
type input "Reading"
click at [457, 302] on div at bounding box center [610, 308] width 476 height 29
click at [455, 246] on input "Reading" at bounding box center [592, 242] width 441 height 36
click at [829, 240] on span at bounding box center [830, 241] width 13 height 13
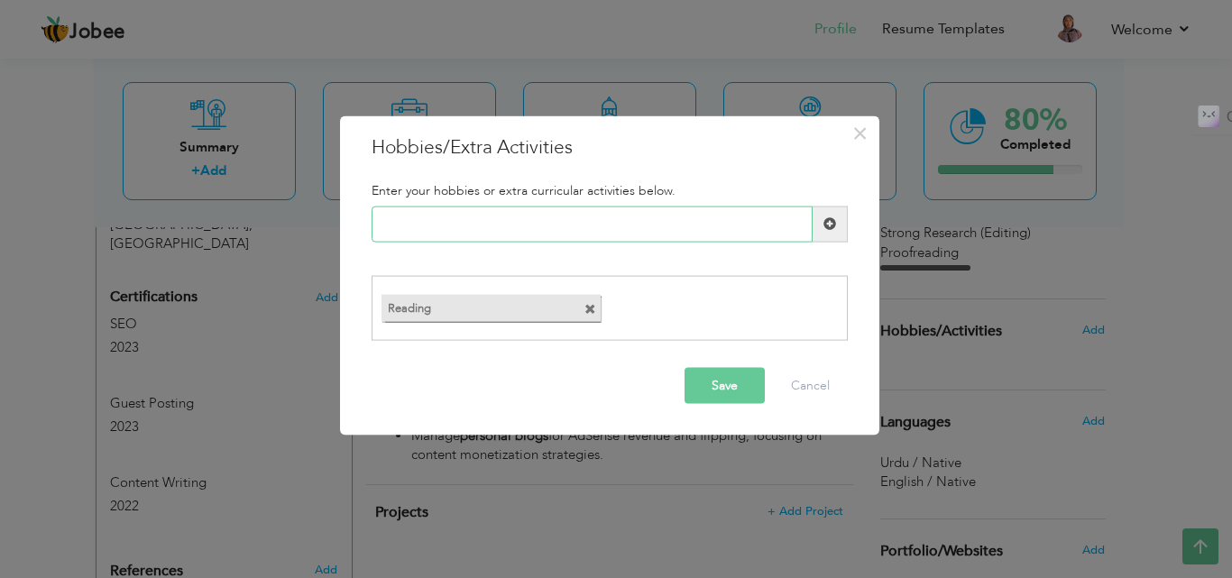
click at [453, 231] on input "text" at bounding box center [592, 224] width 441 height 36
click at [587, 309] on span at bounding box center [591, 310] width 12 height 12
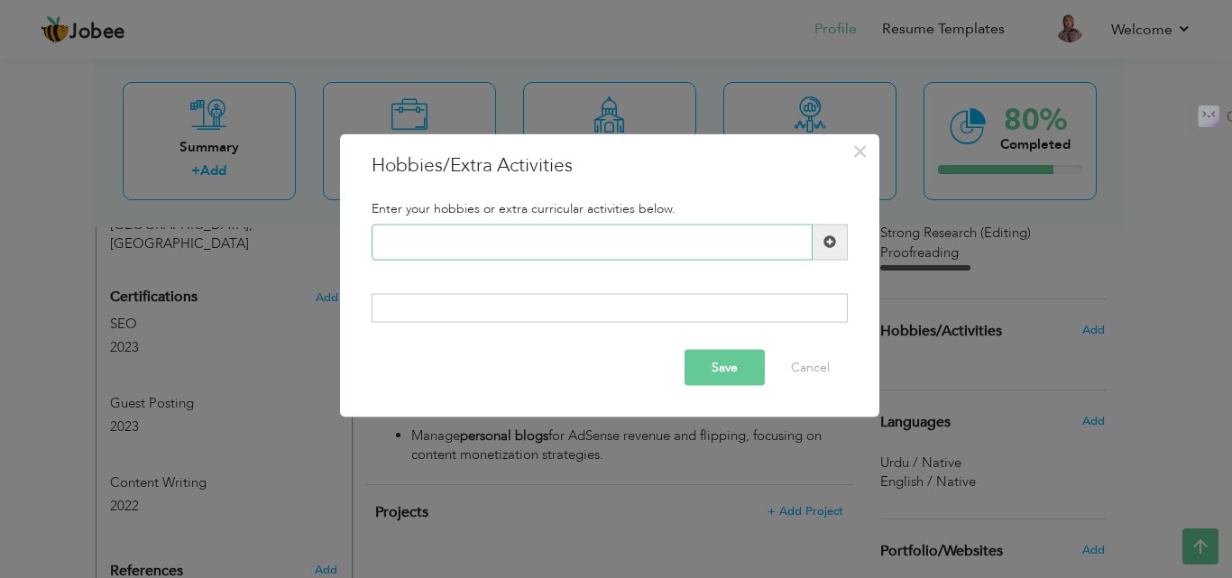
click at [447, 241] on input "text" at bounding box center [592, 242] width 441 height 36
paste input "Blogging & Creative Writi"
click at [533, 244] on input "Blogging & Creative Writi" at bounding box center [592, 242] width 441 height 36
click at [518, 244] on input "Blogging & Creative Writi" at bounding box center [592, 242] width 441 height 36
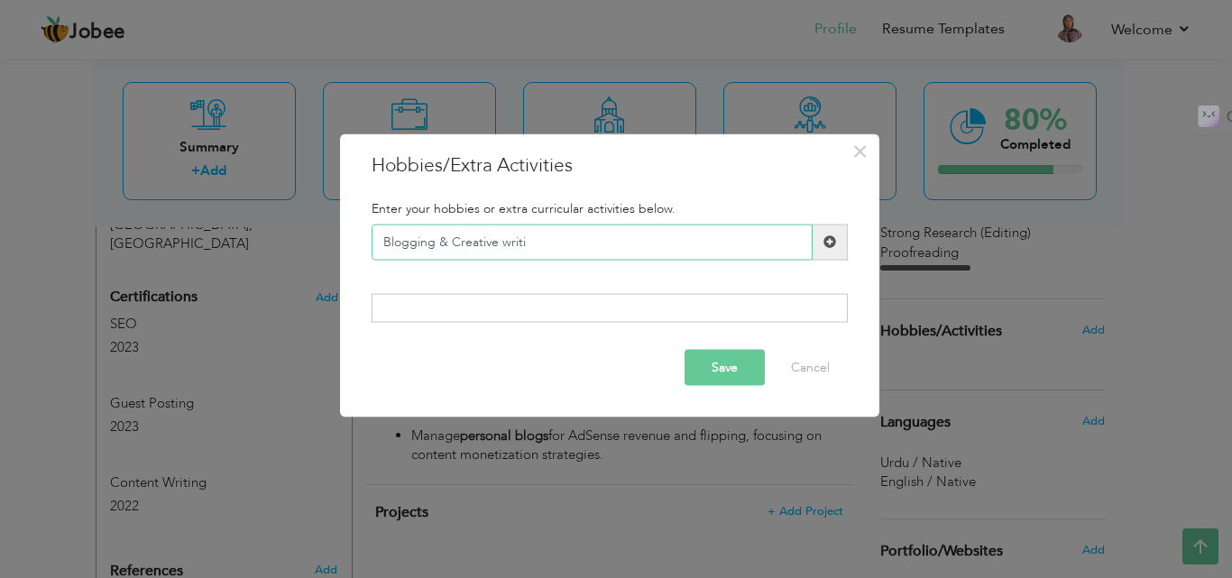
click at [443, 245] on input "Blogging & Creative writi" at bounding box center [592, 242] width 441 height 36
click at [441, 244] on input "Blogging & Creative writi" at bounding box center [592, 242] width 441 height 36
click at [519, 240] on input "Blogging Creative writi" at bounding box center [592, 242] width 441 height 36
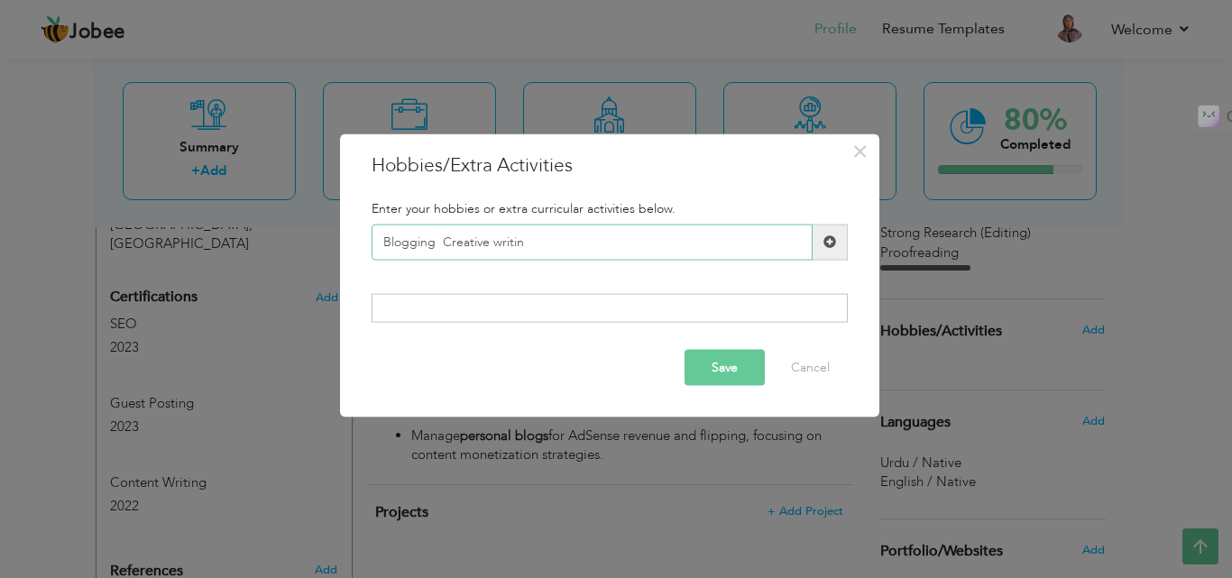
click at [436, 242] on input "Blogging Creative writin" at bounding box center [592, 242] width 441 height 36
click at [518, 240] on input "Blogging Creative writin" at bounding box center [592, 242] width 441 height 36
click at [436, 249] on input "Blogging Creative writing" at bounding box center [592, 242] width 441 height 36
type input "Blogging Creative writing"
click at [737, 373] on button "Save" at bounding box center [725, 368] width 80 height 36
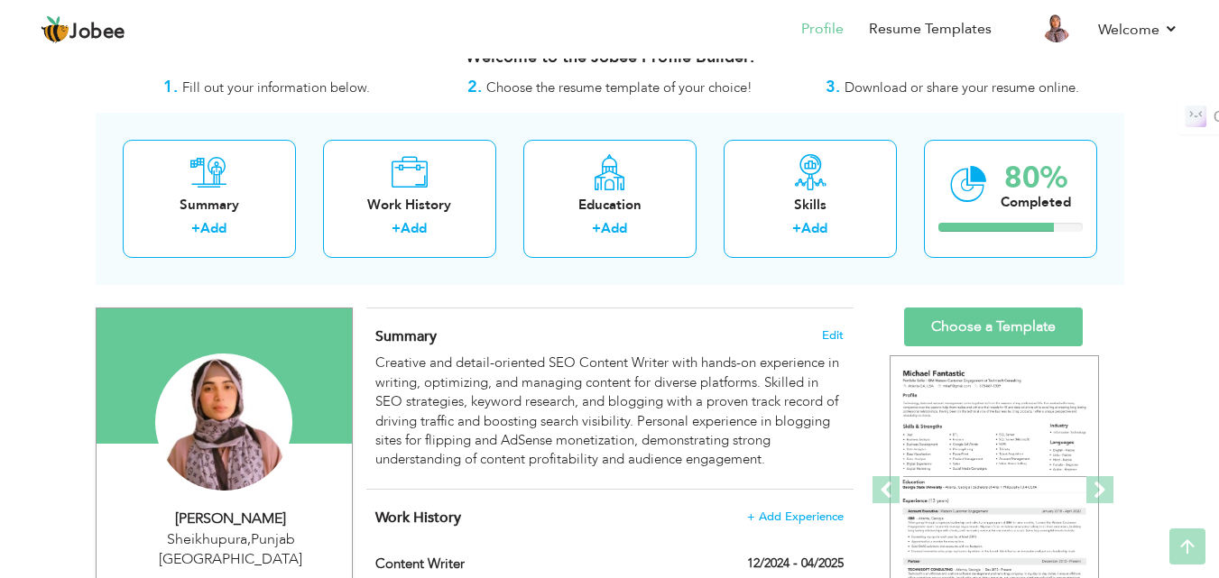
scroll to position [0, 0]
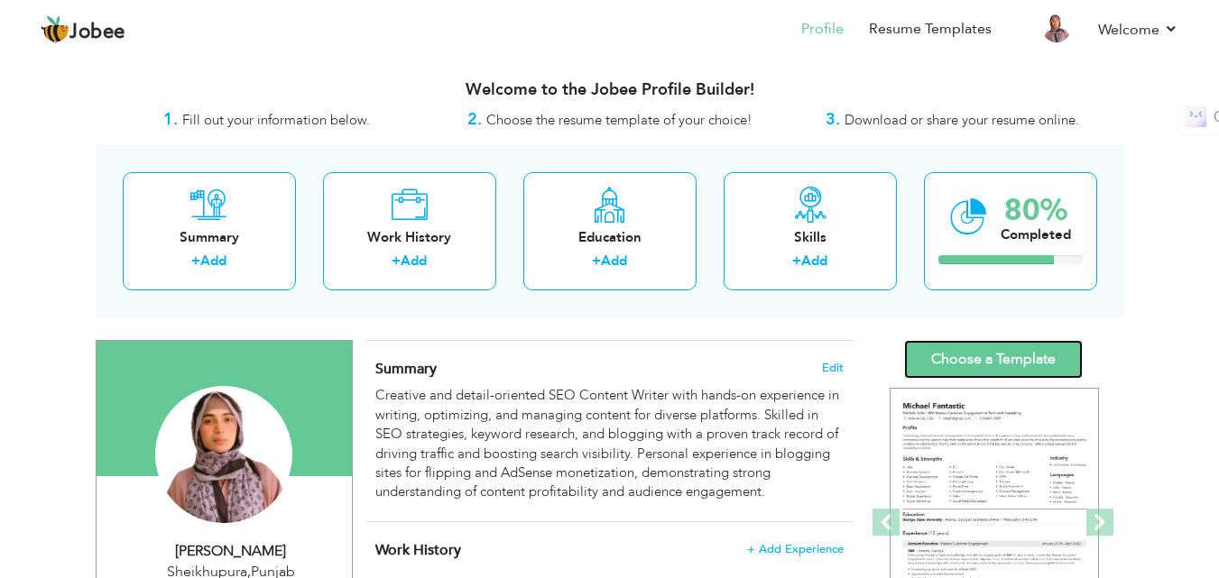
click at [951, 362] on link "Choose a Template" at bounding box center [993, 359] width 179 height 39
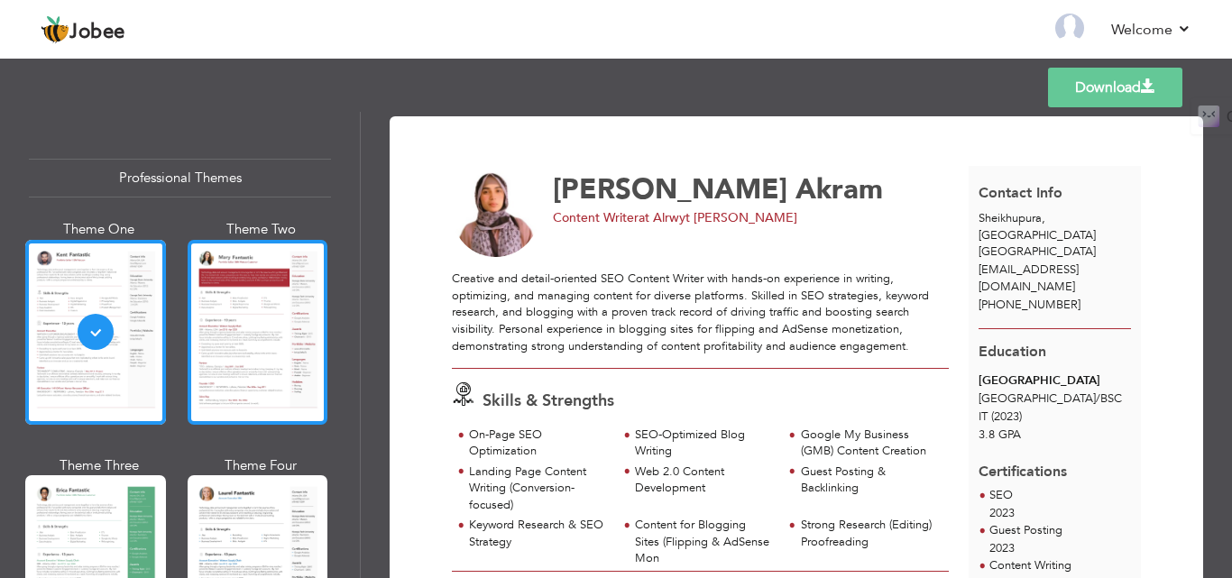
click at [255, 341] on div at bounding box center [258, 332] width 141 height 185
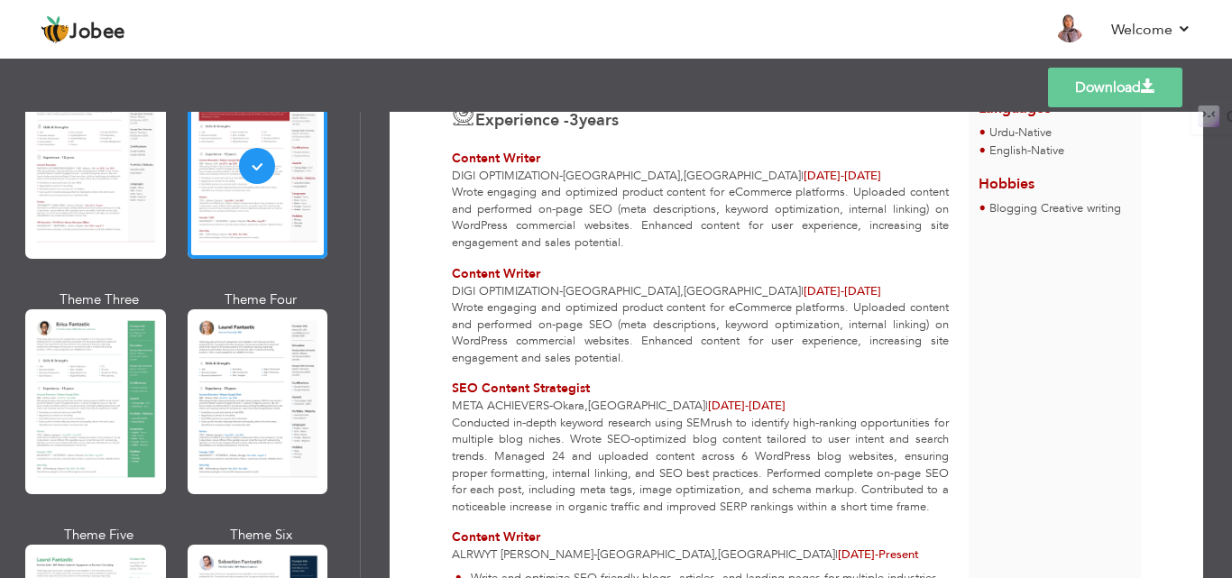
scroll to position [180, 0]
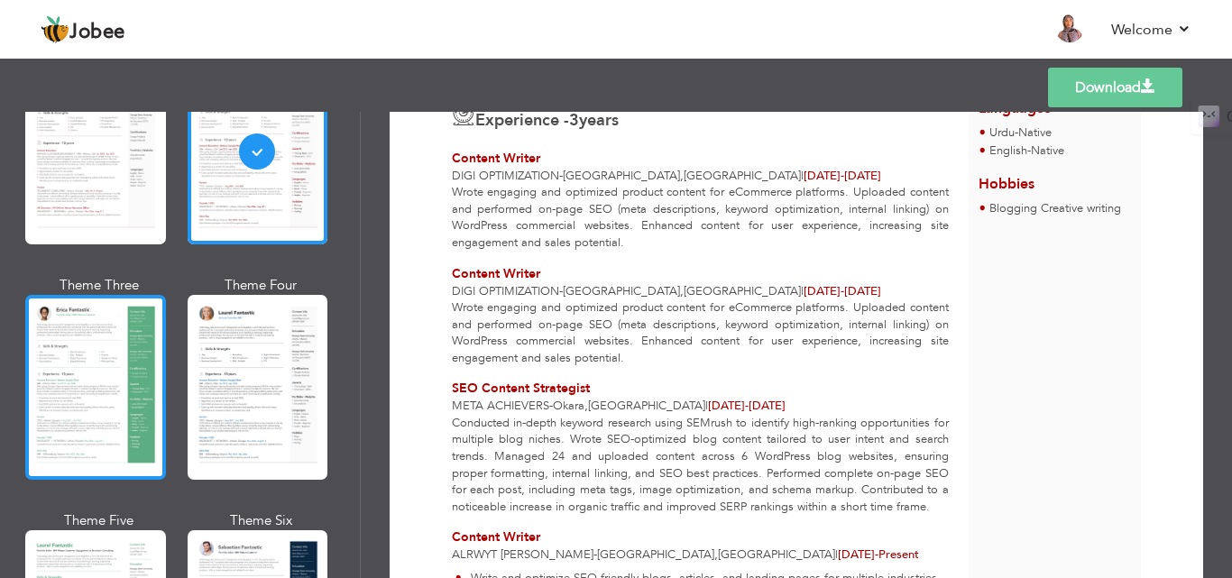
click at [56, 400] on div at bounding box center [95, 387] width 141 height 185
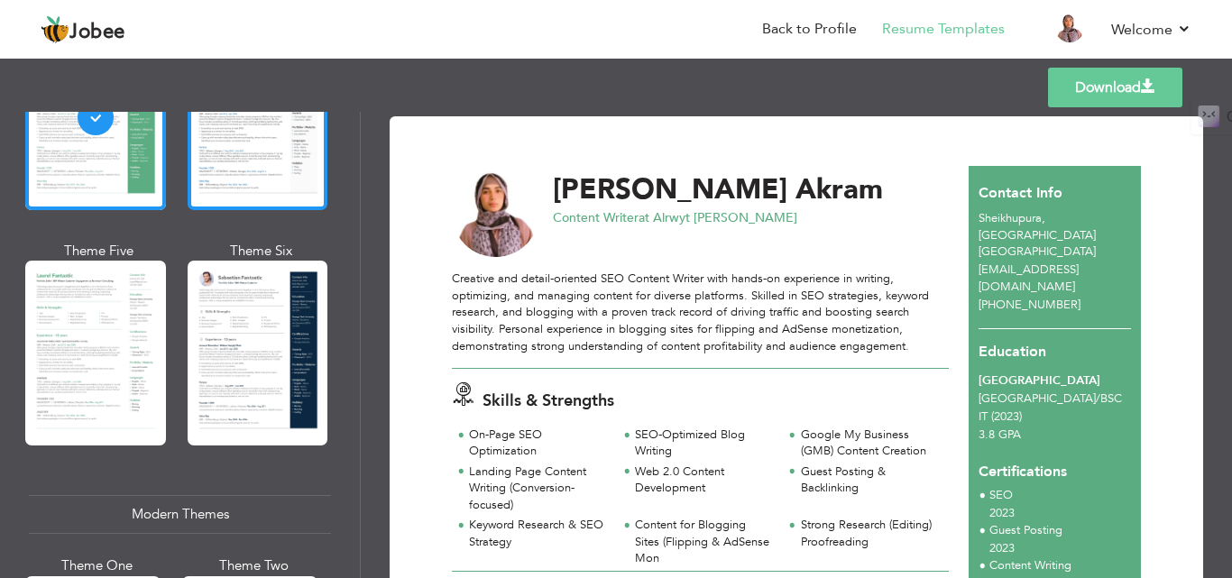
scroll to position [451, 0]
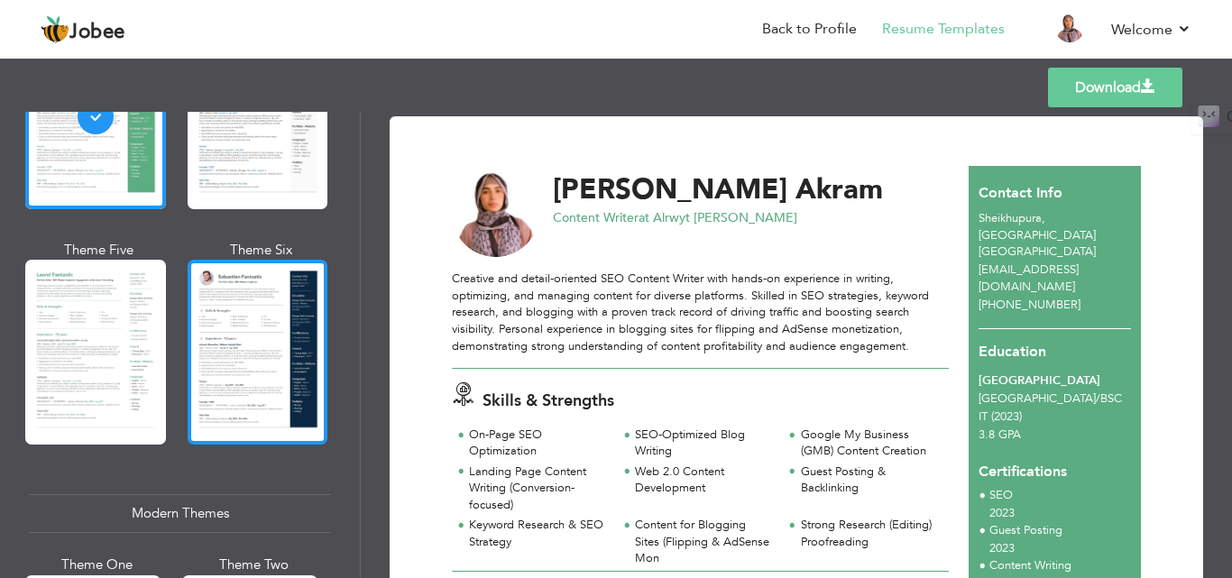
click at [246, 344] on div at bounding box center [258, 352] width 141 height 185
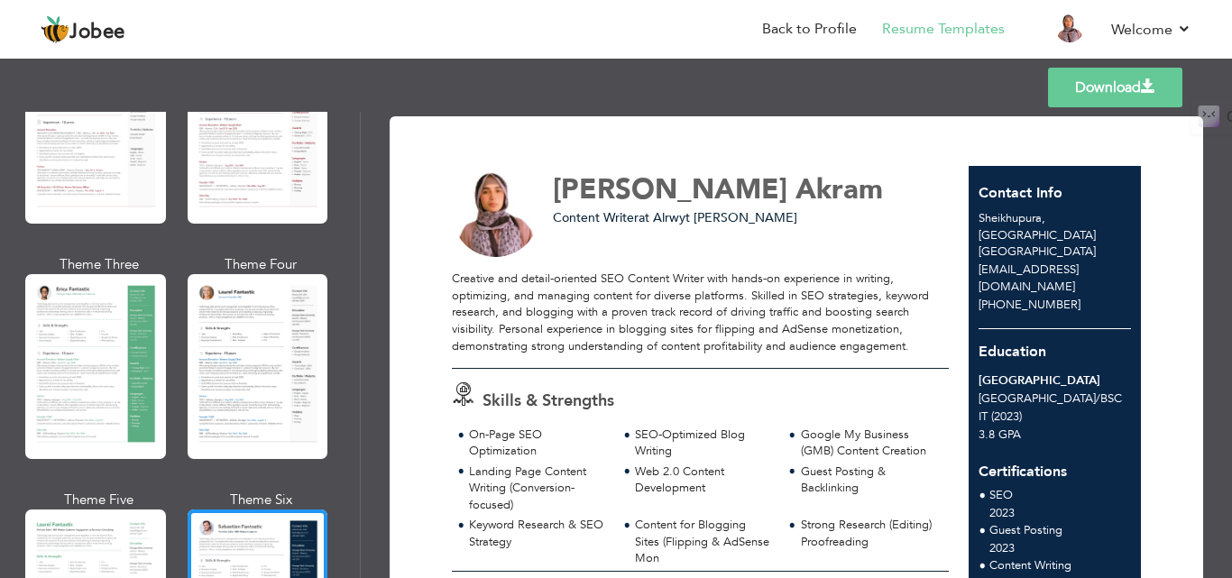
scroll to position [180, 0]
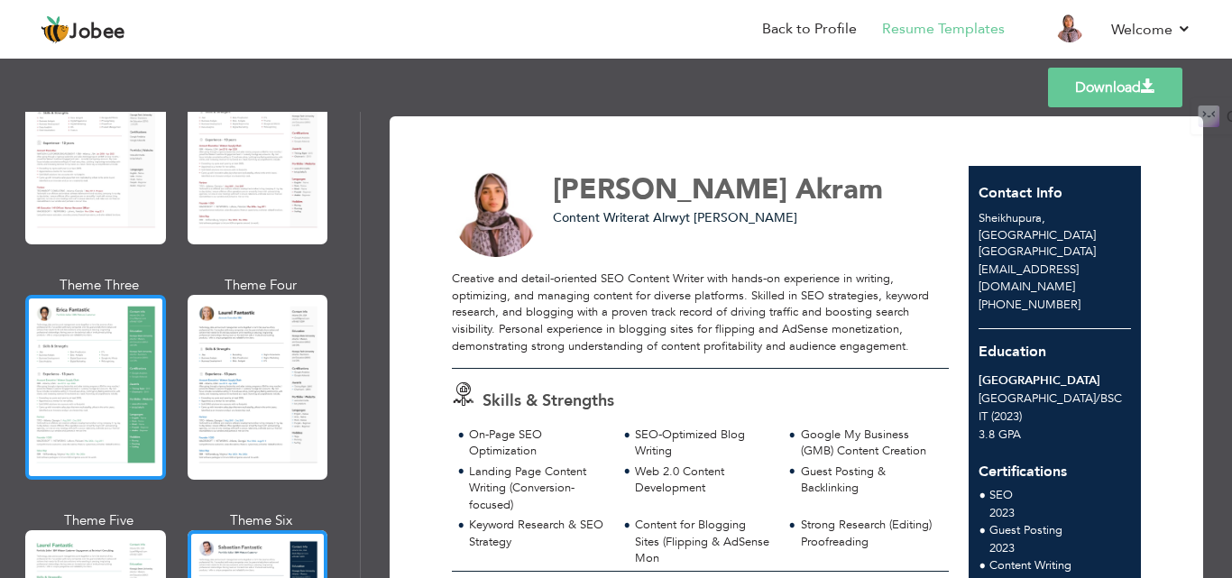
click at [73, 355] on div at bounding box center [95, 387] width 141 height 185
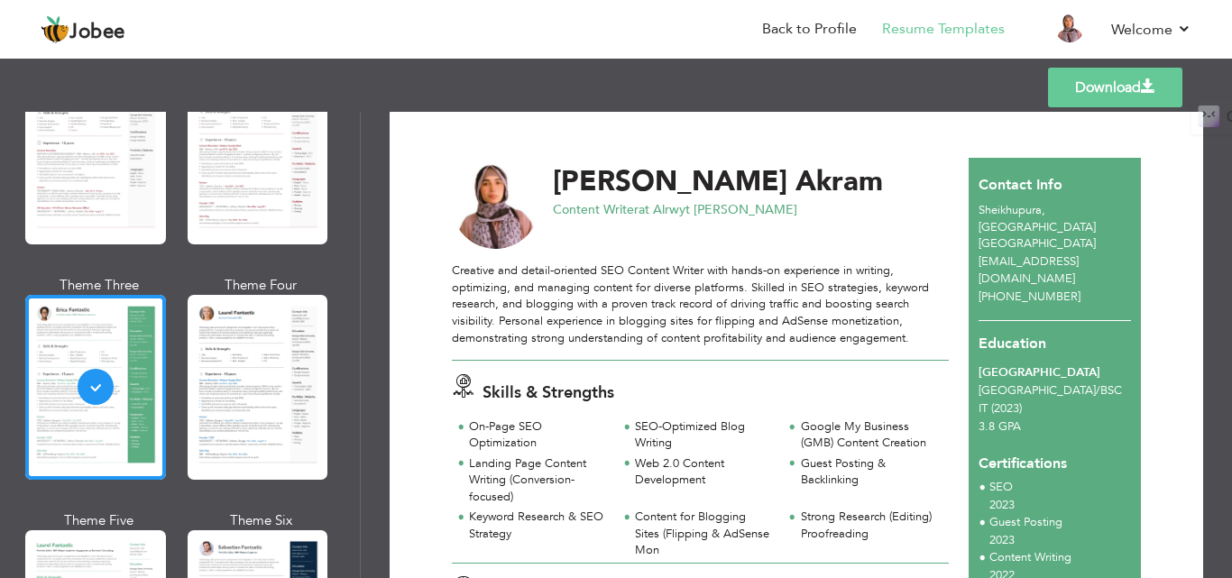
scroll to position [0, 0]
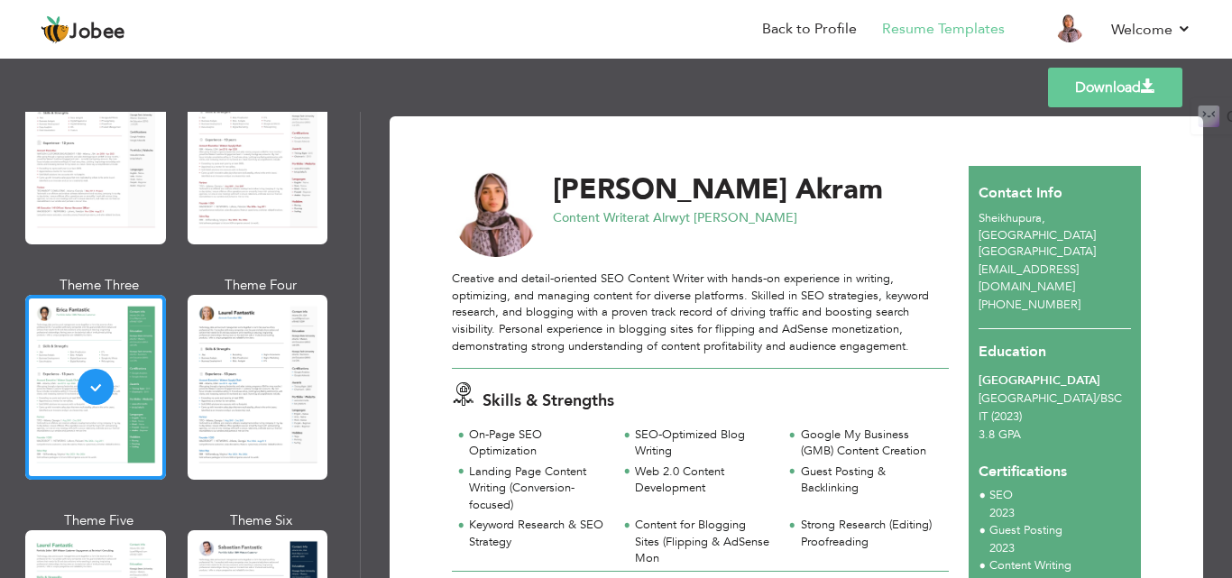
click at [1114, 83] on link "Download" at bounding box center [1115, 88] width 134 height 40
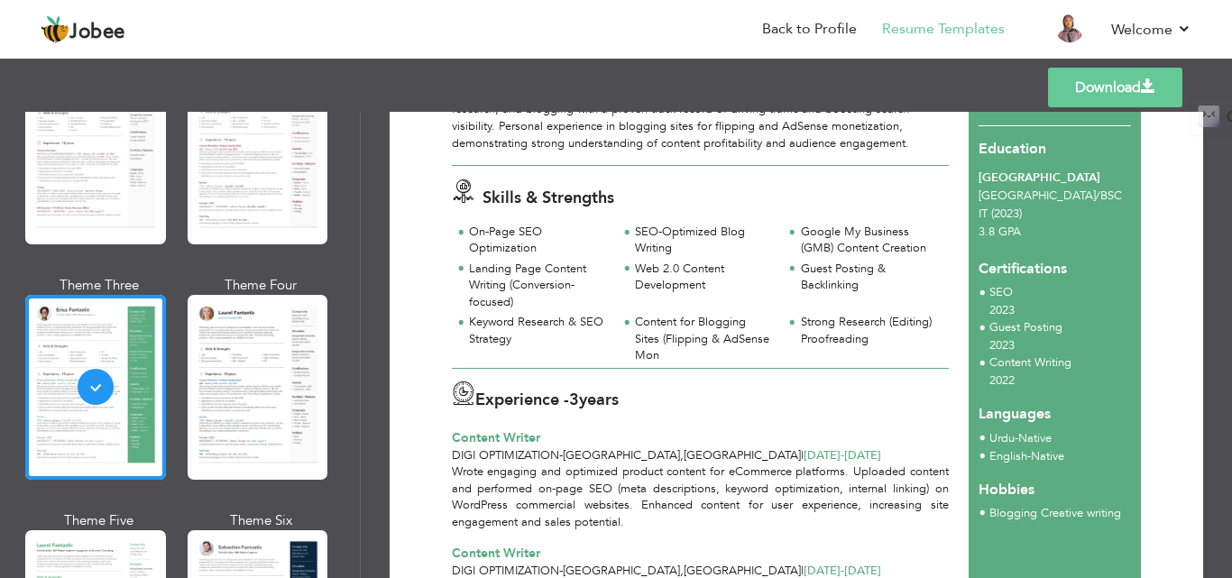
scroll to position [271, 0]
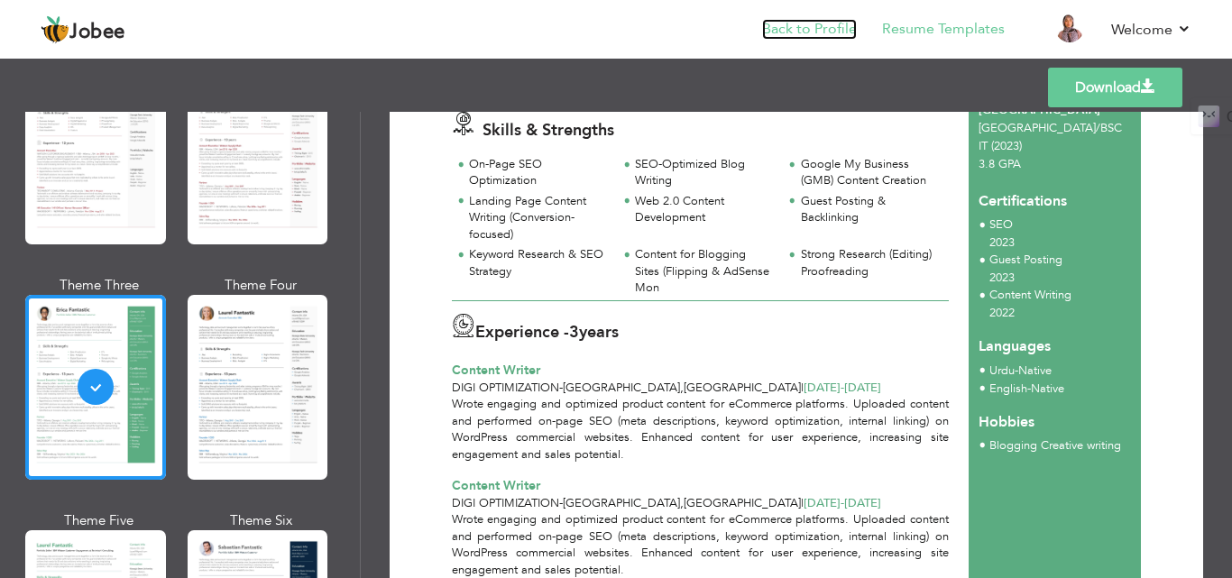
click at [827, 27] on link "Back to Profile" at bounding box center [809, 29] width 95 height 21
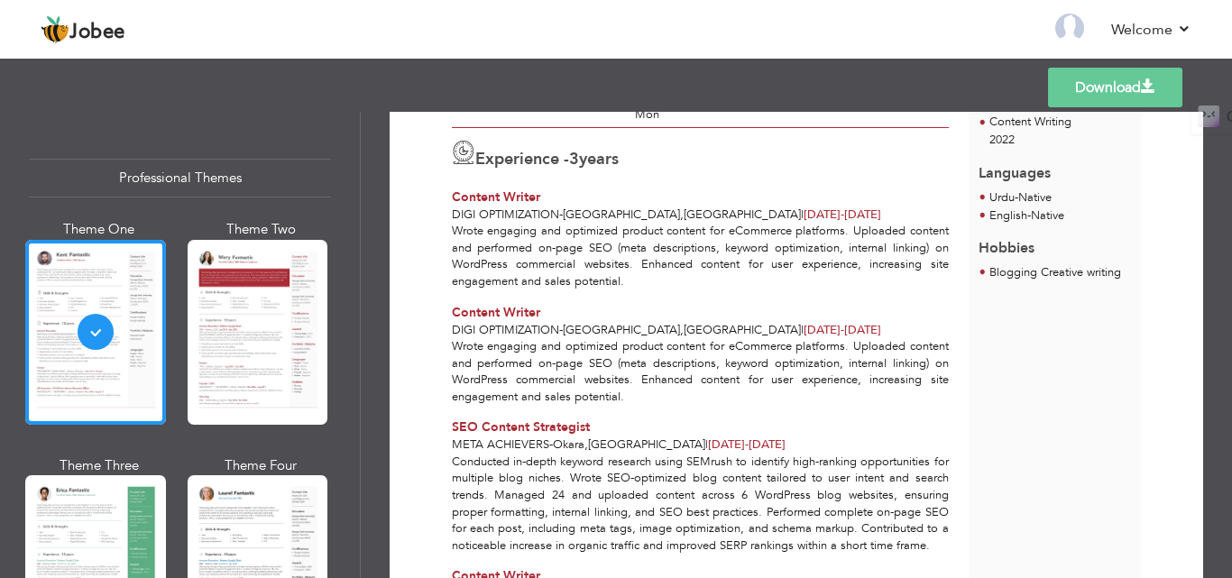
scroll to position [541, 0]
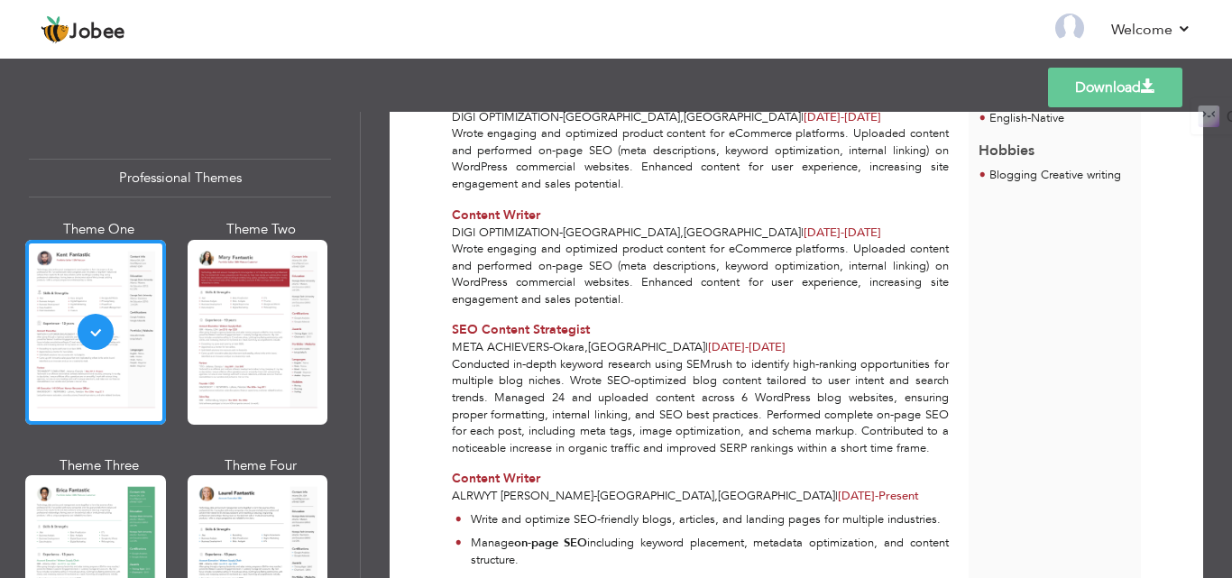
click at [804, 225] on span "[DATE] - [DATE]" at bounding box center [843, 233] width 78 height 16
click at [795, 273] on div "Wrote engaging and optimized product content for eCommerce platforms. Uploaded …" at bounding box center [700, 274] width 517 height 67
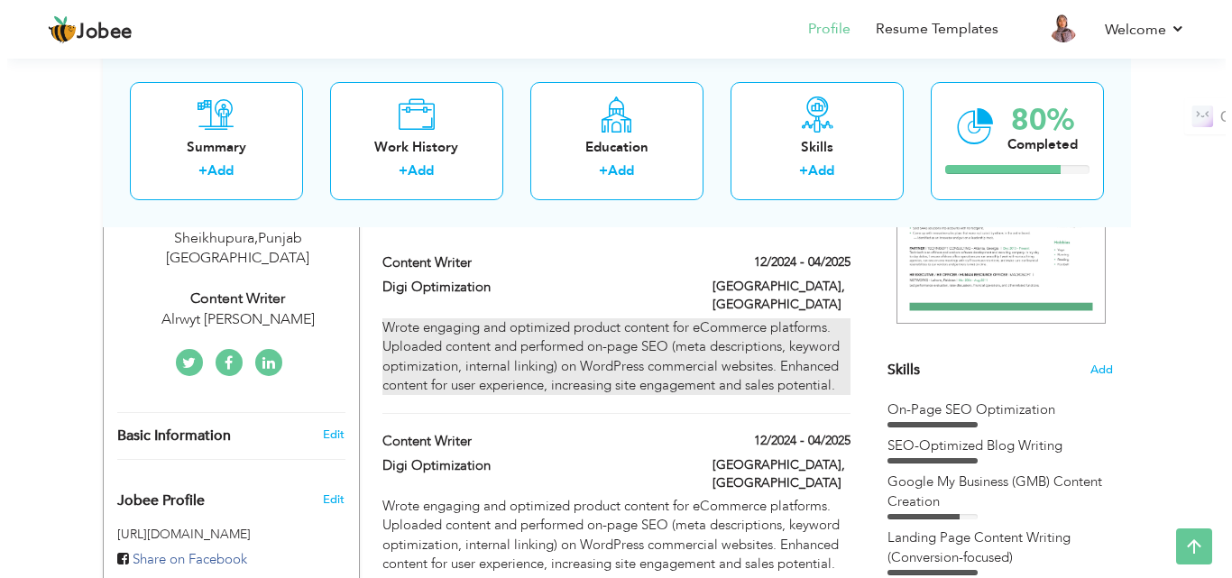
scroll to position [365, 0]
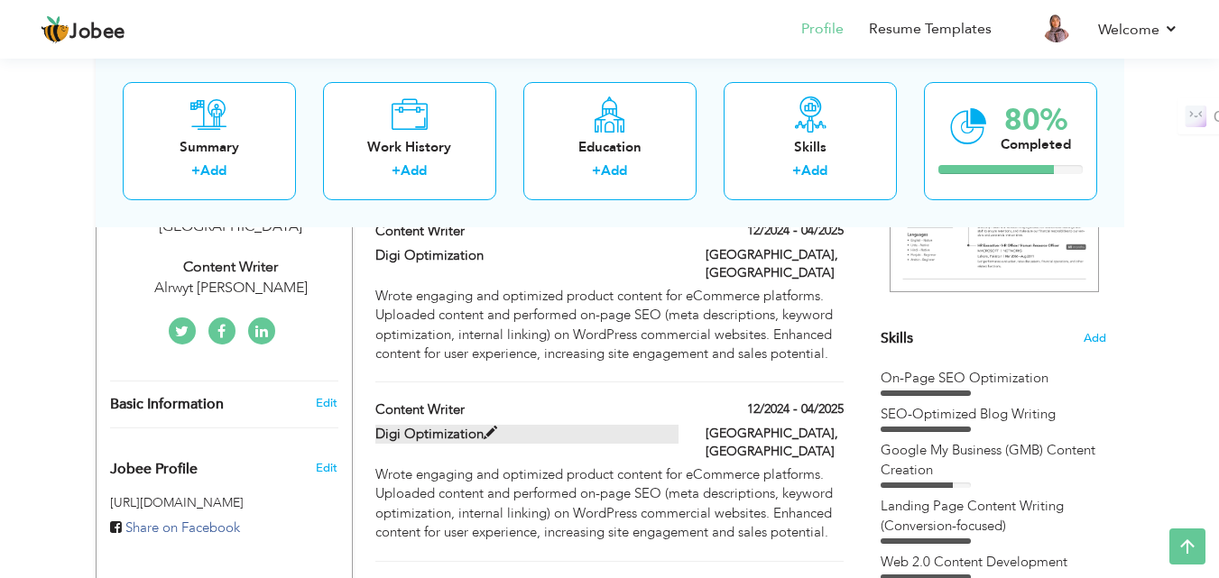
click at [489, 427] on span at bounding box center [491, 434] width 14 height 14
type input "Content Writer"
type input "Digi Optimization"
type input "12/2024"
type input "04/2025"
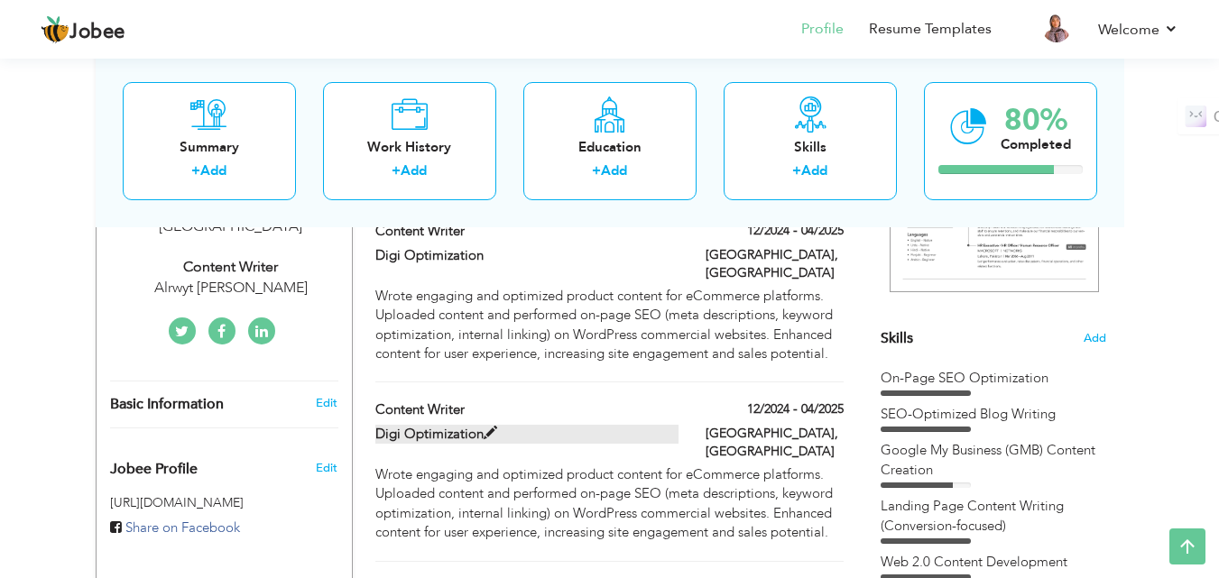
type input "[GEOGRAPHIC_DATA]"
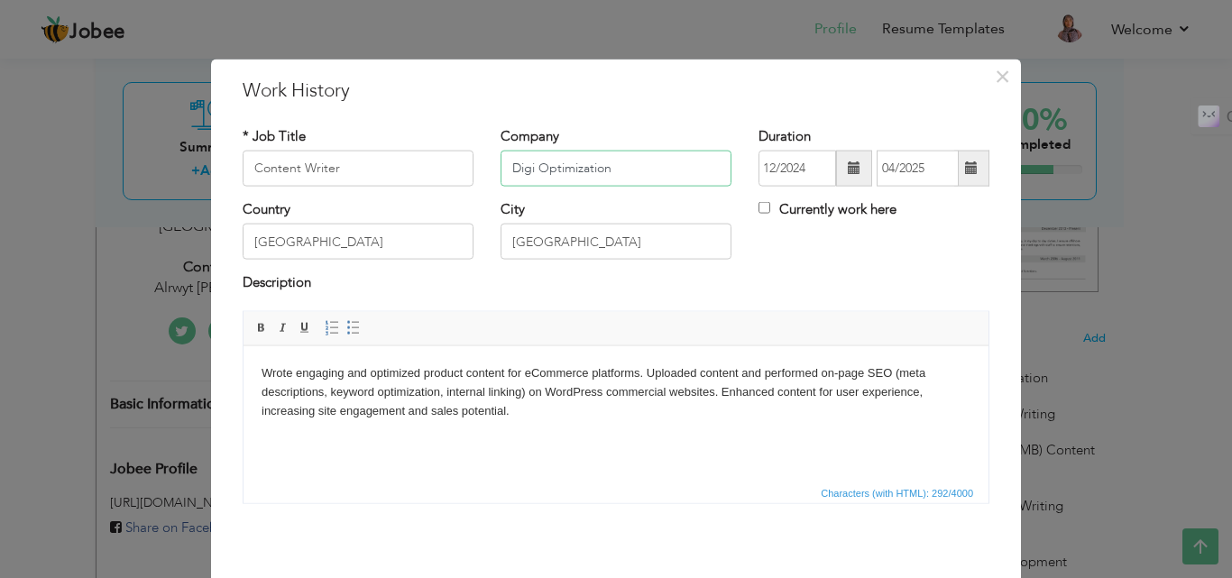
click at [552, 174] on input "Digi Optimization" at bounding box center [616, 169] width 231 height 36
paste input "Content Writer"
click at [516, 168] on input "Content Writer" at bounding box center [616, 169] width 231 height 36
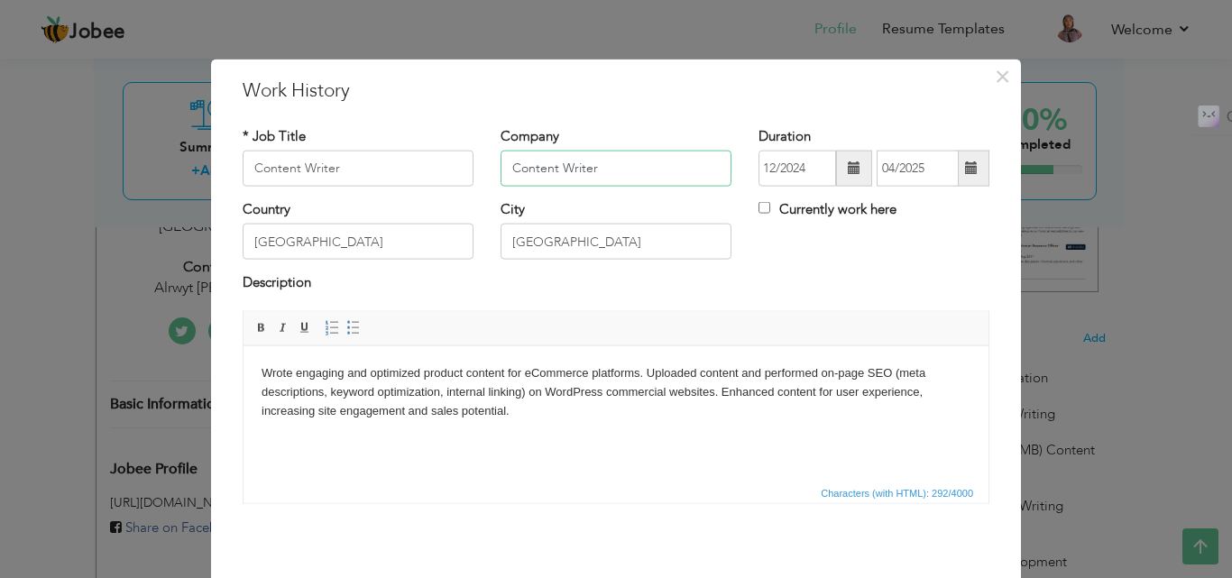
click at [516, 168] on input "Content Writer" at bounding box center [616, 169] width 231 height 36
paste input "MGOIS"
type input "MGOIS"
click at [357, 381] on body "Wrote engaging and optimized product content for eCommerce platforms. Uploaded …" at bounding box center [616, 392] width 709 height 56
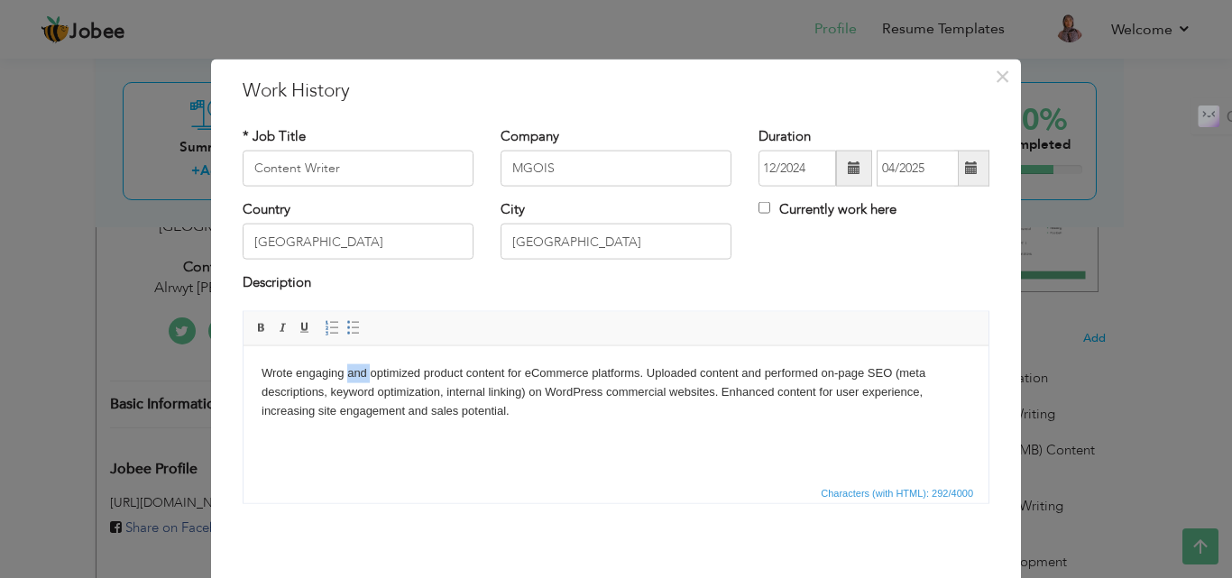
click at [357, 381] on body "Wrote engaging and optimized product content for eCommerce platforms. Uploaded …" at bounding box center [616, 392] width 709 height 56
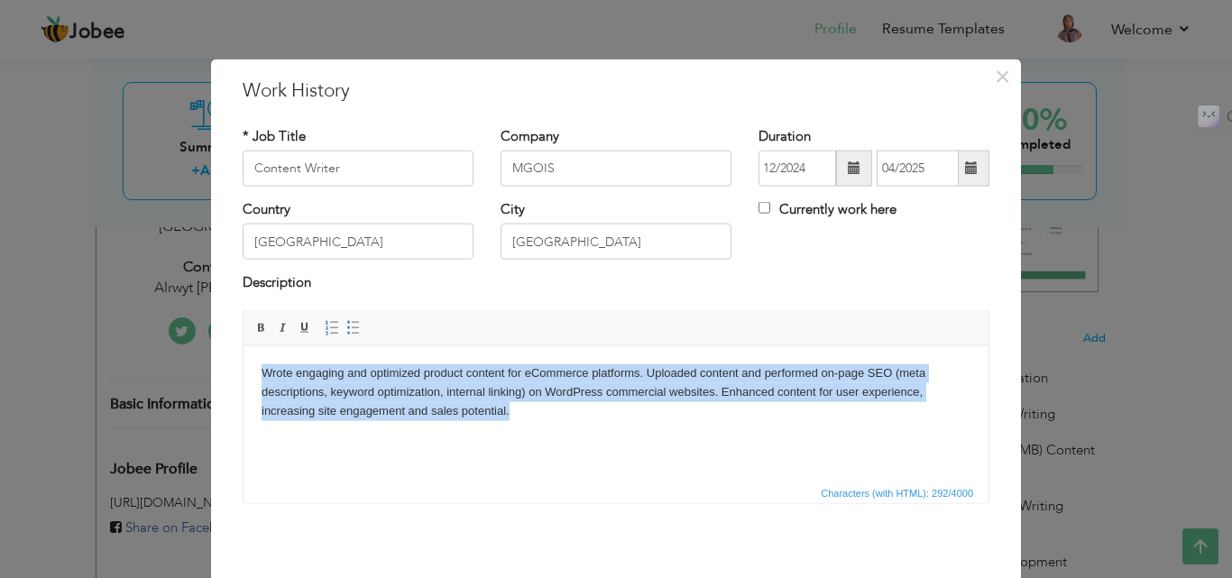
click at [357, 381] on body "Wrote engaging and optimized product content for eCommerce platforms. Uploaded …" at bounding box center [616, 392] width 709 height 56
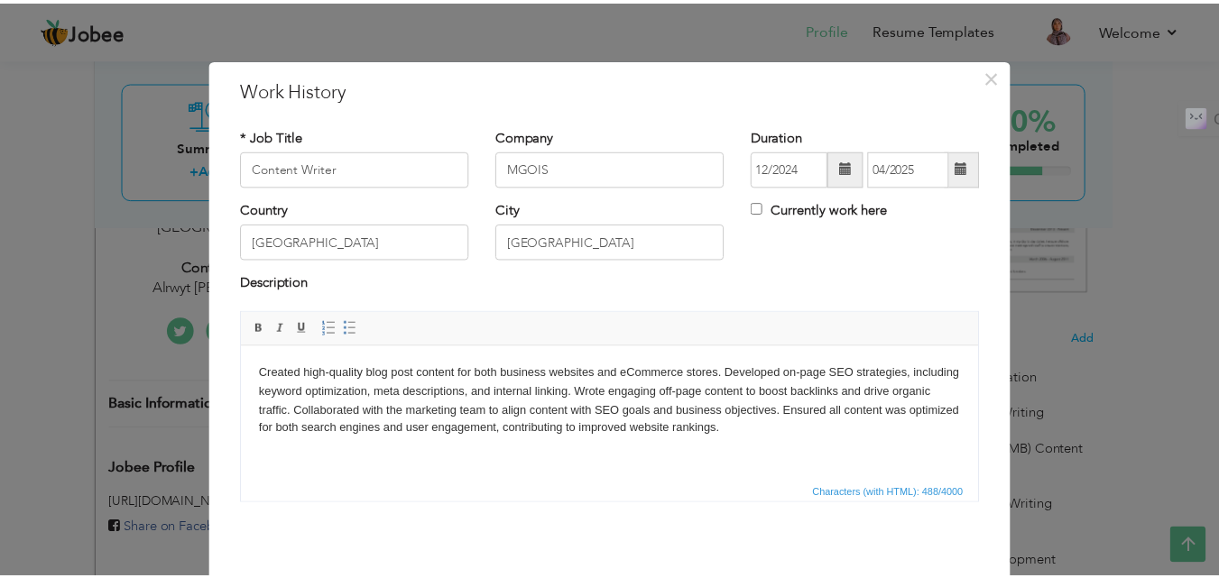
scroll to position [71, 0]
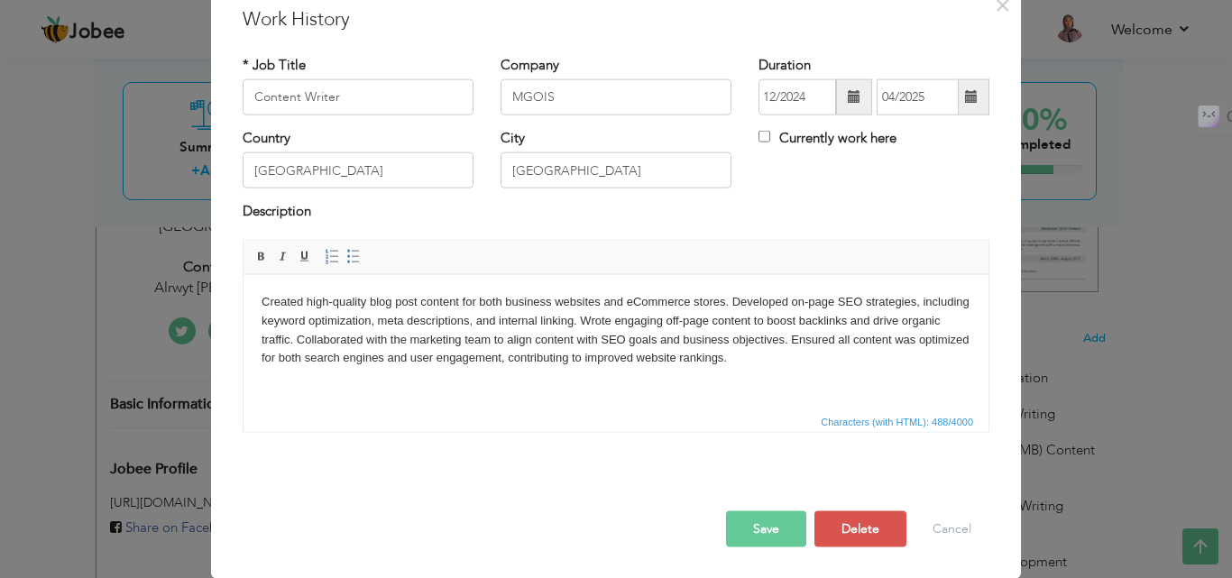
click at [758, 527] on button "Save" at bounding box center [766, 529] width 80 height 36
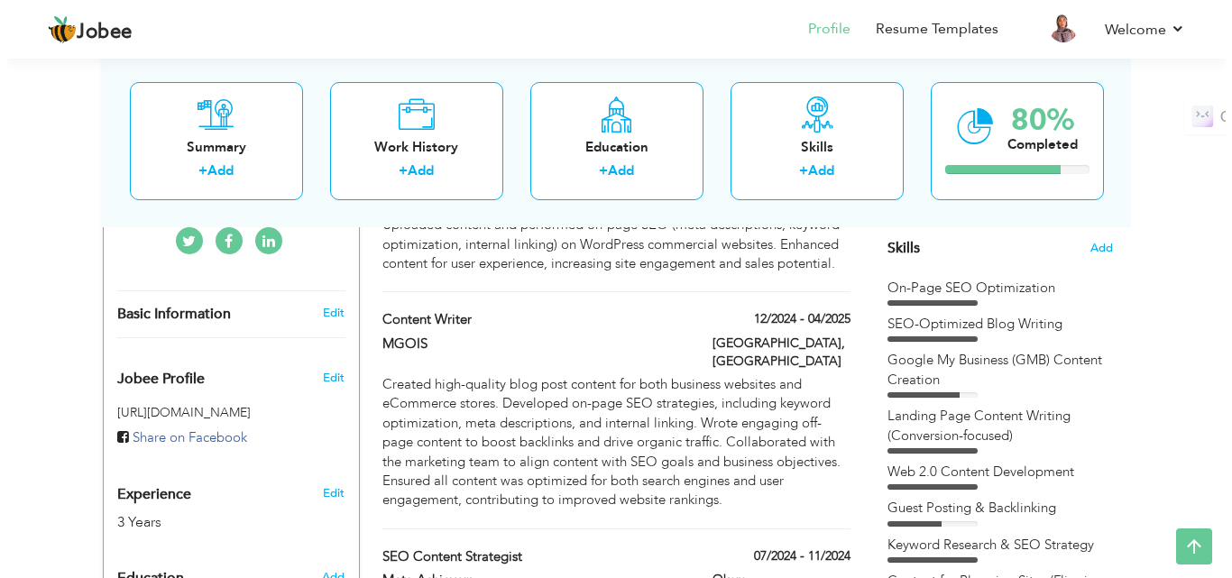
scroll to position [448, 0]
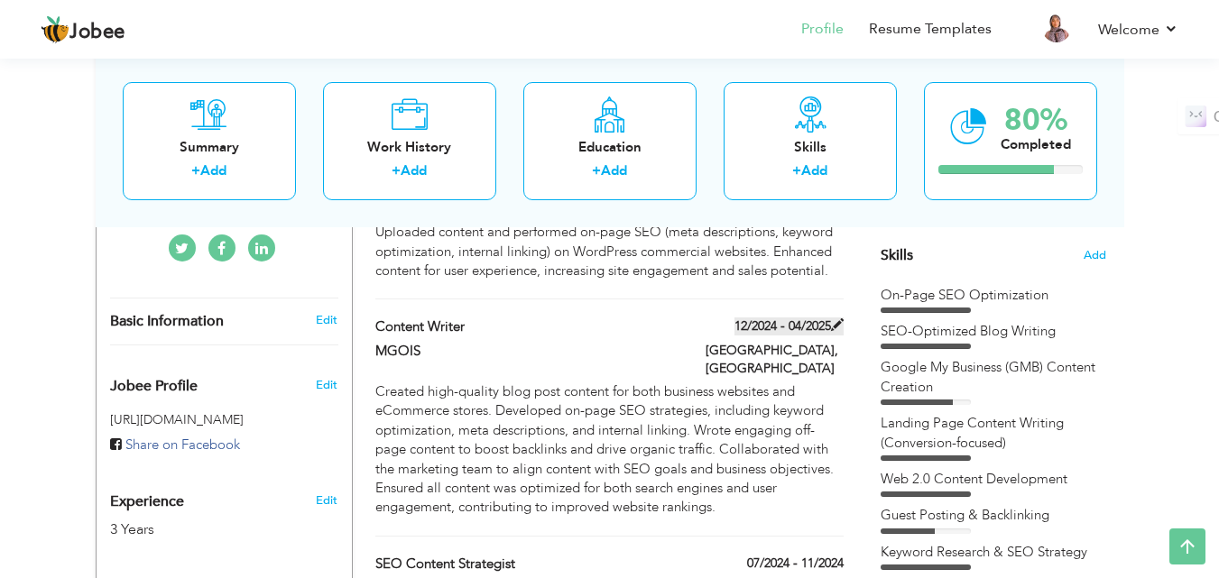
click at [836, 318] on span at bounding box center [837, 324] width 13 height 13
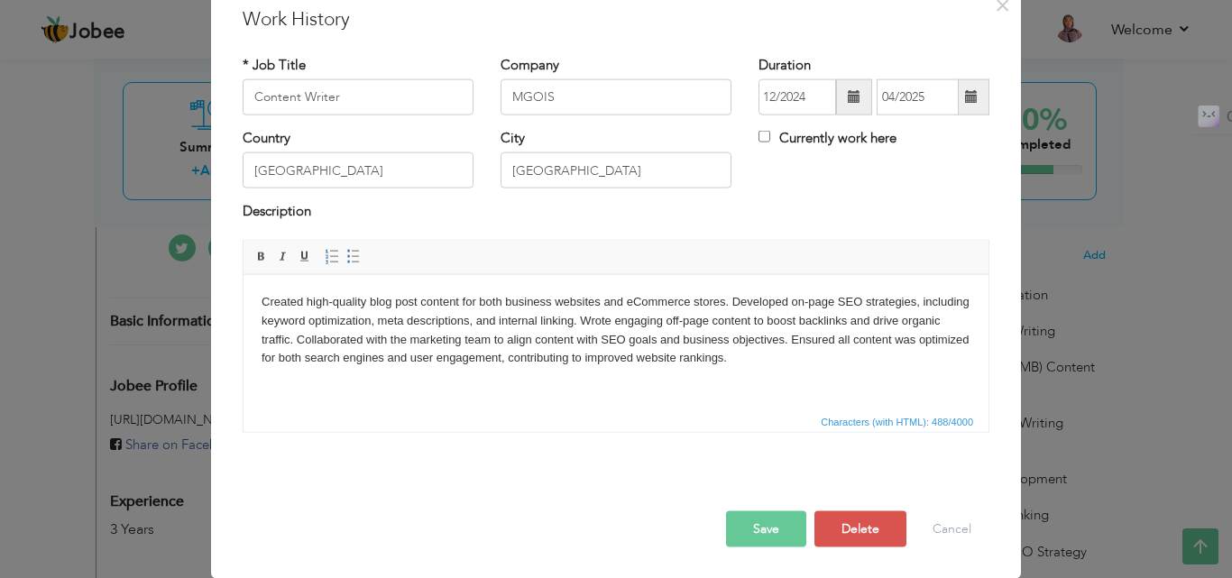
scroll to position [0, 0]
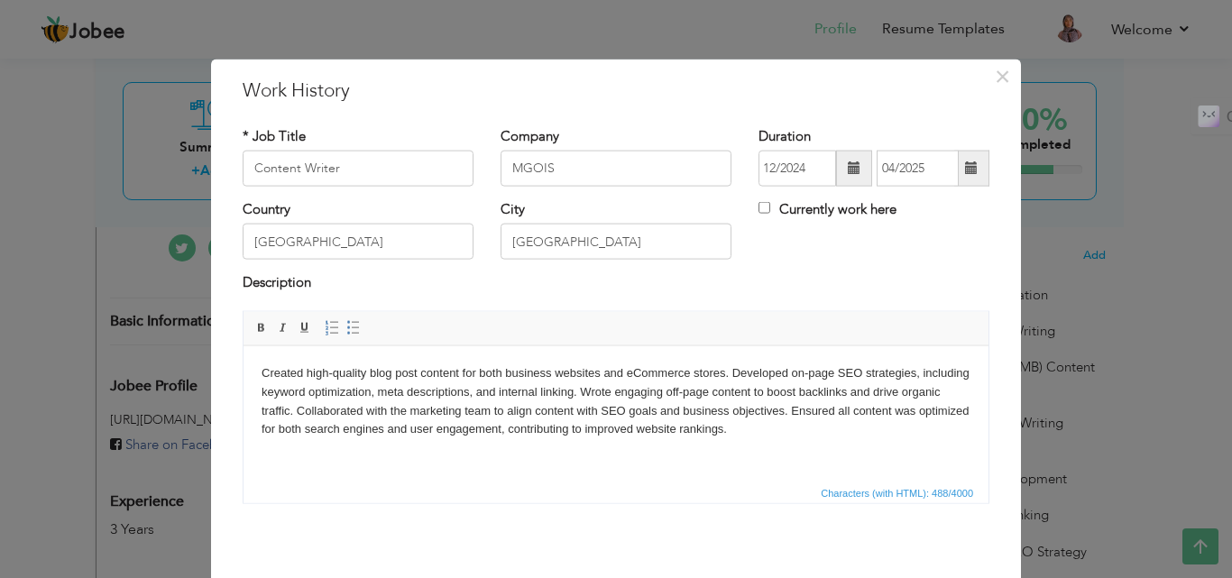
click at [848, 167] on span at bounding box center [854, 167] width 13 height 13
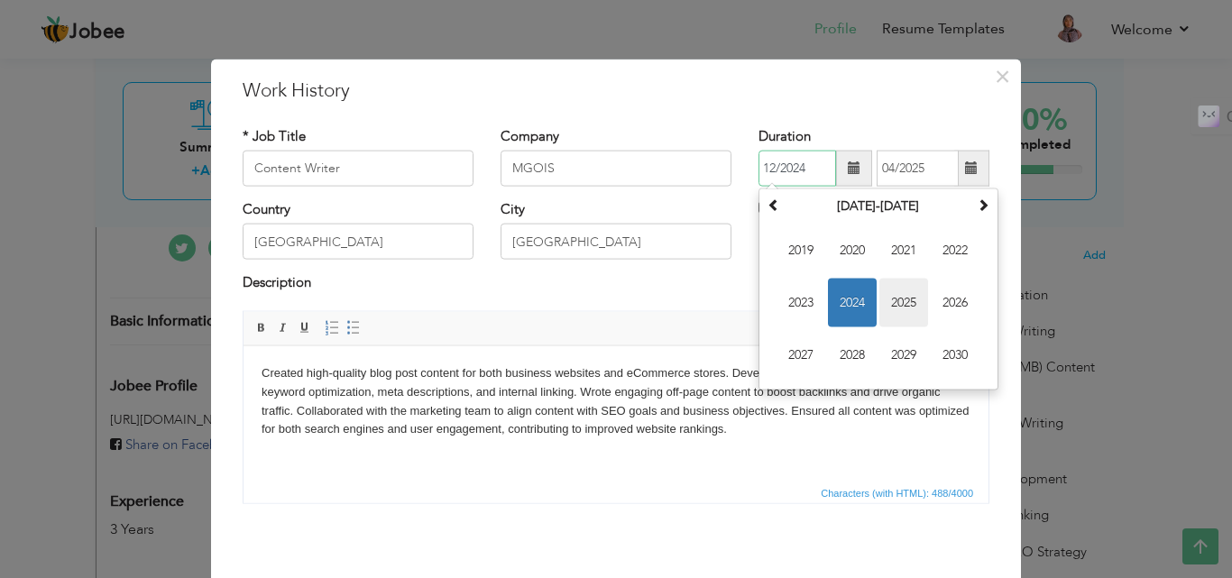
click at [898, 305] on span "2025" at bounding box center [904, 303] width 49 height 49
click at [945, 354] on span "Dec" at bounding box center [955, 355] width 49 height 49
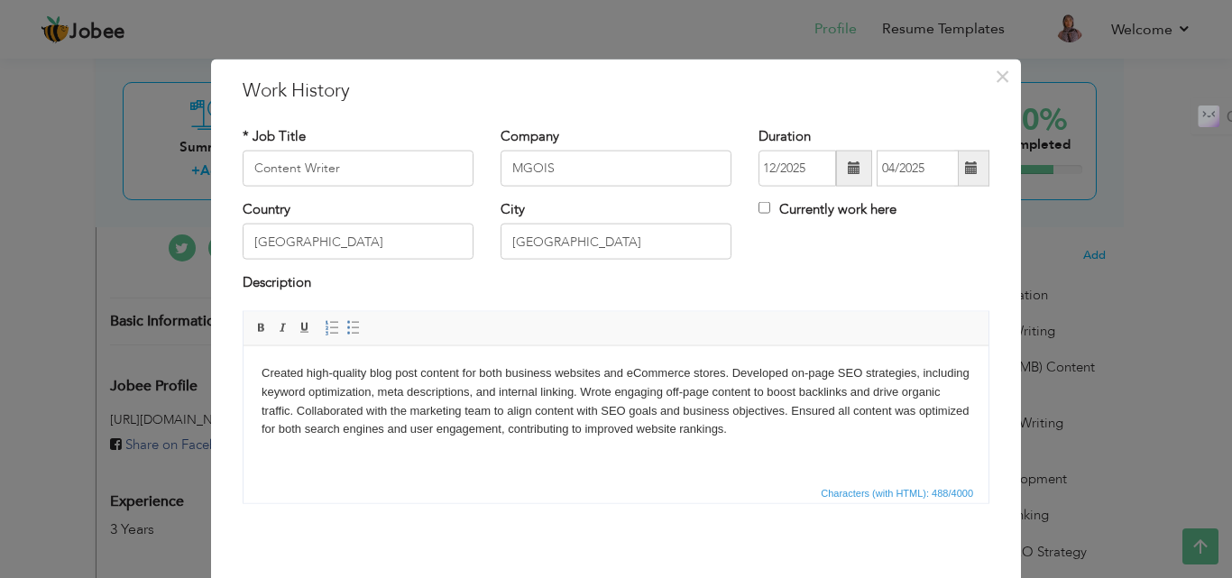
click at [967, 170] on span at bounding box center [971, 167] width 13 height 13
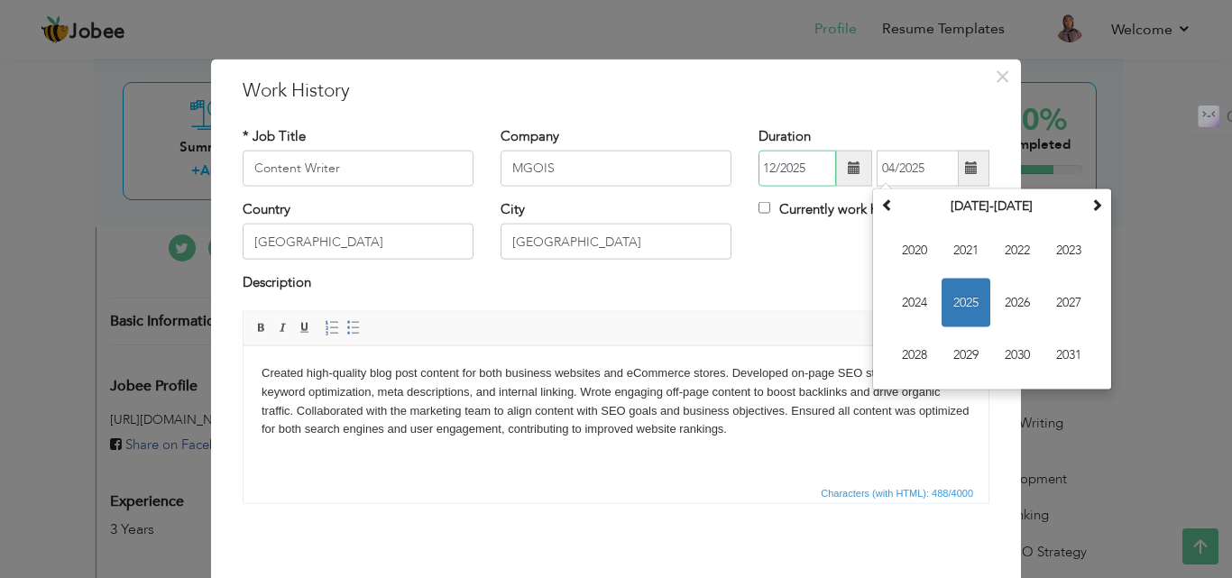
click at [782, 167] on input "12/2025" at bounding box center [798, 169] width 78 height 36
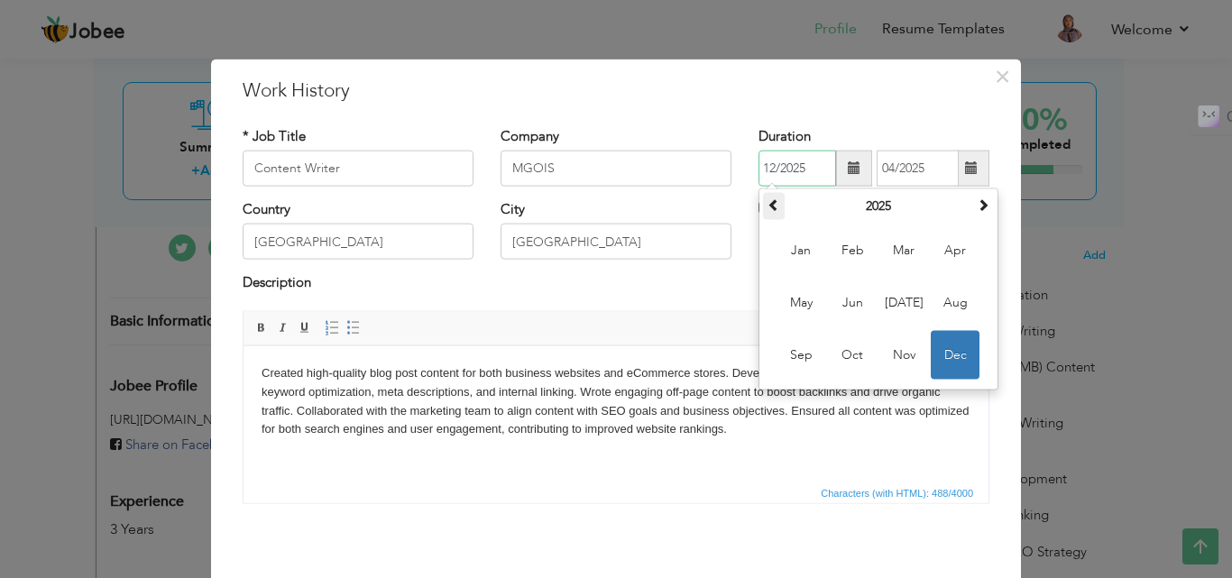
click at [771, 202] on span at bounding box center [774, 204] width 13 height 13
click at [957, 354] on span "Dec" at bounding box center [955, 355] width 49 height 49
type input "12/2024"
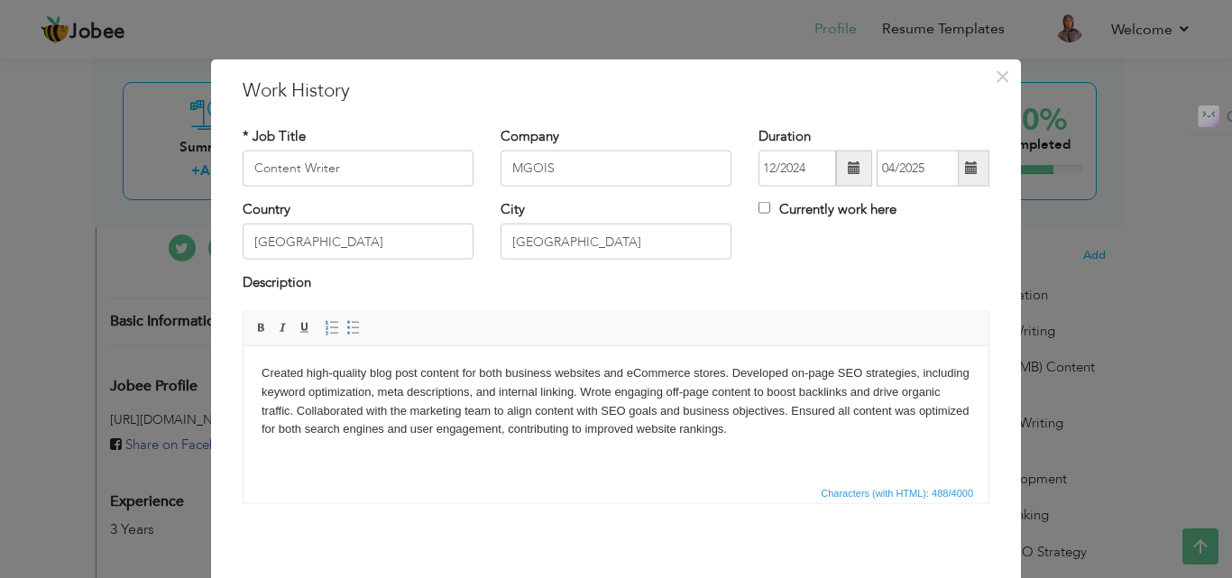
click at [364, 391] on body "Created high-quality blog post content for both business websites and eCommerce…" at bounding box center [616, 401] width 709 height 75
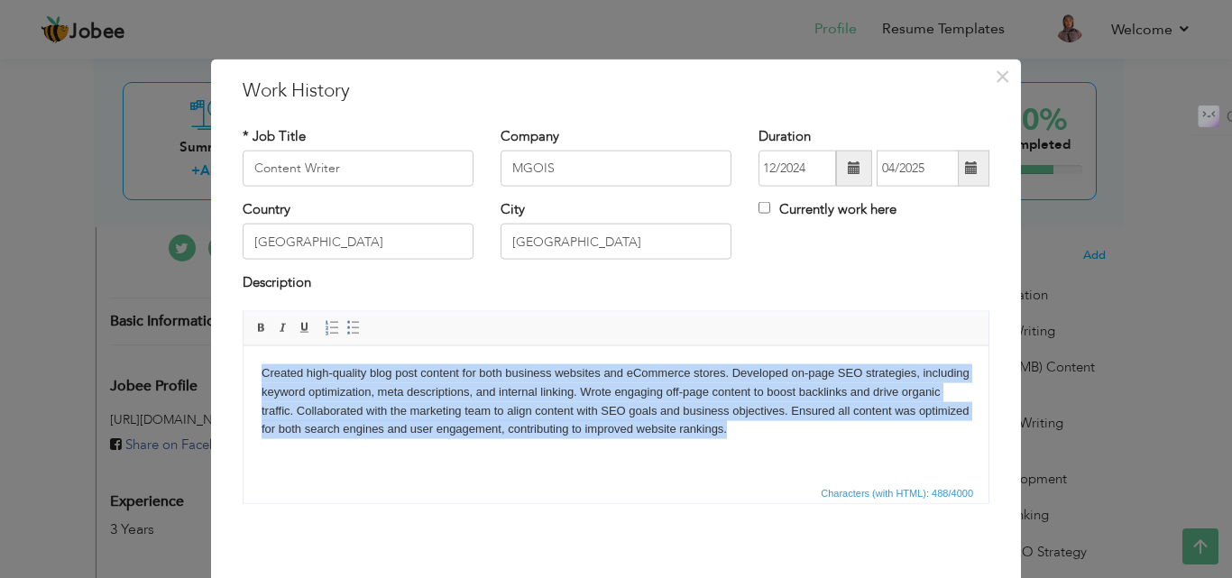
click at [364, 391] on body "Created high-quality blog post content for both business websites and eCommerce…" at bounding box center [616, 401] width 709 height 75
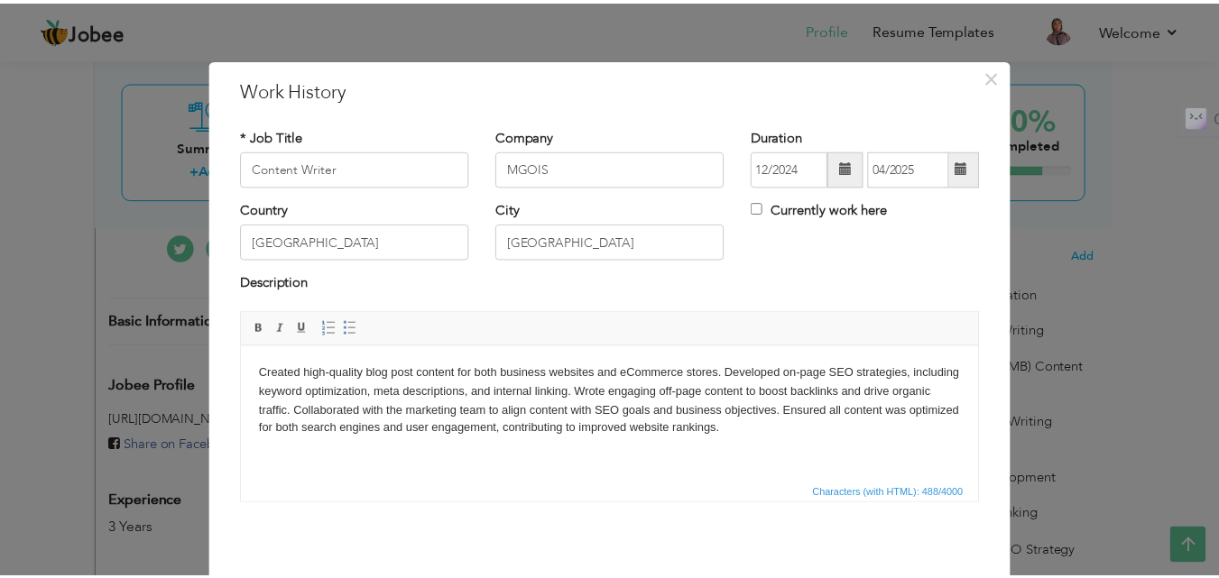
scroll to position [71, 0]
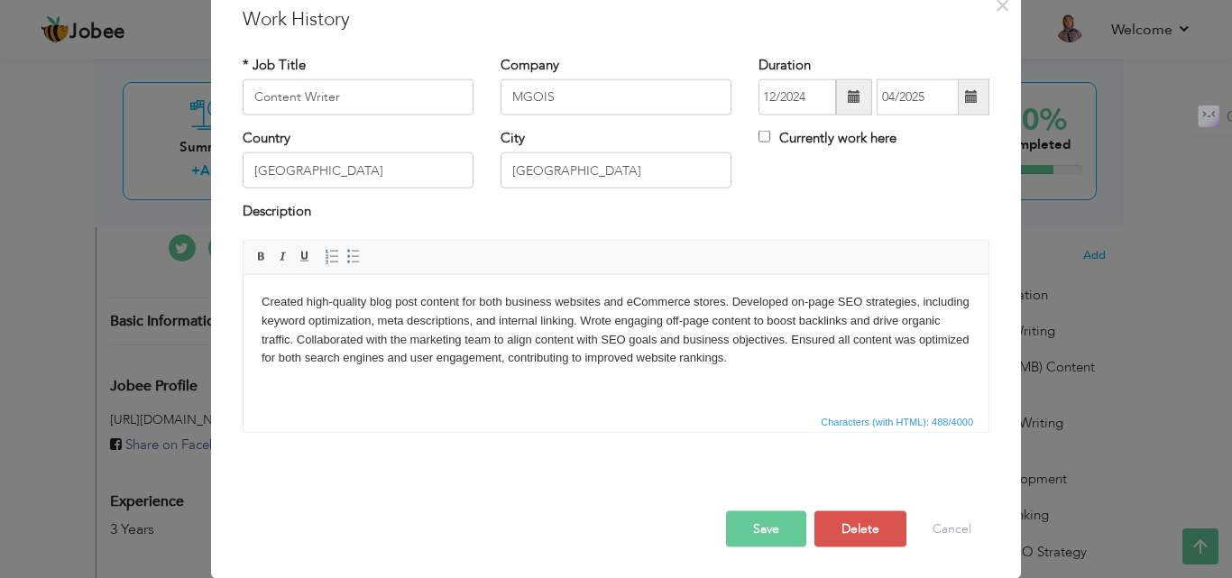
click at [758, 530] on button "Save" at bounding box center [766, 529] width 80 height 36
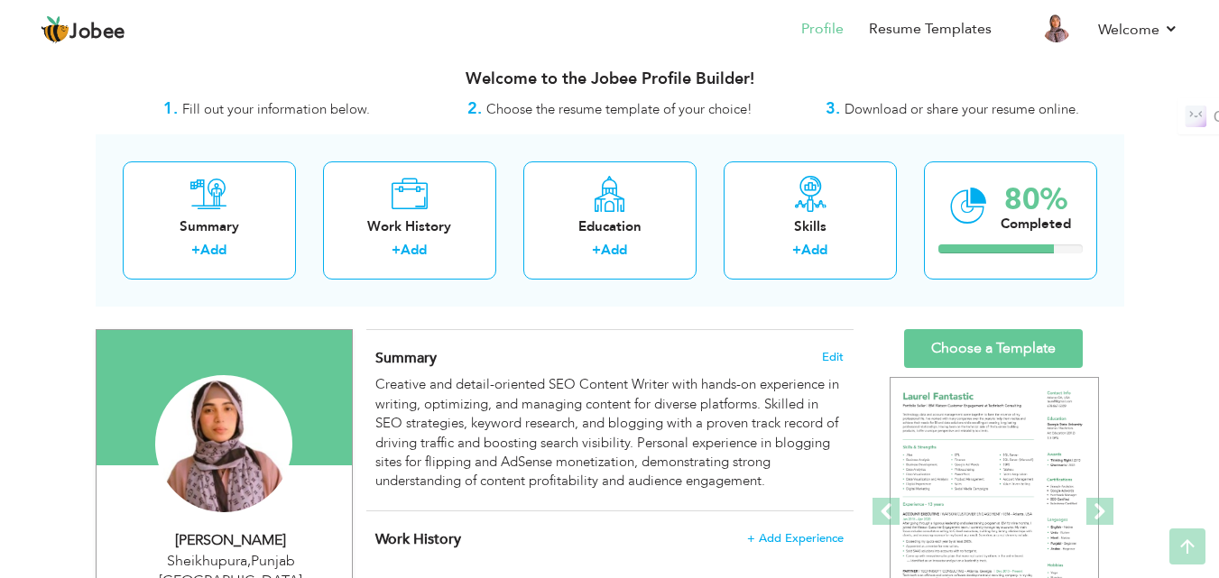
scroll to position [0, 0]
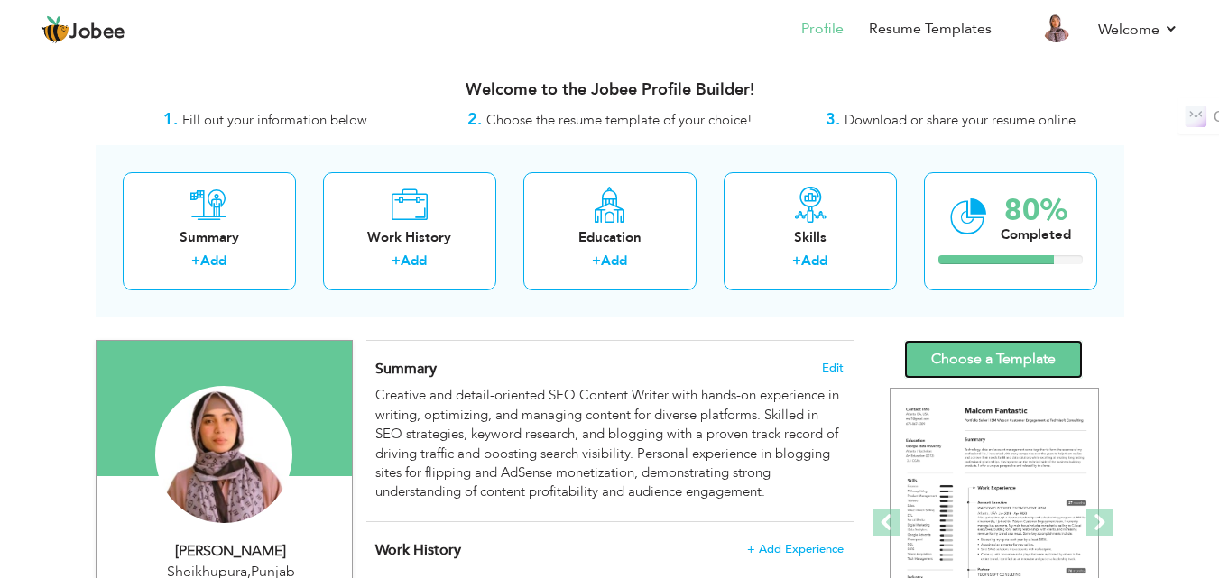
click at [984, 355] on link "Choose a Template" at bounding box center [993, 359] width 179 height 39
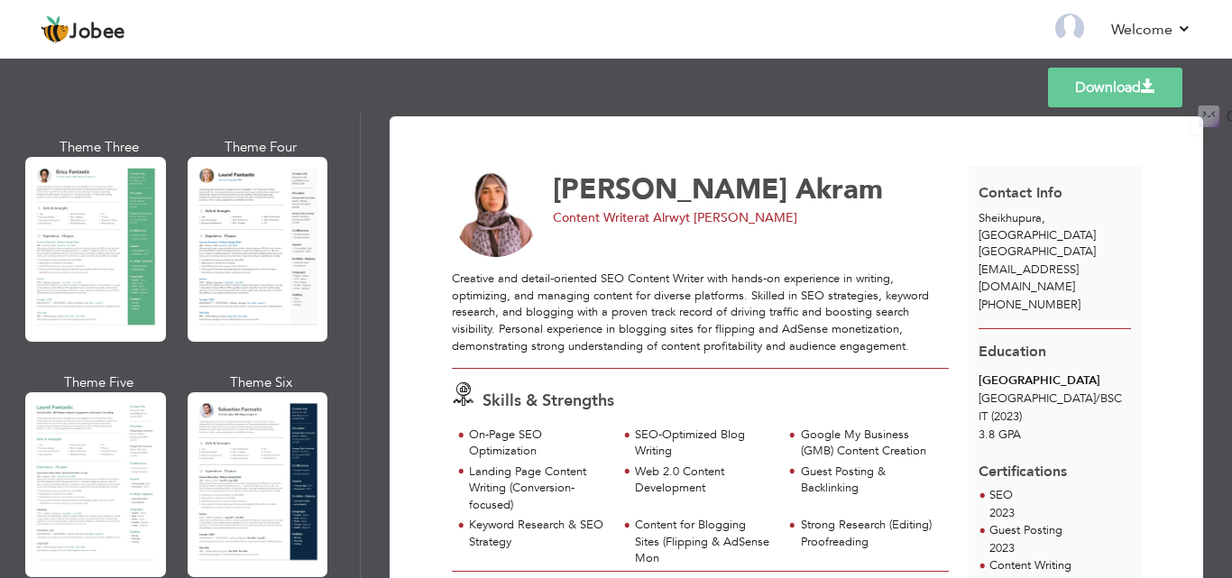
scroll to position [361, 0]
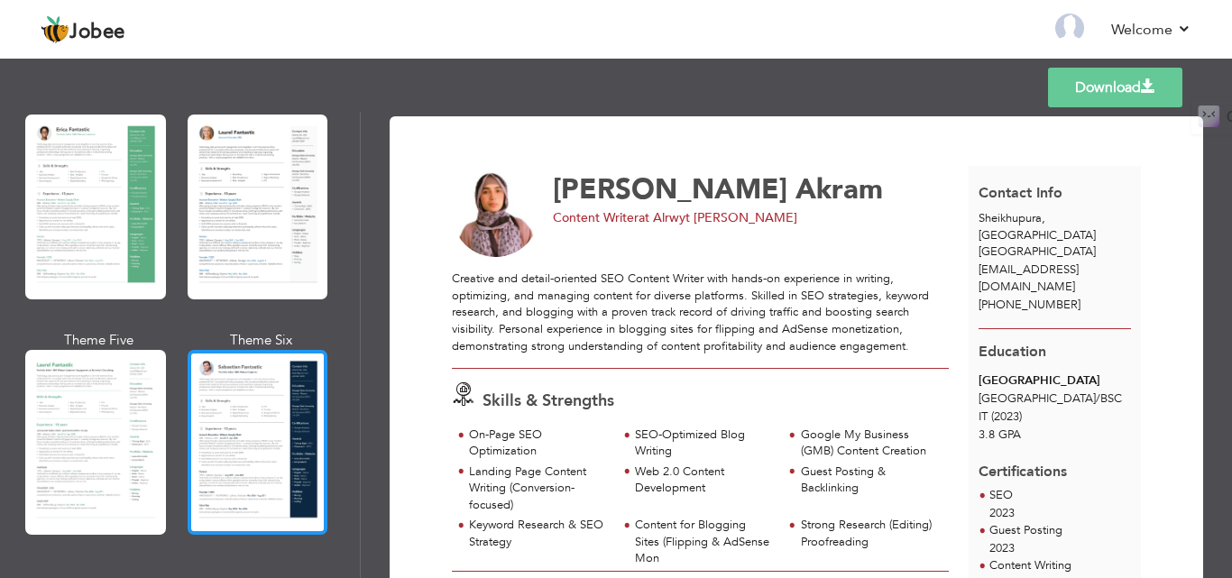
click at [224, 410] on div at bounding box center [258, 442] width 141 height 185
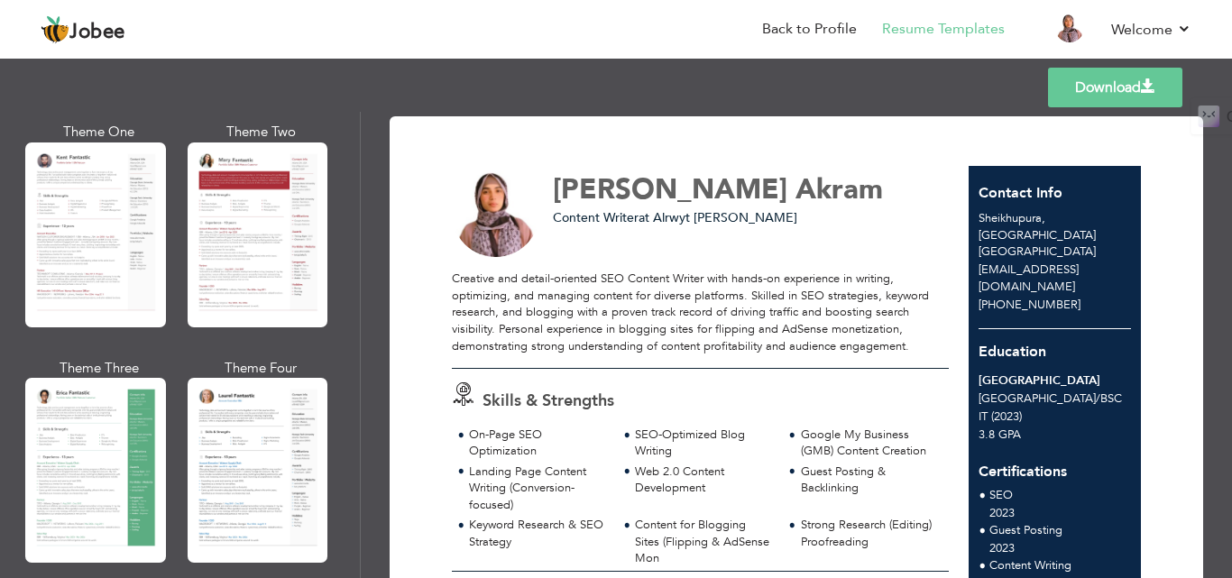
scroll to position [90, 0]
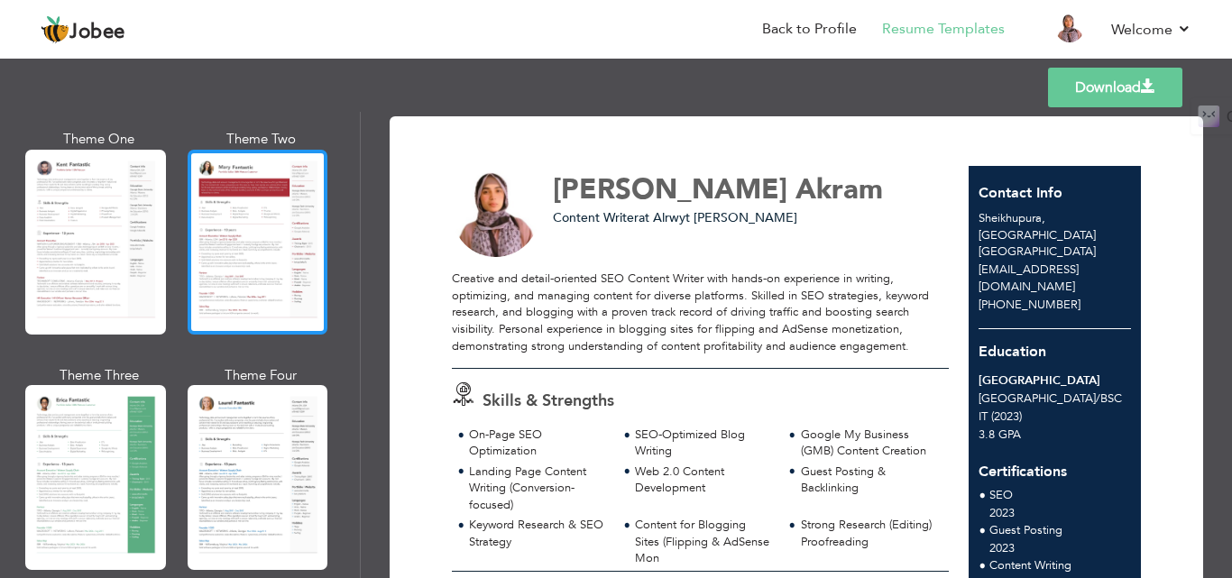
click at [228, 229] on div at bounding box center [258, 242] width 141 height 185
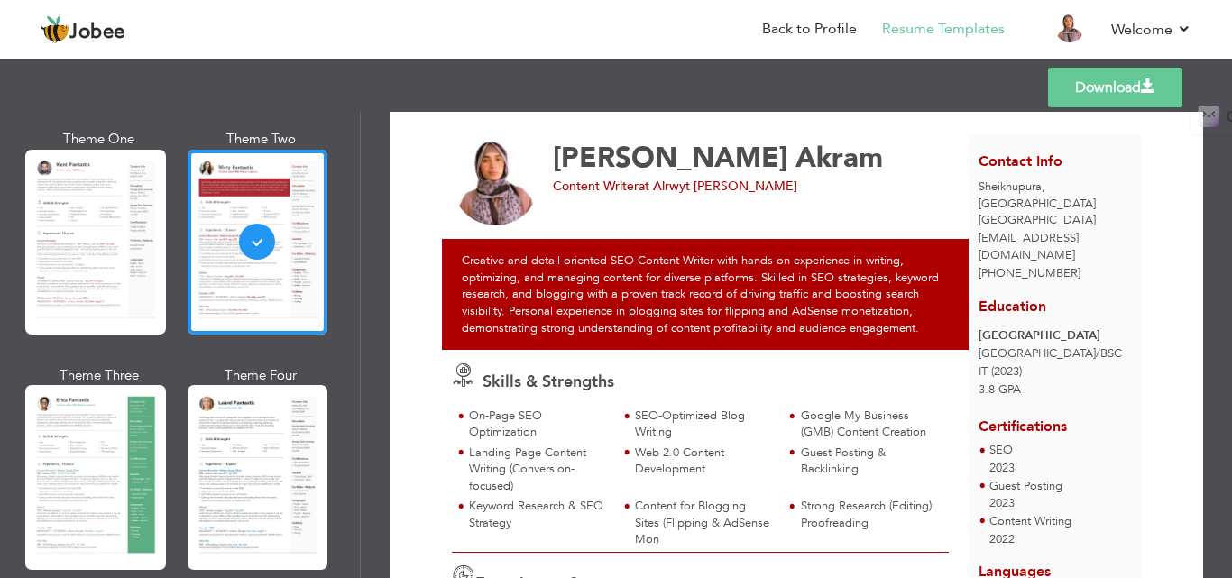
scroll to position [0, 0]
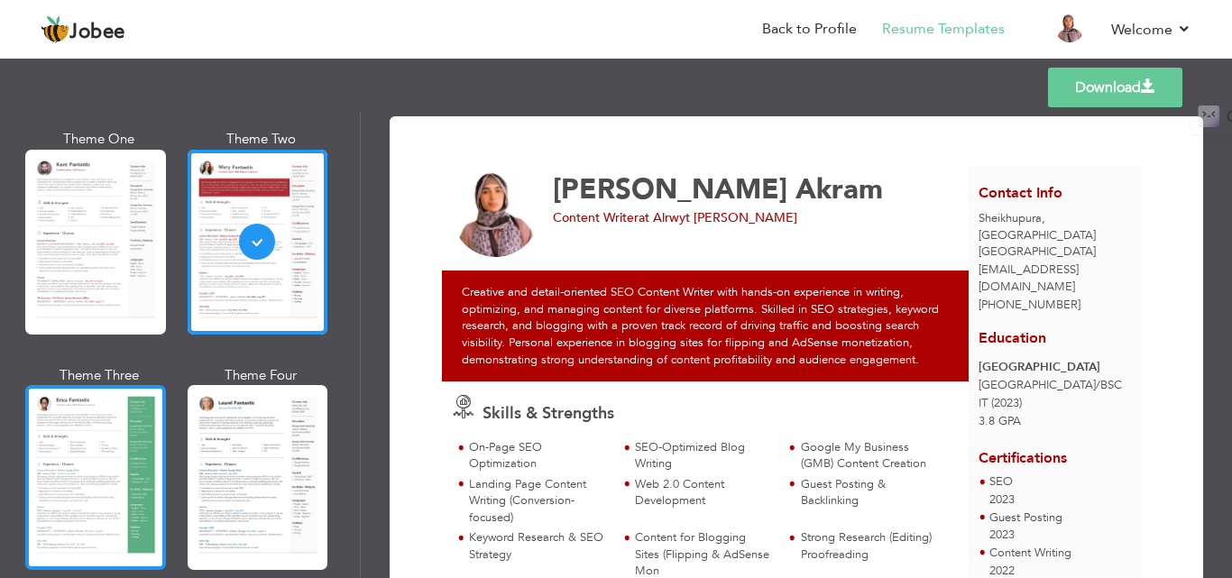
click at [56, 454] on div at bounding box center [95, 477] width 141 height 185
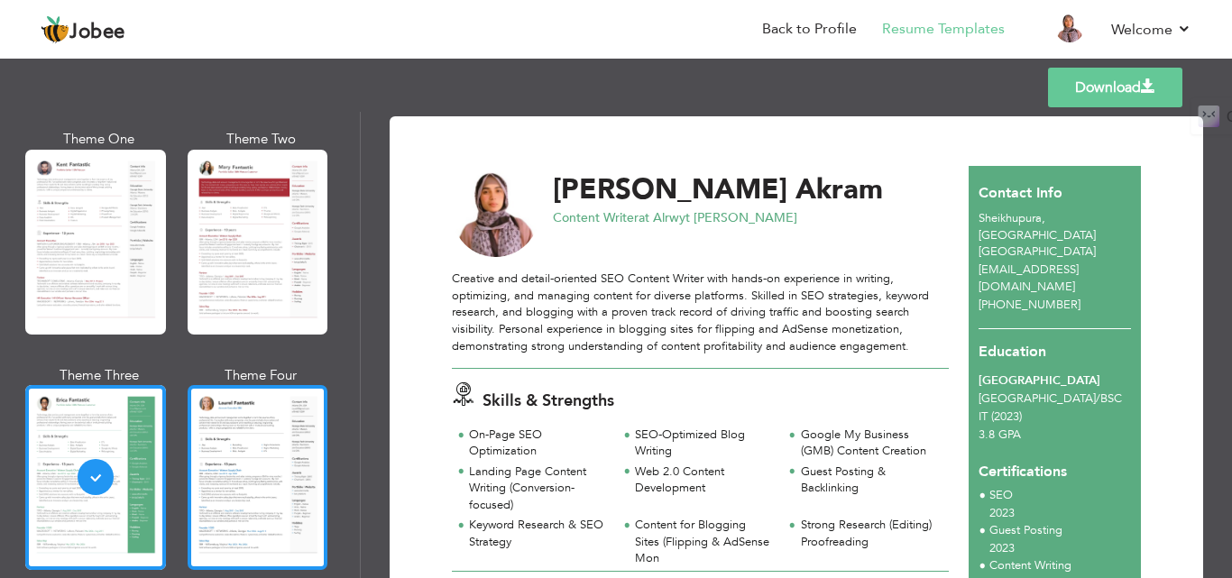
click at [253, 445] on div at bounding box center [258, 477] width 141 height 185
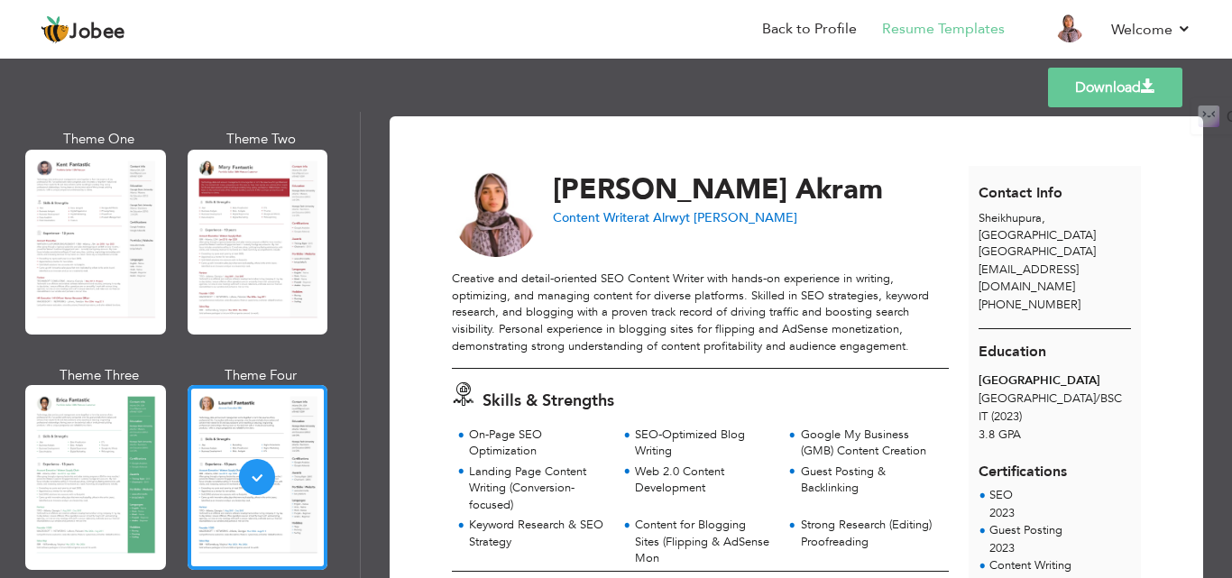
click at [1090, 91] on link "Download" at bounding box center [1115, 88] width 134 height 40
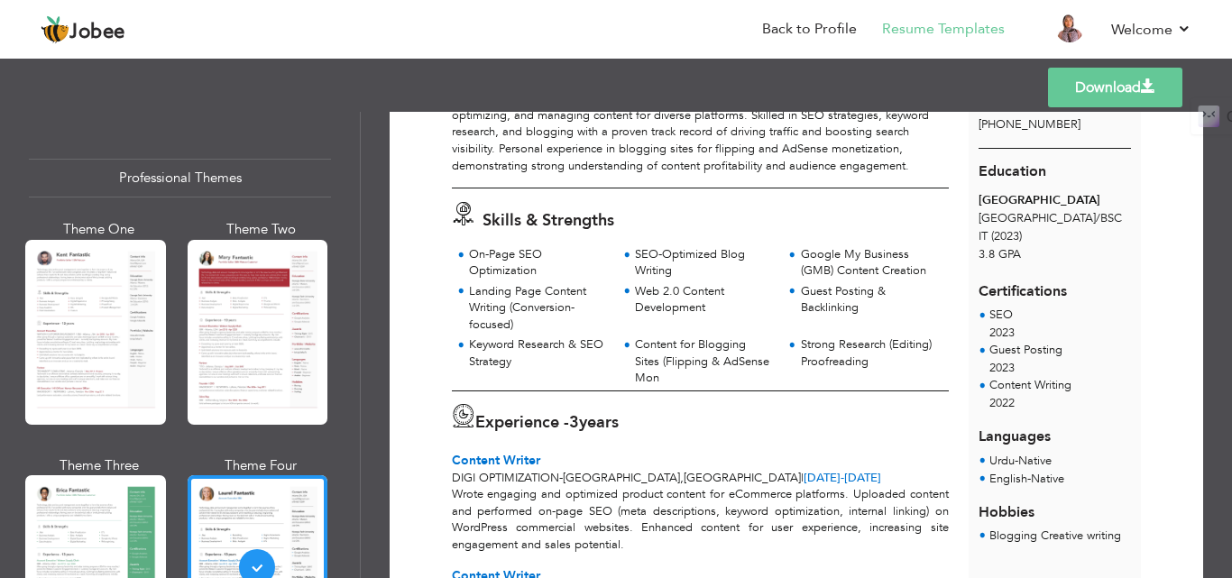
scroll to position [271, 0]
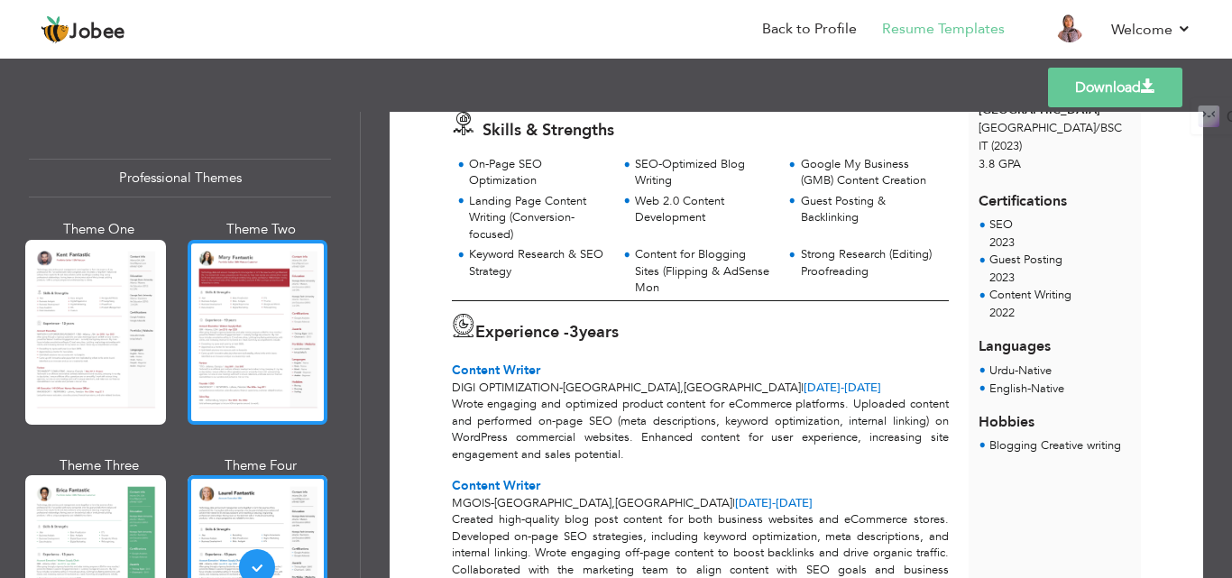
click at [262, 324] on div at bounding box center [258, 332] width 141 height 185
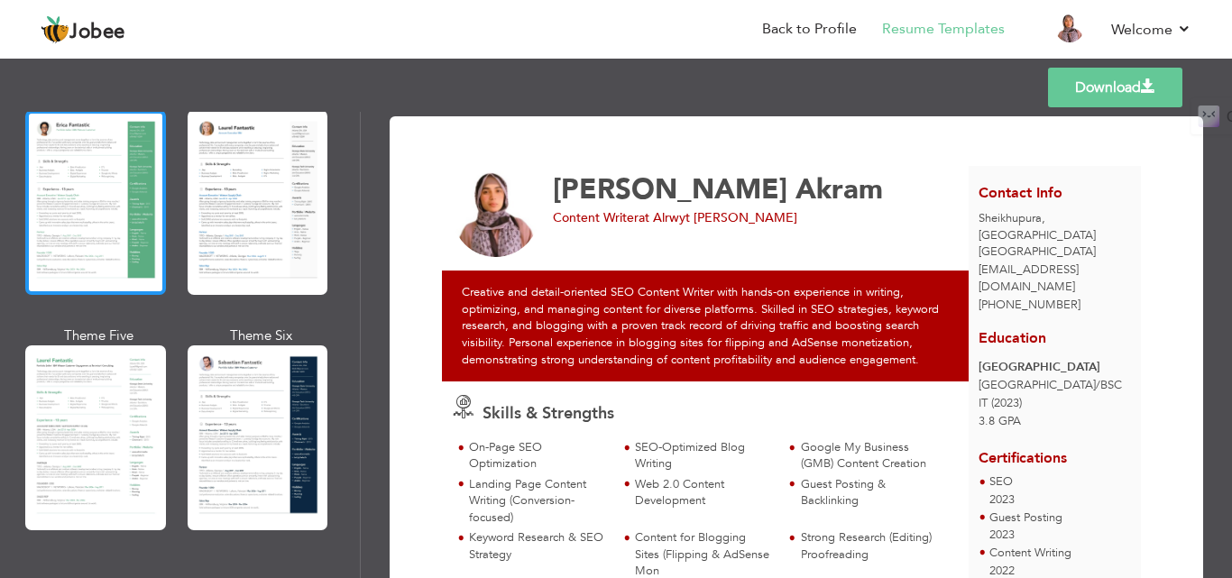
scroll to position [451, 0]
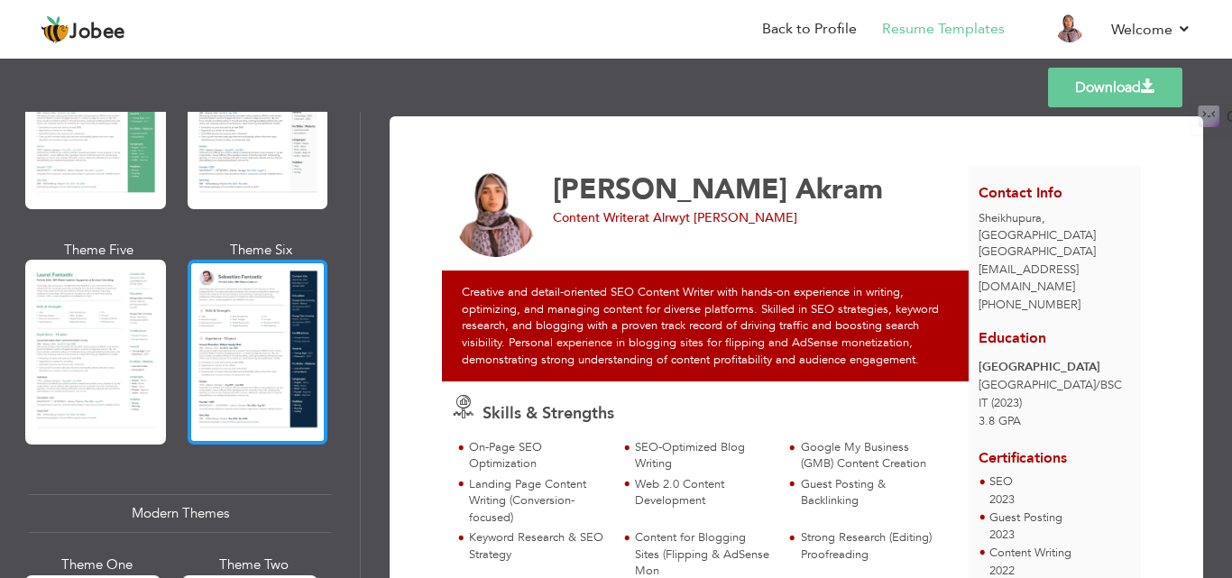
click at [228, 329] on div at bounding box center [258, 352] width 141 height 185
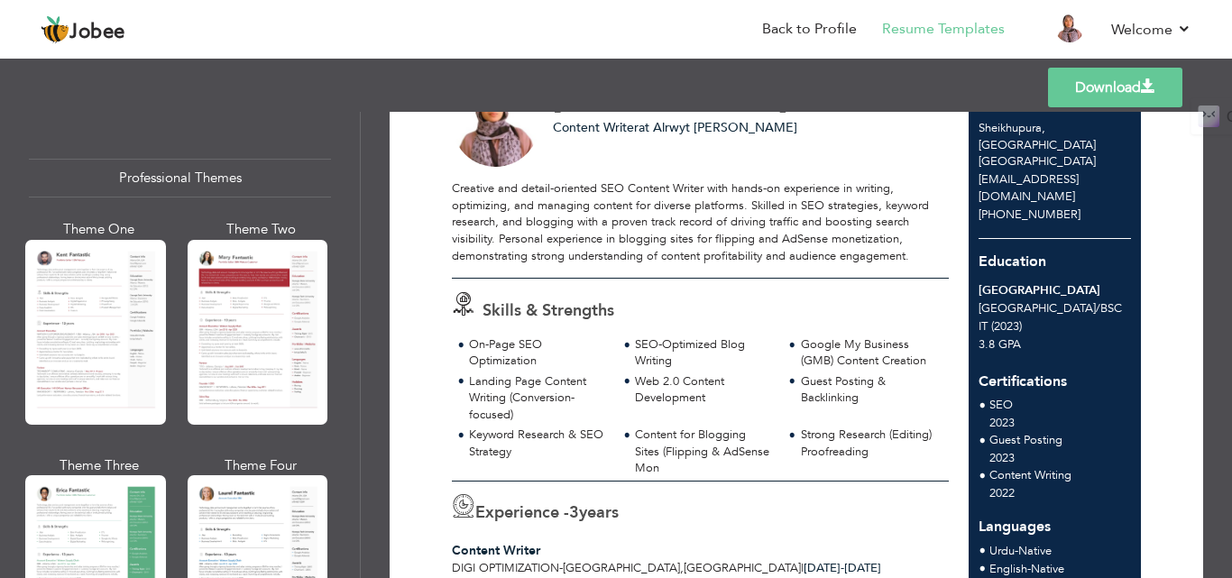
scroll to position [90, 0]
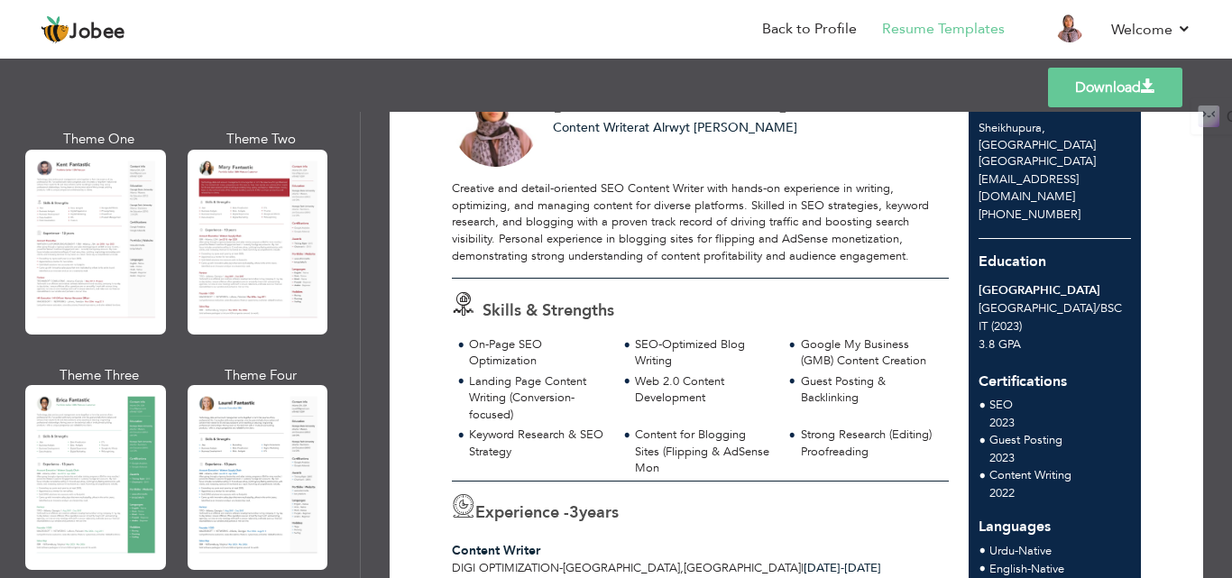
click at [425, 55] on header "Jobee Back to Profile Resume Templates Resume Templates Cover Letters About My …" at bounding box center [616, 29] width 1232 height 60
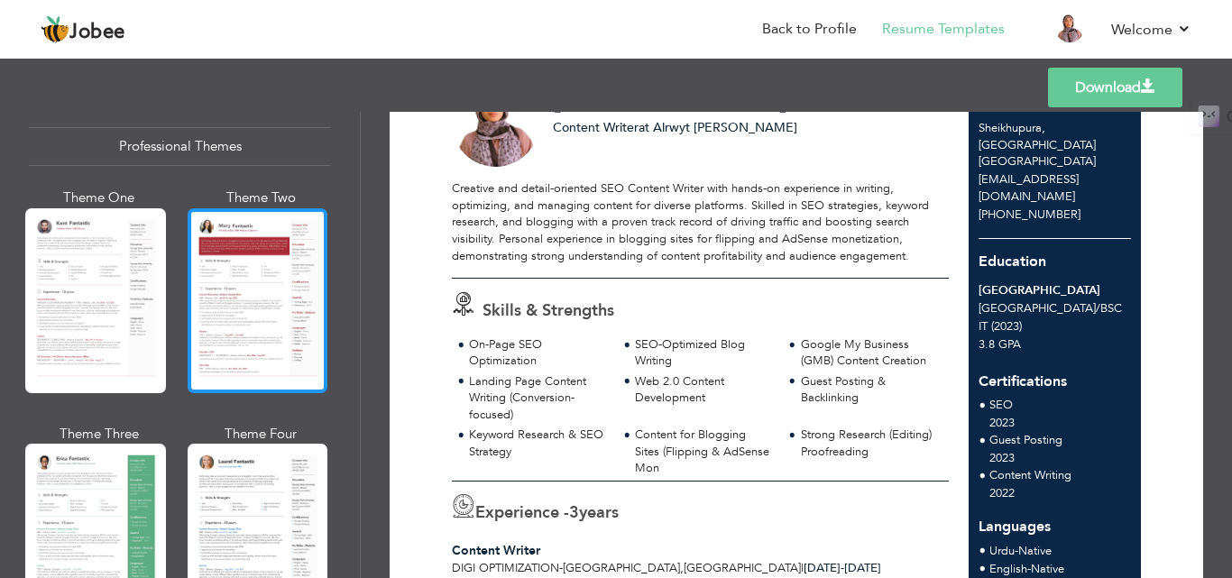
scroll to position [0, 0]
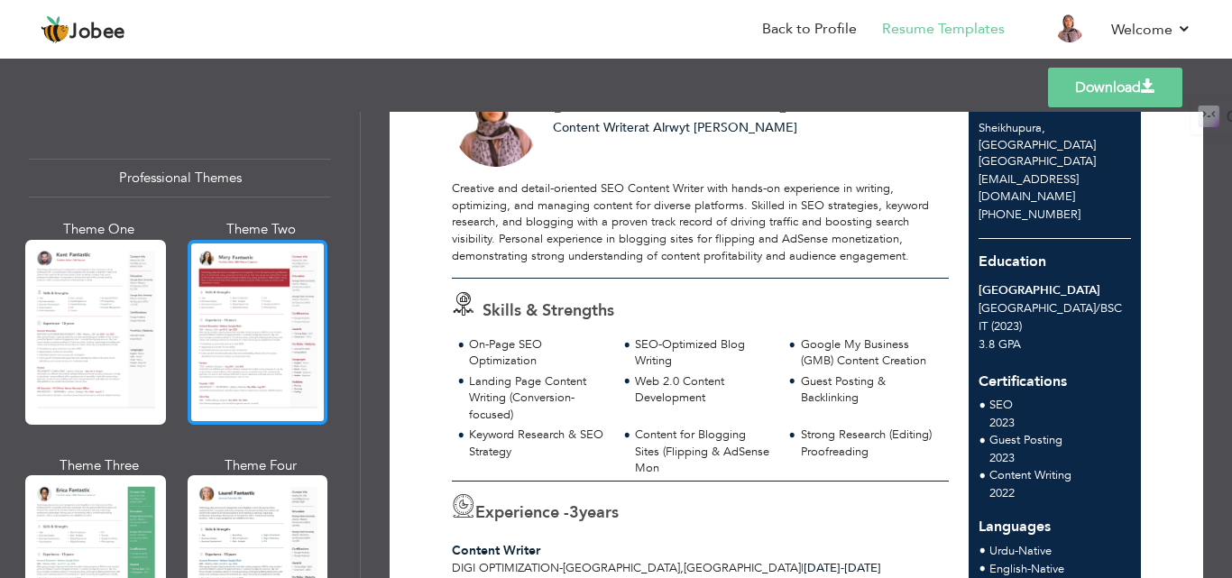
click at [252, 330] on div at bounding box center [258, 332] width 141 height 185
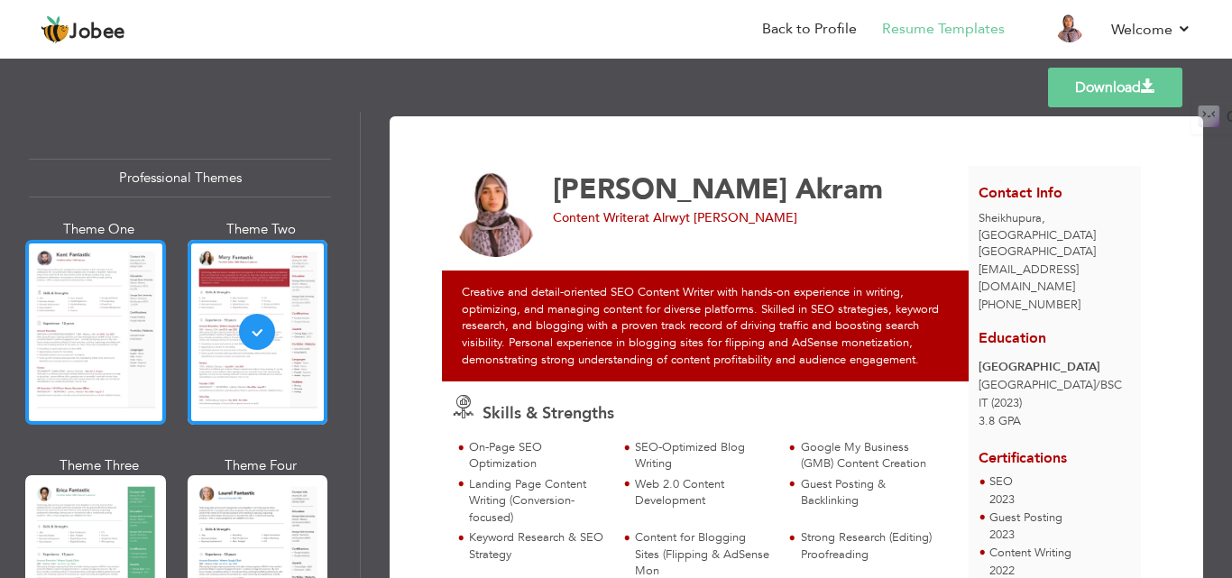
click at [92, 318] on div at bounding box center [95, 332] width 141 height 185
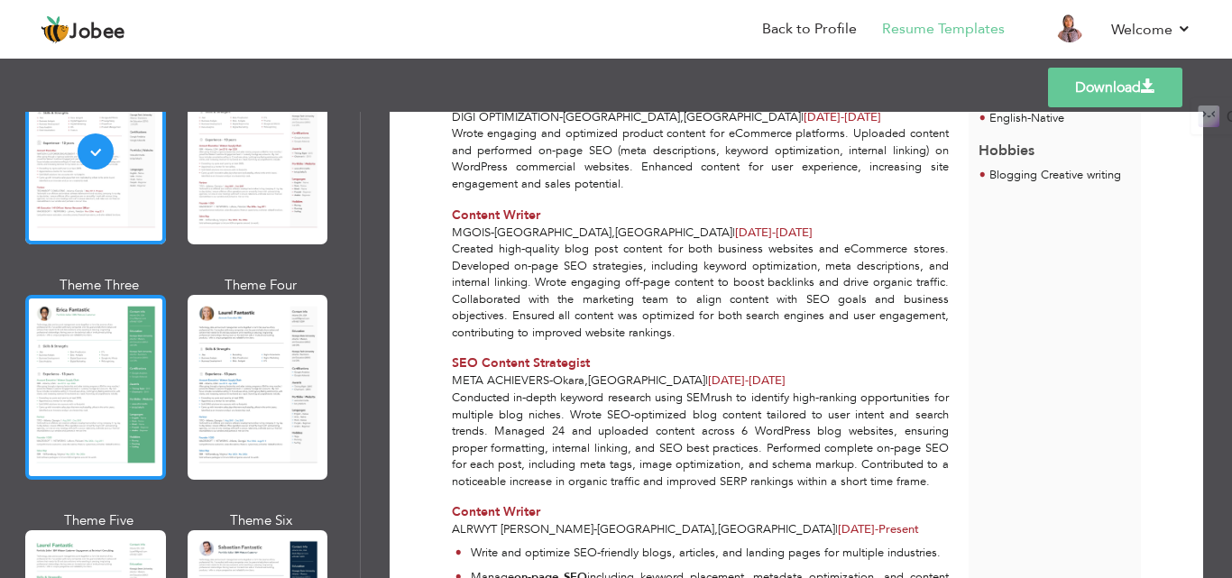
scroll to position [556, 0]
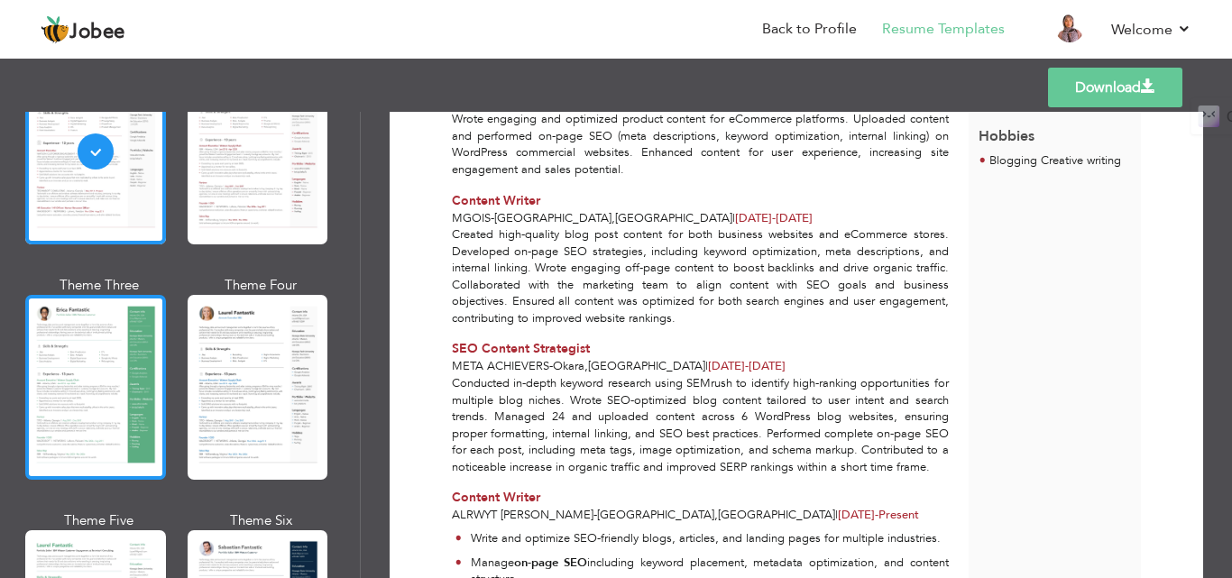
click at [60, 397] on div at bounding box center [95, 387] width 141 height 185
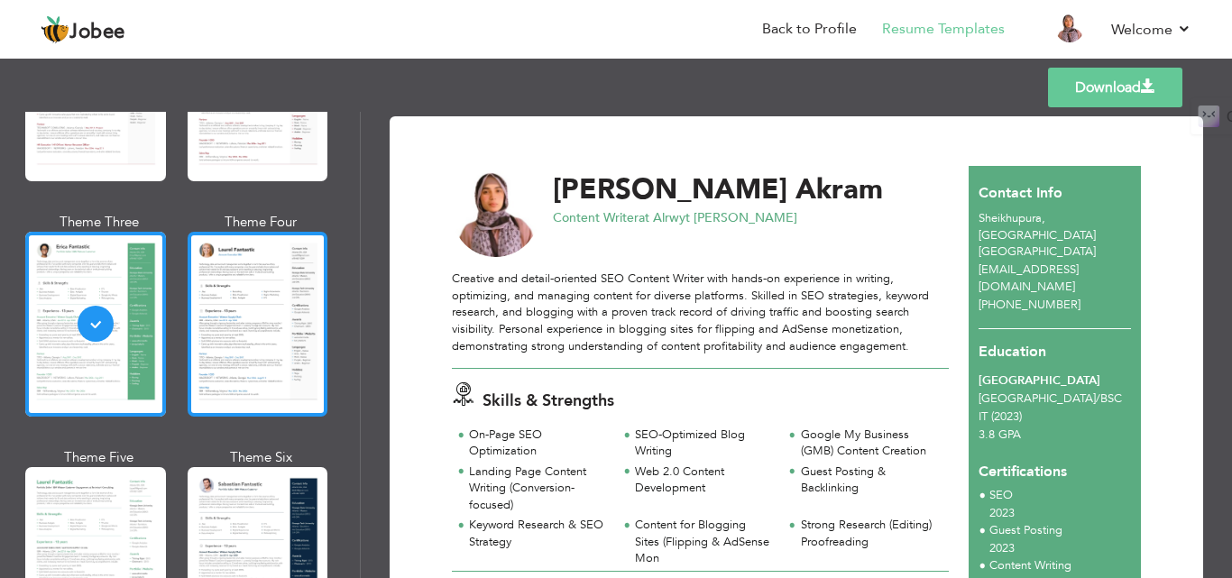
scroll to position [361, 0]
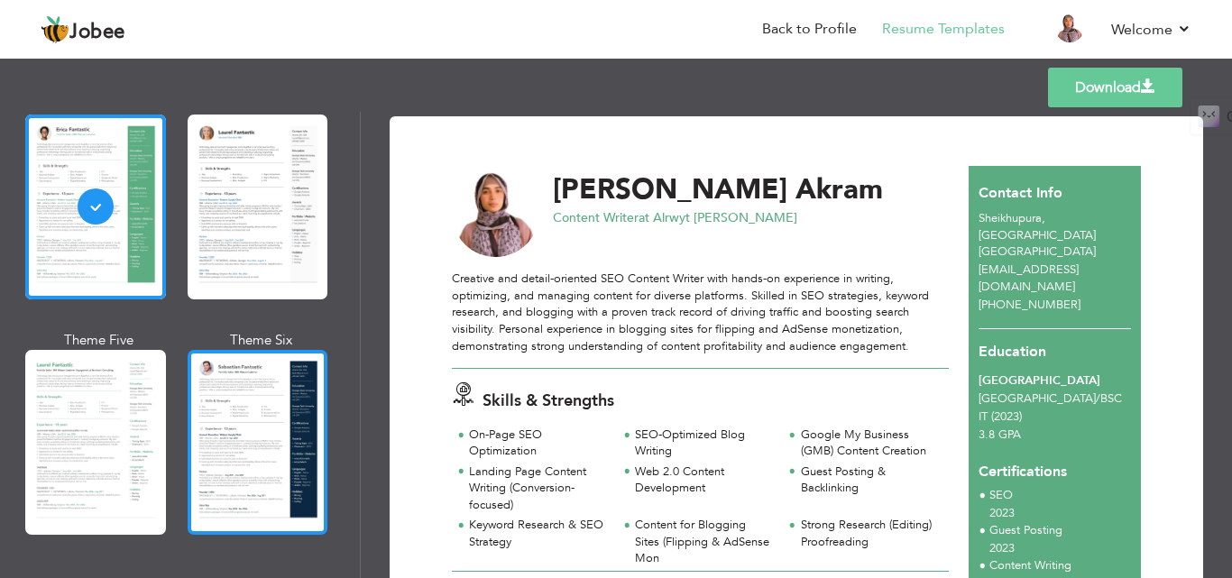
click at [243, 403] on div at bounding box center [258, 442] width 141 height 185
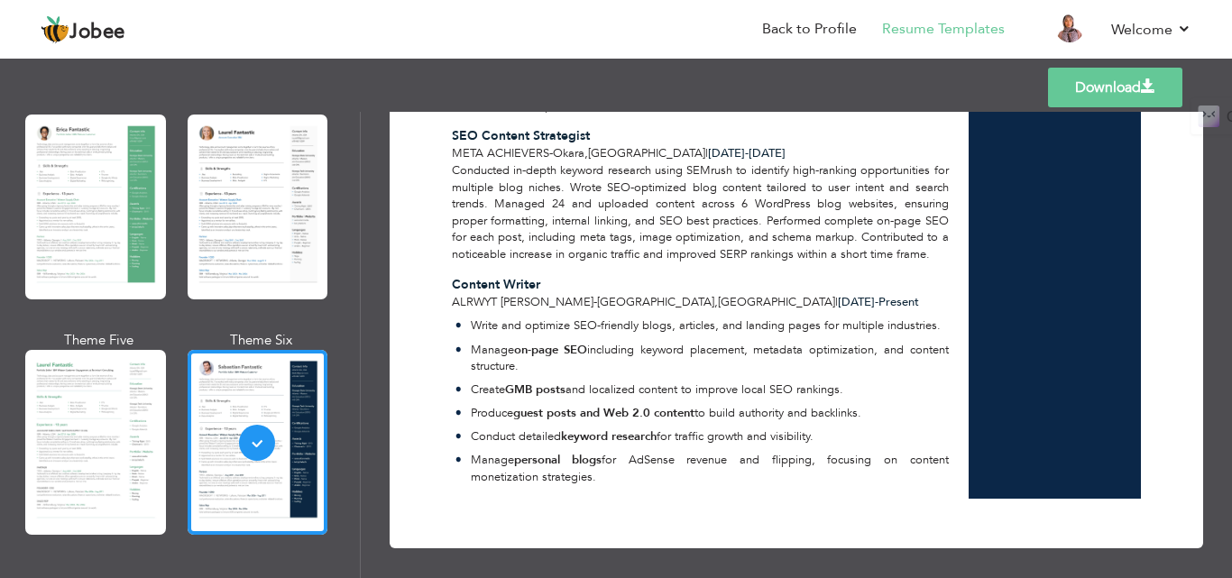
scroll to position [794, 0]
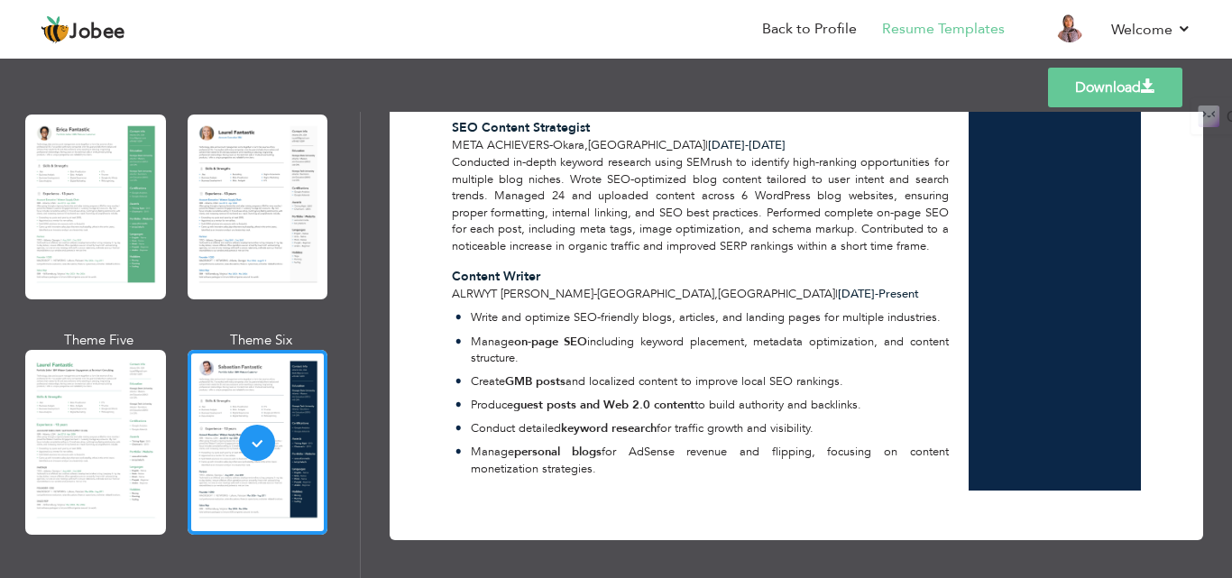
click at [1129, 86] on link "Download" at bounding box center [1115, 88] width 134 height 40
